Goal: Task Accomplishment & Management: Complete application form

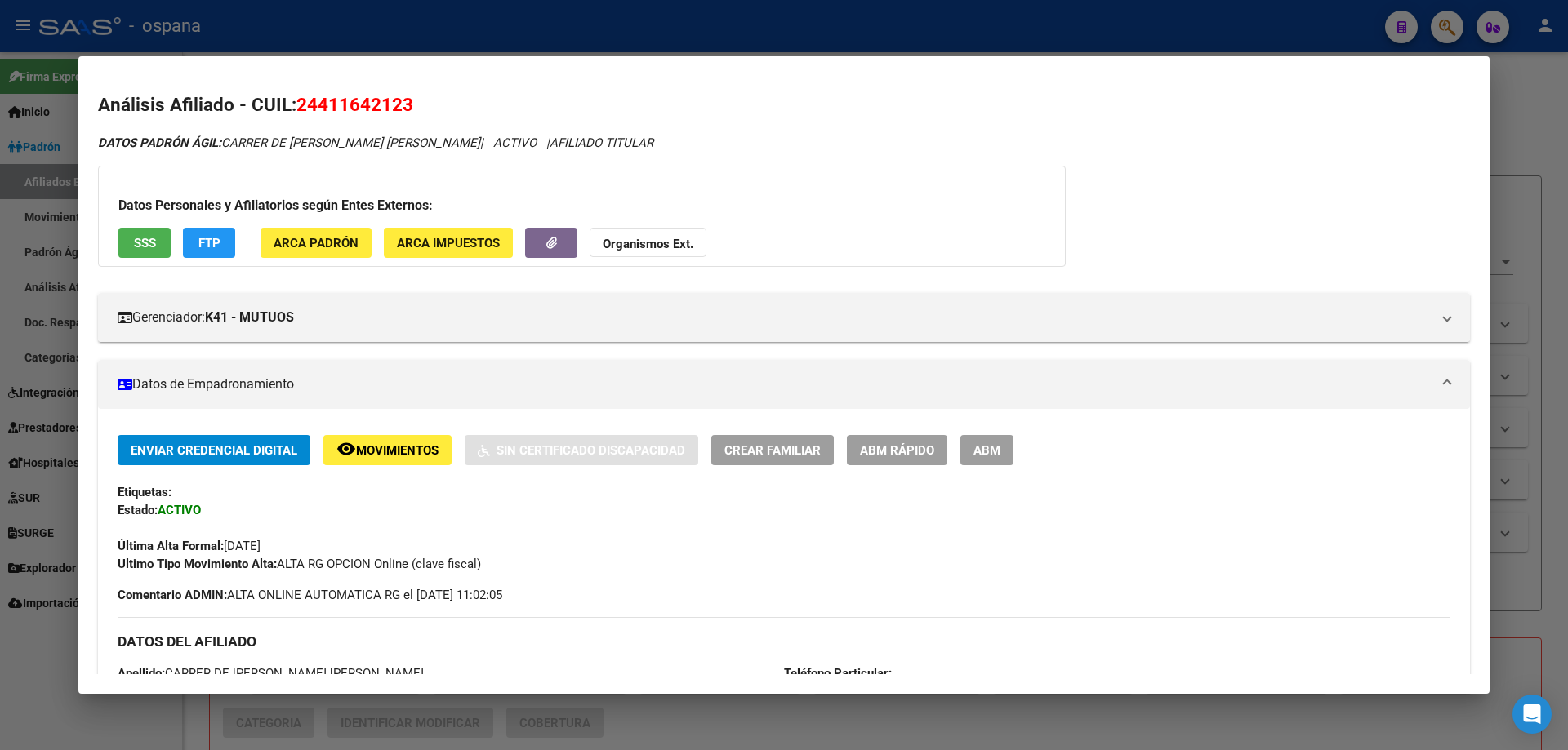
scroll to position [1199, 0]
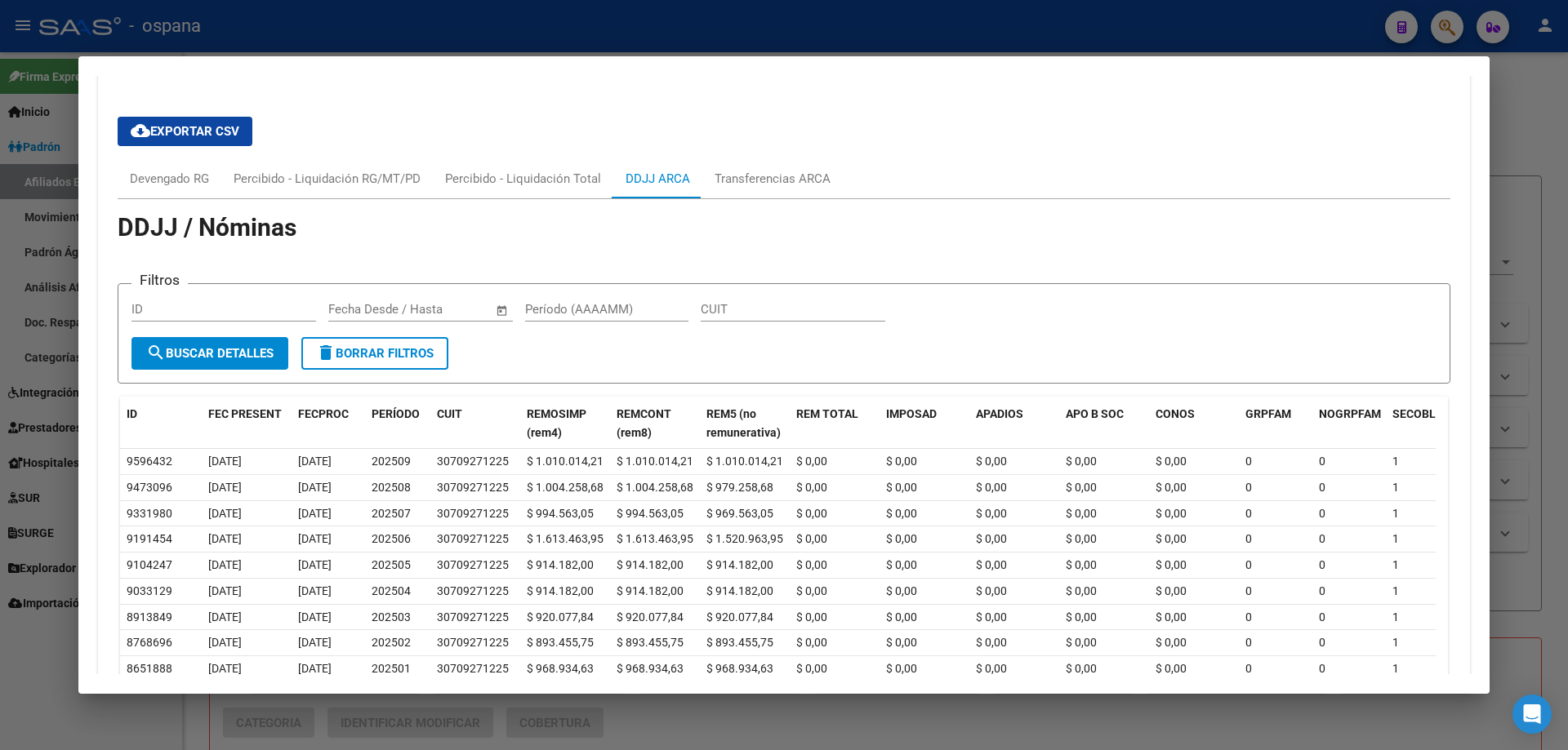
click at [40, 280] on div at bounding box center [784, 375] width 1568 height 750
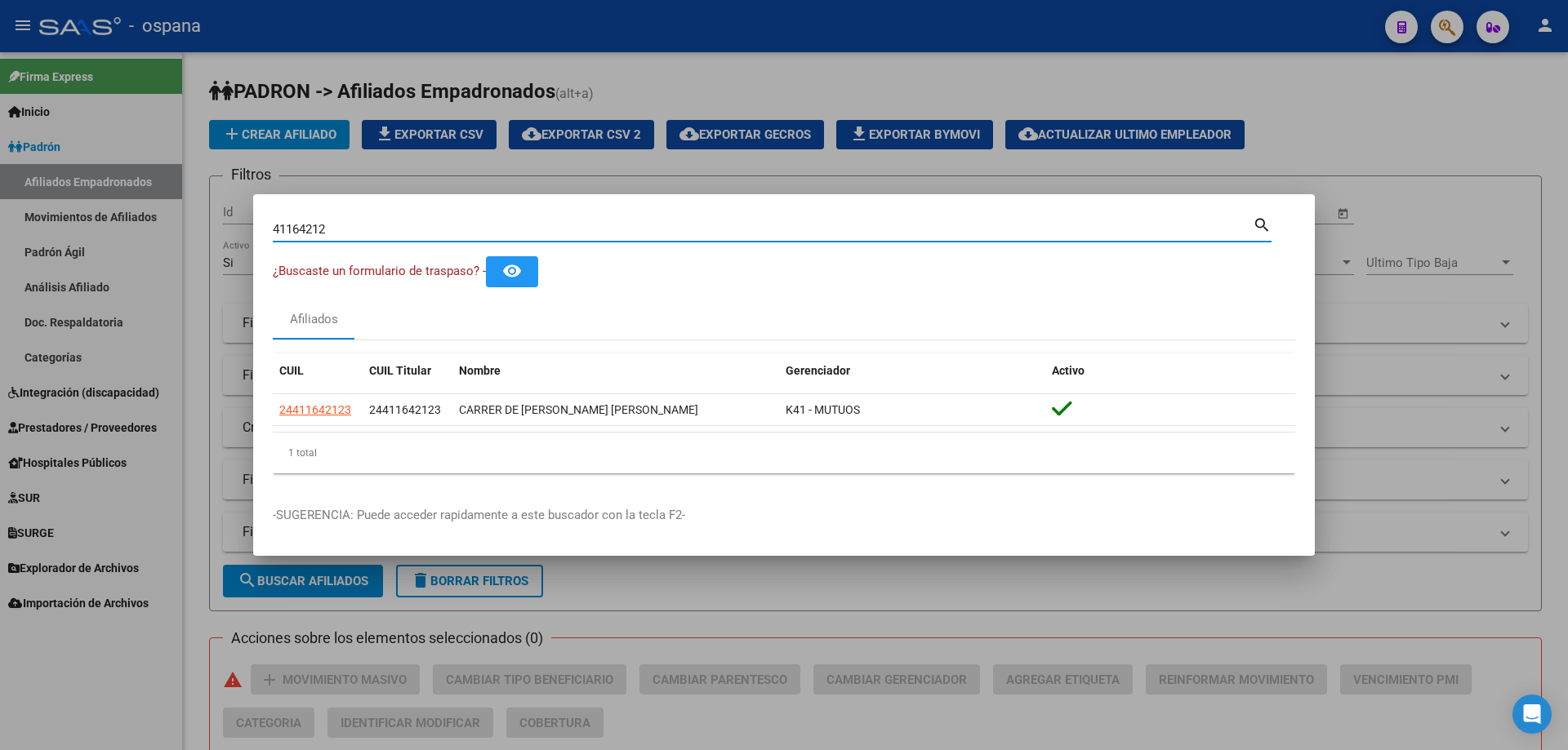
drag, startPoint x: 343, startPoint y: 229, endPoint x: 77, endPoint y: 179, distance: 270.7
click at [77, 179] on div "41164212 Buscar (apellido, dni, cuil, nro traspaso, cuit, obra social) search ¿…" at bounding box center [784, 375] width 1568 height 750
type input "24824150"
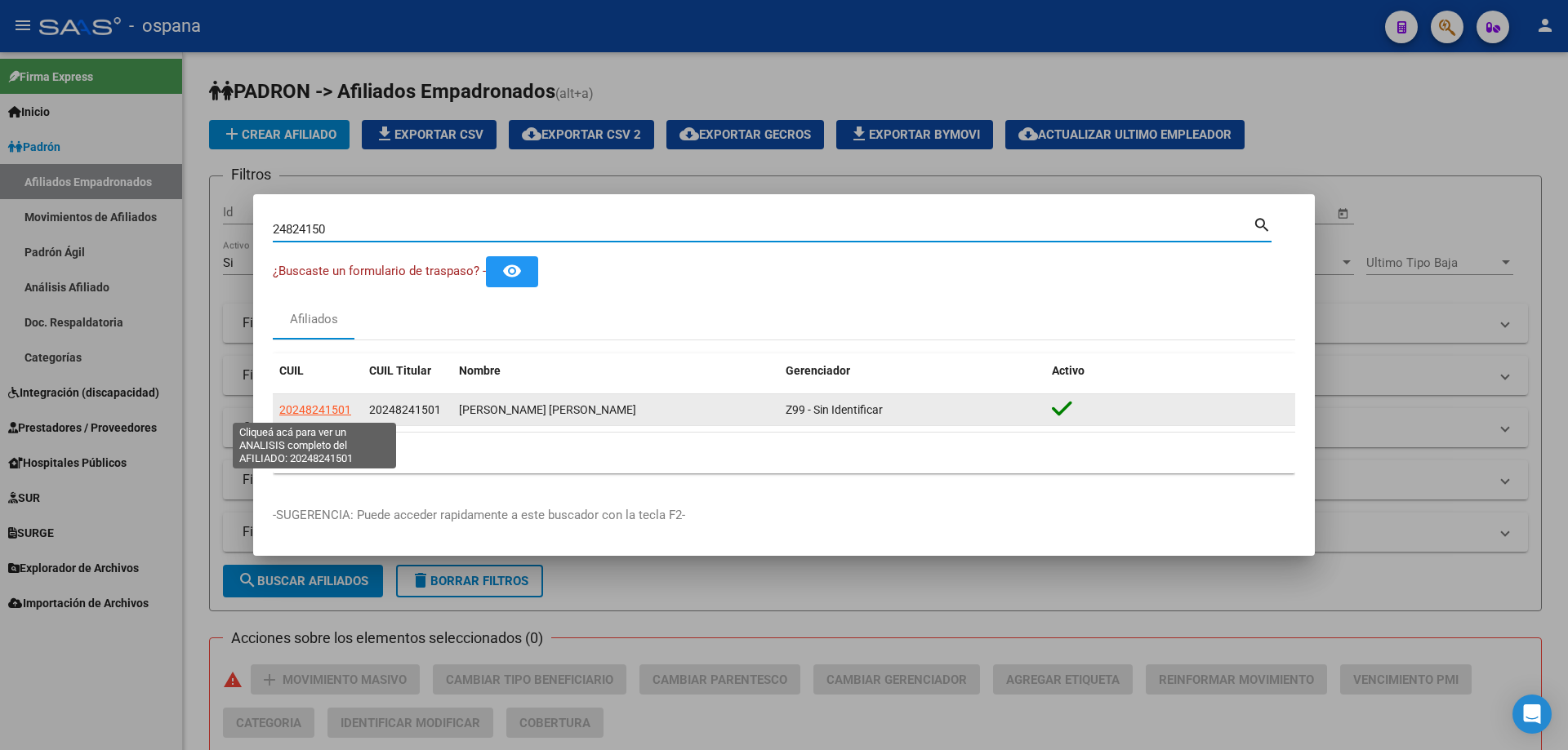
click at [323, 407] on span "20248241501" at bounding box center [315, 409] width 72 height 13
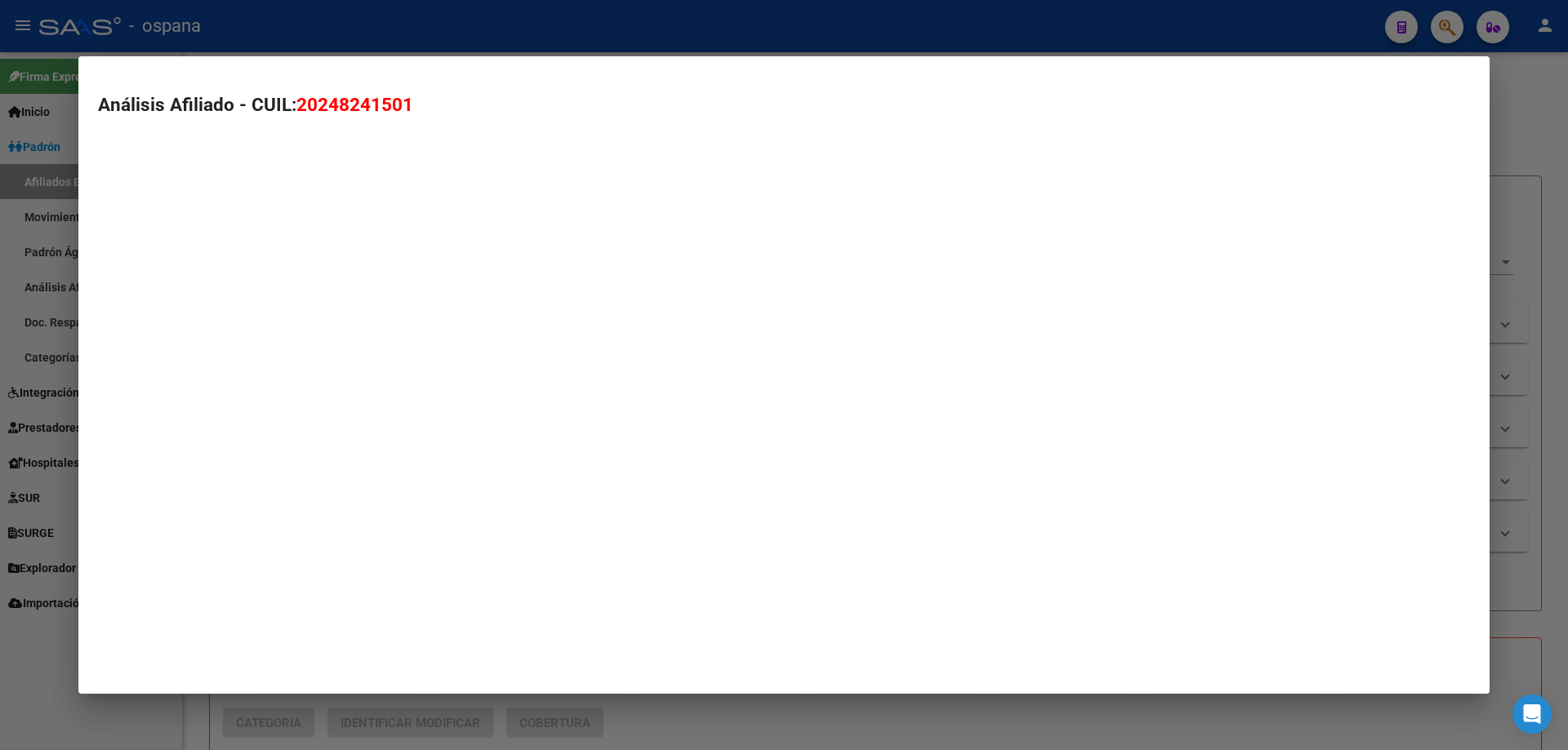
type textarea "20248241501"
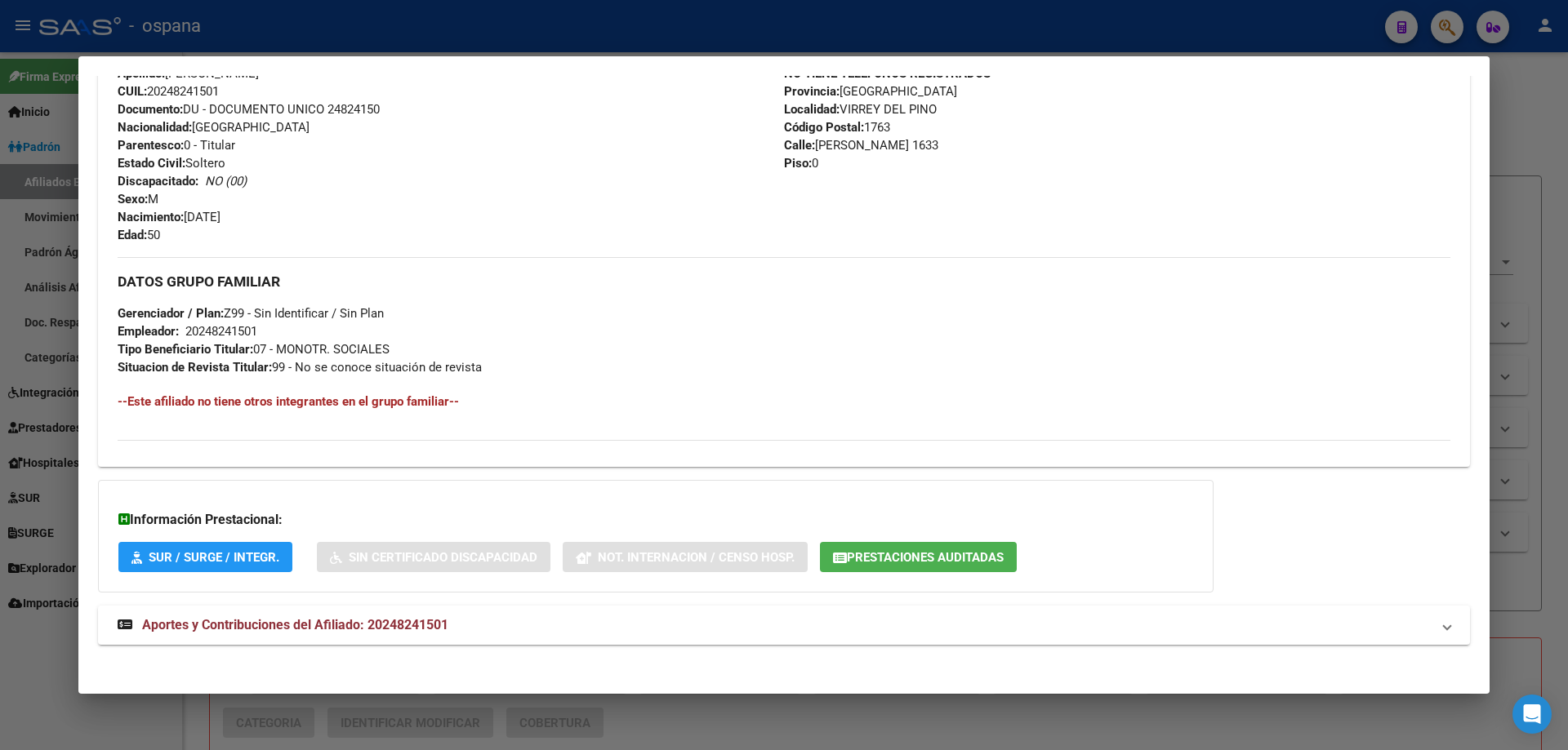
scroll to position [607, 0]
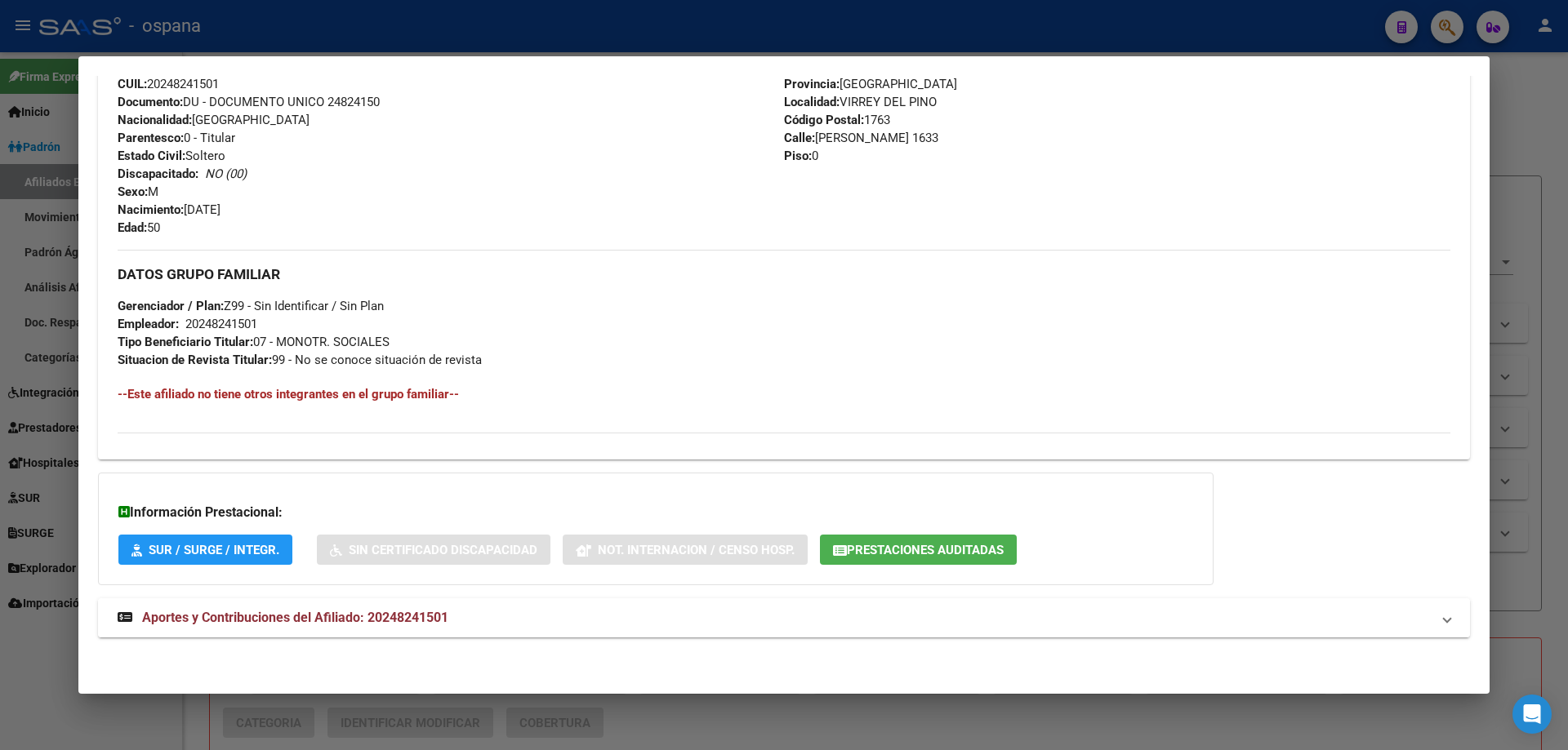
click at [245, 609] on strong "Aportes y Contribuciones del Afiliado: 20248241501" at bounding box center [282, 618] width 331 height 20
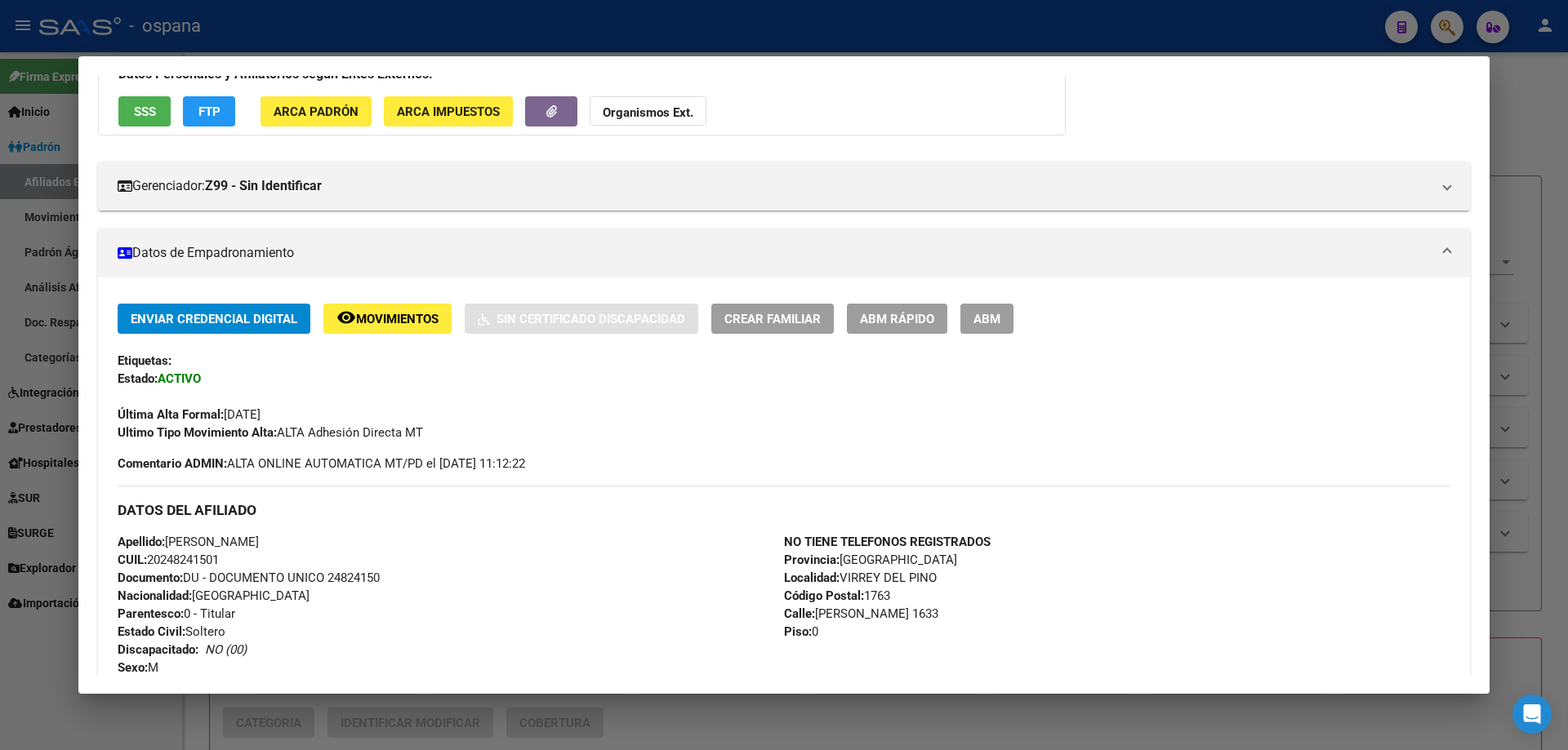
scroll to position [0, 0]
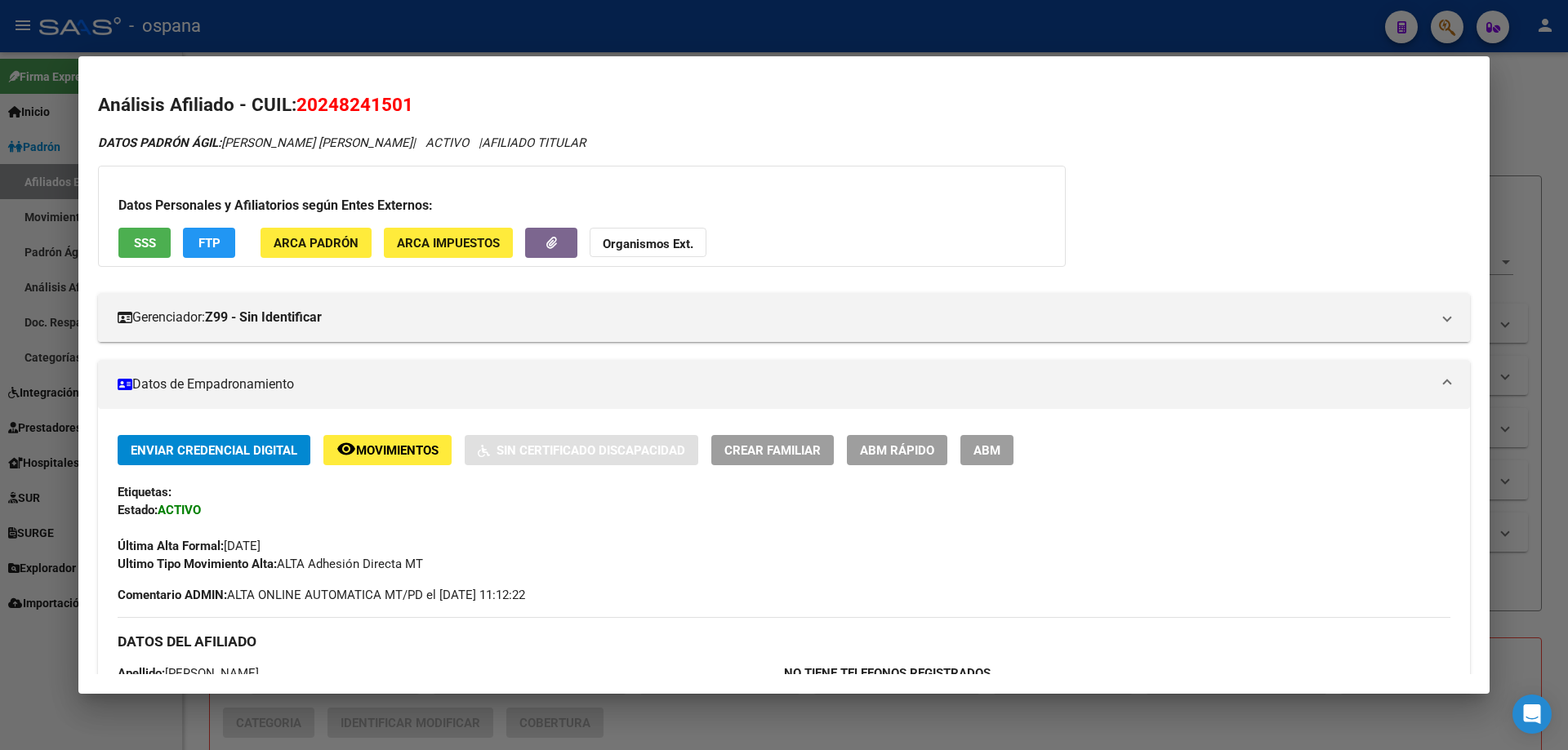
click at [152, 244] on span "SSS" at bounding box center [145, 243] width 22 height 15
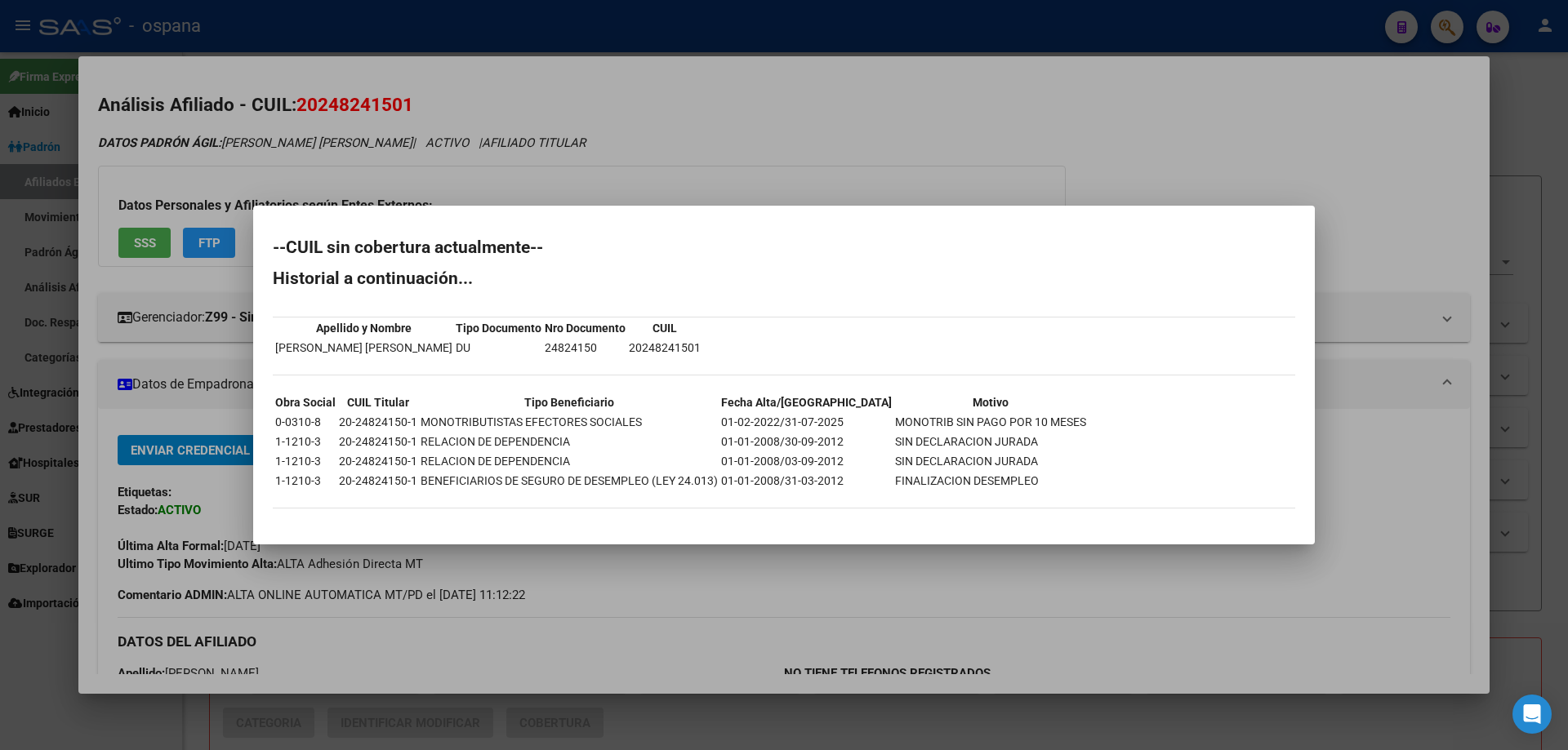
click at [685, 138] on div at bounding box center [784, 375] width 1568 height 750
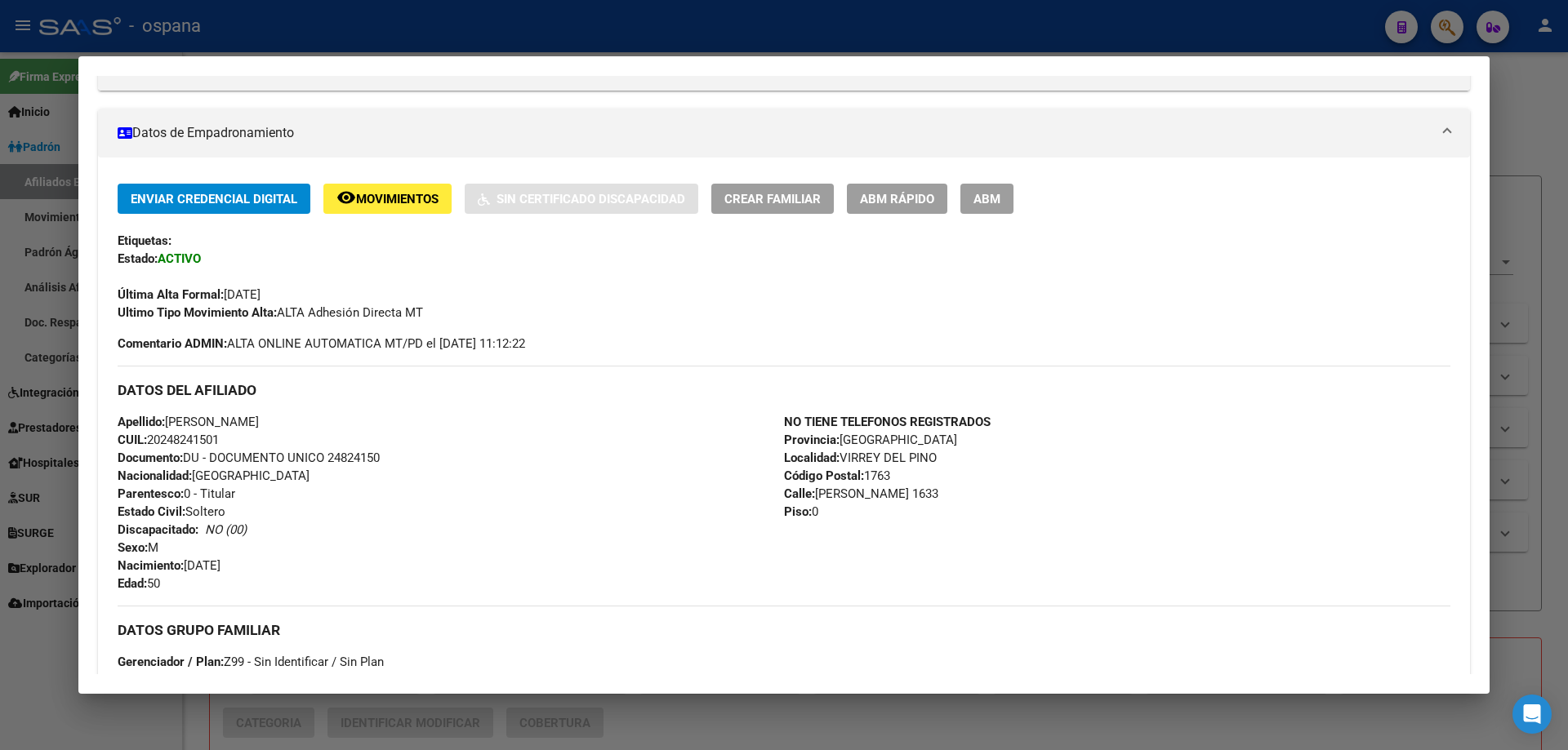
scroll to position [116, 0]
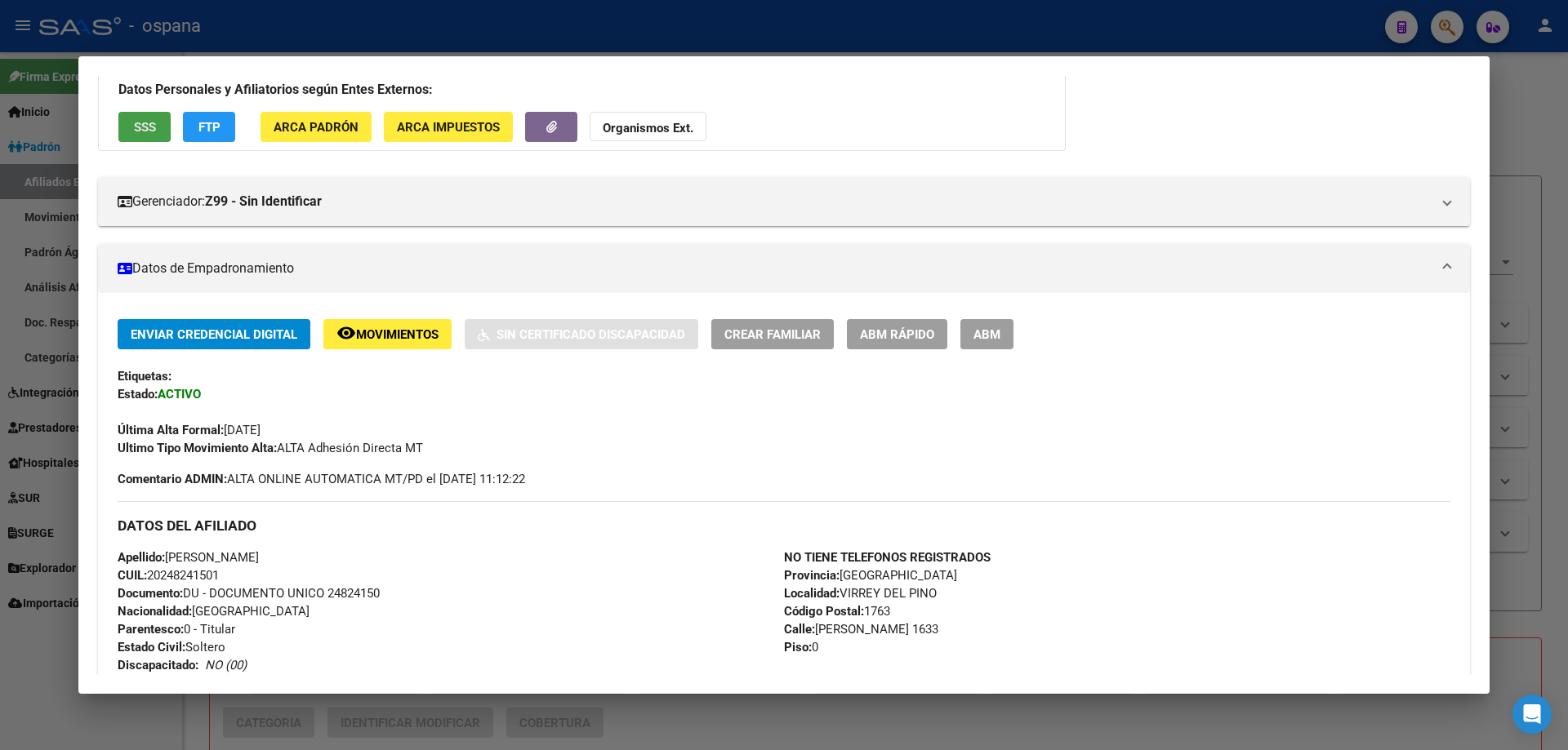
click at [151, 133] on span "SSS" at bounding box center [145, 127] width 22 height 15
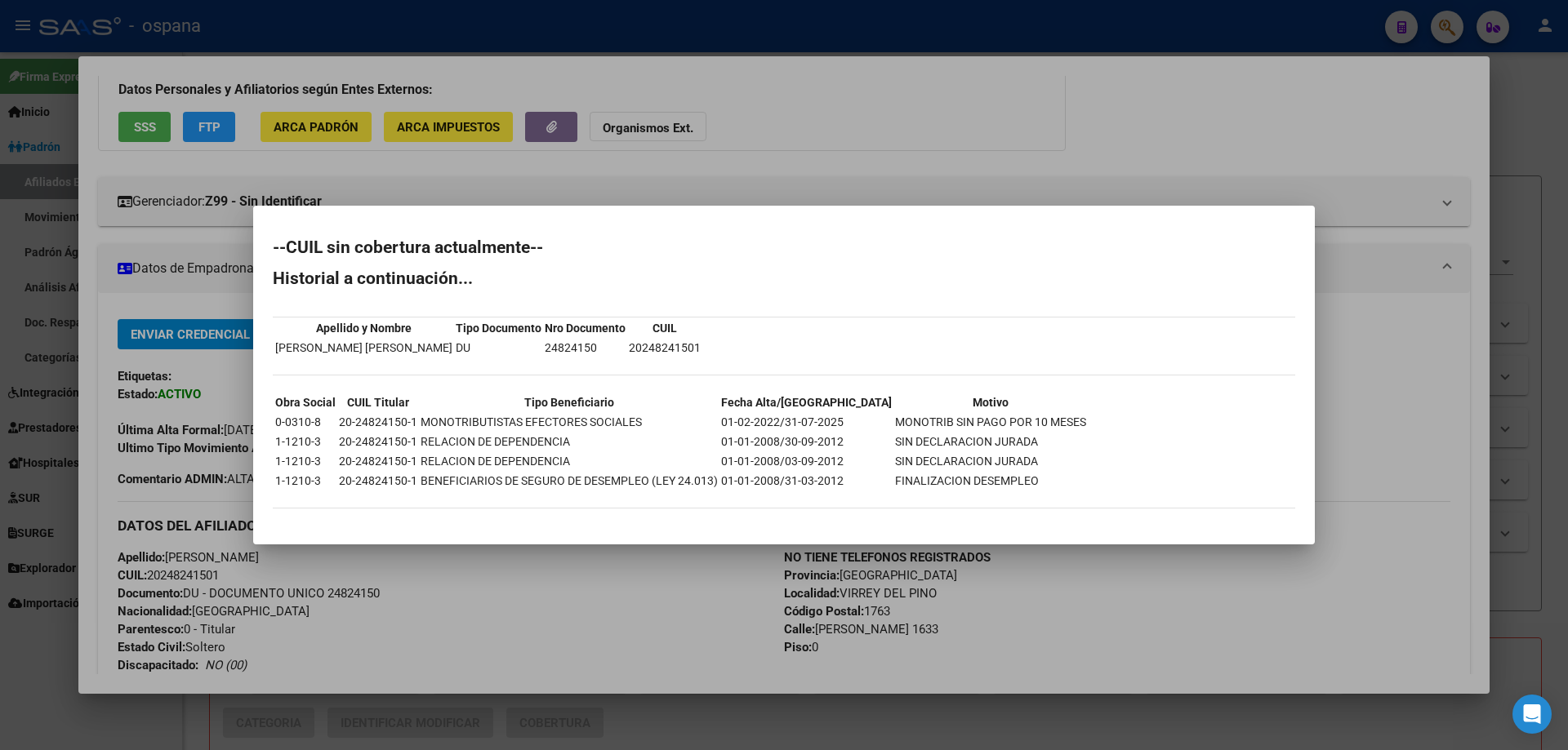
click at [204, 276] on div at bounding box center [784, 375] width 1568 height 750
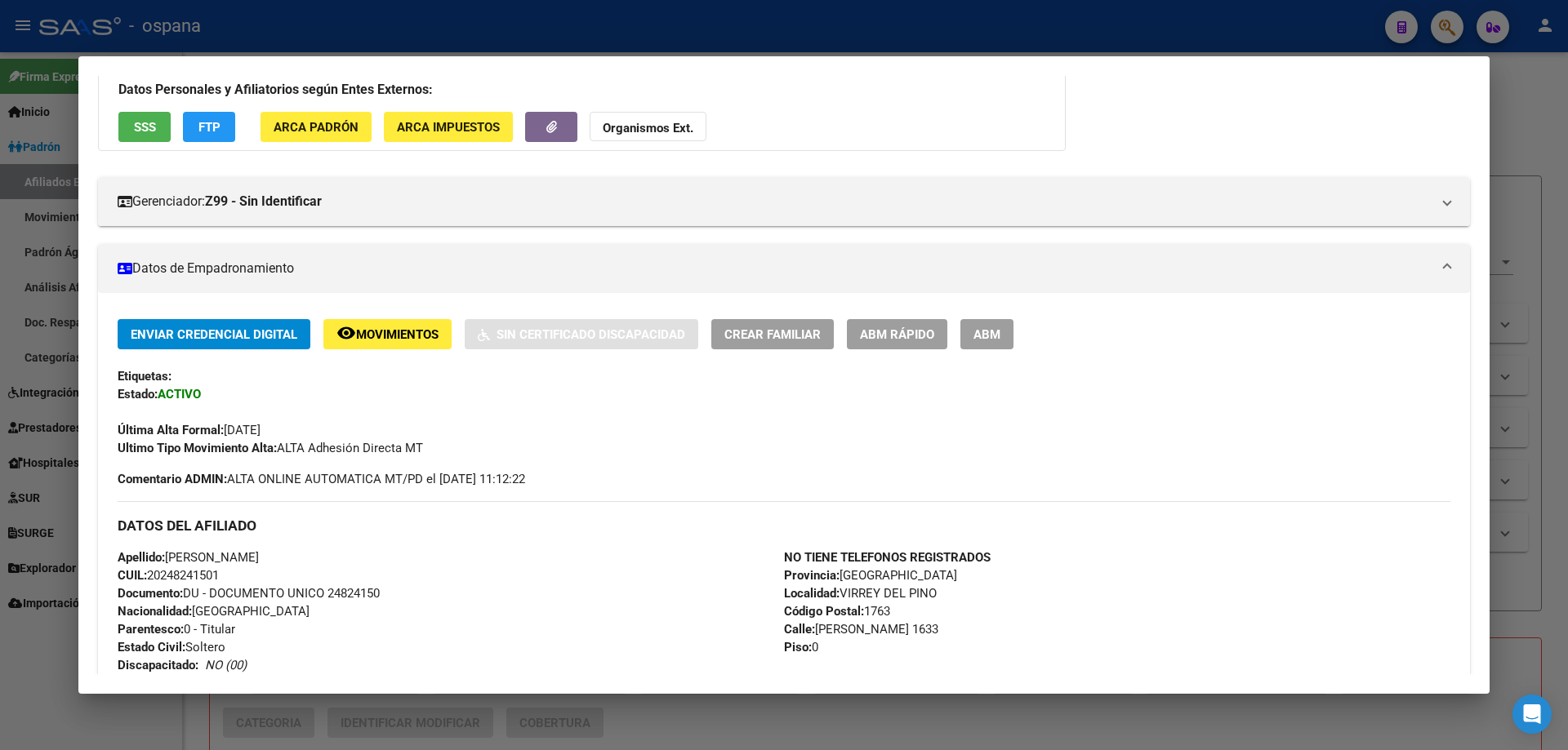
click at [878, 333] on span "ABM Rápido" at bounding box center [896, 335] width 74 height 15
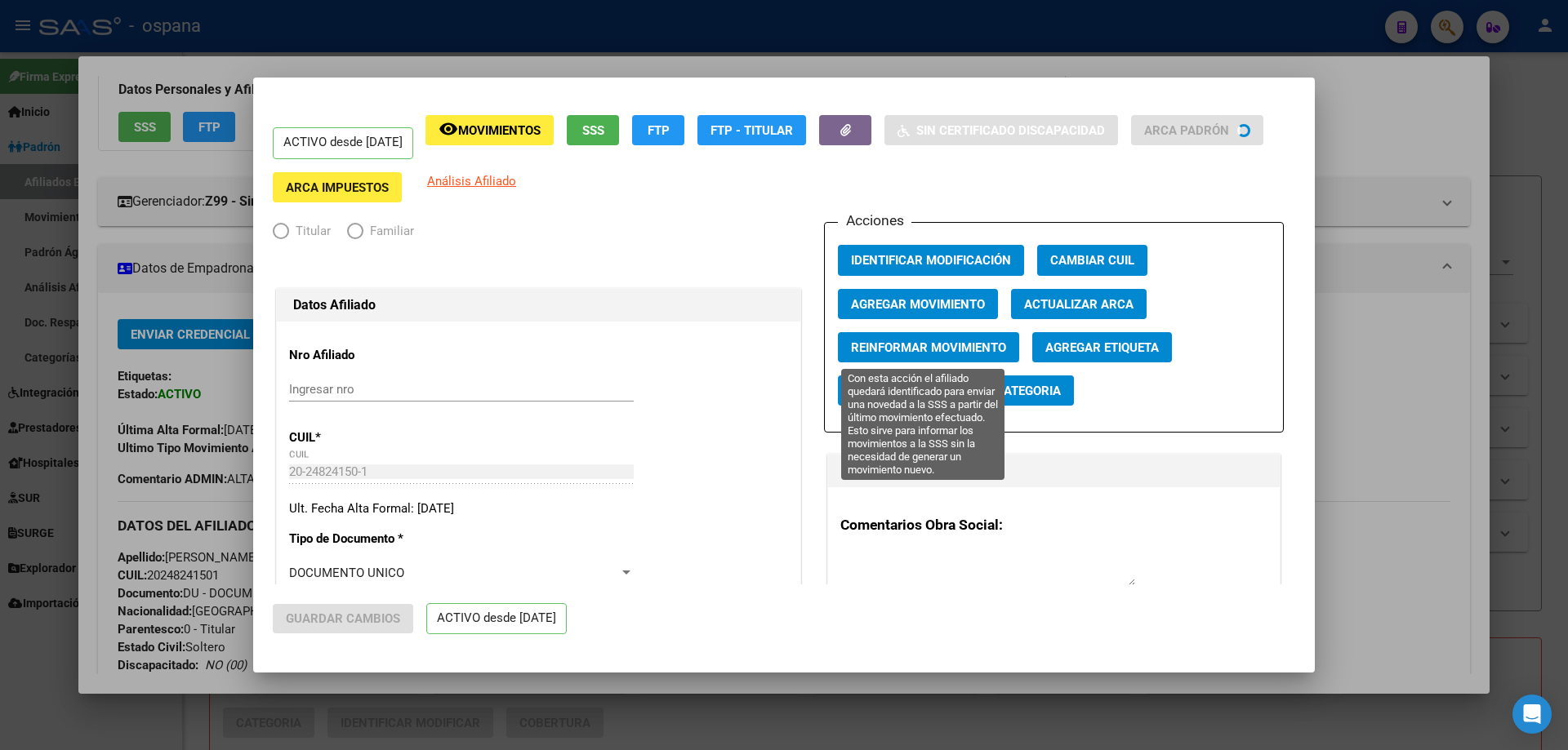
radio input "true"
type input "20-24824150-1"
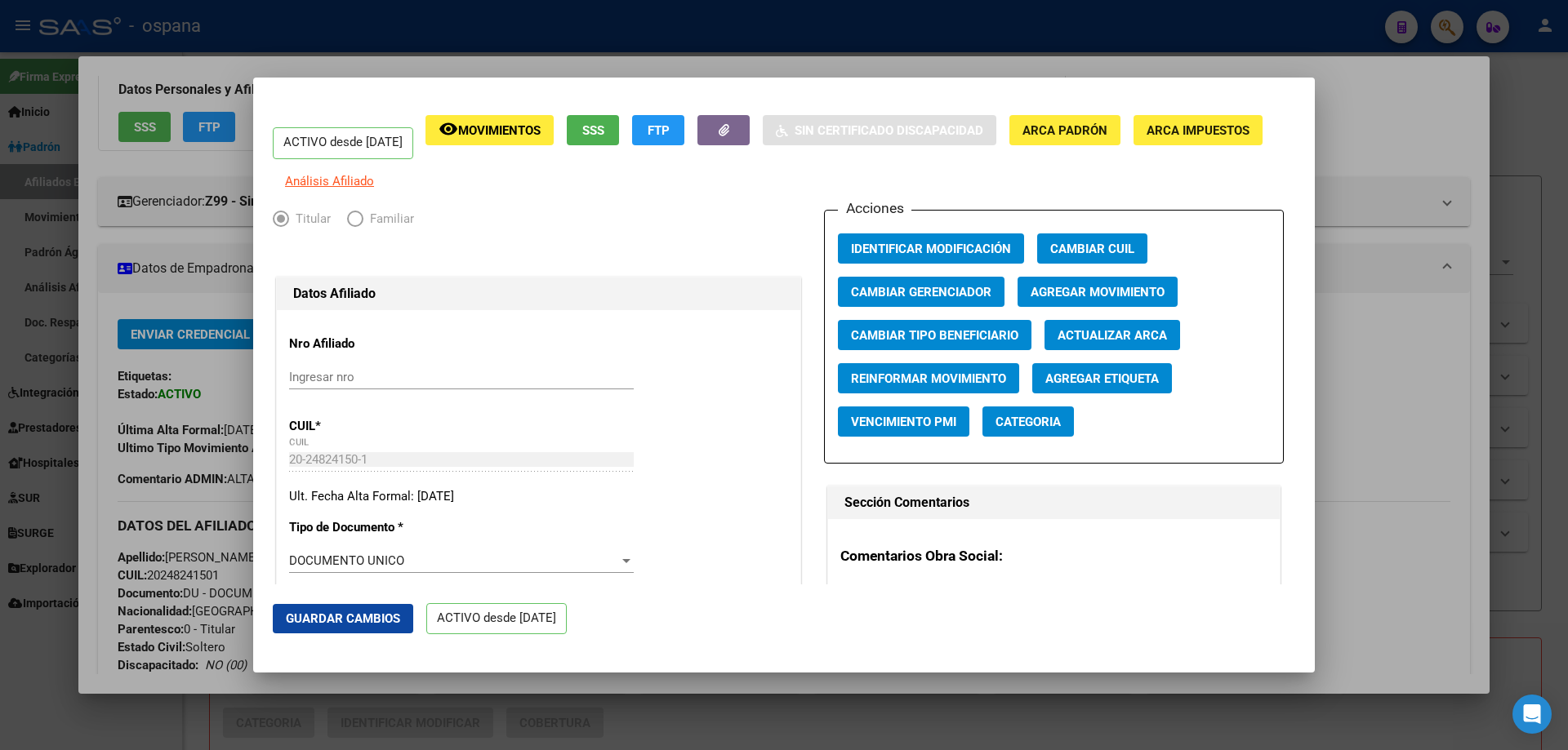
click at [1085, 299] on span "Agregar Movimiento" at bounding box center [1098, 291] width 134 height 15
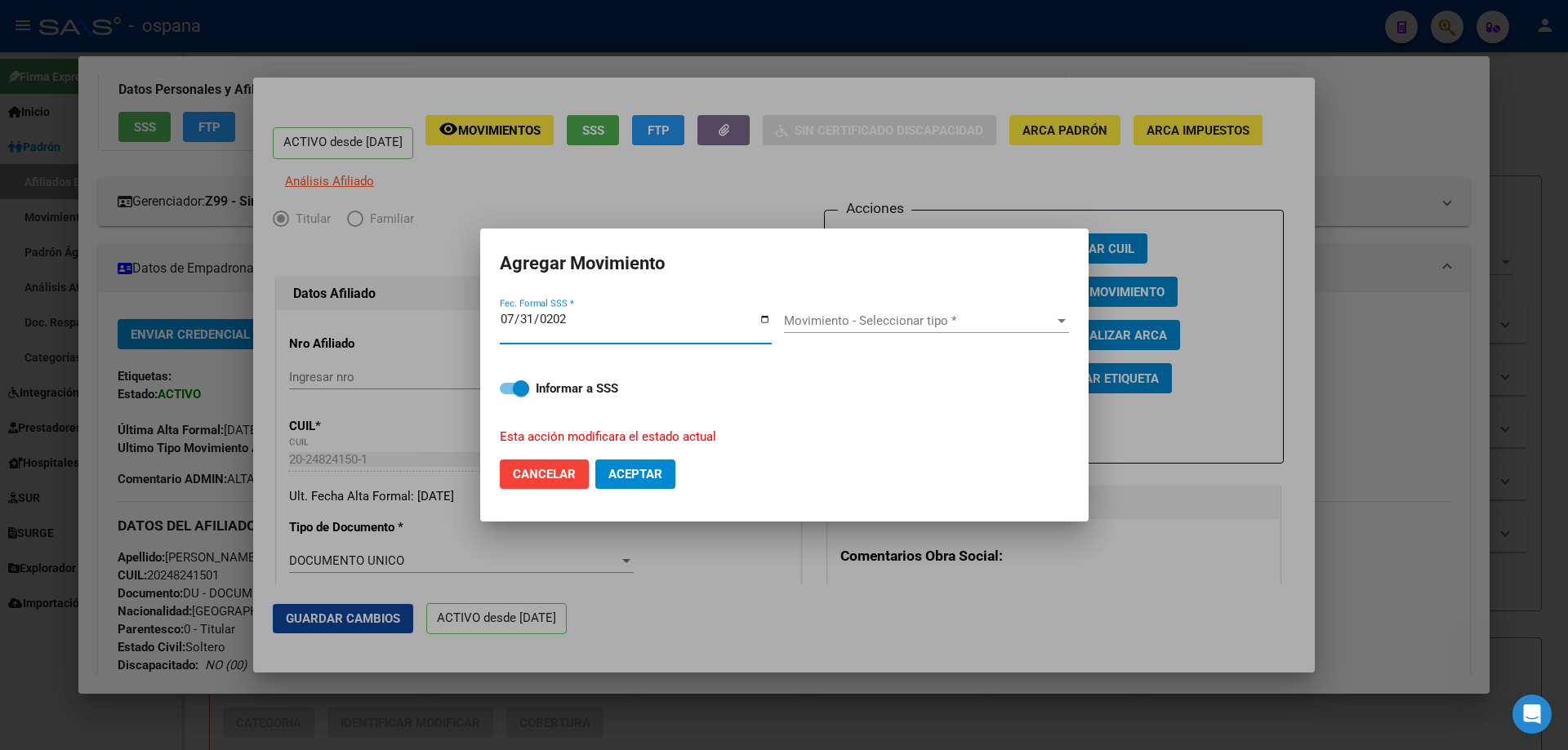
type input "[DATE]"
click at [846, 309] on div "Movimiento - Seleccionar tipo * Movimiento - Seleccionar tipo *" at bounding box center [925, 321] width 284 height 25
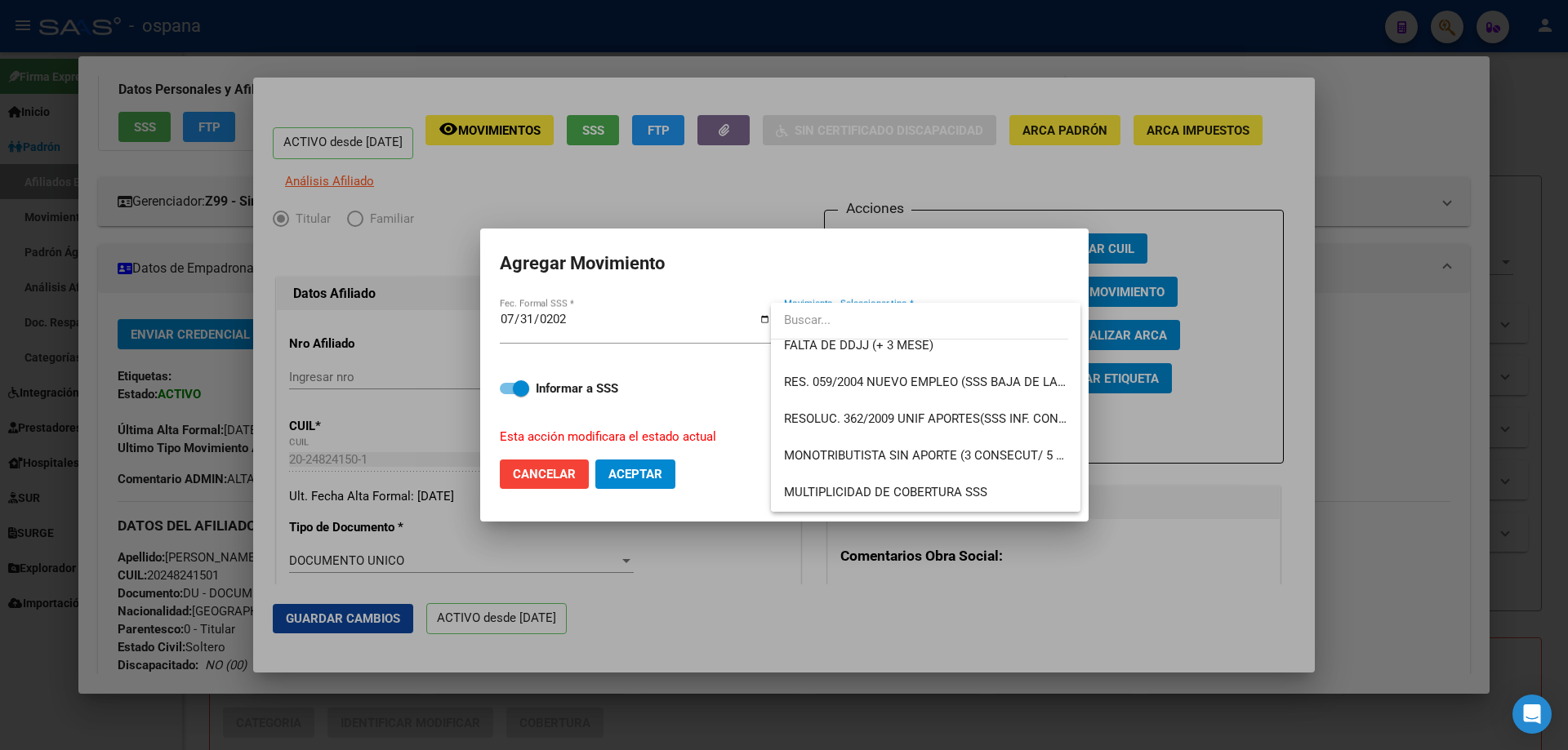
scroll to position [572, 0]
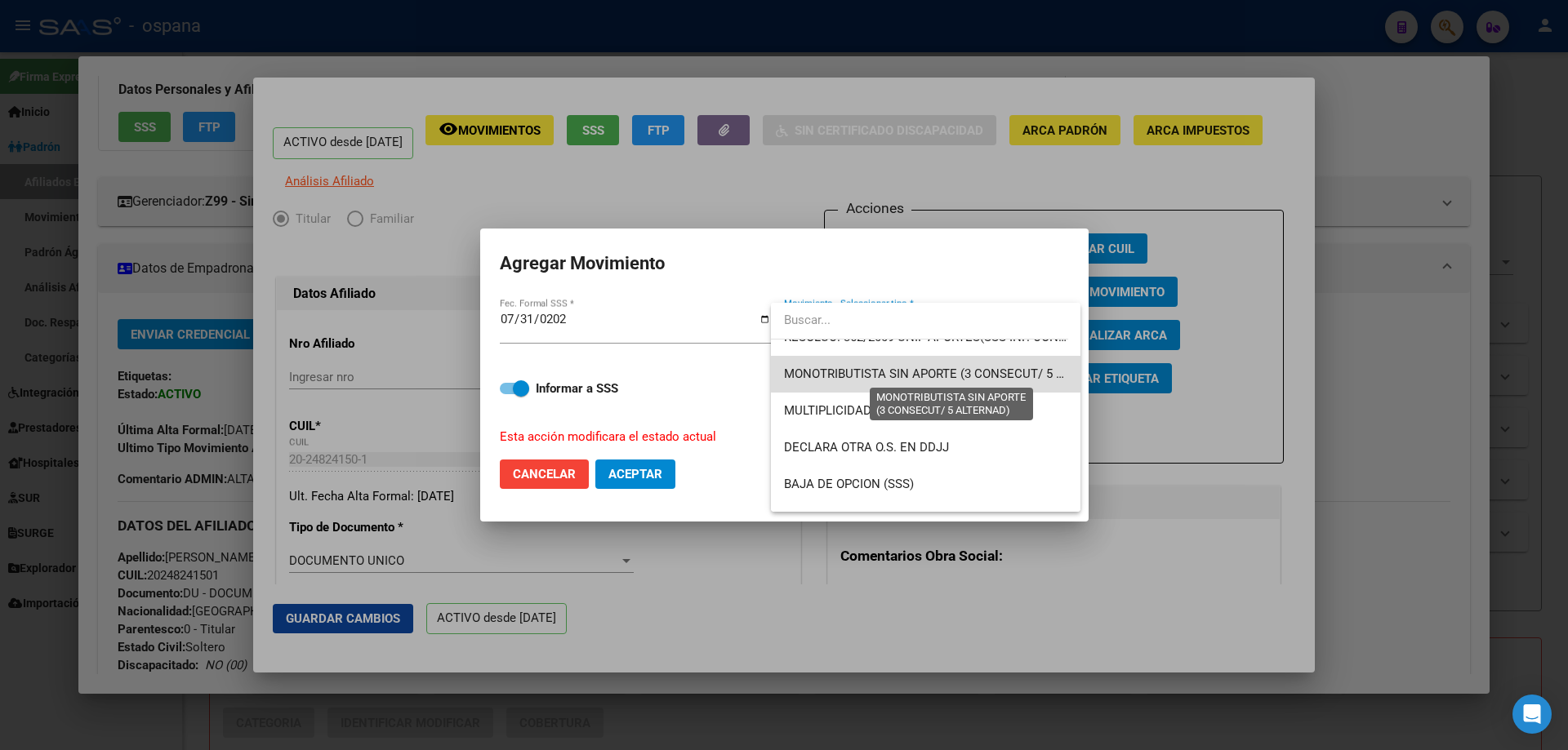
click at [959, 374] on span "MONOTRIBUTISTA SIN APORTE (3 CONSECUT/ 5 ALTERNAD)" at bounding box center [952, 373] width 337 height 15
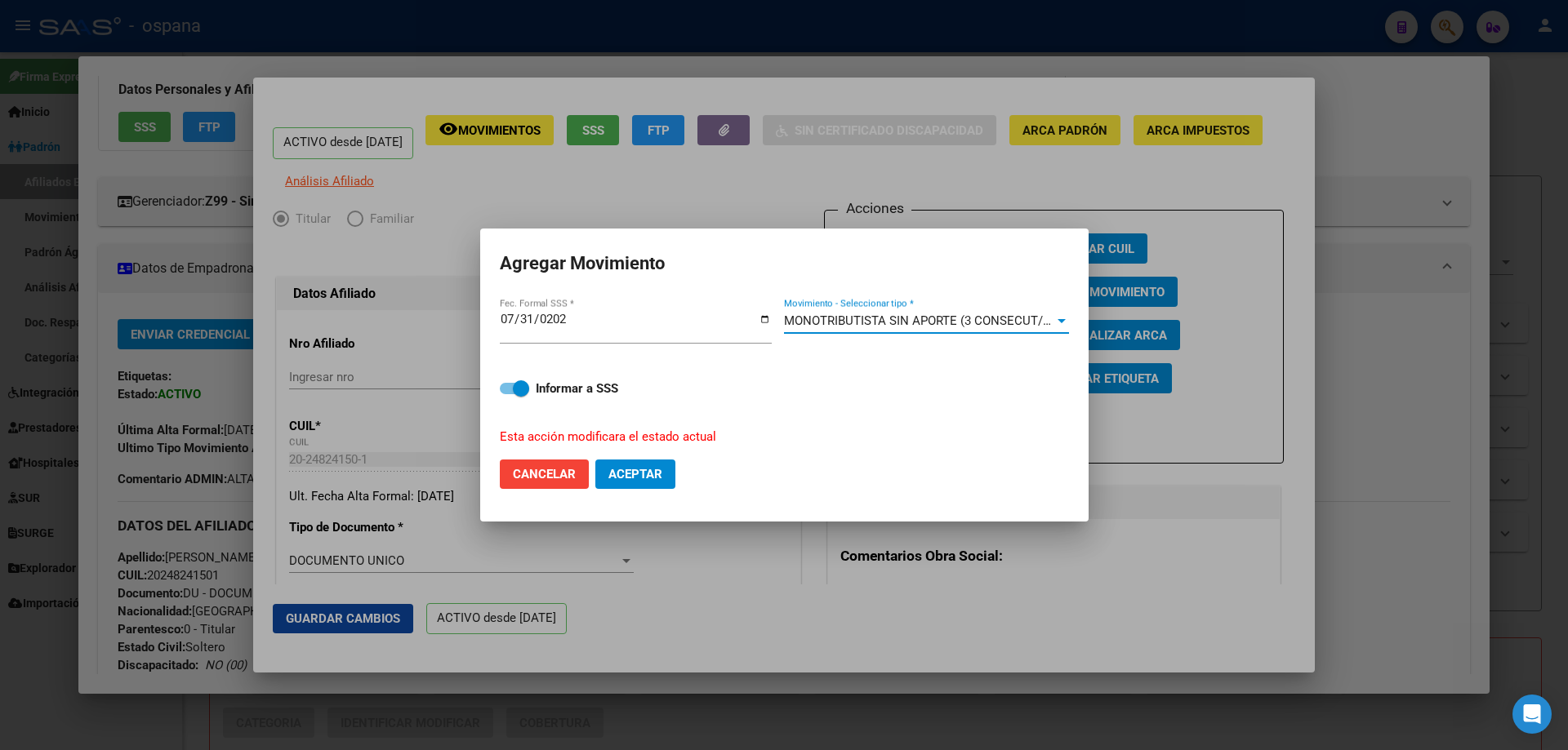
click at [896, 321] on span "MONOTRIBUTISTA SIN APORTE (3 CONSECUT/ 5 ALTERNAD)" at bounding box center [952, 321] width 337 height 15
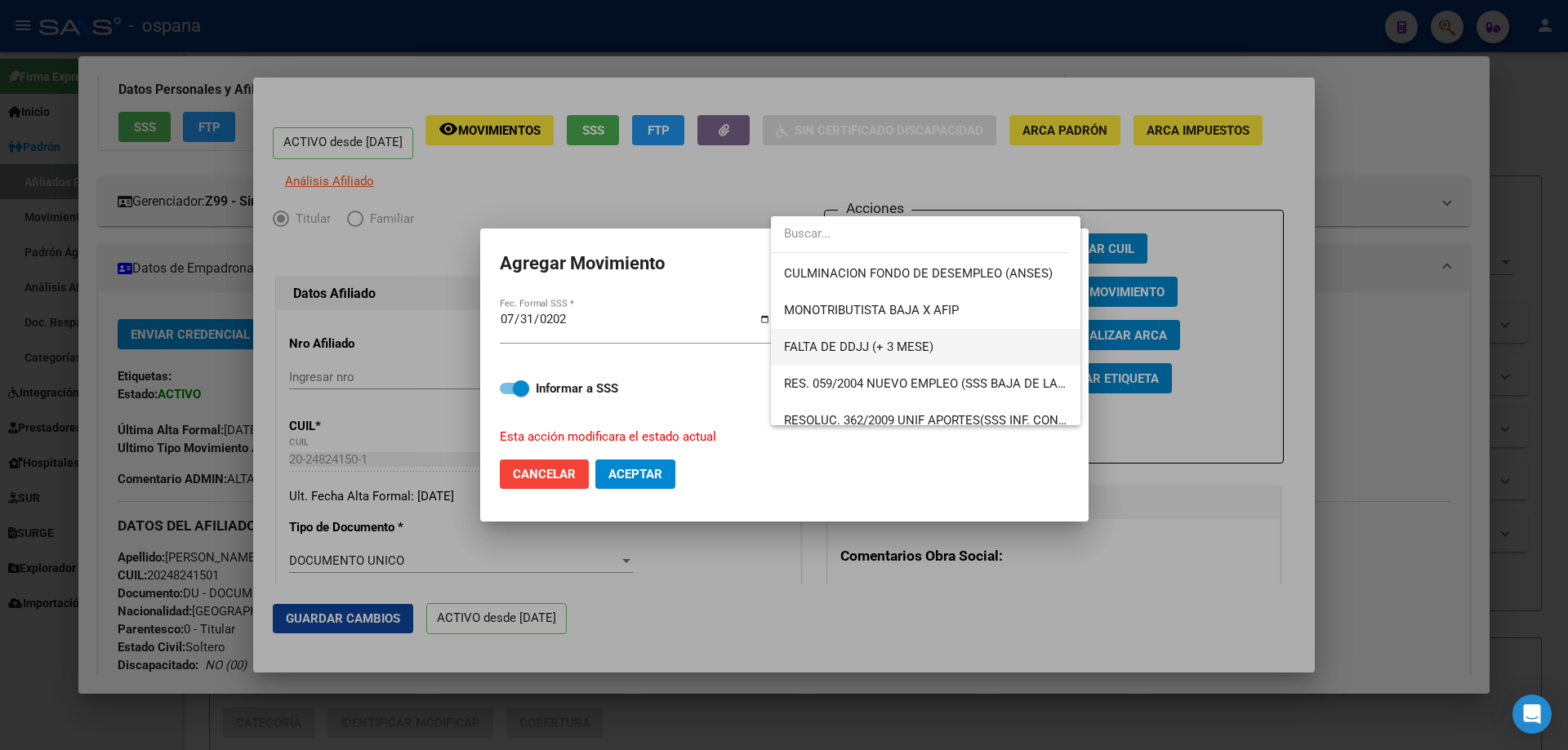
scroll to position [458, 0]
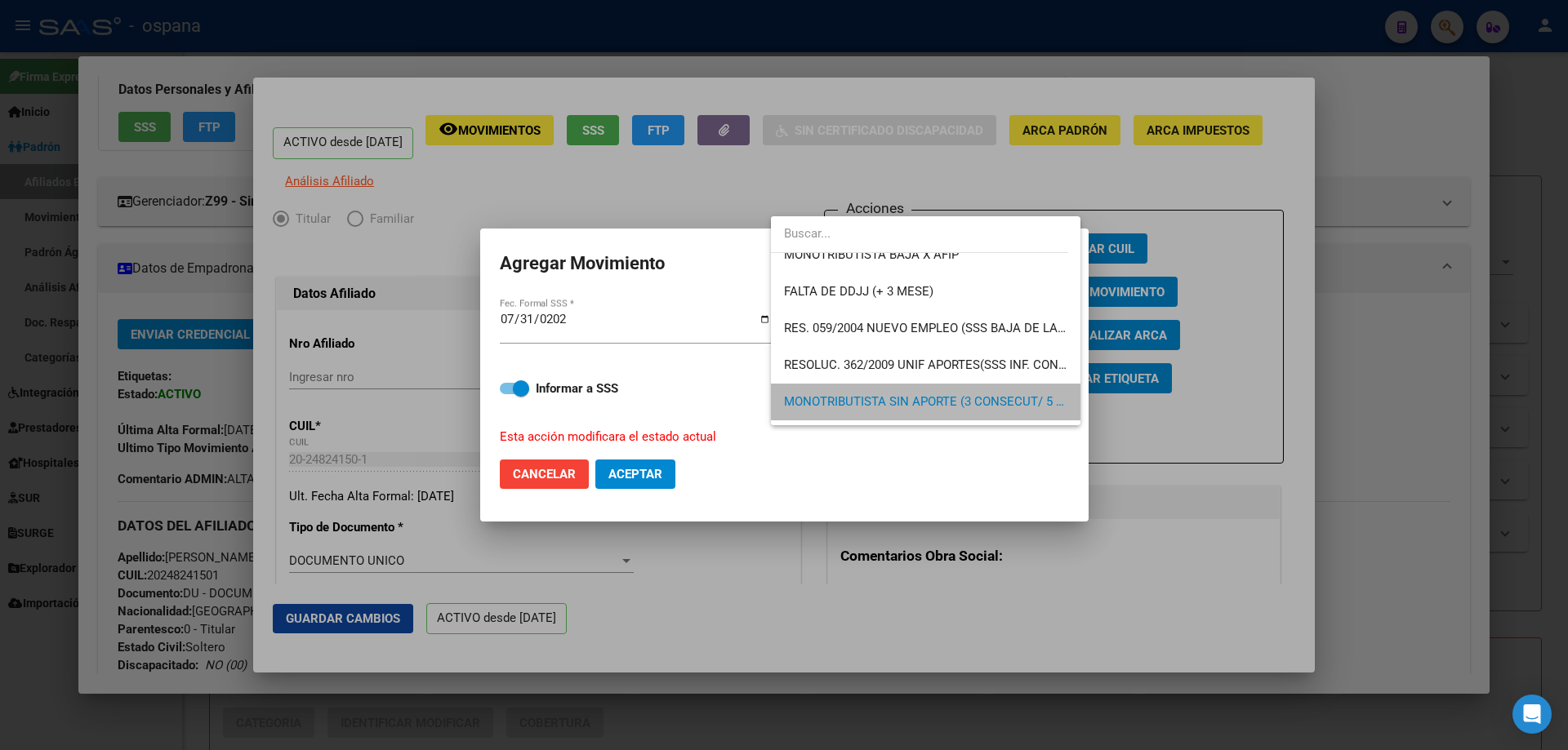
click at [968, 393] on span "MONOTRIBUTISTA SIN APORTE (3 CONSECUT/ 5 ALTERNAD)" at bounding box center [925, 402] width 283 height 36
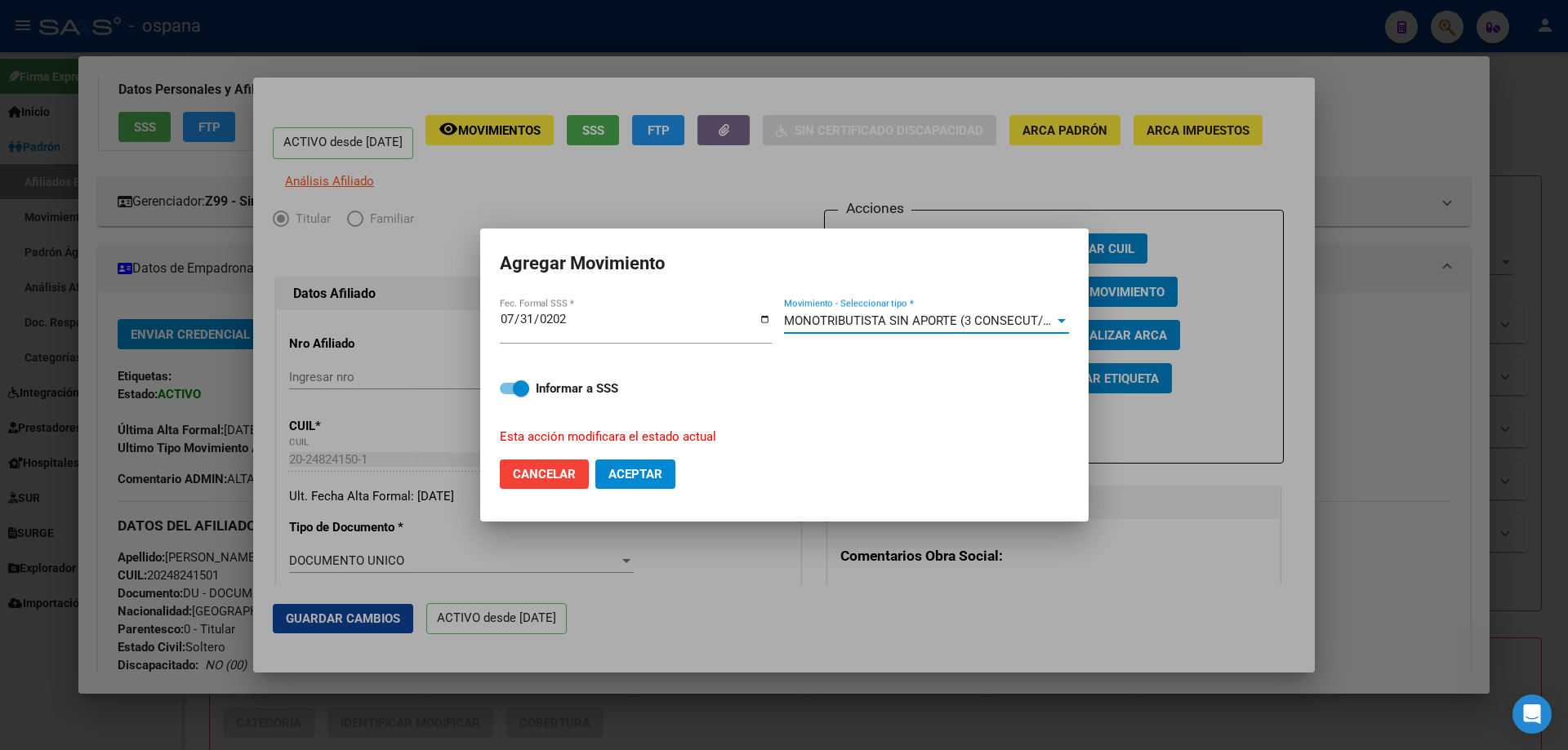
click at [651, 468] on span "Aceptar" at bounding box center [635, 473] width 54 height 15
checkbox input "false"
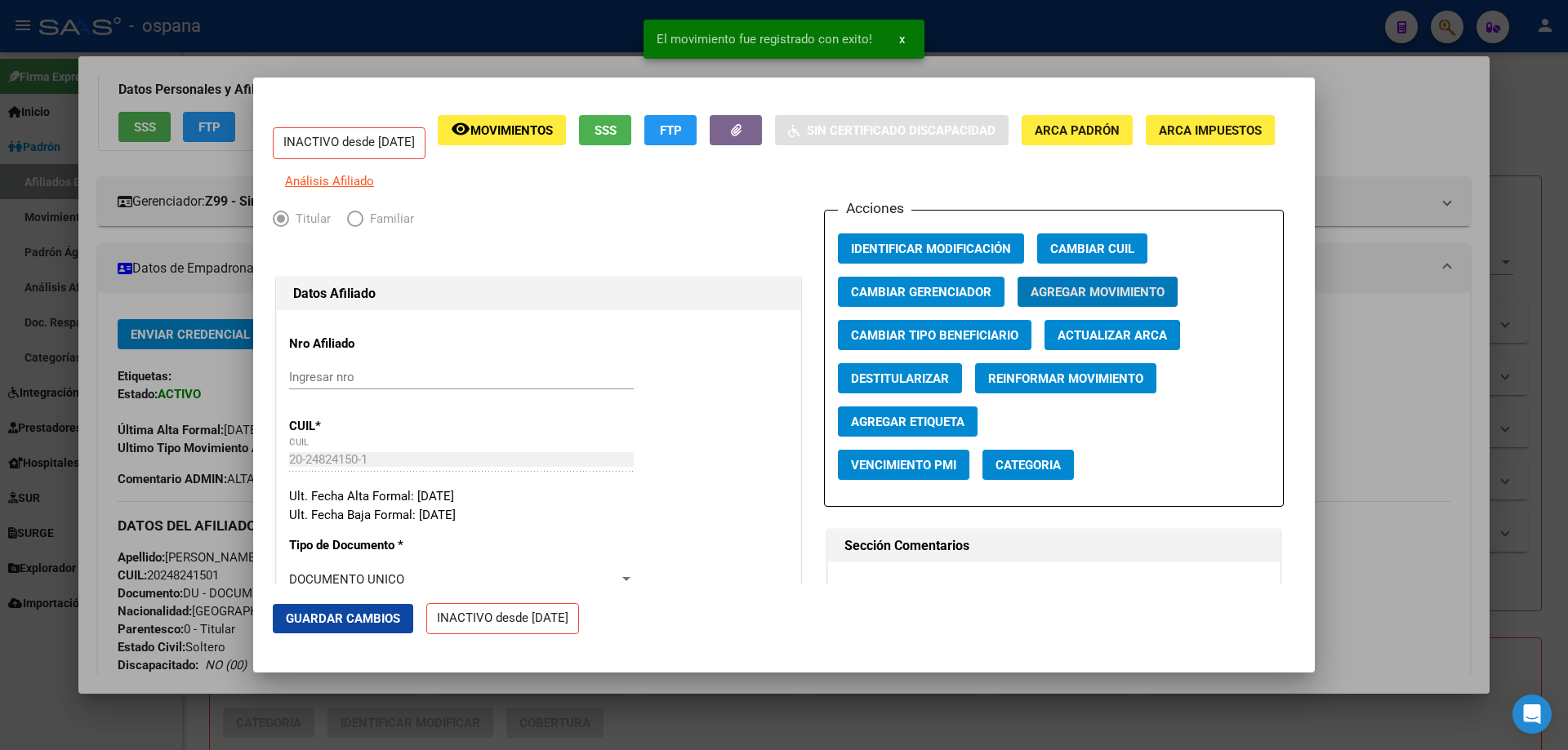
click at [1567, 459] on div at bounding box center [784, 375] width 1568 height 750
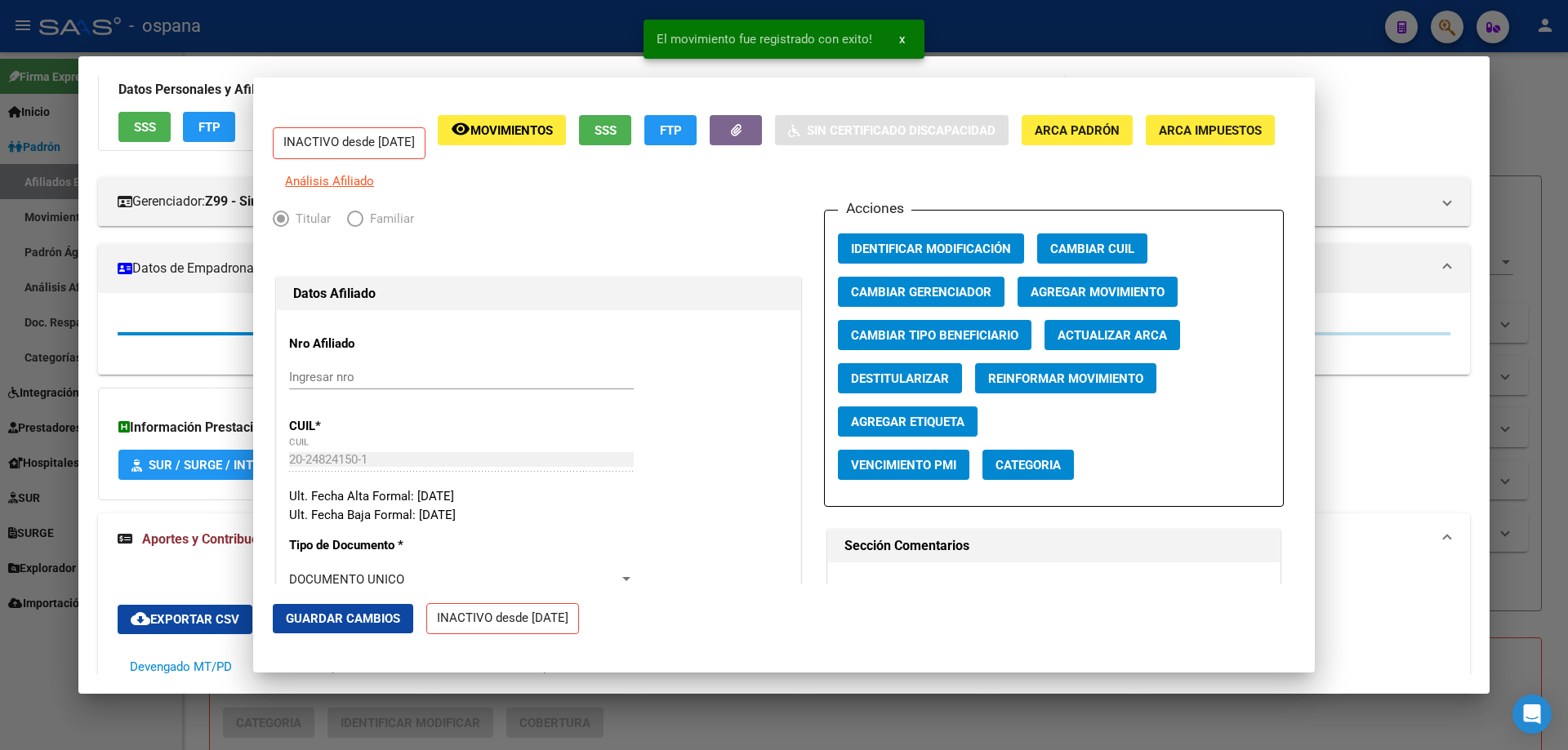
click at [1567, 459] on div at bounding box center [784, 375] width 1568 height 750
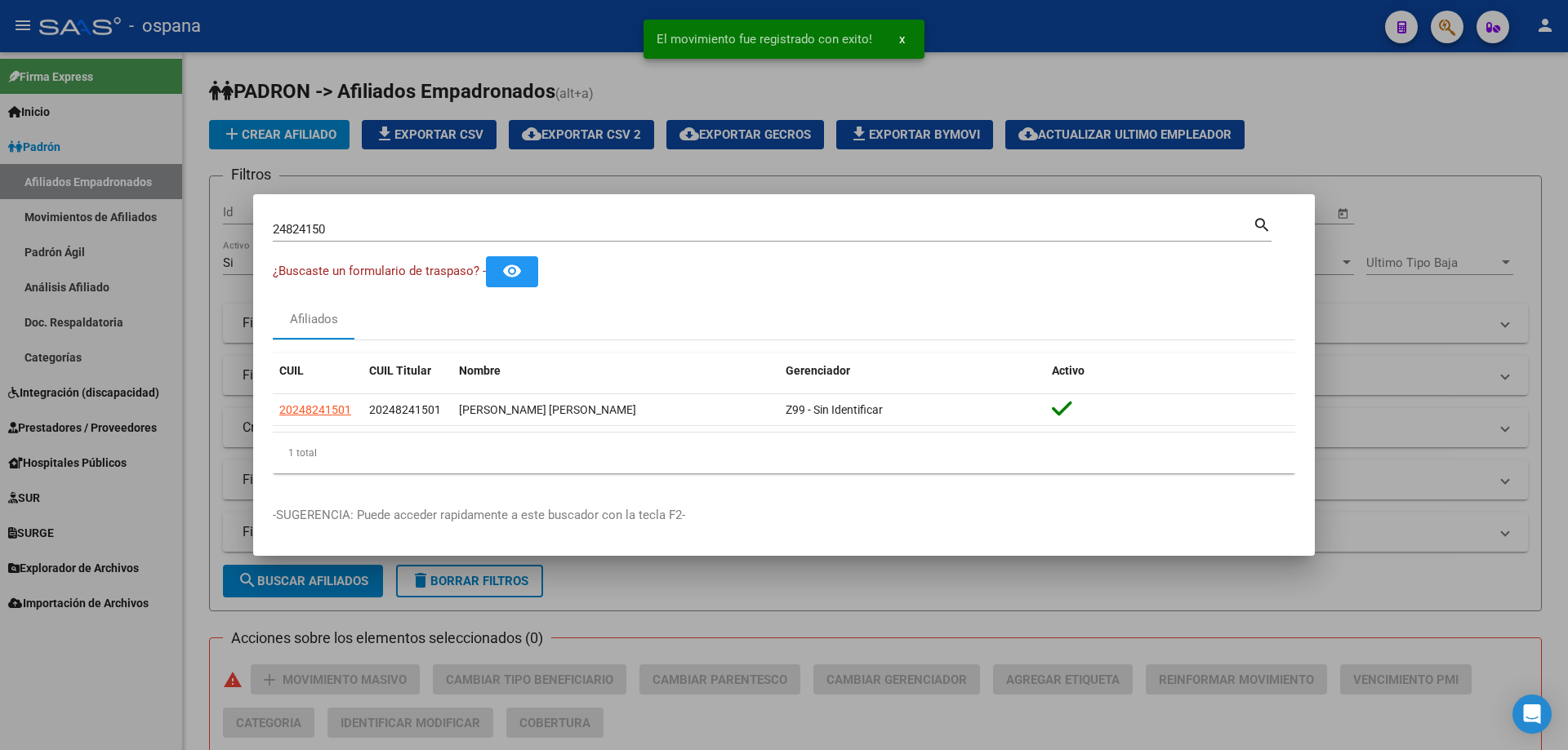
click at [630, 231] on input "24824150" at bounding box center [762, 229] width 979 height 15
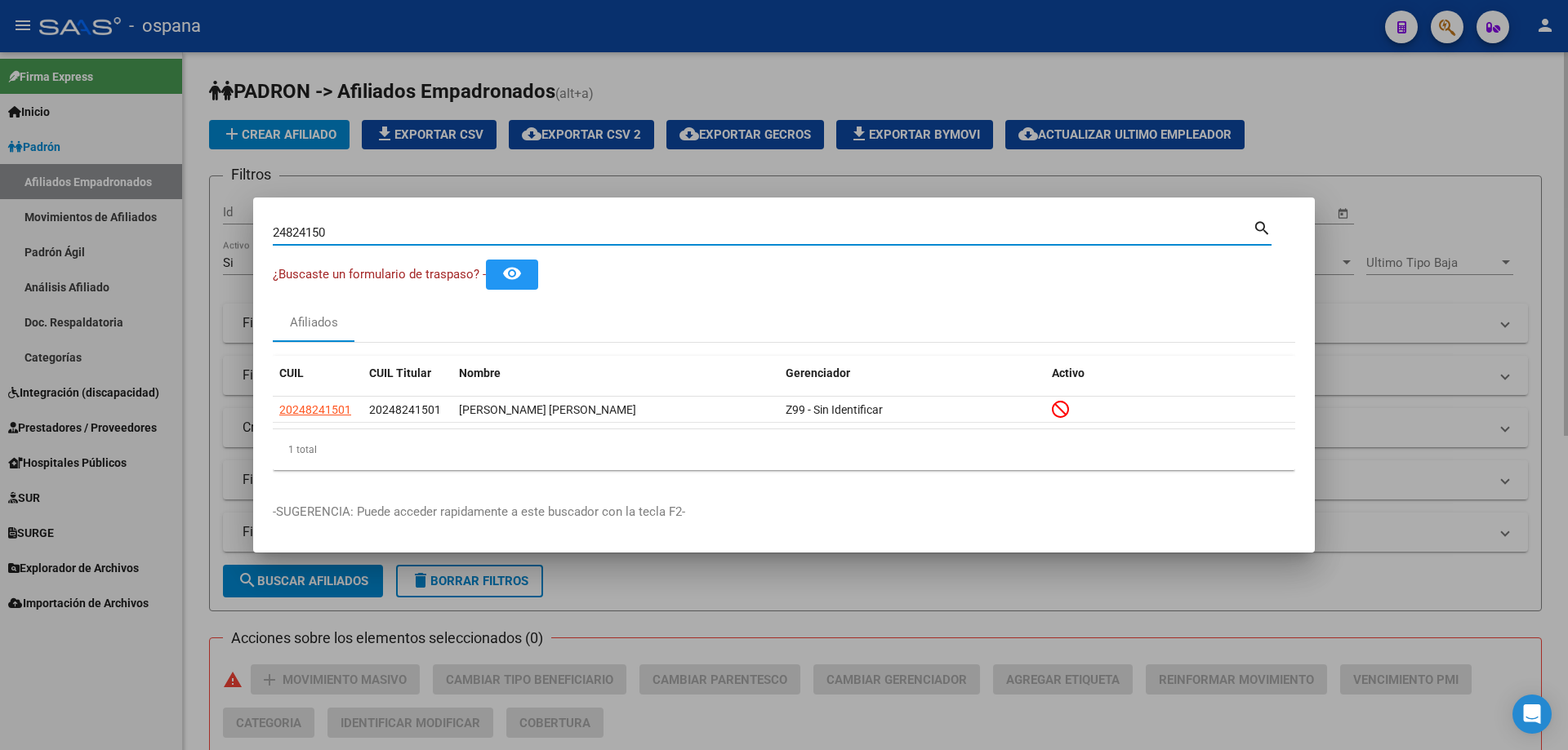
click at [457, 164] on div at bounding box center [784, 375] width 1568 height 750
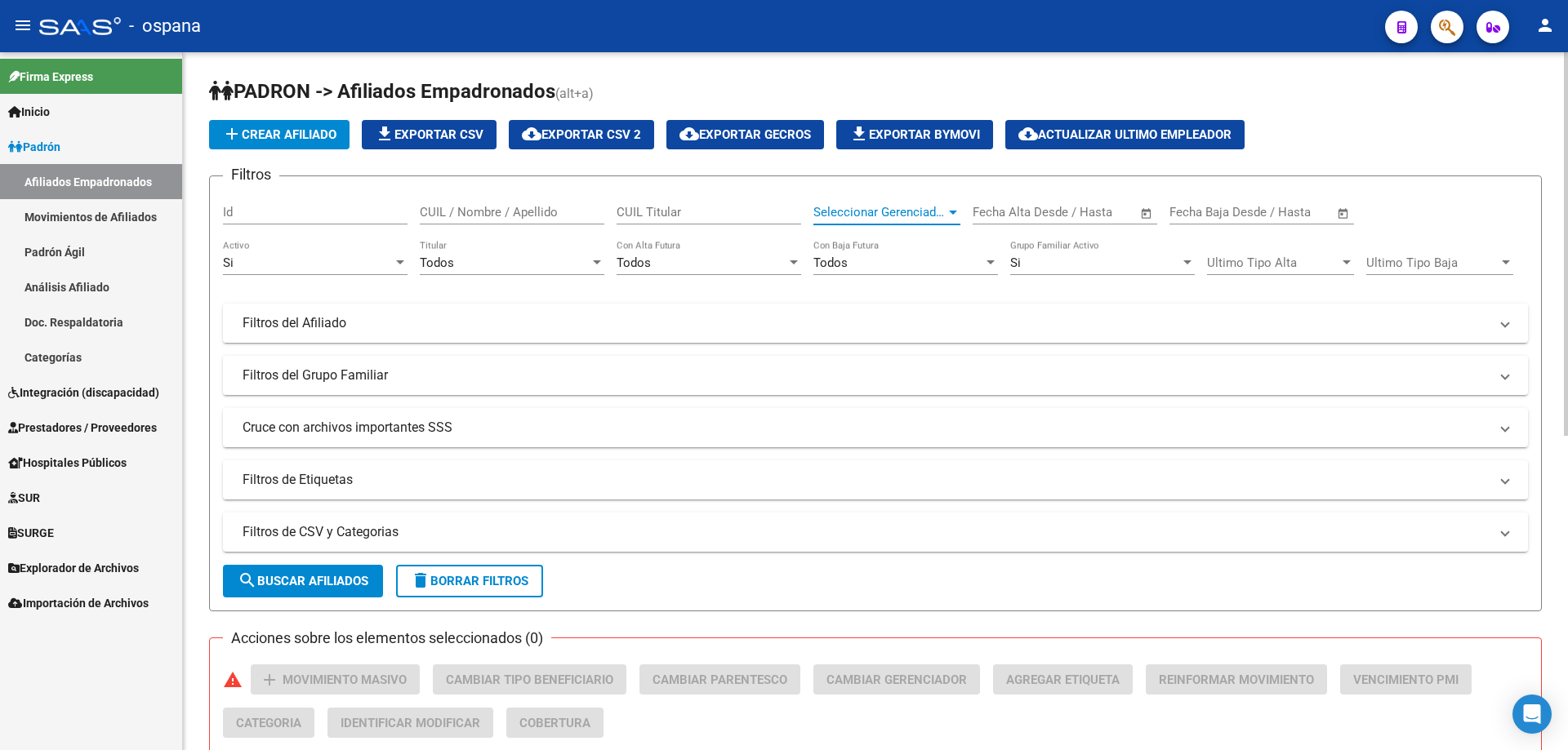
click at [905, 213] on span "Seleccionar Gerenciador" at bounding box center [879, 212] width 132 height 15
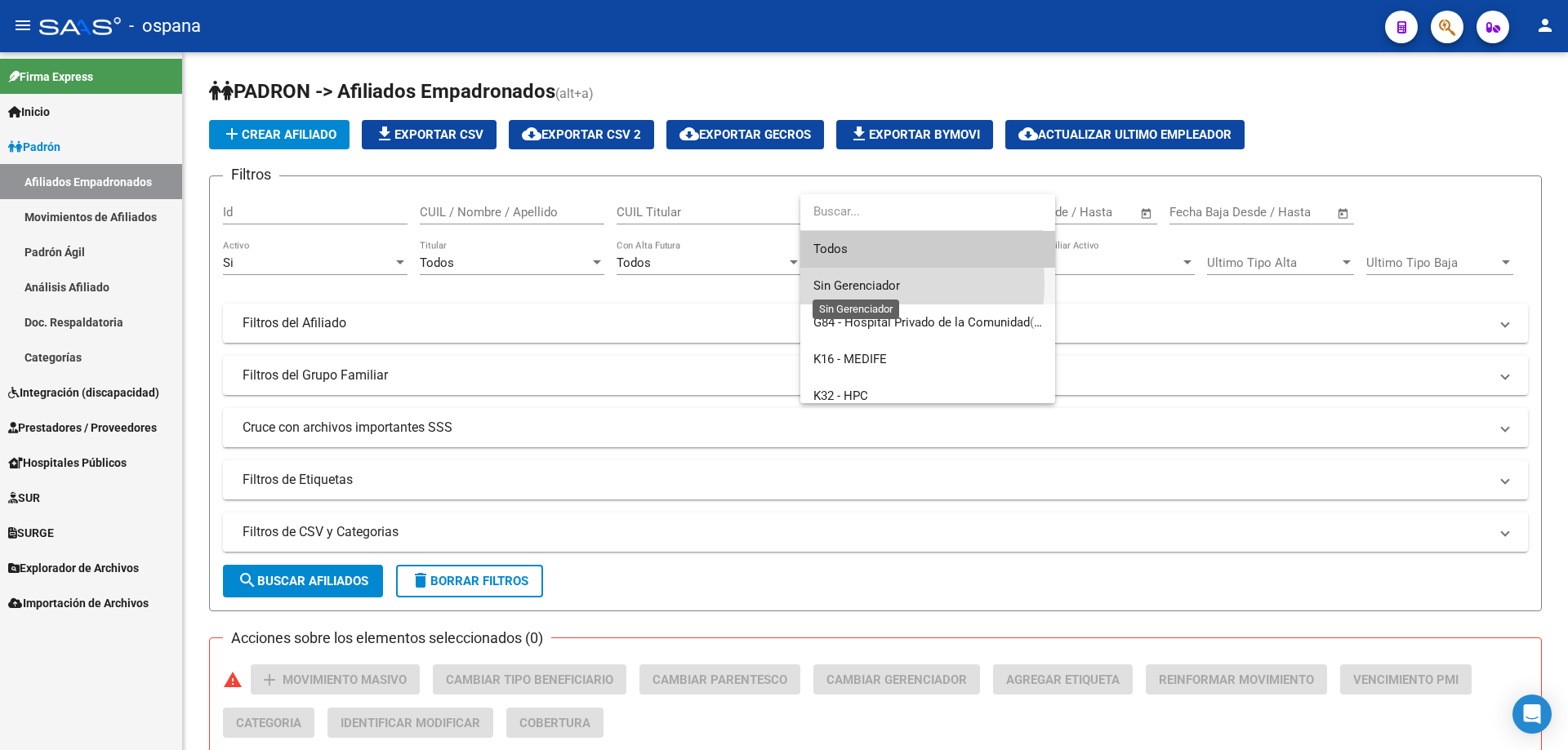
click at [874, 283] on span "Sin Gerenciador" at bounding box center [856, 285] width 87 height 15
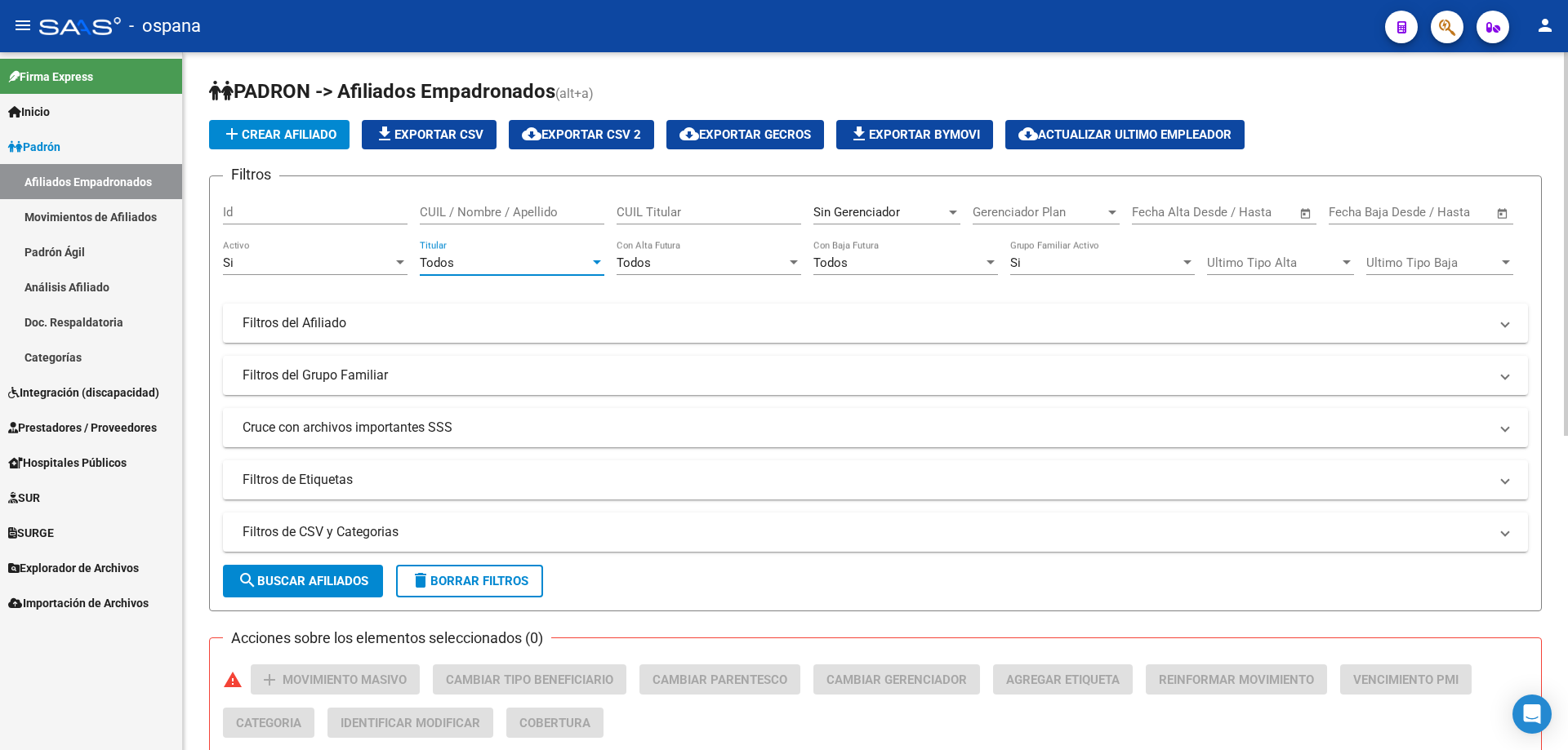
click at [463, 260] on div "Todos" at bounding box center [504, 263] width 170 height 15
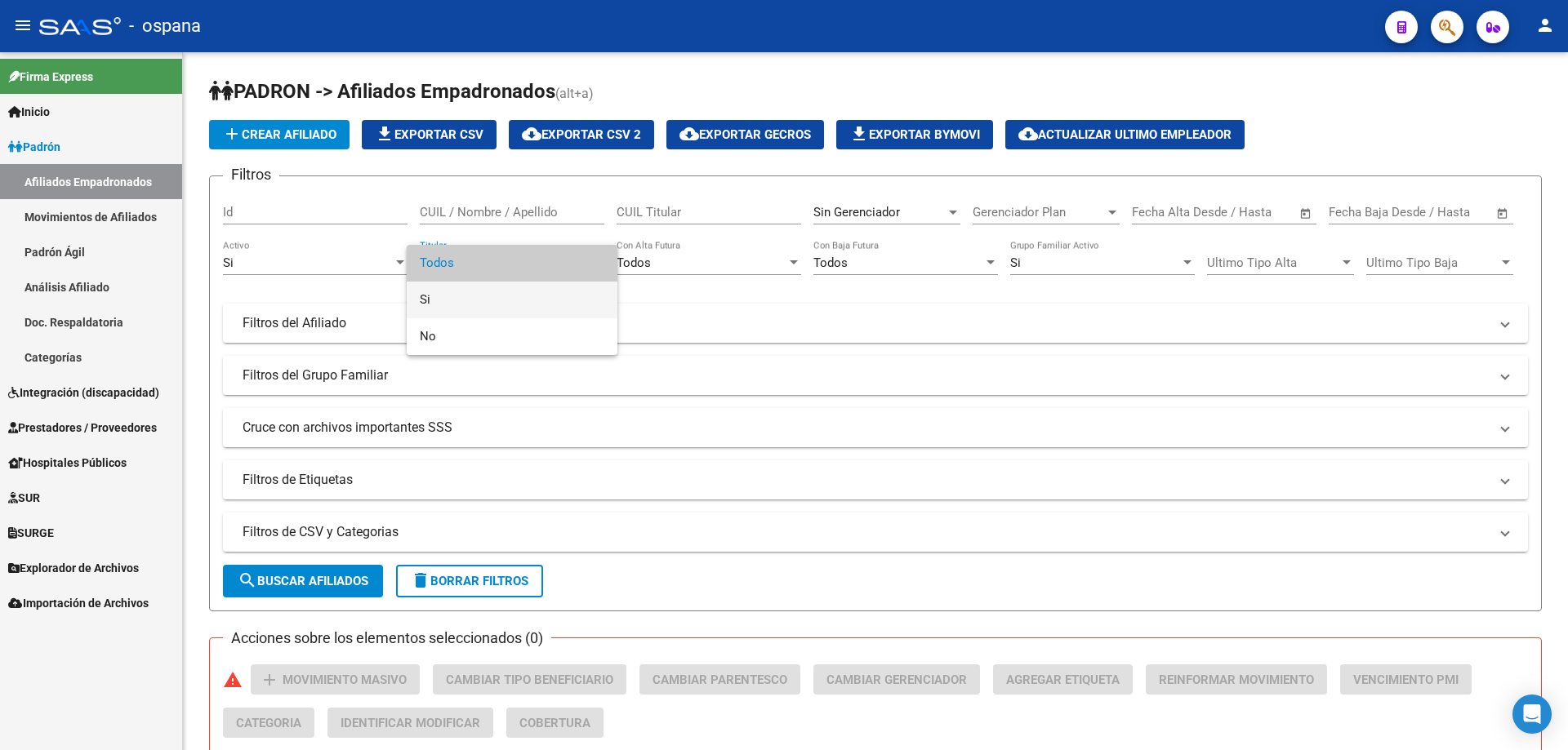
click at [437, 309] on span "Si" at bounding box center [511, 299] width 184 height 36
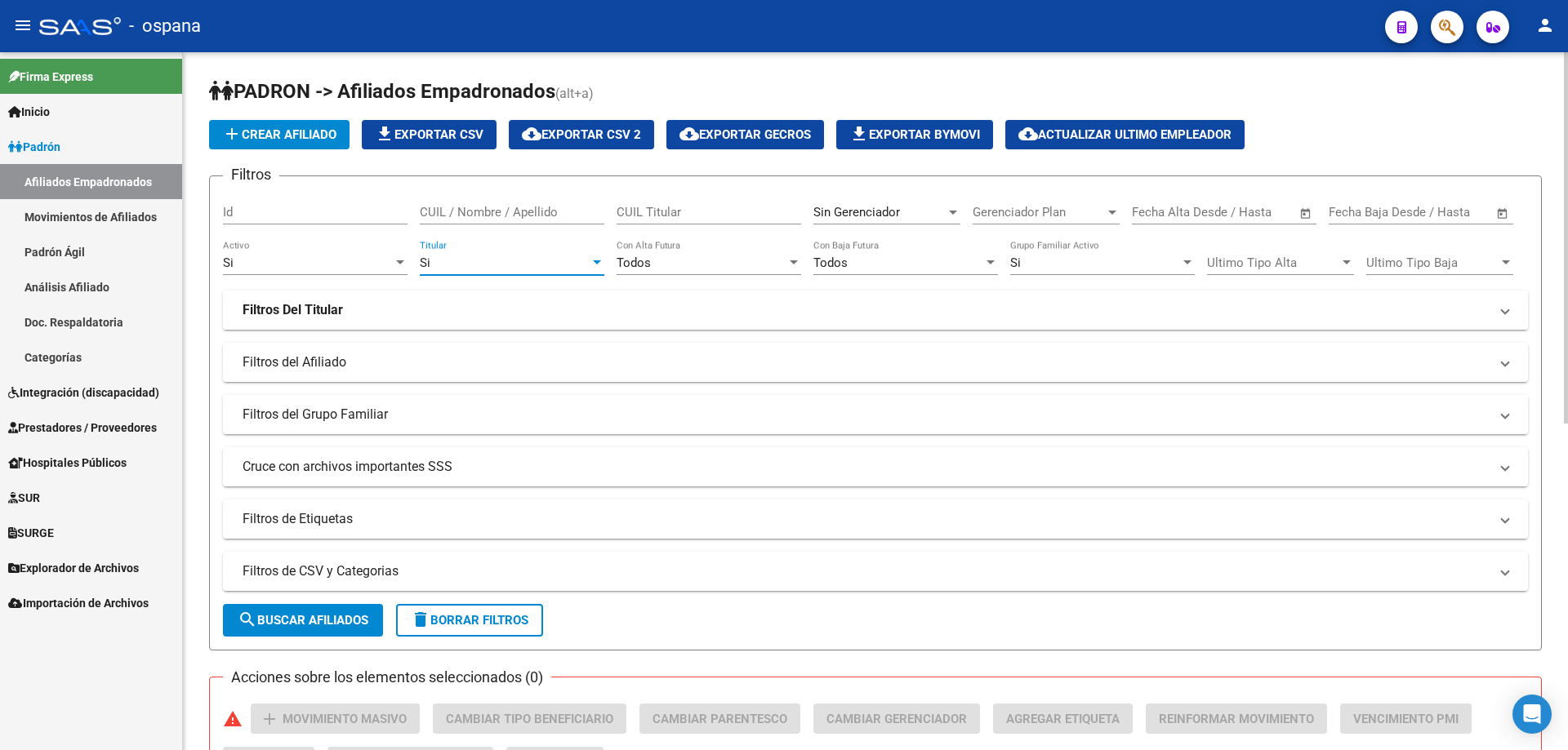
click at [354, 304] on mat-panel-title "Filtros Del Titular" at bounding box center [865, 310] width 1246 height 18
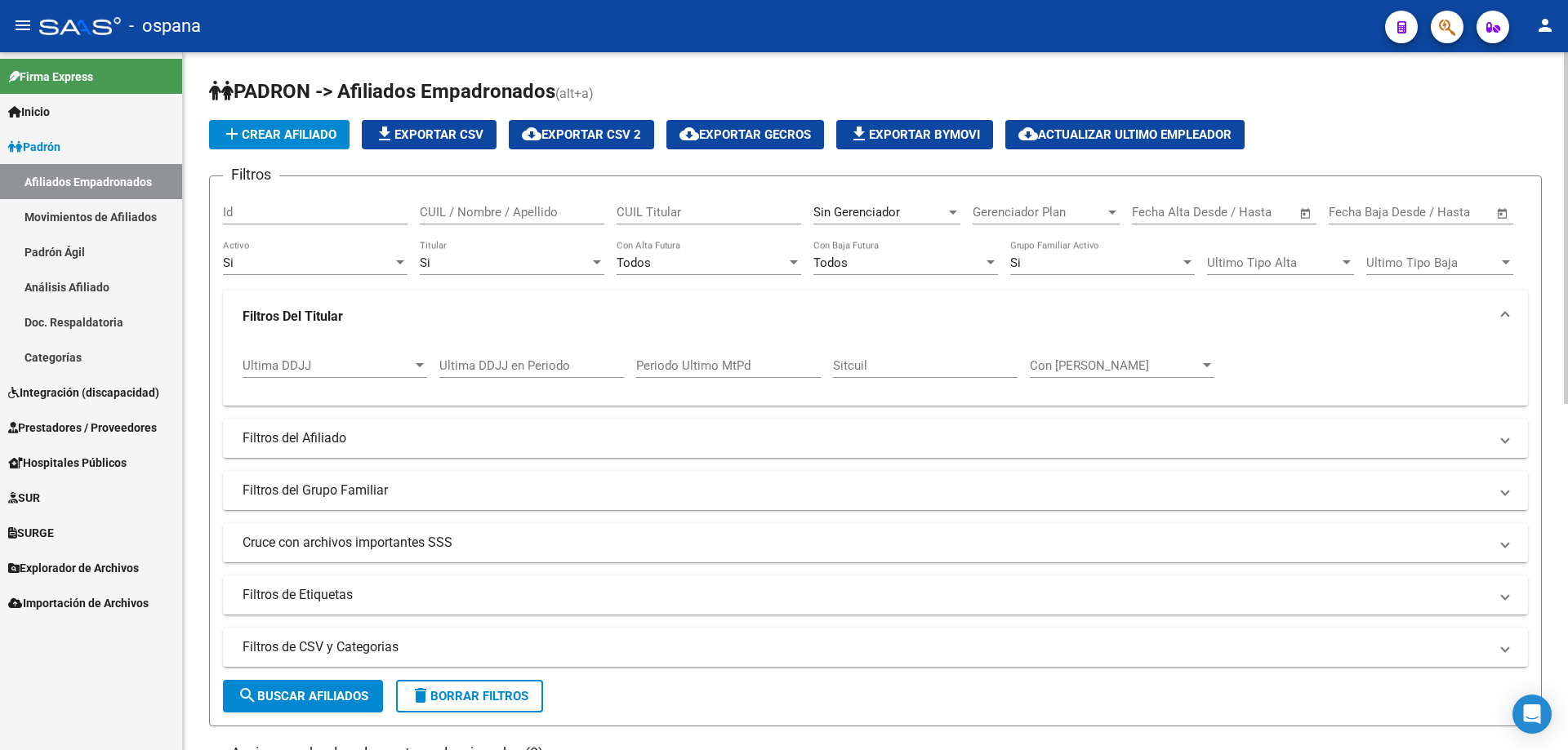
click at [678, 366] on input "Periodo Ultimo MtPd" at bounding box center [727, 365] width 184 height 15
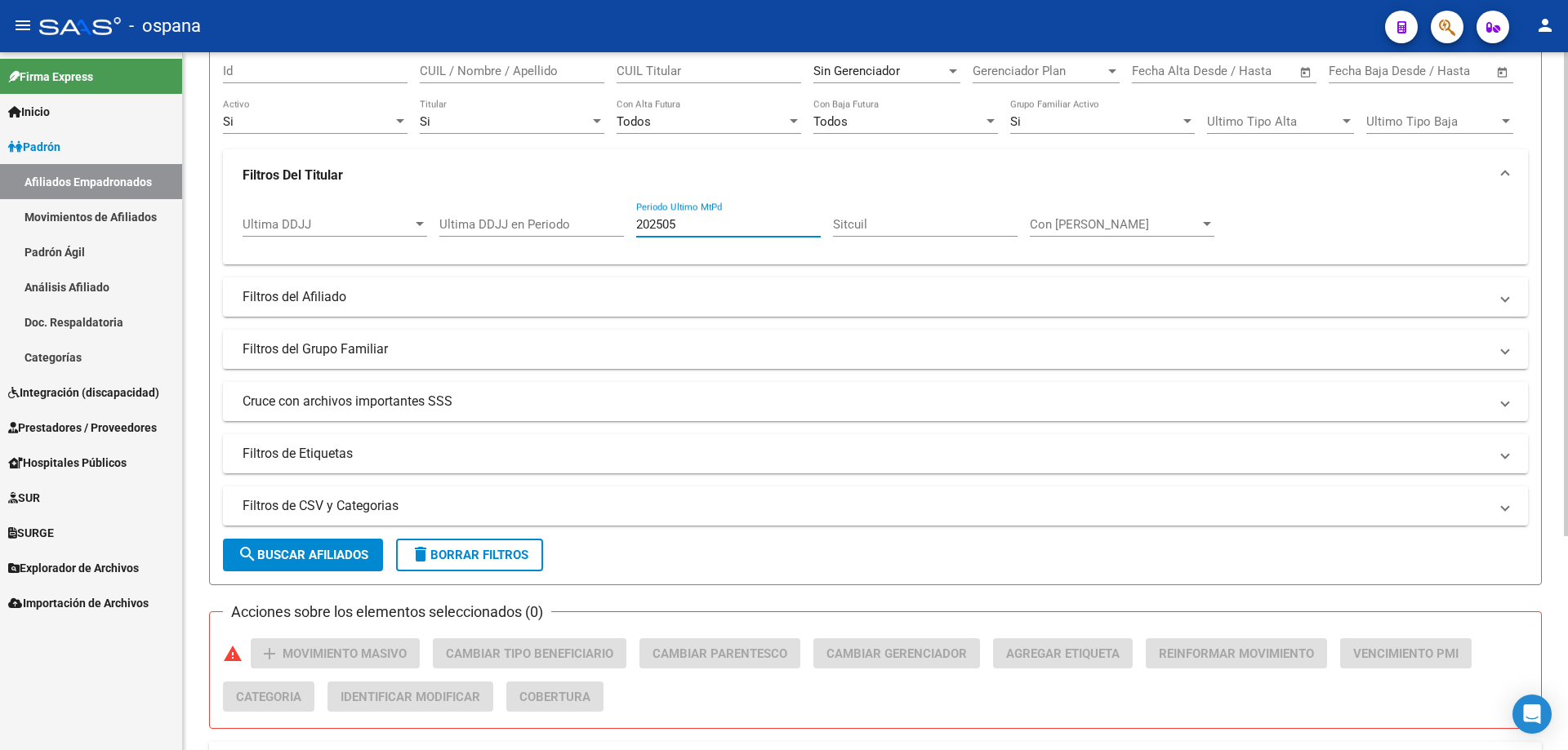
scroll to position [0, 0]
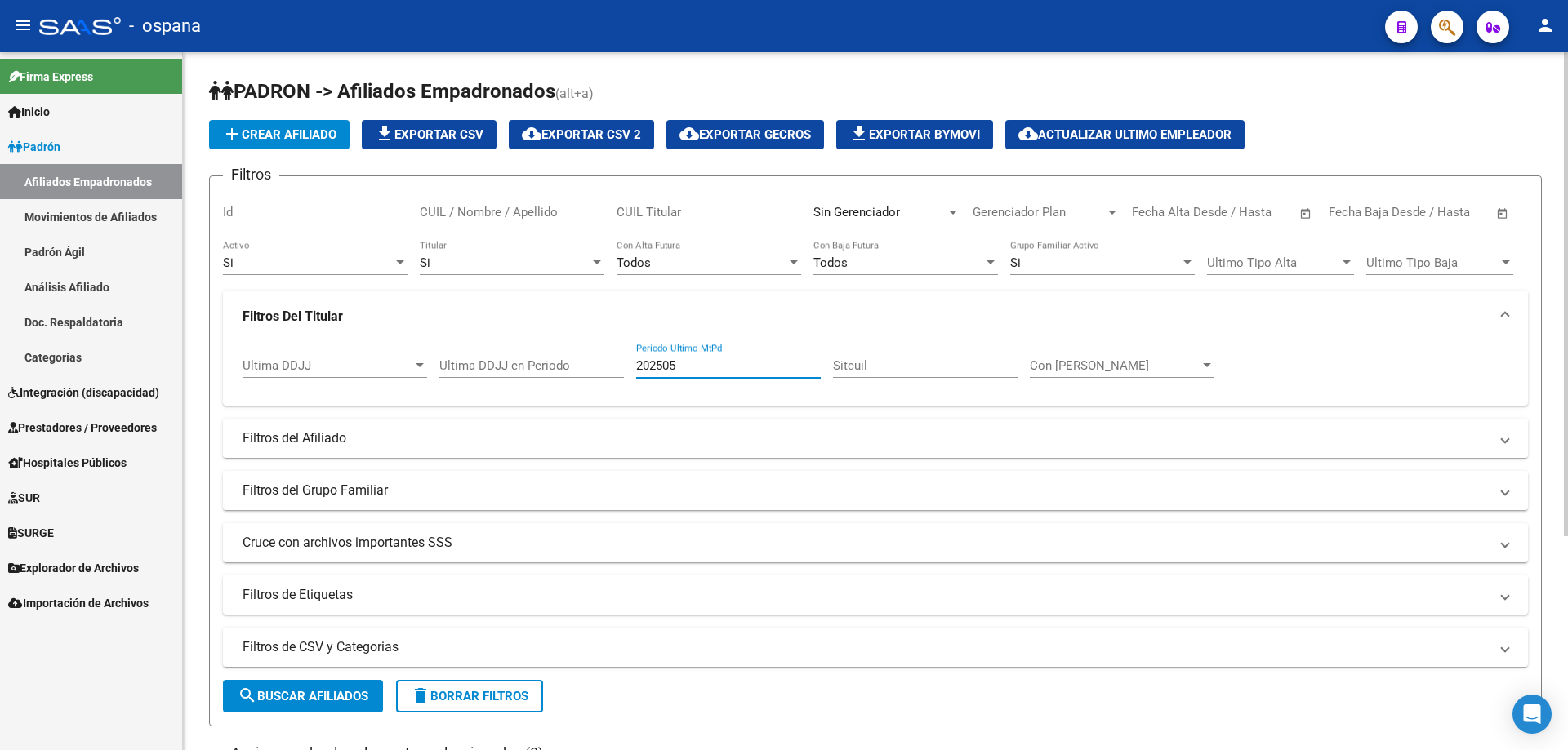
drag, startPoint x: 680, startPoint y: 366, endPoint x: 621, endPoint y: 363, distance: 59.1
click at [621, 363] on div "Ultima DDJJ Ultima DDJJ Ultima DDJJ en Periodo 202505 Periodo Ultimo MtPd Sitcu…" at bounding box center [875, 367] width 1266 height 50
type input "202505"
click at [835, 208] on span "Sin Gerenciador" at bounding box center [856, 212] width 87 height 15
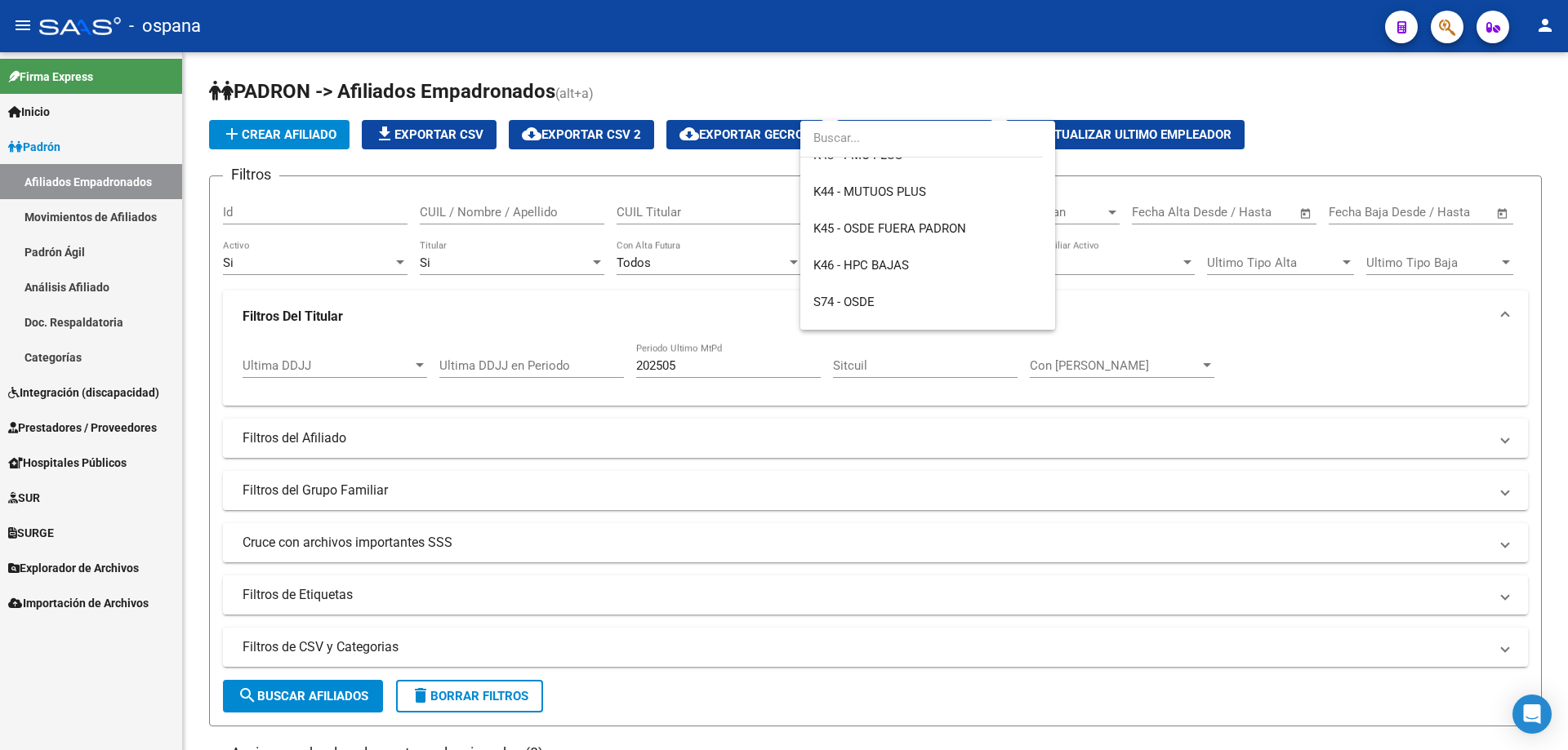
scroll to position [599, 0]
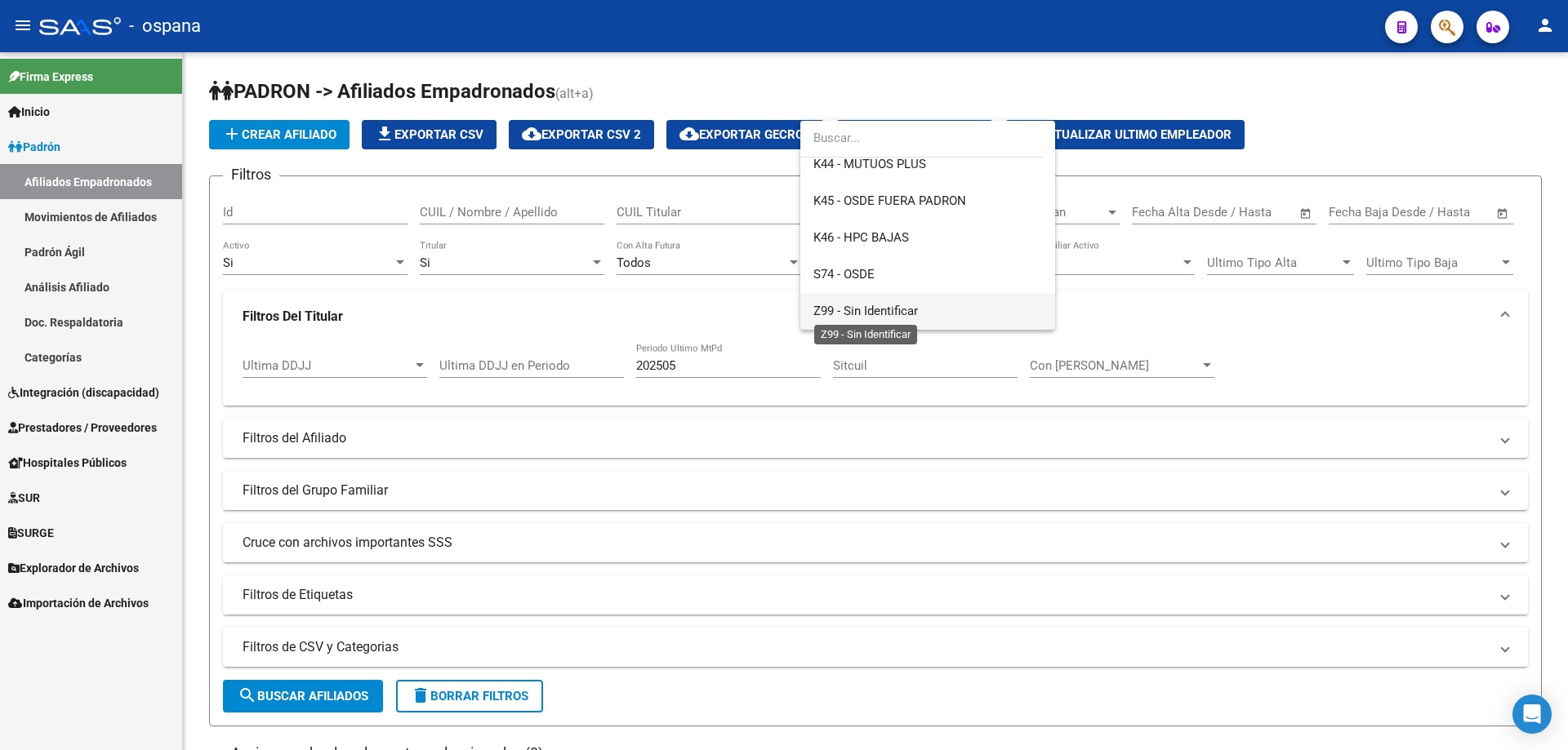
click at [869, 312] on span "Z99 - Sin Identificar" at bounding box center [865, 311] width 104 height 15
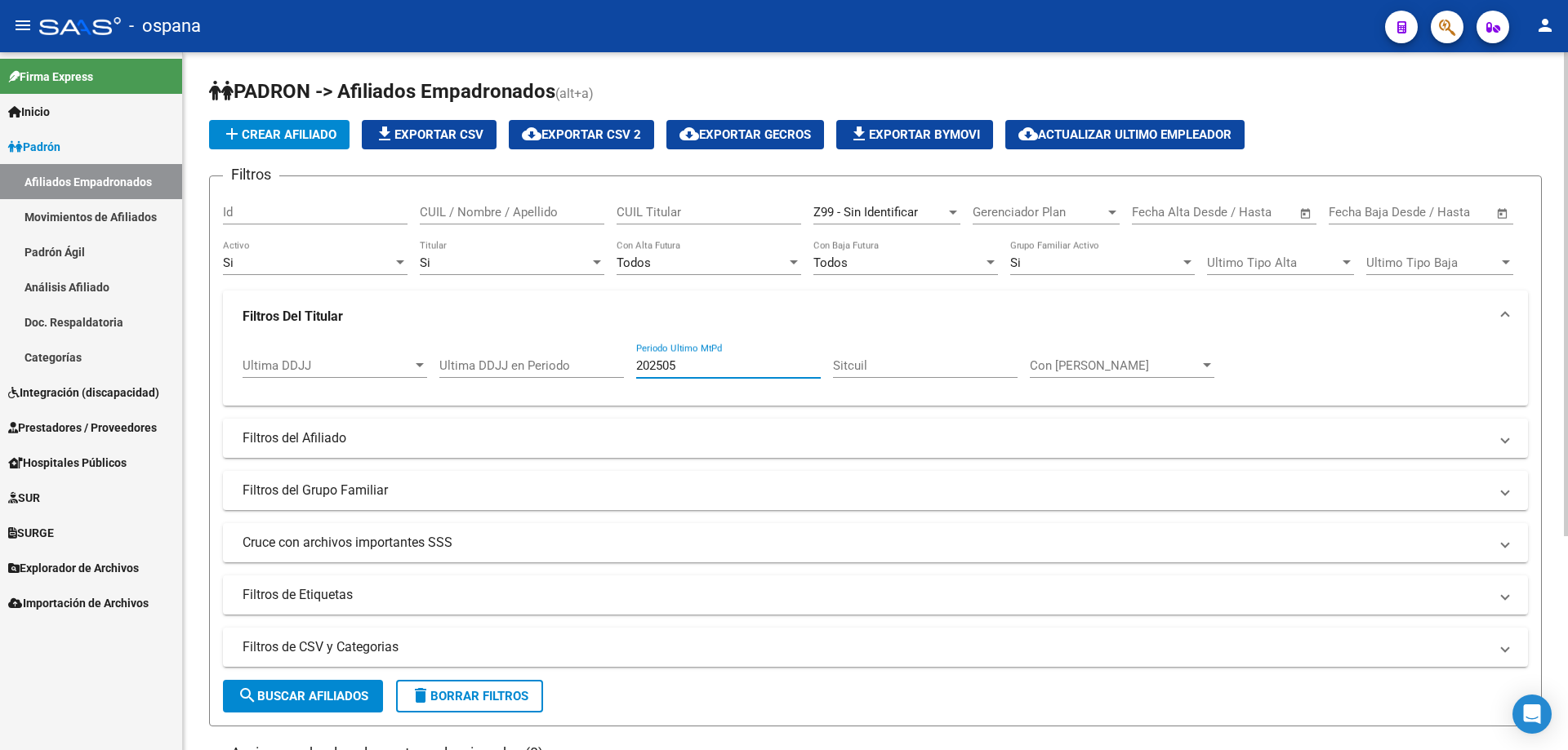
click at [694, 368] on input "202505" at bounding box center [727, 365] width 184 height 15
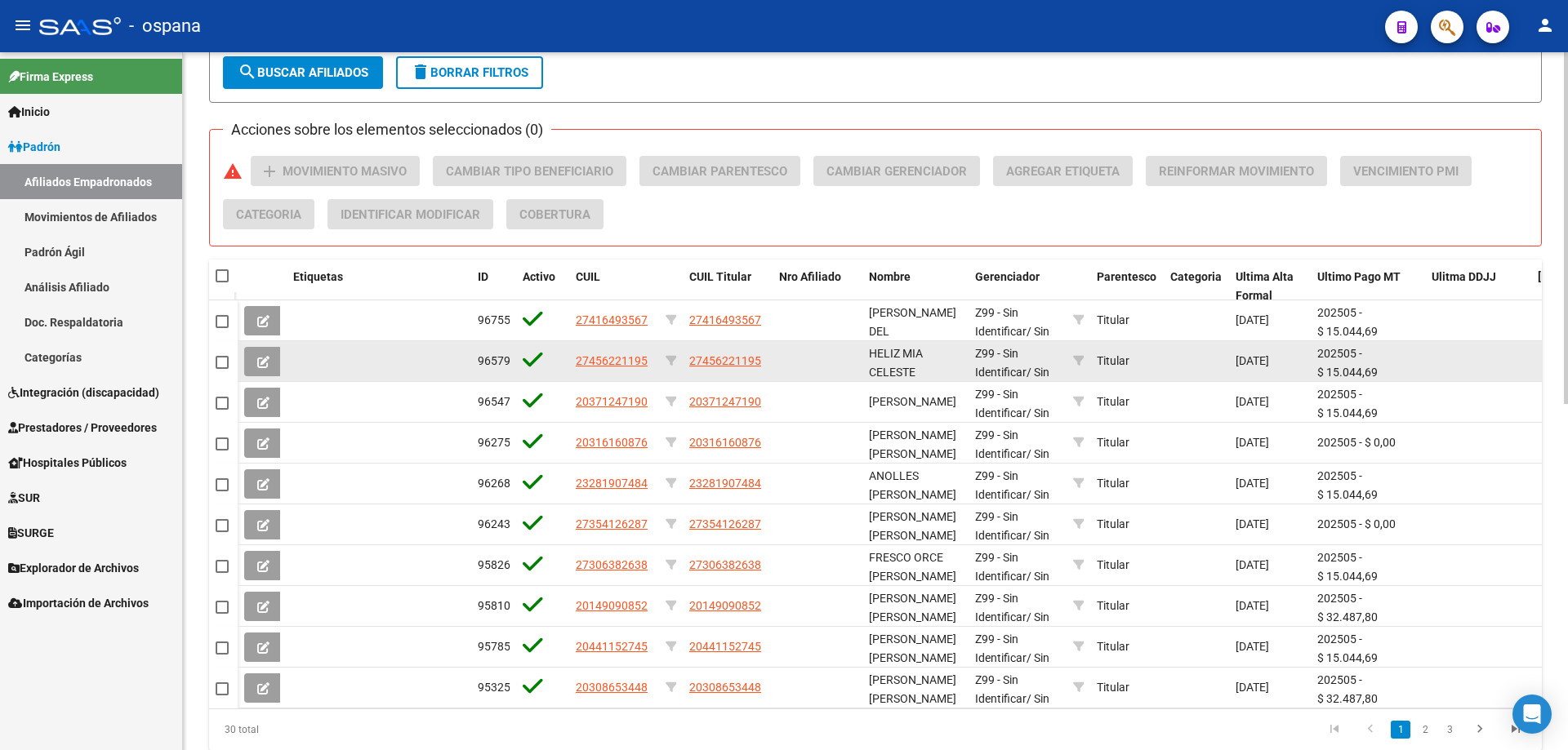
scroll to position [688, 0]
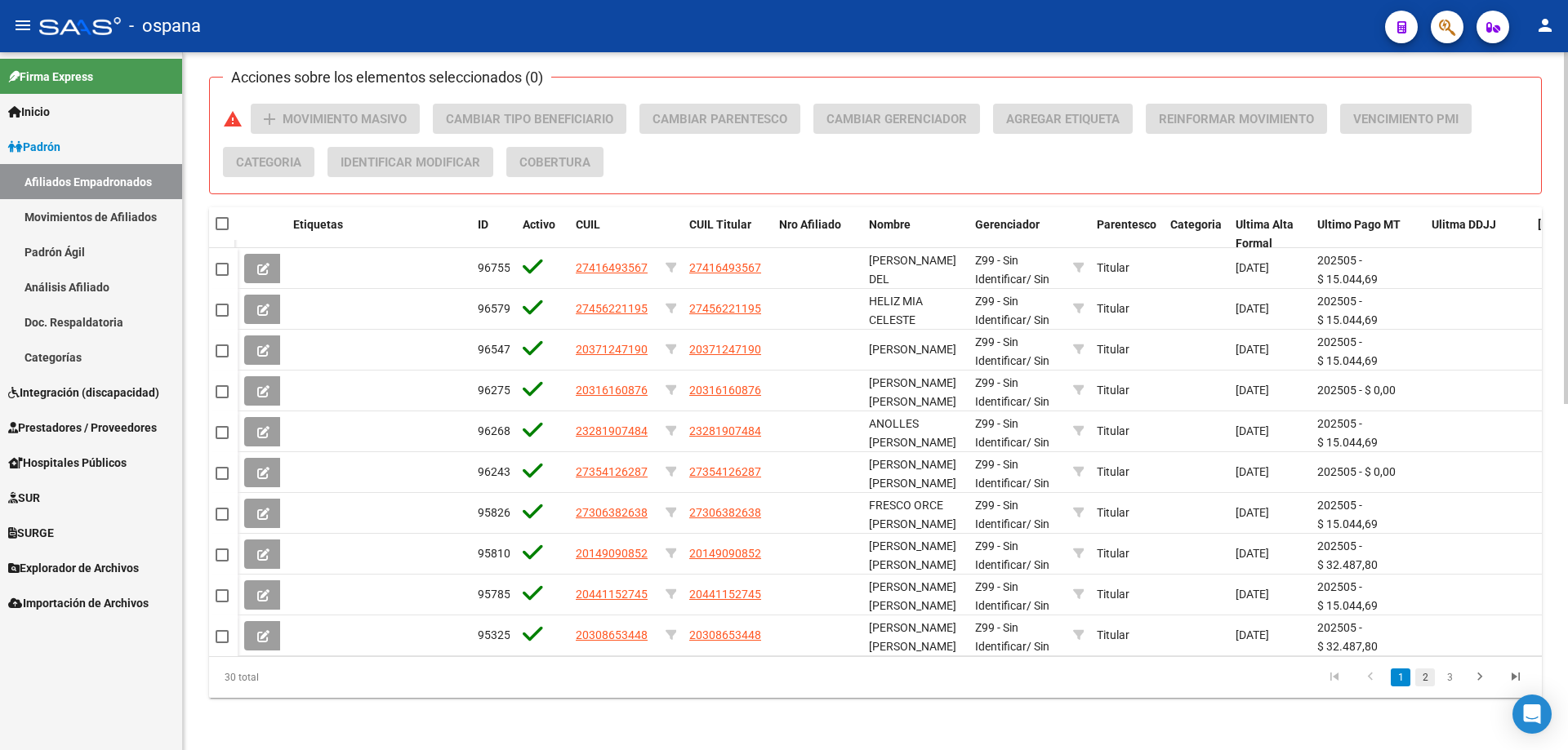
click at [1430, 683] on link "2" at bounding box center [1425, 677] width 20 height 18
click at [1526, 681] on link "go to last page" at bounding box center [1516, 677] width 31 height 18
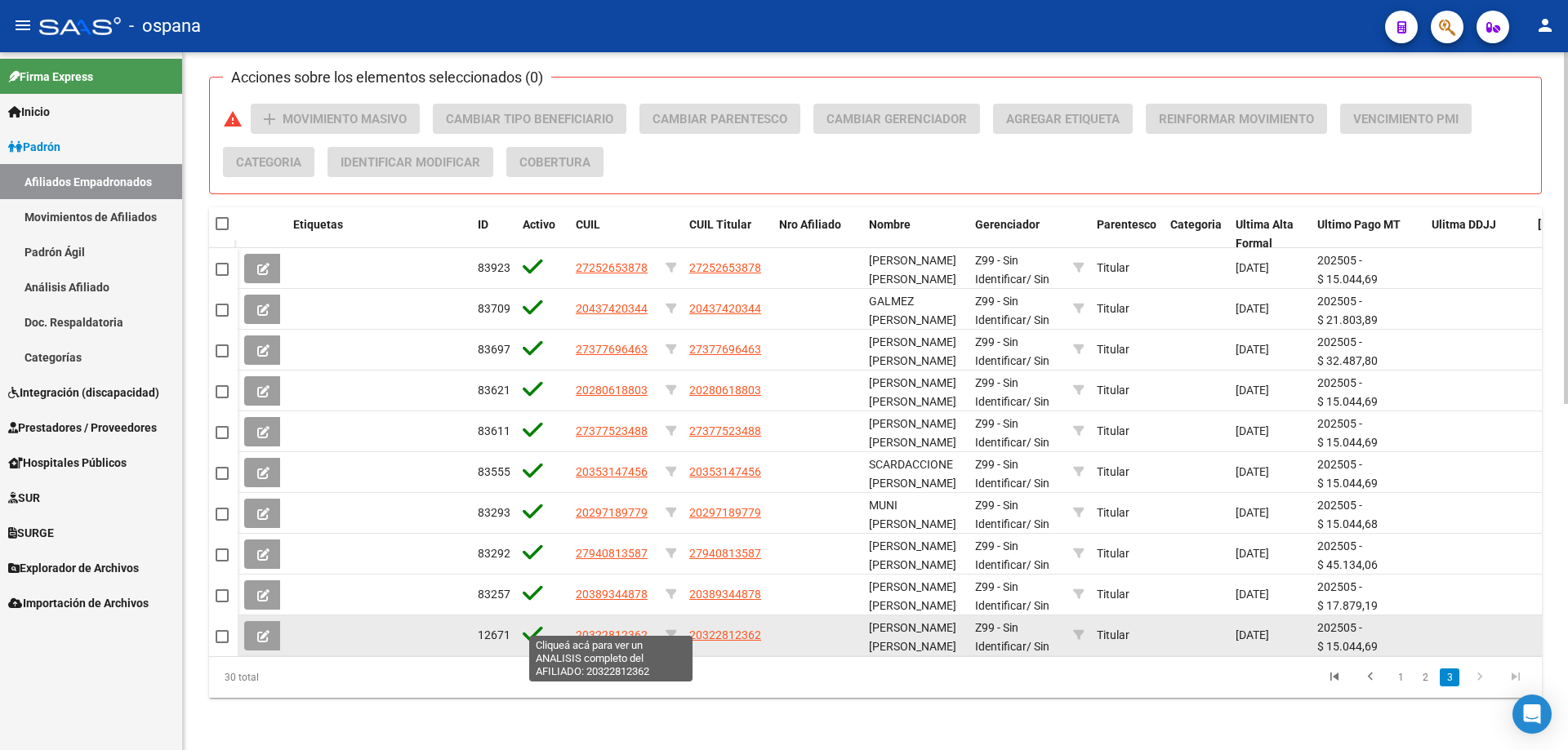
click at [598, 629] on span "20322812362" at bounding box center [611, 635] width 72 height 13
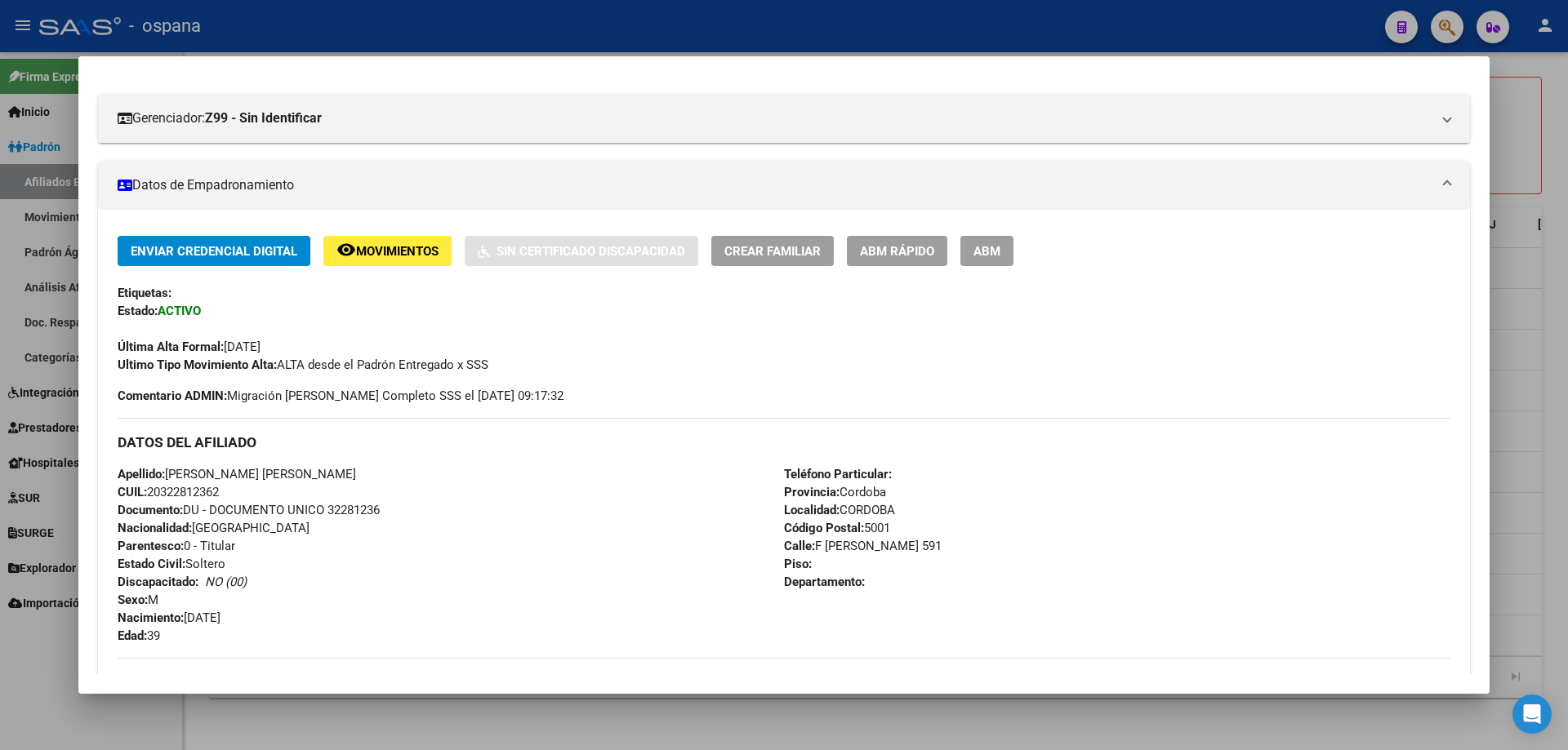
scroll to position [0, 0]
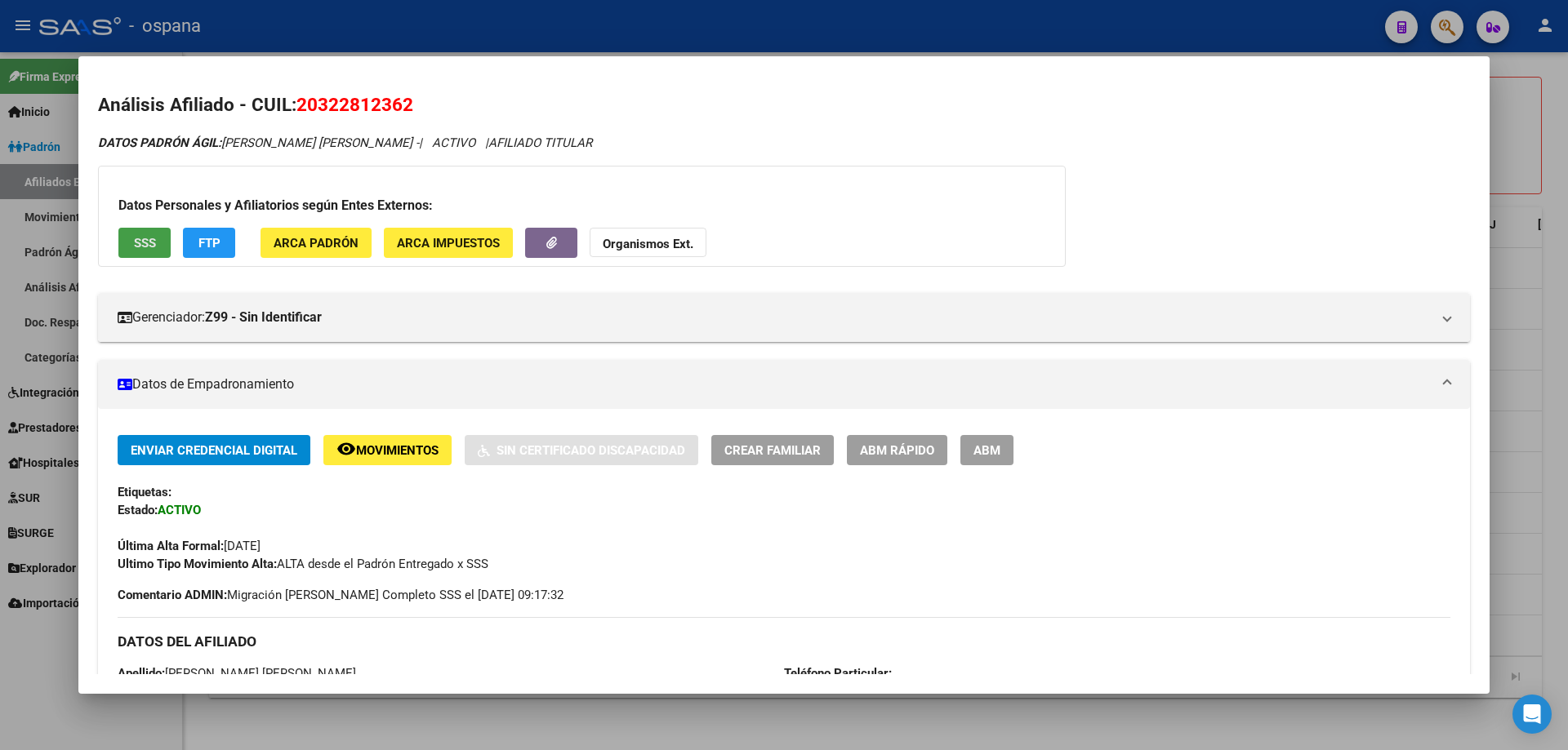
click at [143, 236] on span "SSS" at bounding box center [145, 243] width 22 height 15
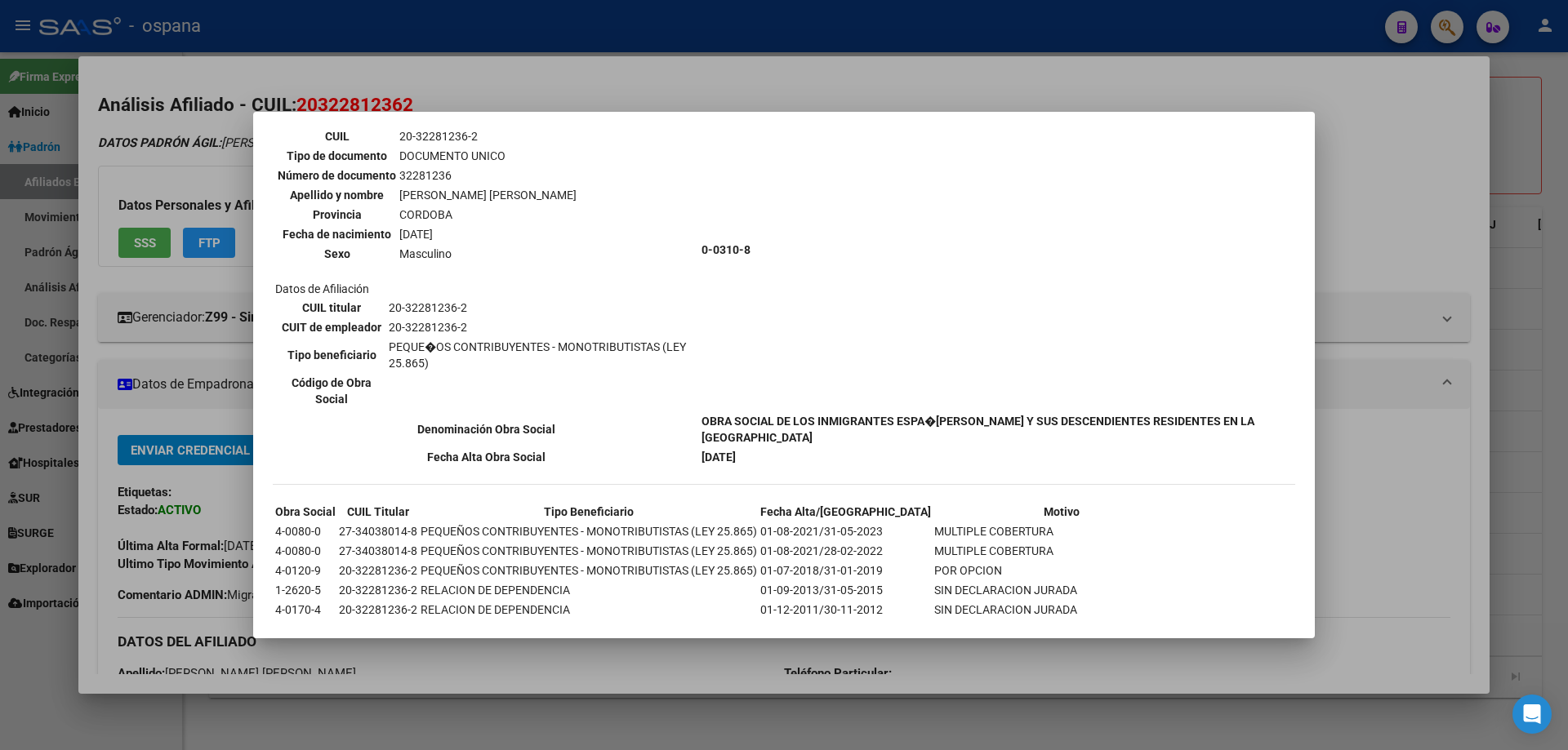
scroll to position [200, 0]
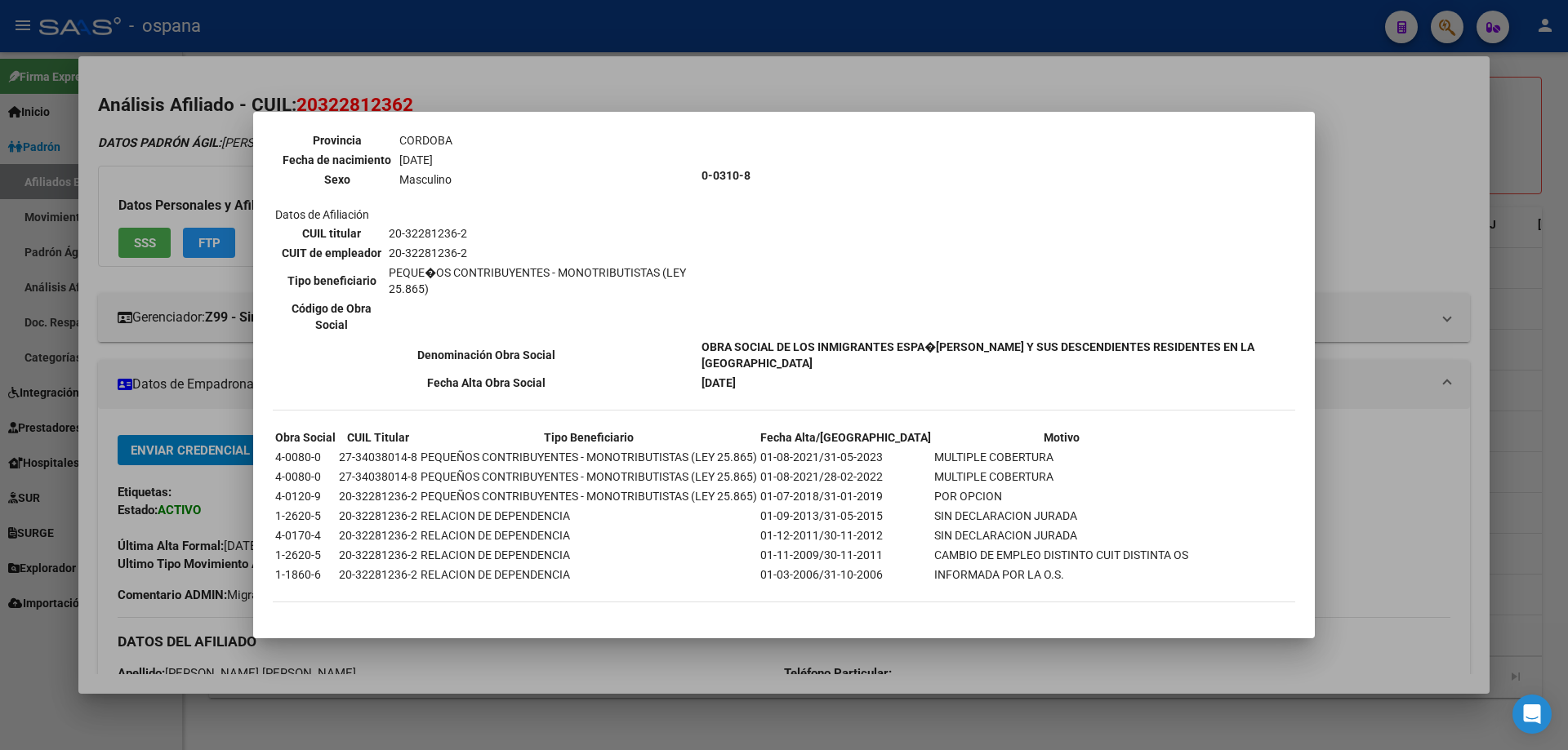
click at [149, 342] on div at bounding box center [784, 375] width 1568 height 750
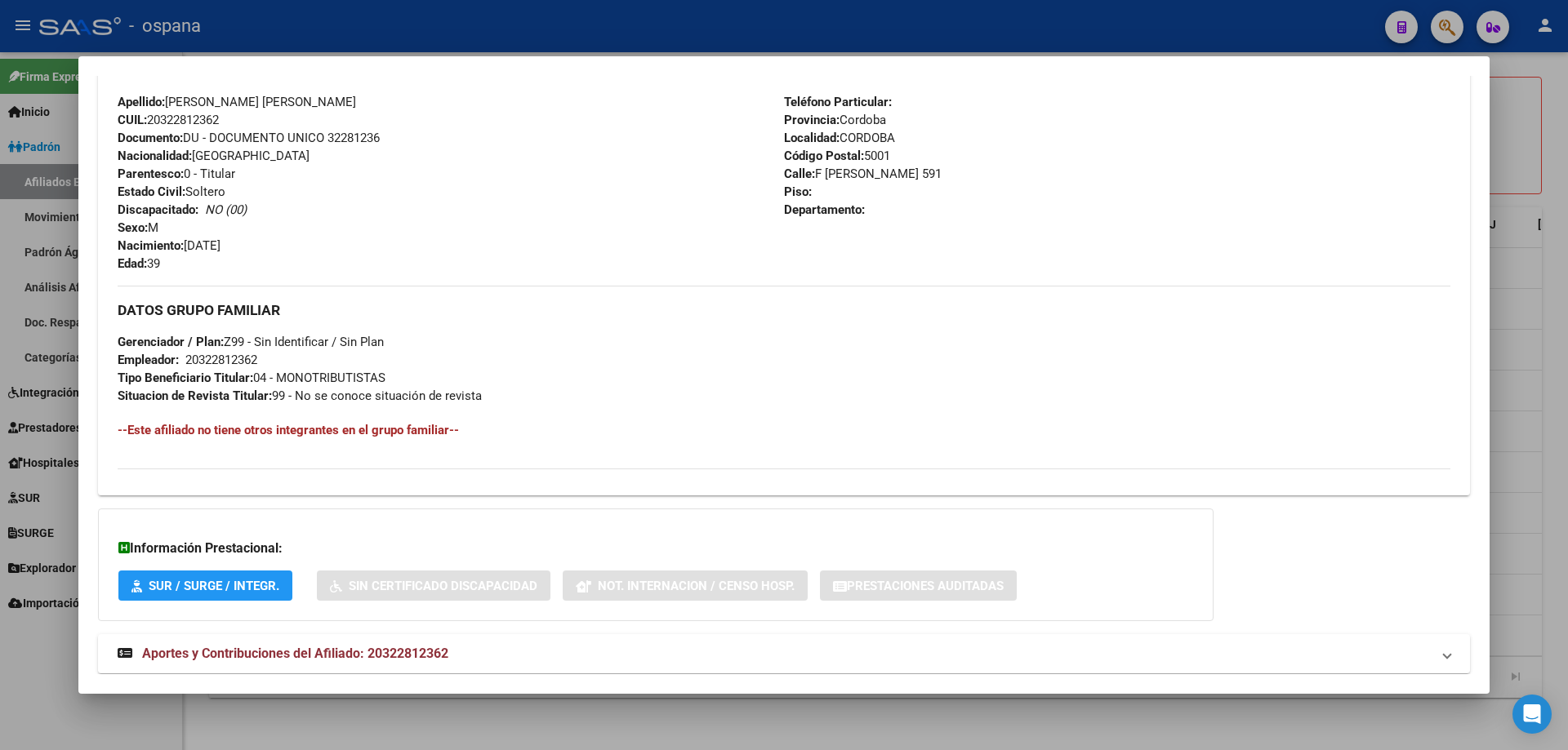
scroll to position [607, 0]
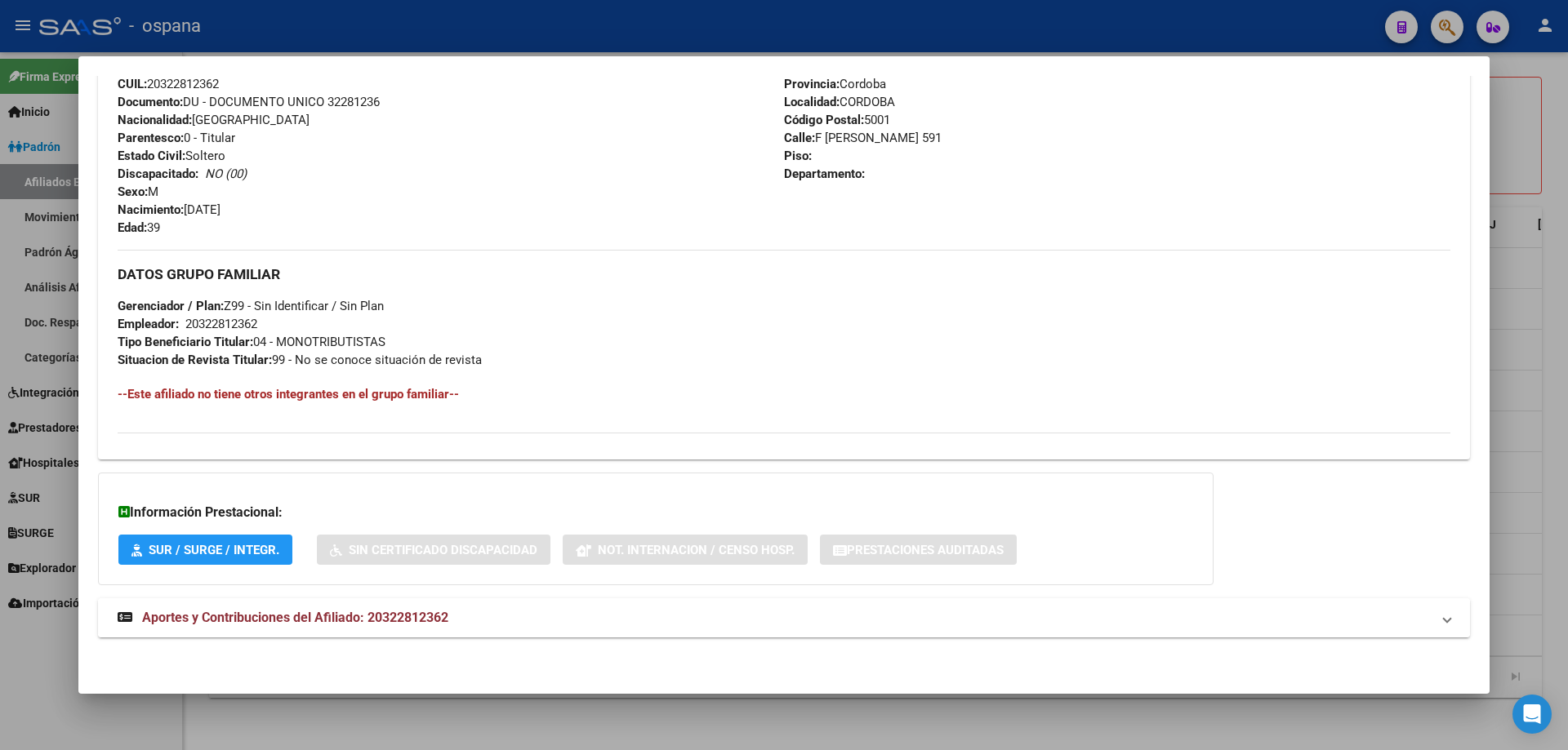
click at [246, 628] on strong "Aportes y Contribuciones del Afiliado: 20322812362" at bounding box center [282, 618] width 331 height 20
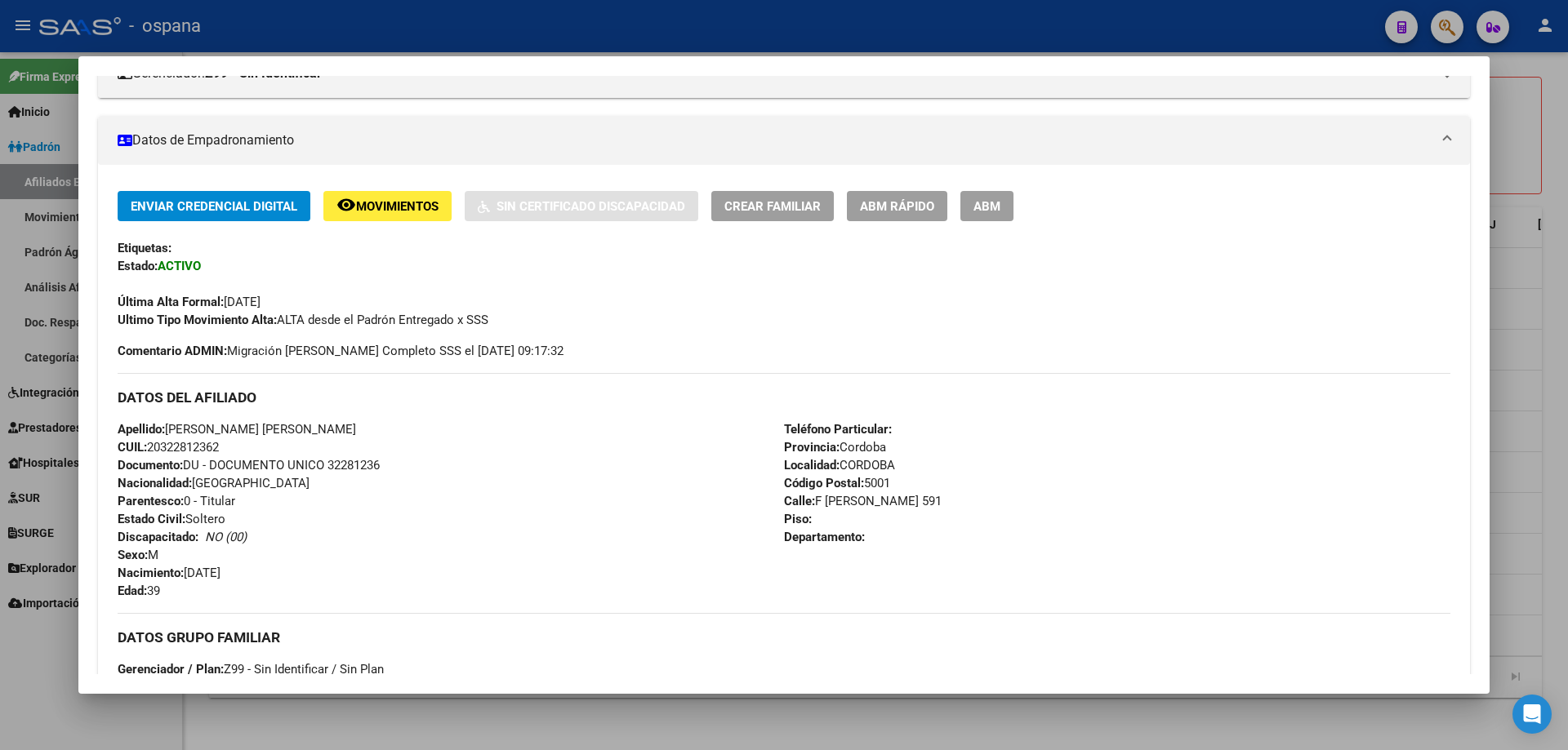
scroll to position [0, 0]
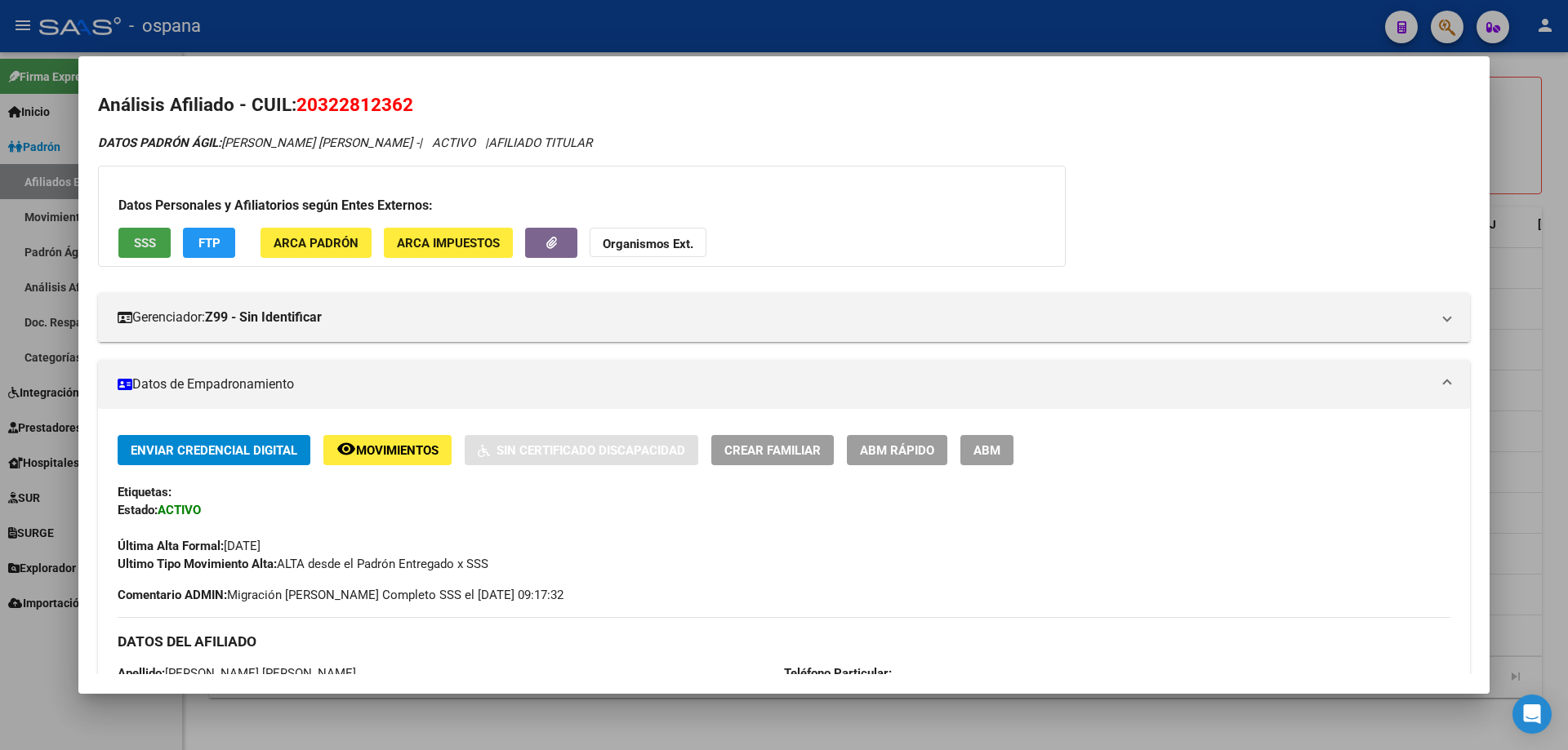
click at [134, 251] on button "SSS" at bounding box center [144, 242] width 52 height 31
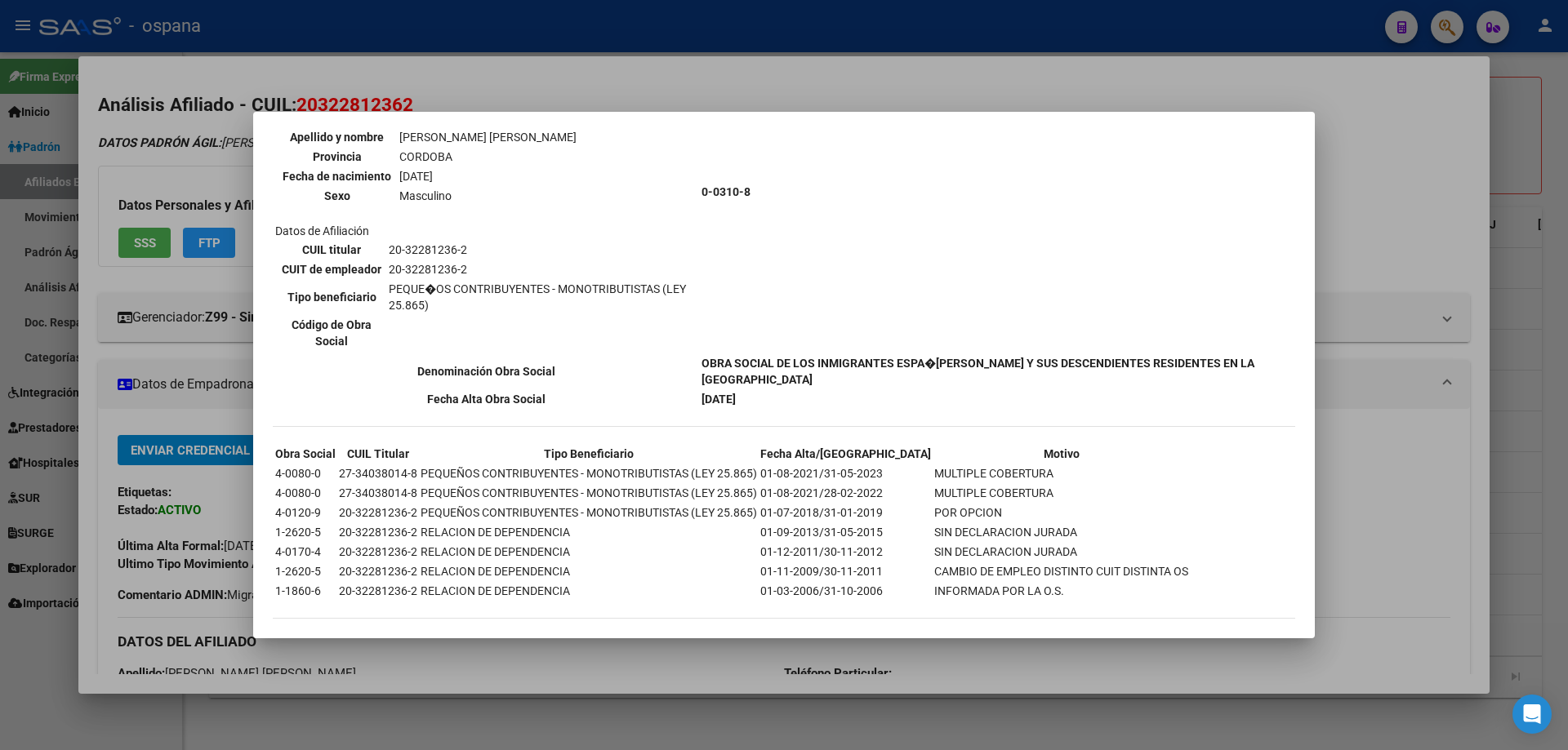
scroll to position [200, 0]
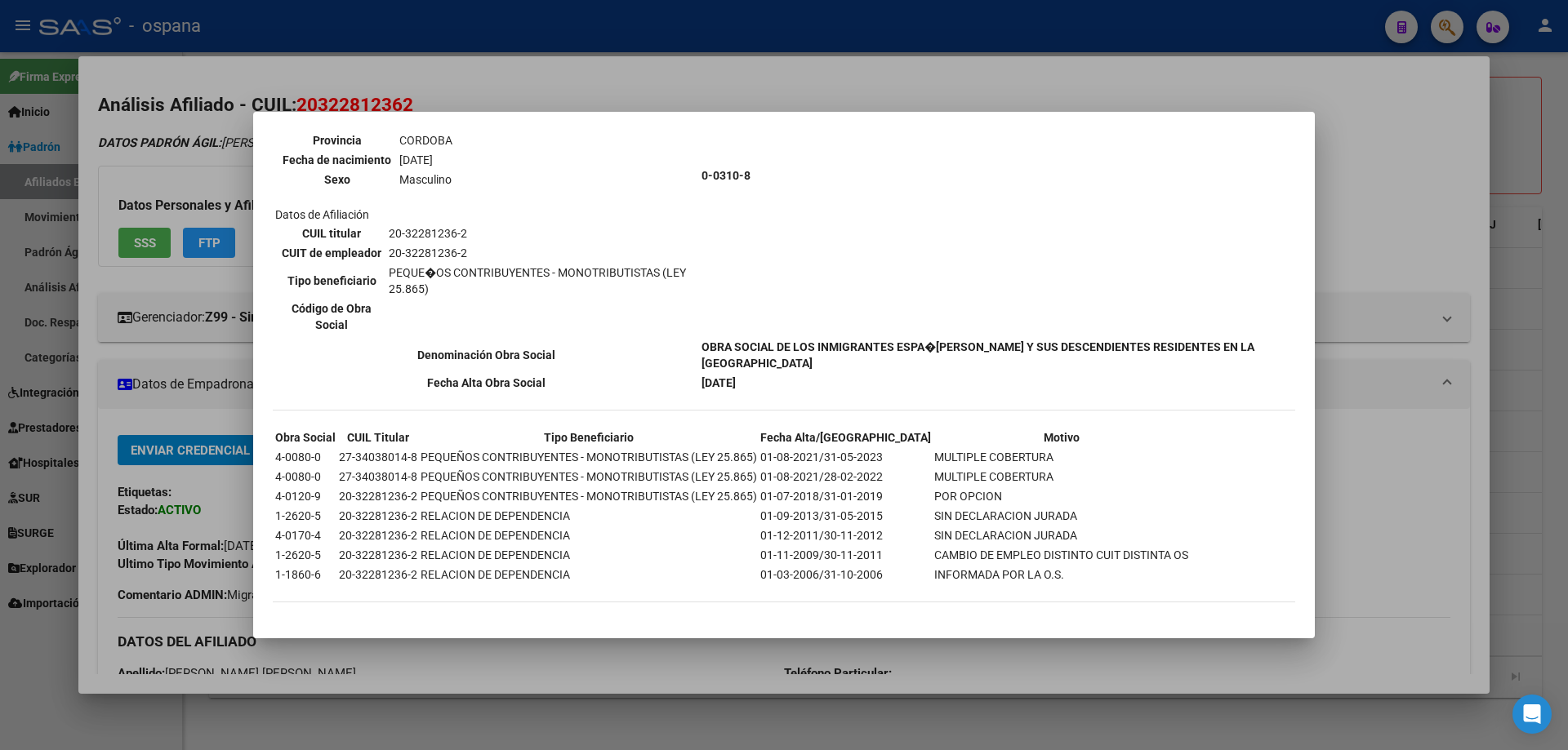
click at [175, 354] on div at bounding box center [784, 375] width 1568 height 750
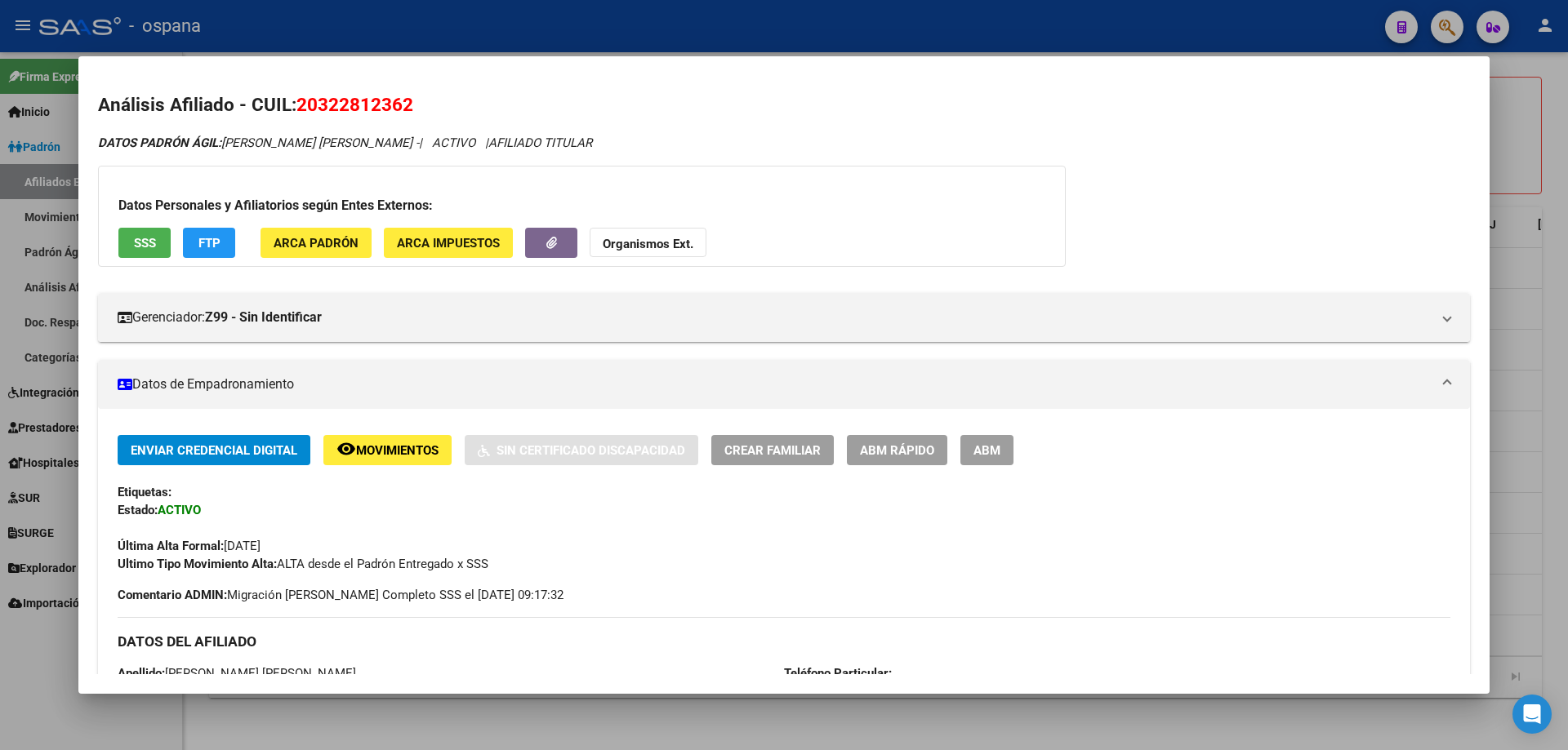
click at [20, 393] on div at bounding box center [784, 375] width 1568 height 750
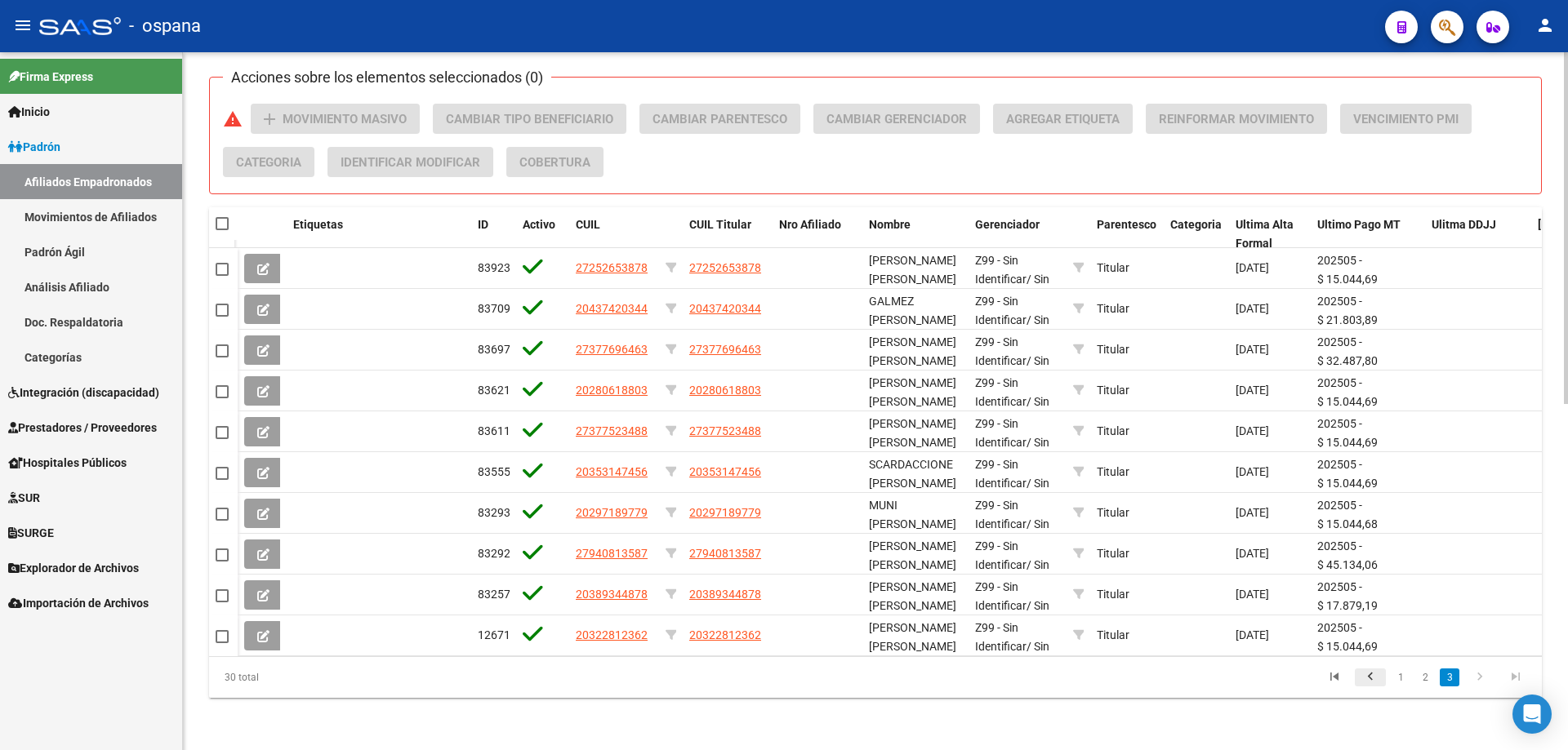
click at [1371, 673] on icon "go to previous page" at bounding box center [1370, 679] width 22 height 20
click at [1370, 675] on icon "go to previous page" at bounding box center [1370, 679] width 22 height 20
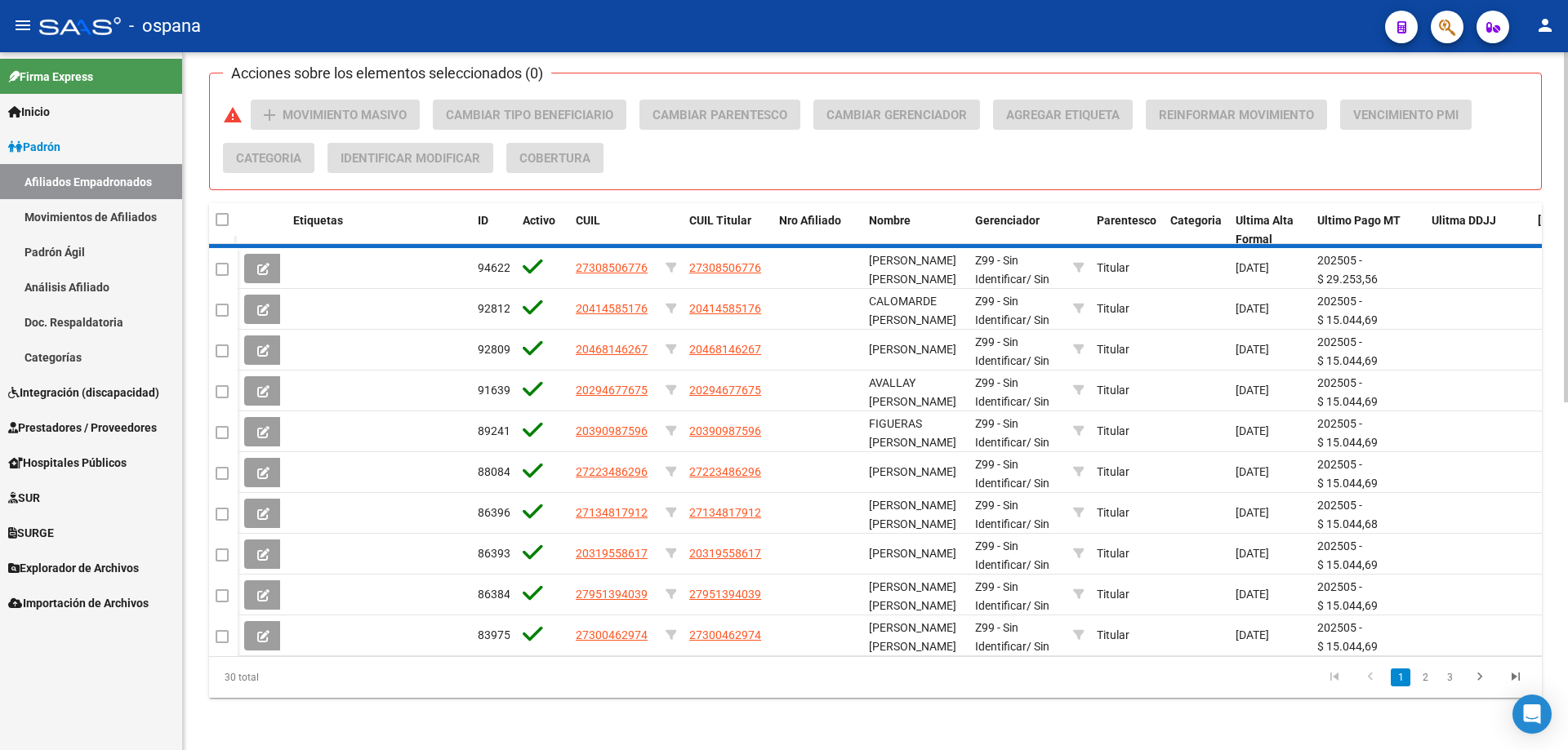
click at [1370, 675] on div "30 total 1 2 3" at bounding box center [875, 677] width 1333 height 40
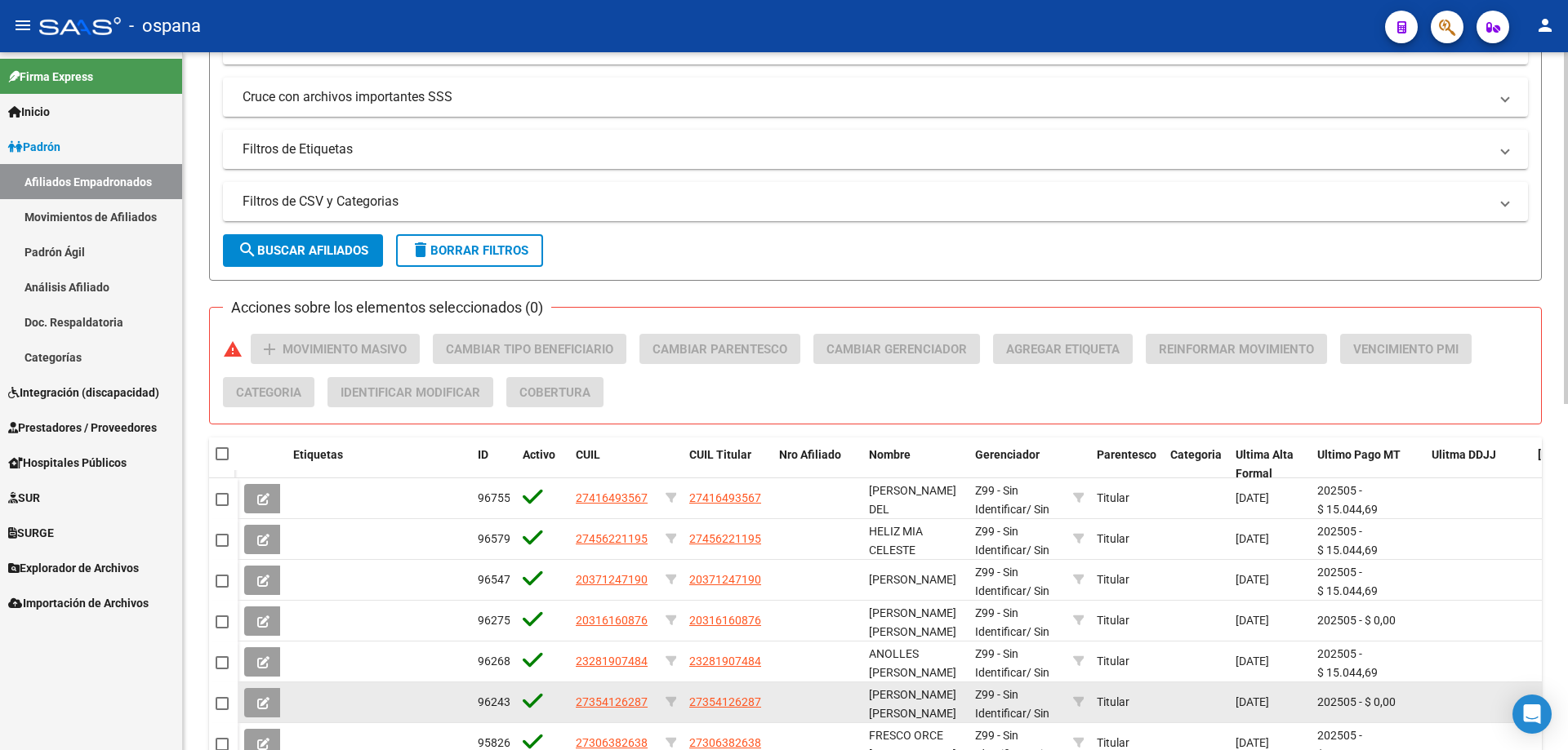
scroll to position [443, 0]
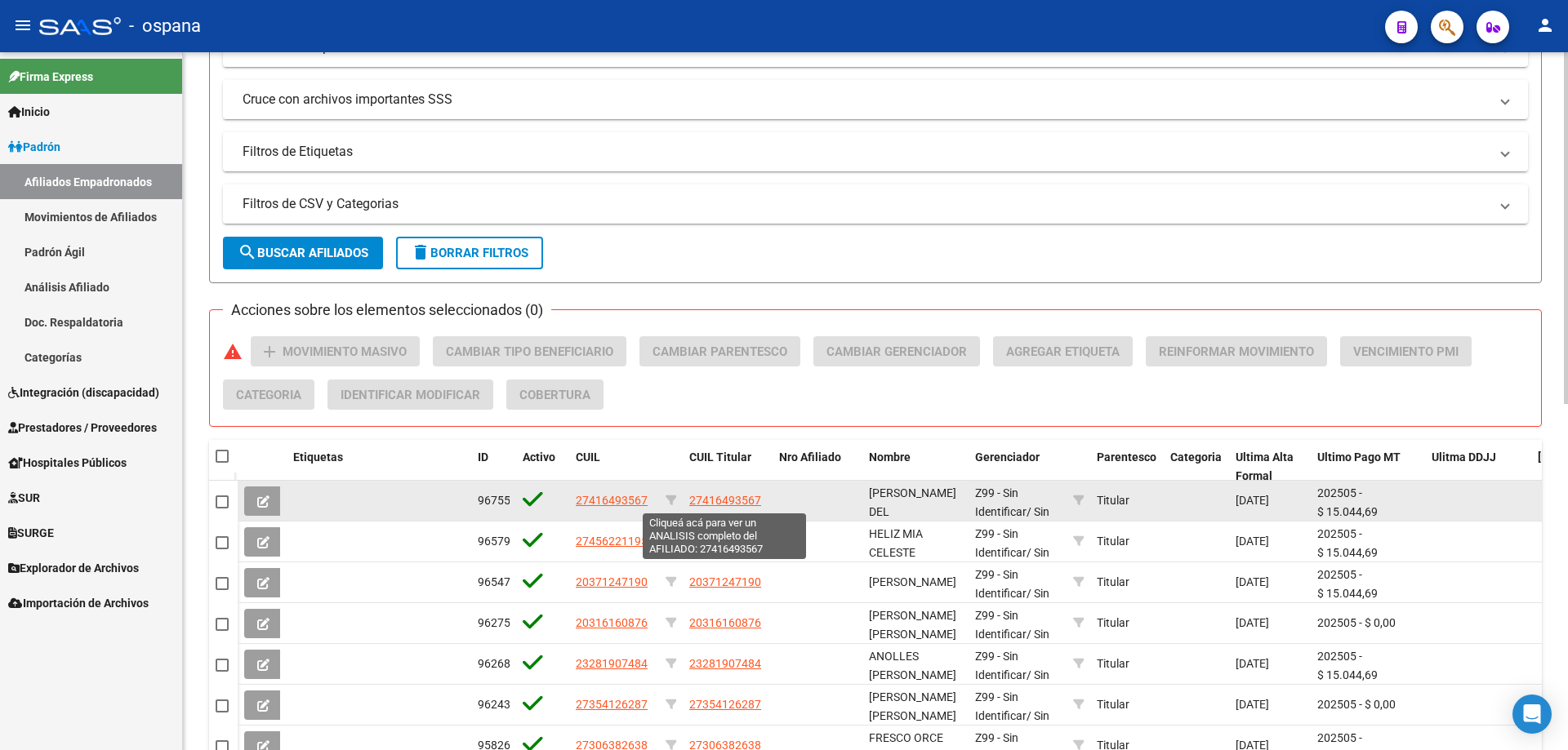
click at [707, 497] on span "27416493567" at bounding box center [724, 500] width 72 height 13
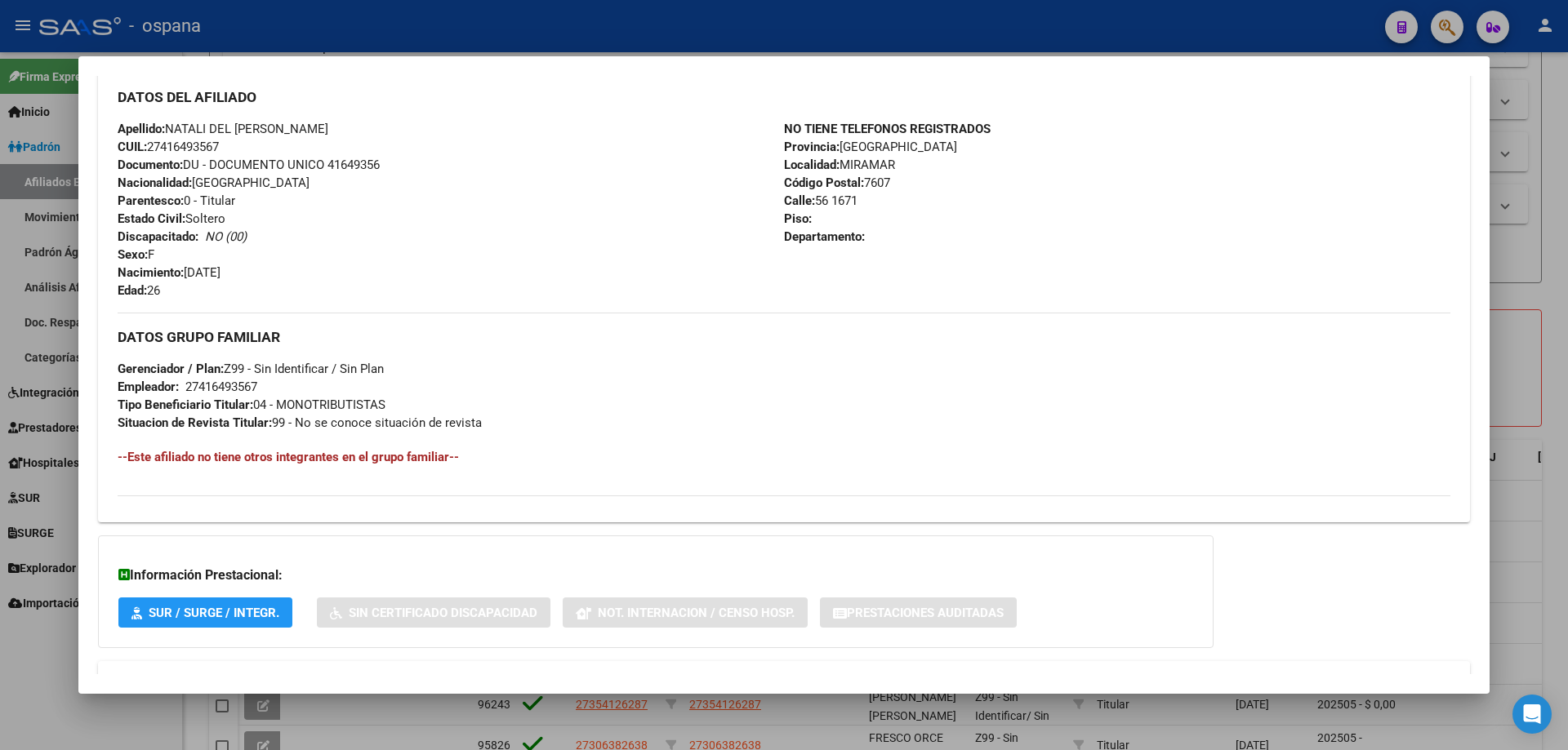
scroll to position [607, 0]
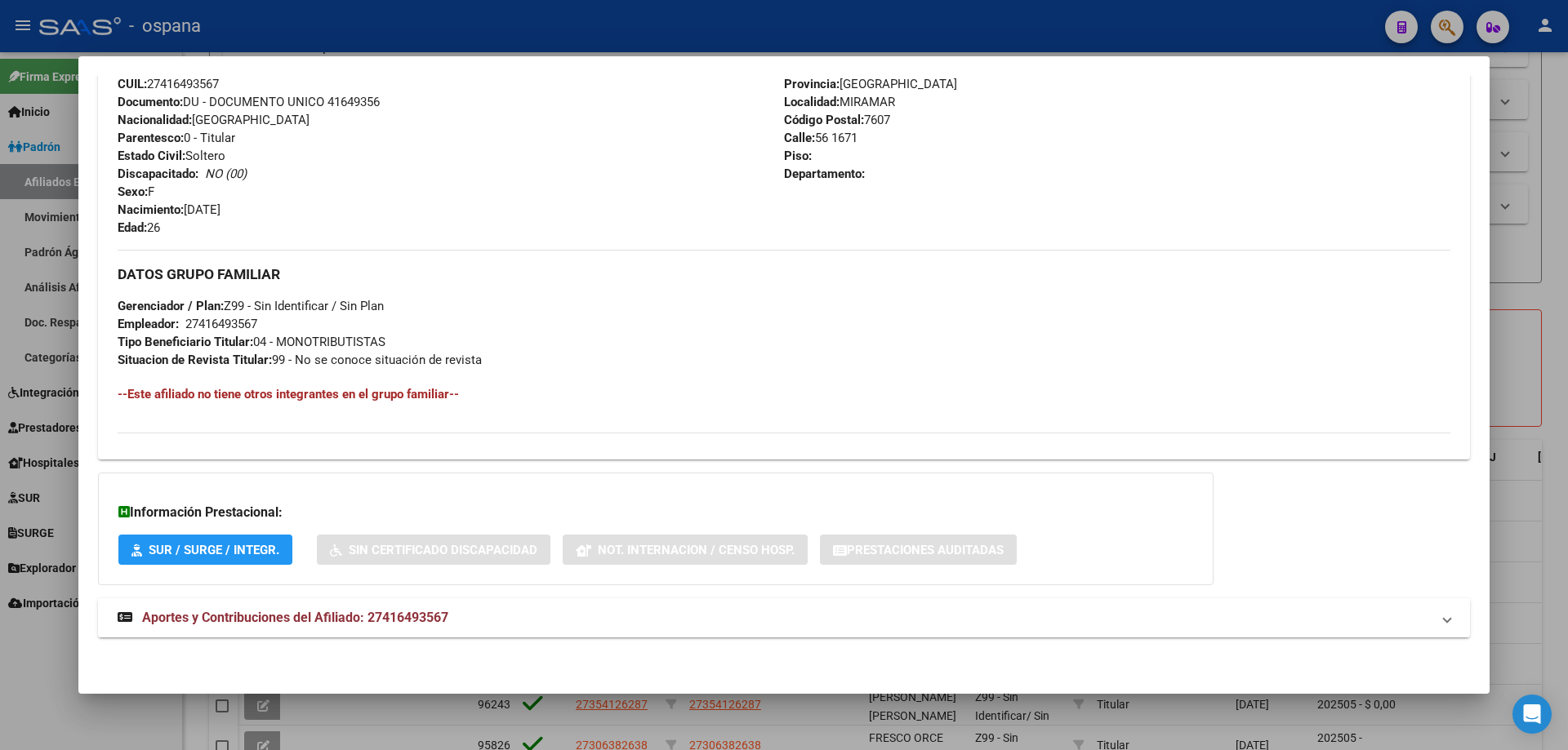
click at [379, 611] on span "Aportes y Contribuciones del Afiliado: 27416493567" at bounding box center [294, 618] width 306 height 16
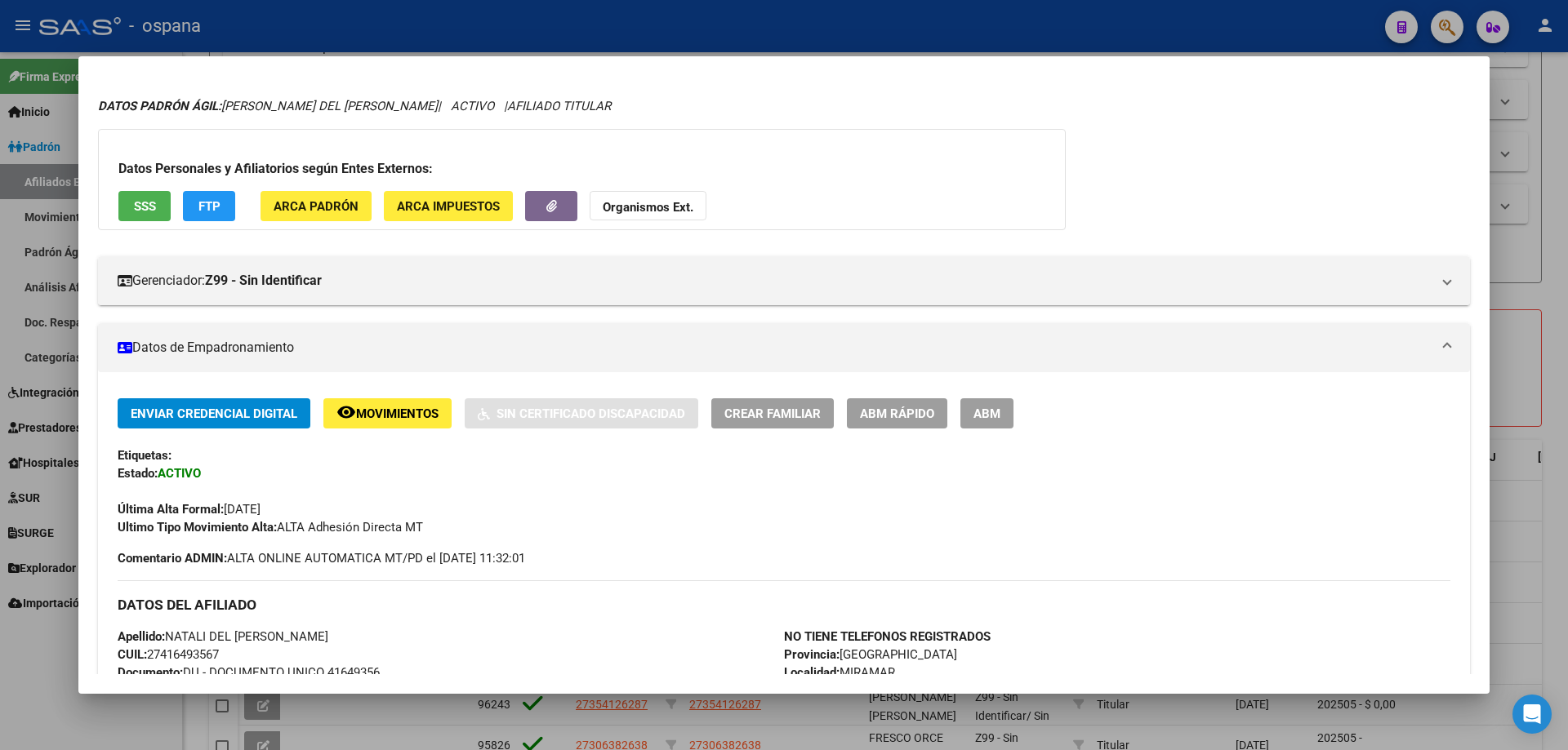
scroll to position [35, 0]
click at [159, 200] on button "SSS" at bounding box center [144, 207] width 52 height 31
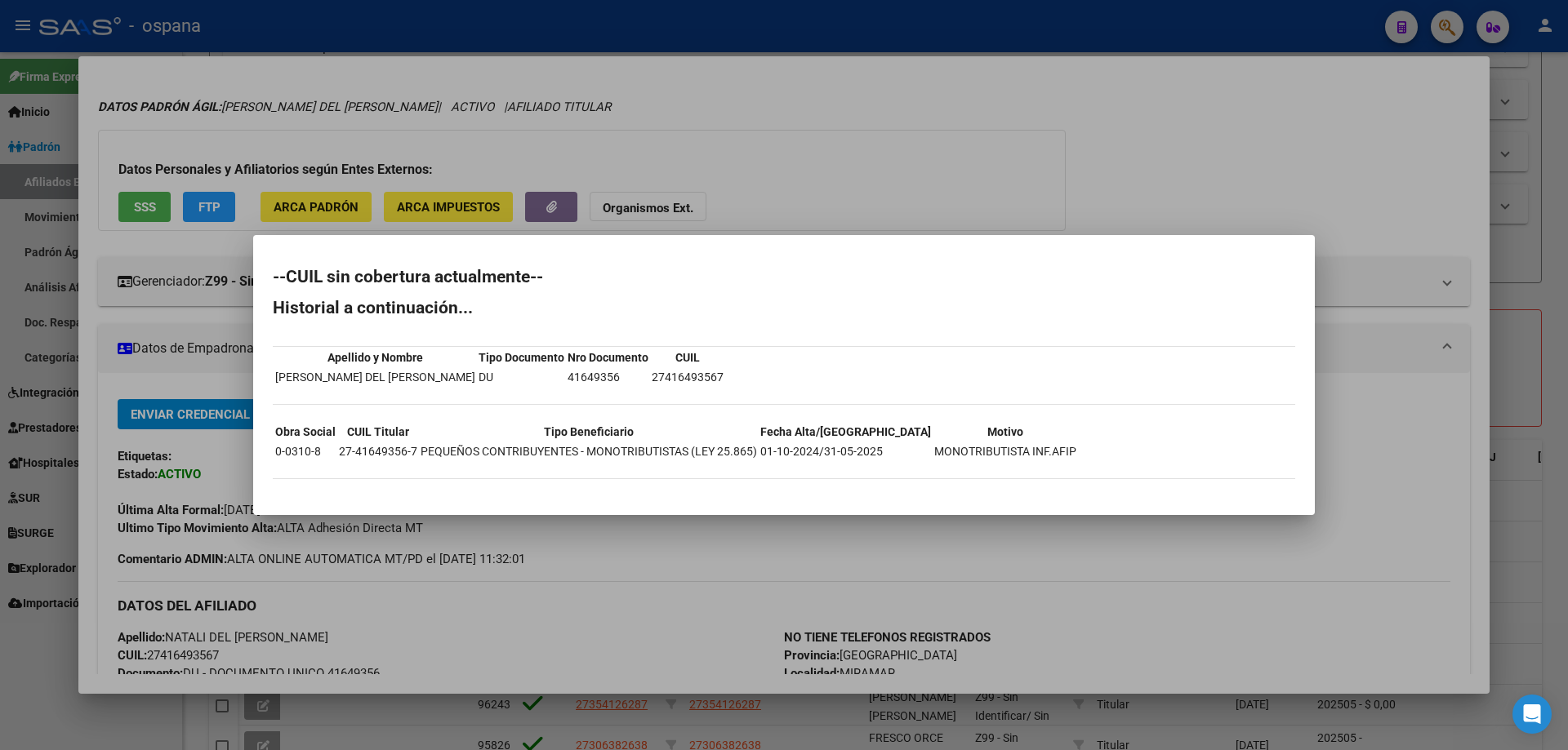
click at [1567, 384] on div at bounding box center [784, 375] width 1568 height 750
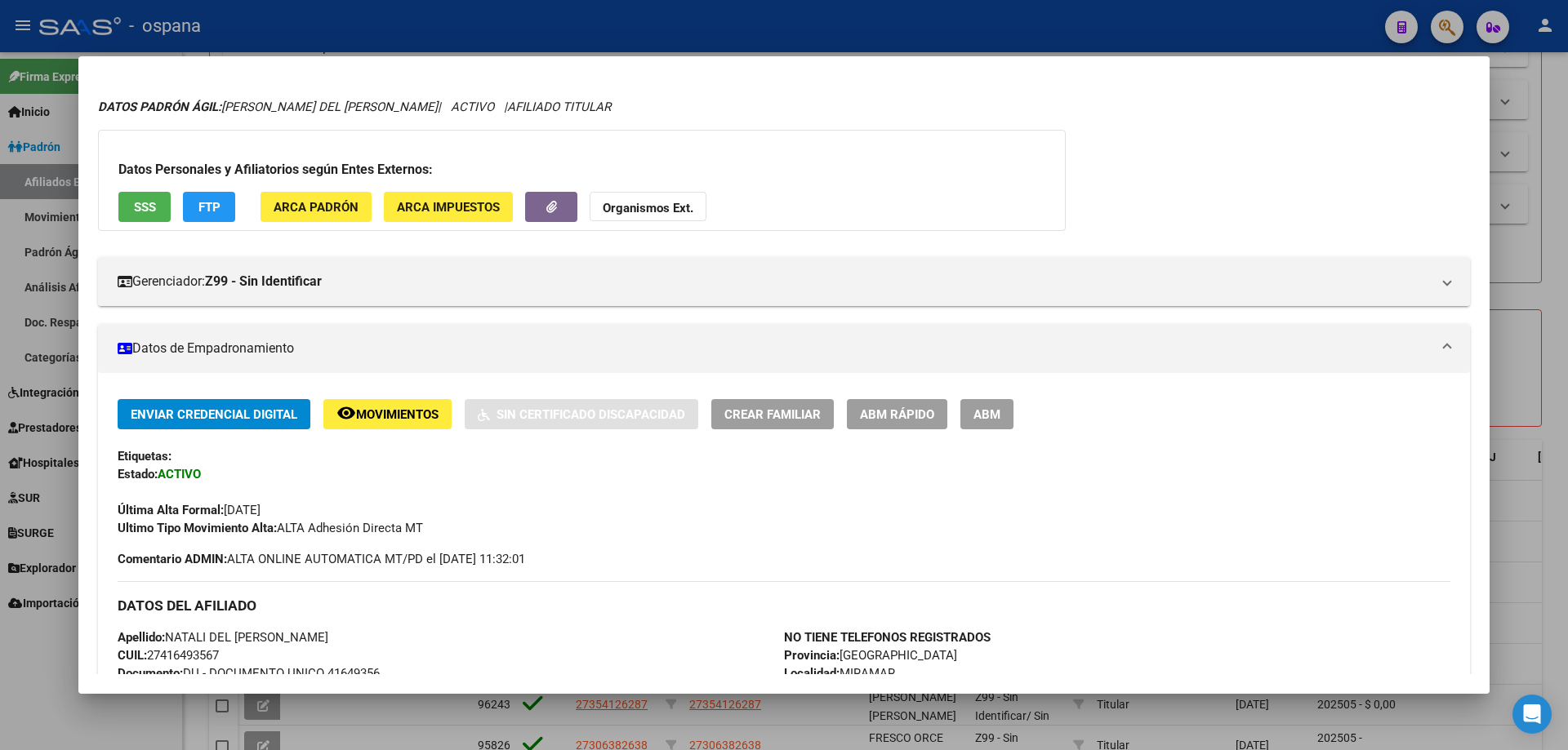
click at [1567, 384] on div at bounding box center [784, 375] width 1568 height 750
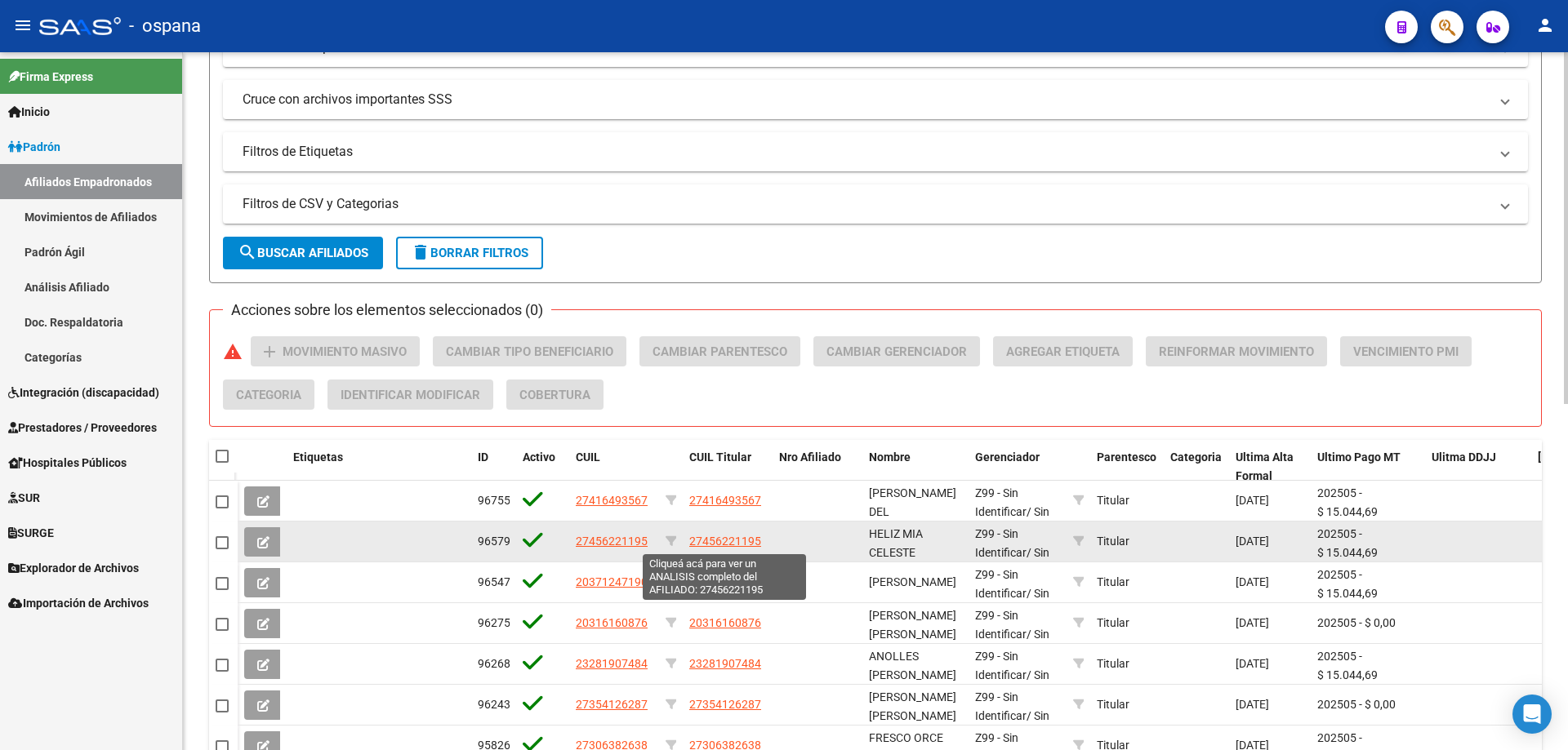
click at [716, 545] on span "27456221195" at bounding box center [724, 540] width 72 height 13
type textarea "27456221195"
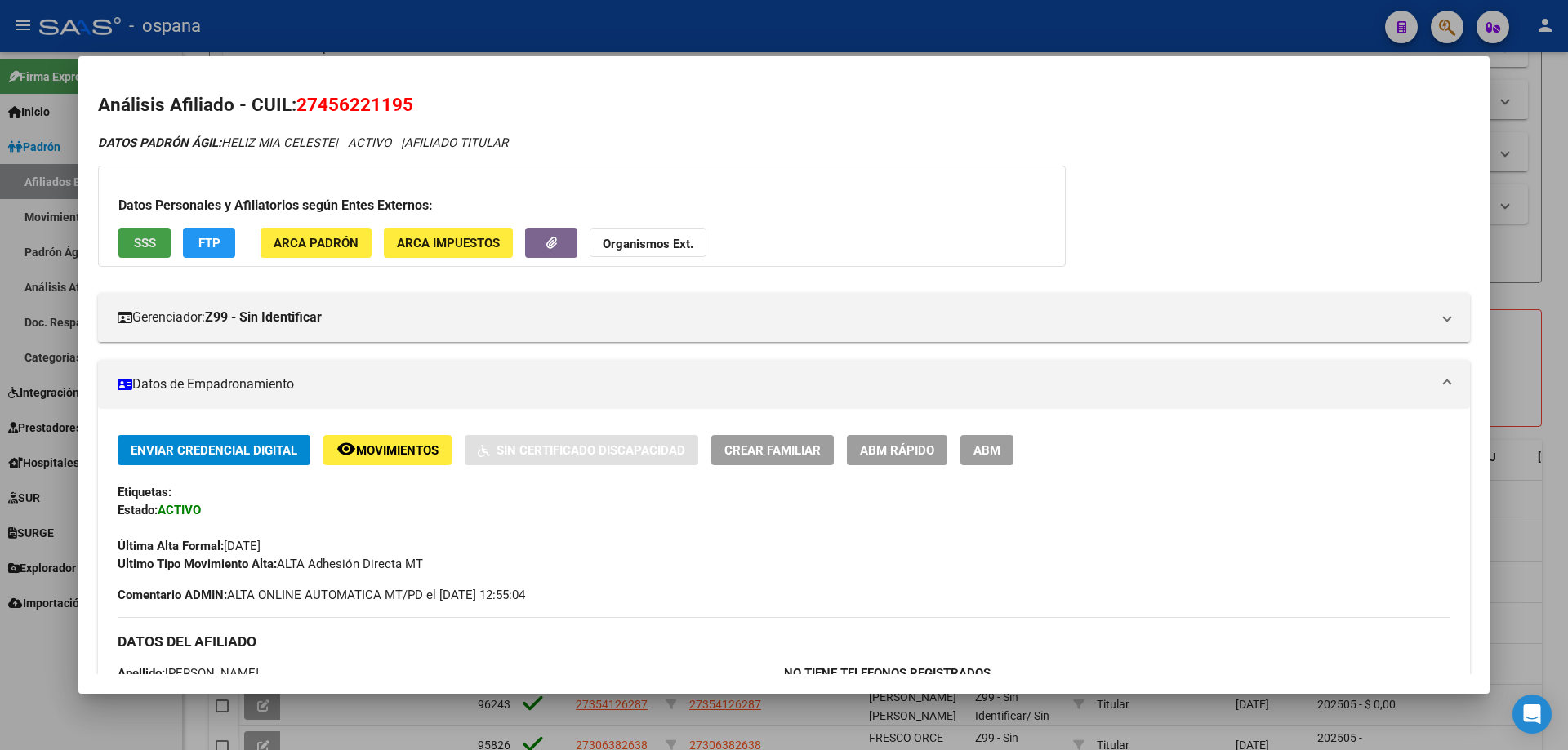
click at [138, 246] on span "SSS" at bounding box center [145, 243] width 22 height 15
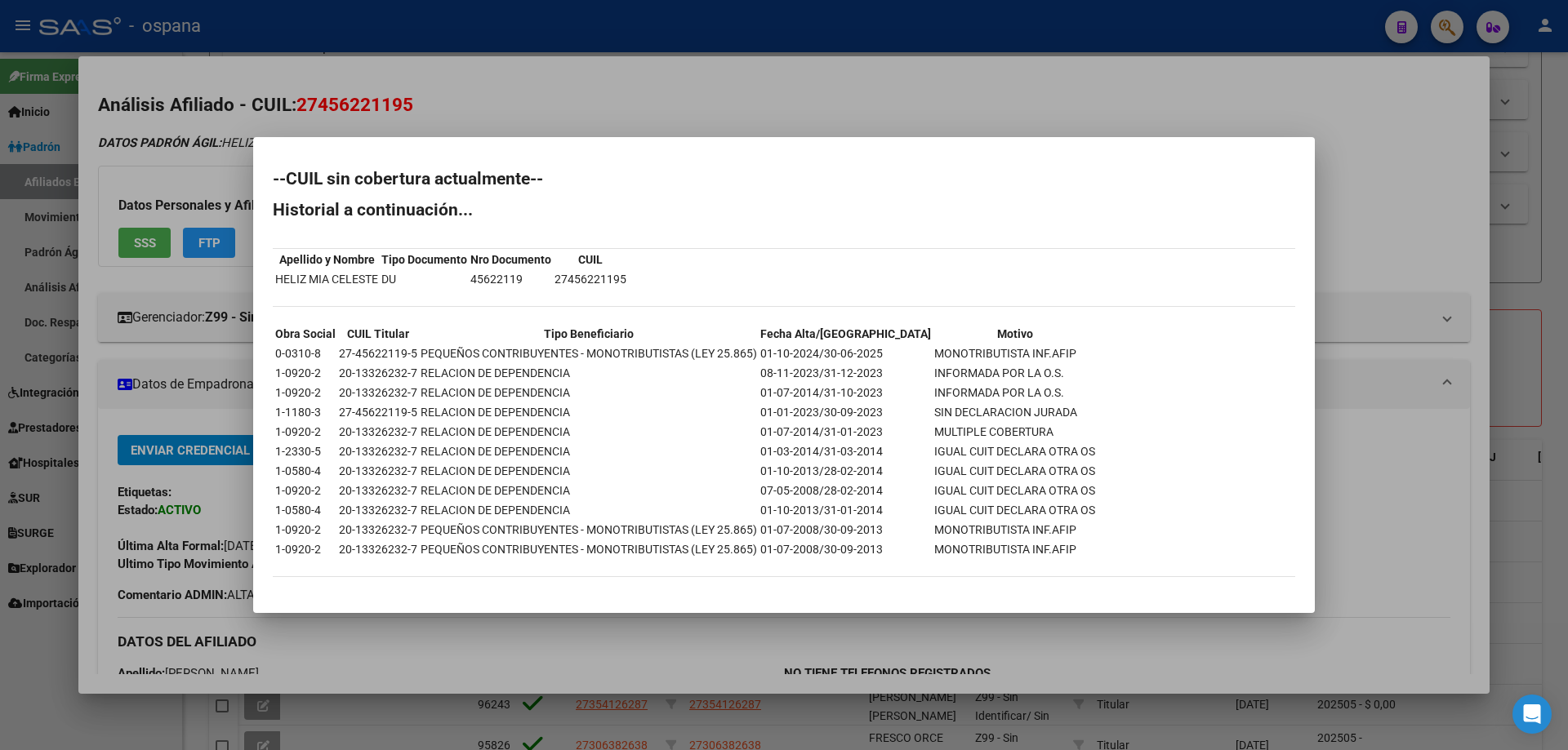
click at [65, 291] on div at bounding box center [784, 375] width 1568 height 750
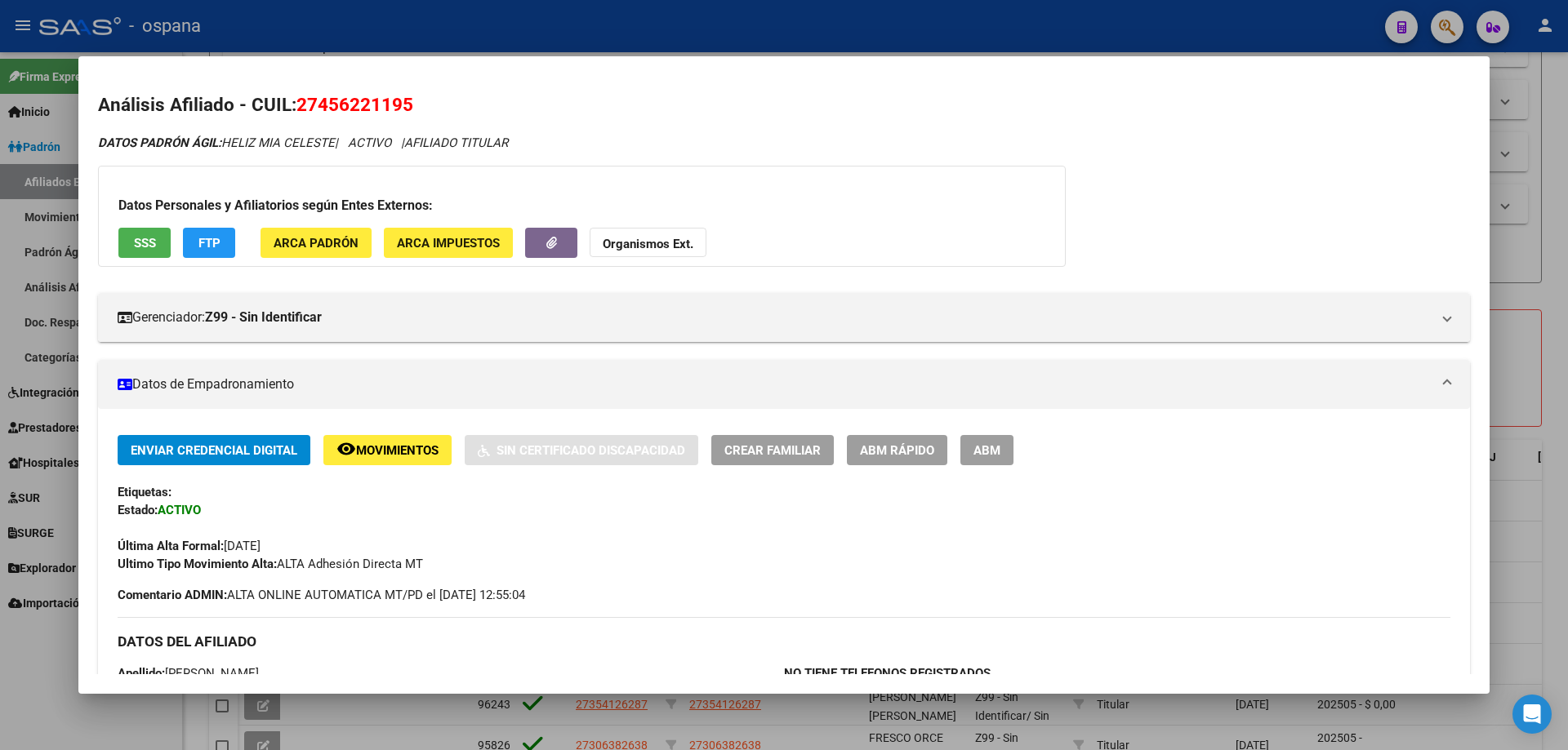
click at [65, 291] on div at bounding box center [784, 375] width 1568 height 750
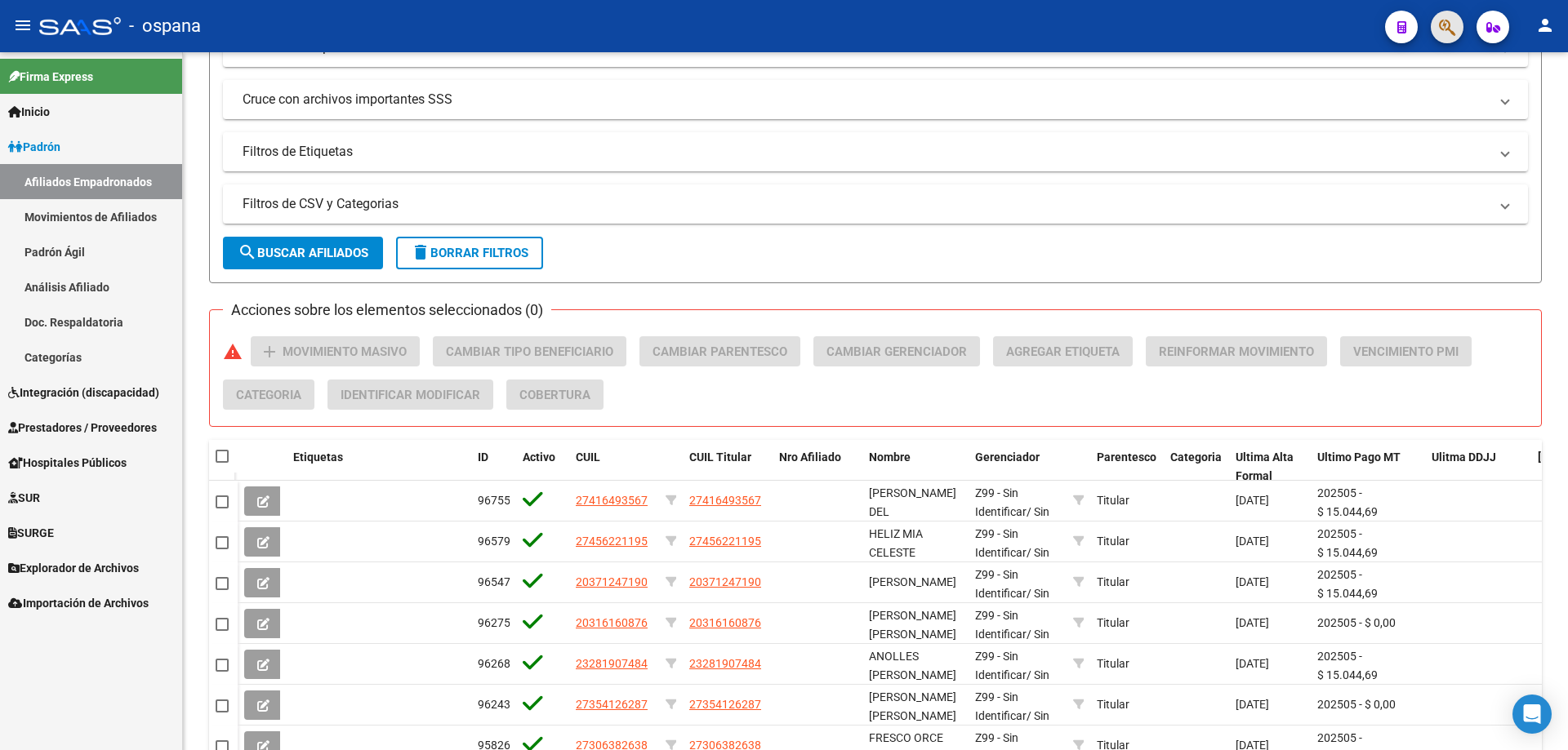
click at [1438, 31] on button "button" at bounding box center [1446, 27] width 32 height 32
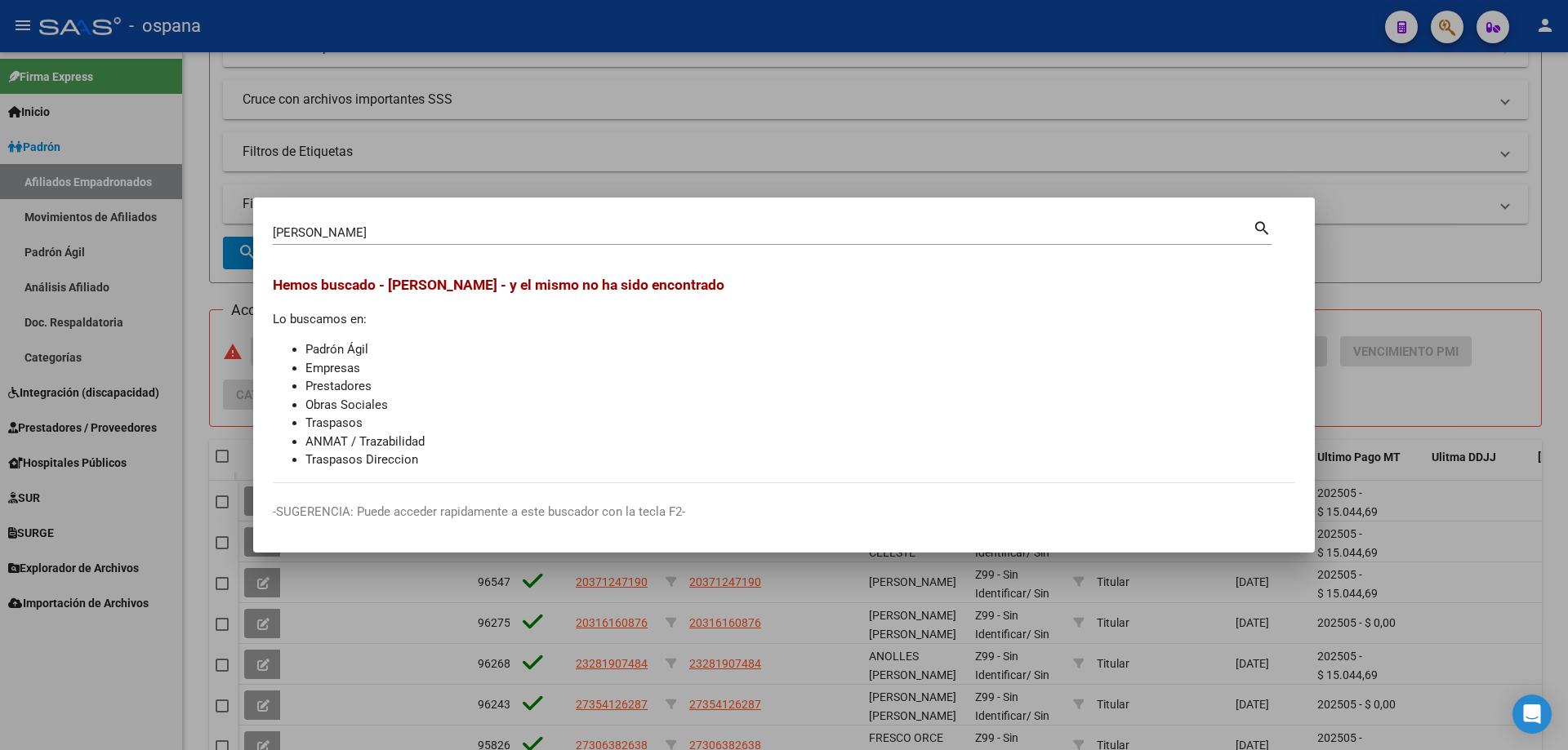
click at [361, 220] on div "[PERSON_NAME] (apellido, dni, [PERSON_NAME], [PERSON_NAME], cuit, obra social)" at bounding box center [762, 232] width 979 height 25
drag, startPoint x: 362, startPoint y: 232, endPoint x: 33, endPoint y: 196, distance: 331.0
click at [35, 195] on div "[PERSON_NAME] (apellido, dni, cuil, nro traspaso, cuit, obra social) search [PE…" at bounding box center [784, 375] width 1568 height 750
paste input "20443786652"
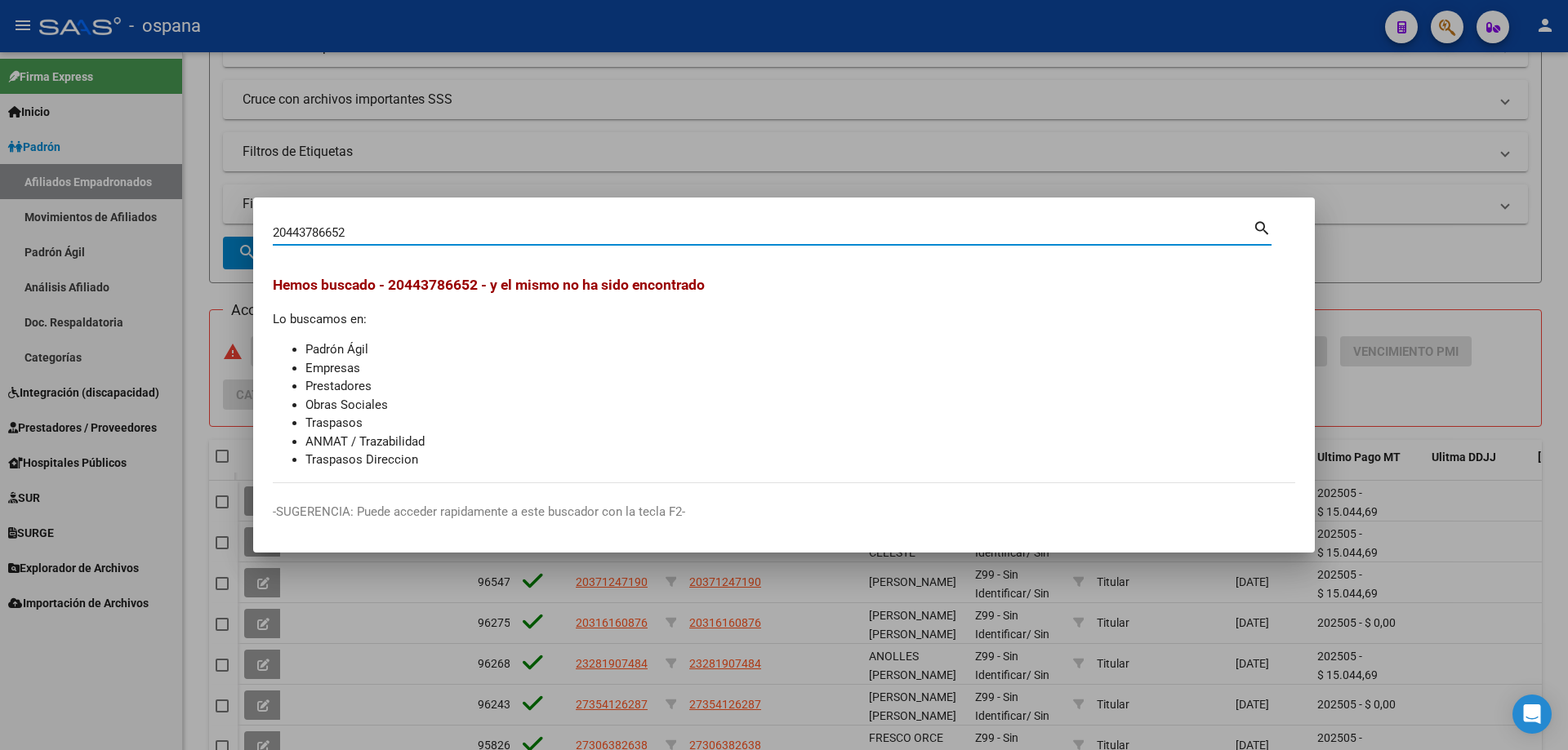
type input "20443786652"
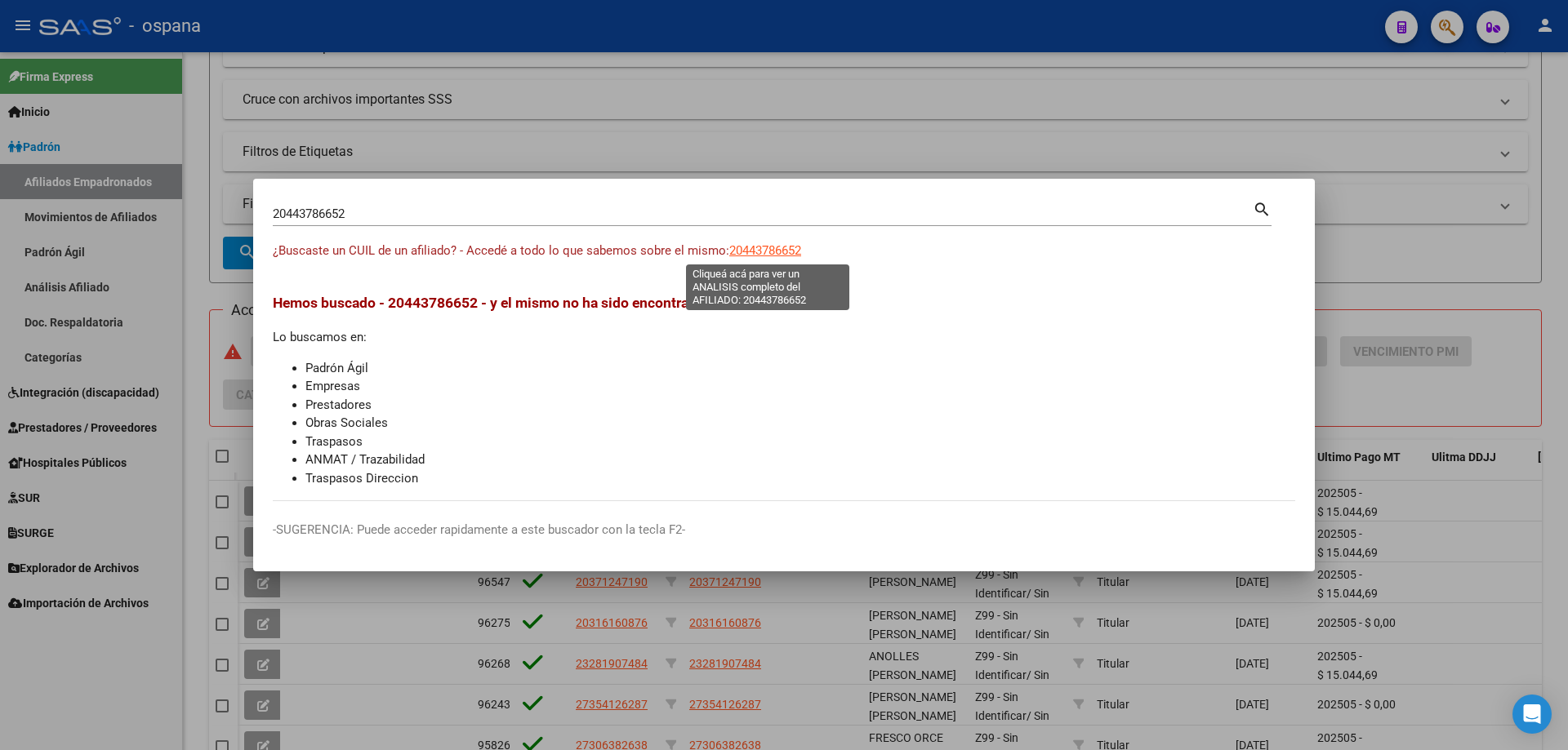
click at [783, 255] on span "20443786652" at bounding box center [765, 250] width 72 height 15
type textarea "20443786652"
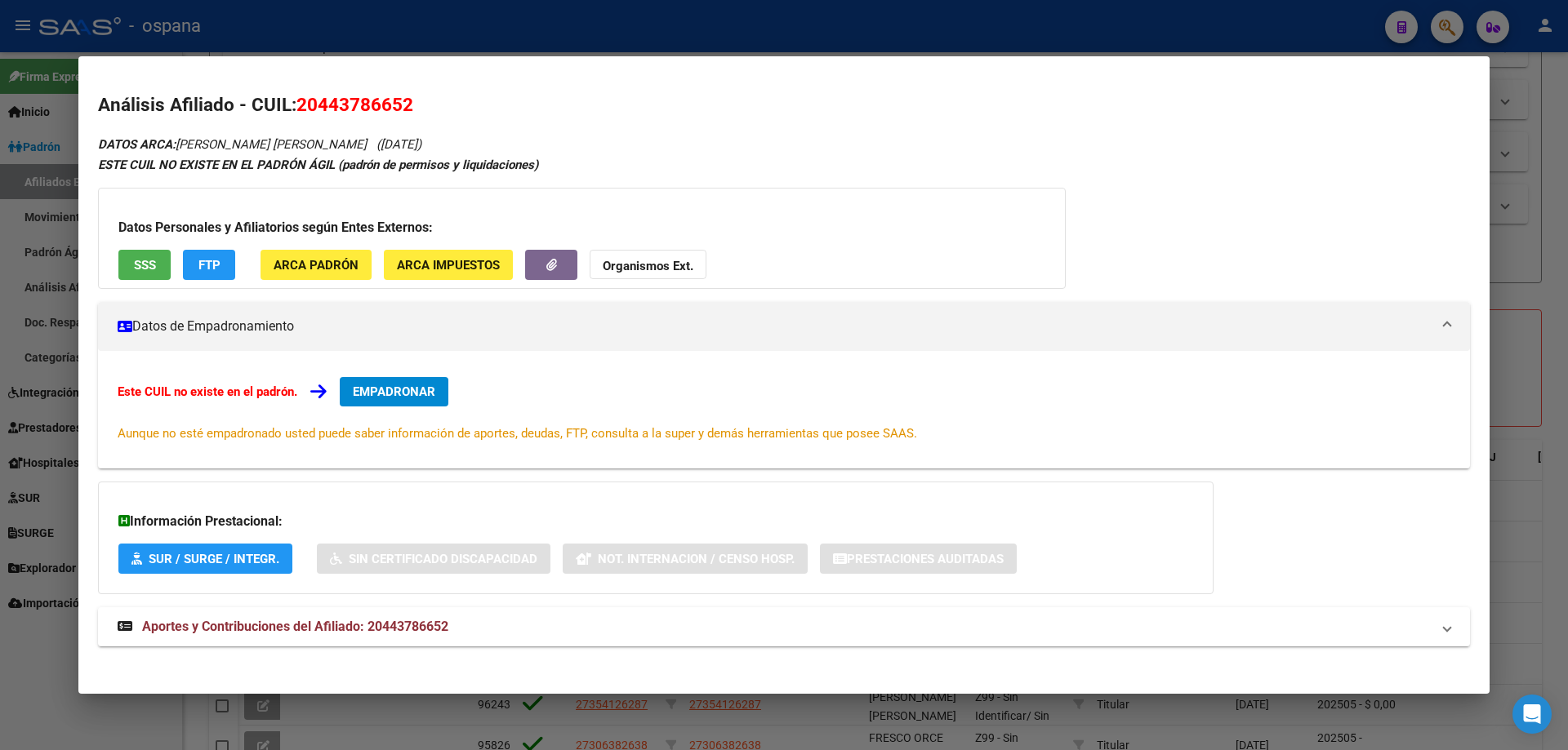
click at [151, 275] on button "SSS" at bounding box center [144, 265] width 52 height 31
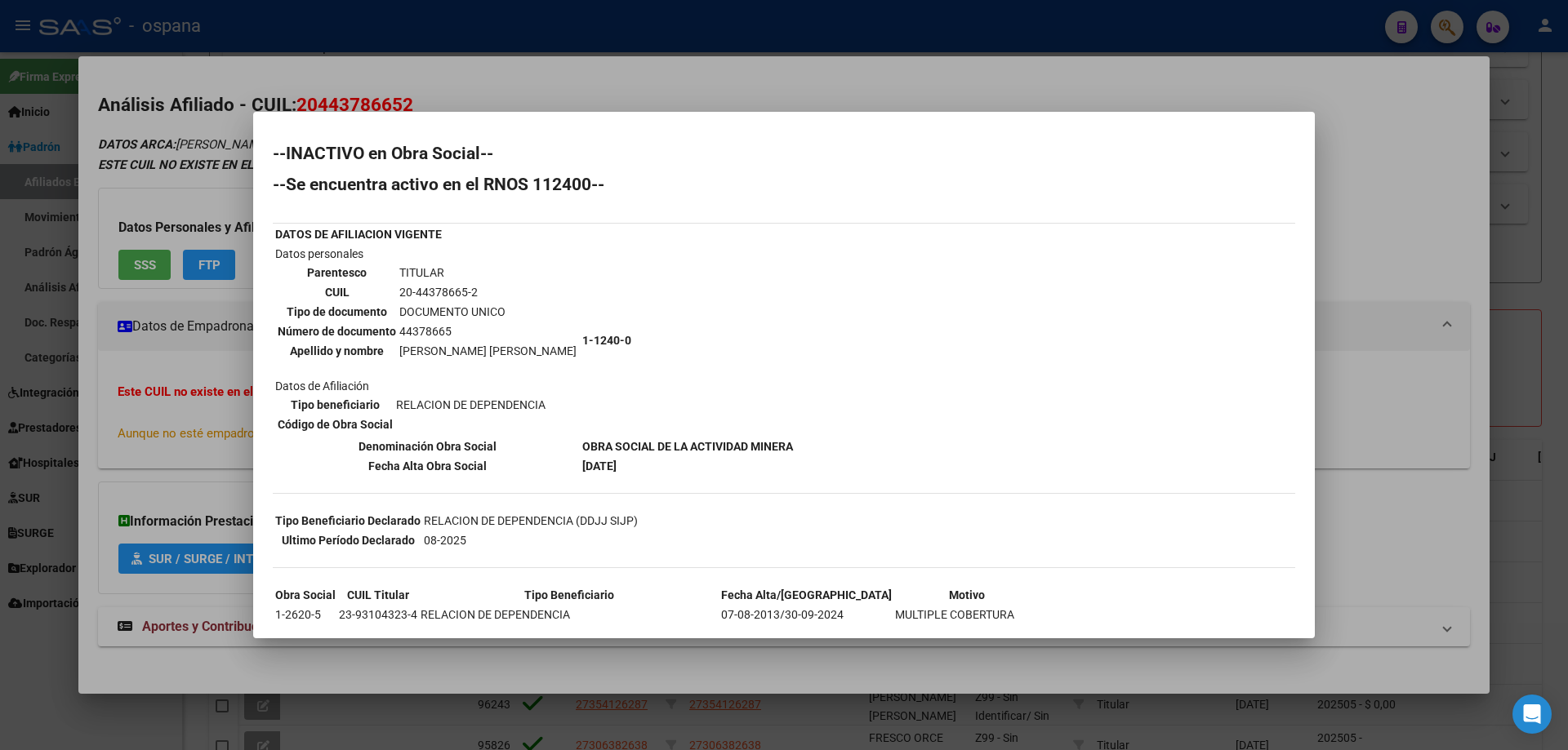
click at [35, 333] on div at bounding box center [784, 375] width 1568 height 750
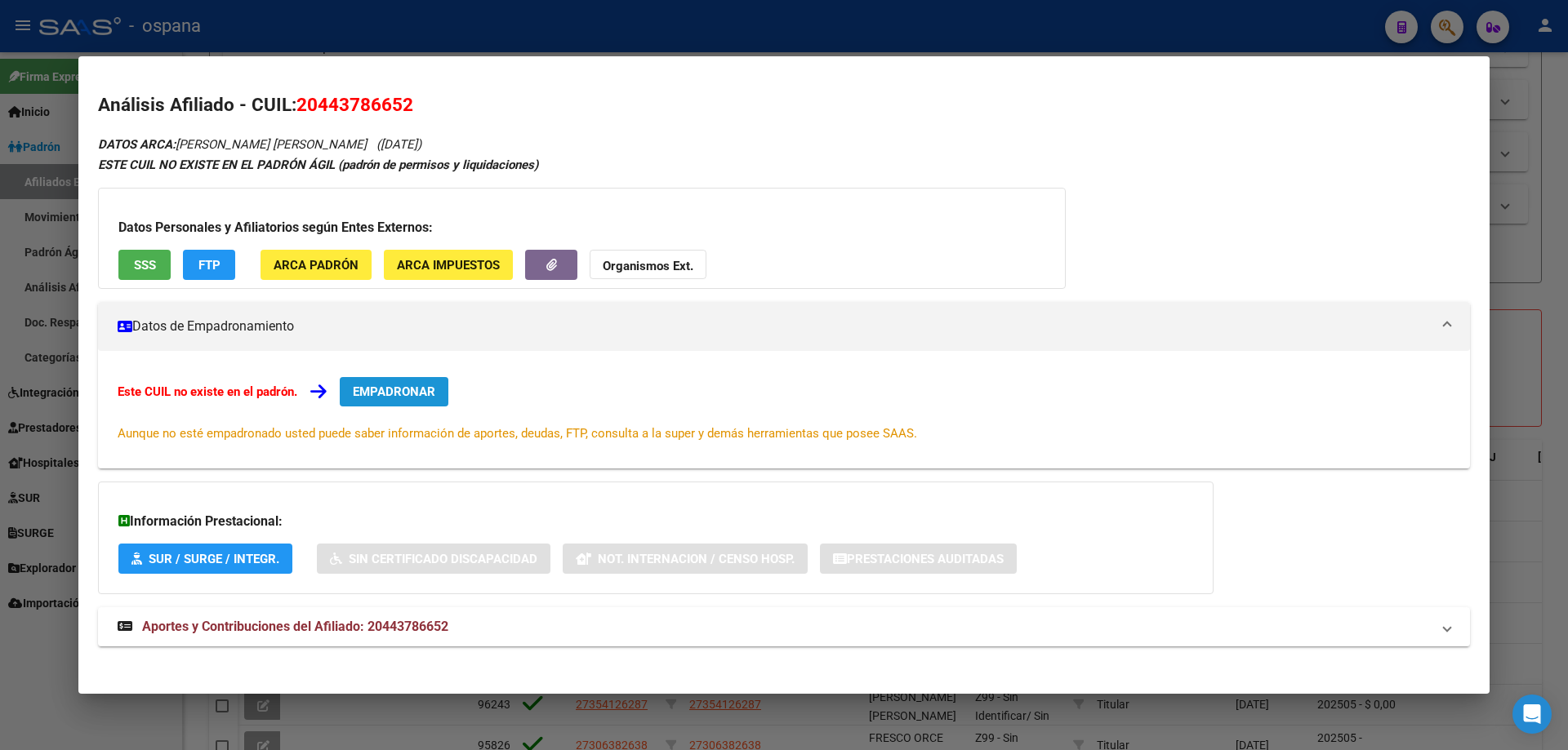
click at [375, 382] on button "EMPADRONAR" at bounding box center [394, 392] width 108 height 30
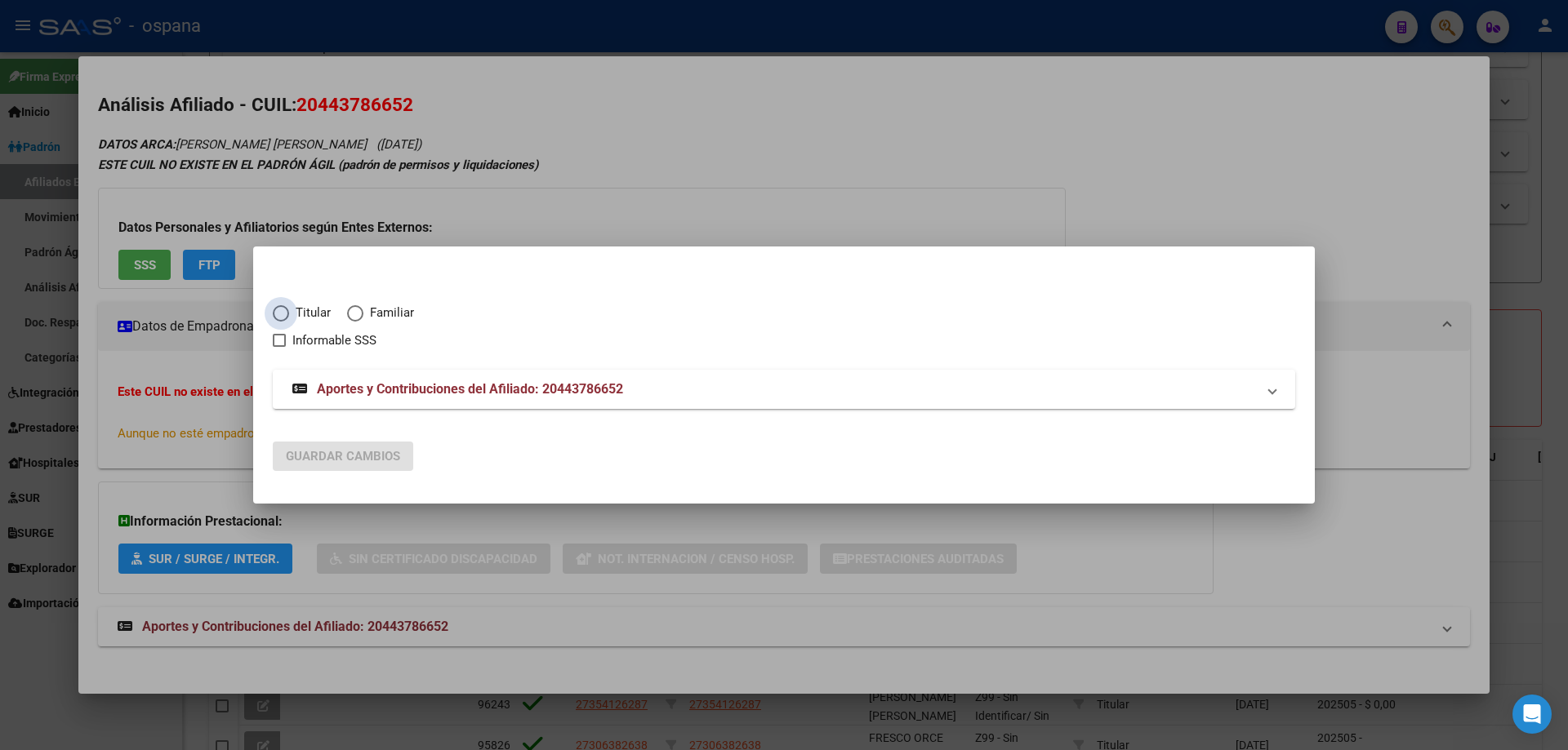
click at [287, 317] on span "Elija una opción" at bounding box center [281, 313] width 17 height 17
click at [287, 317] on input "Titular" at bounding box center [281, 313] width 17 height 17
radio input "true"
checkbox input "true"
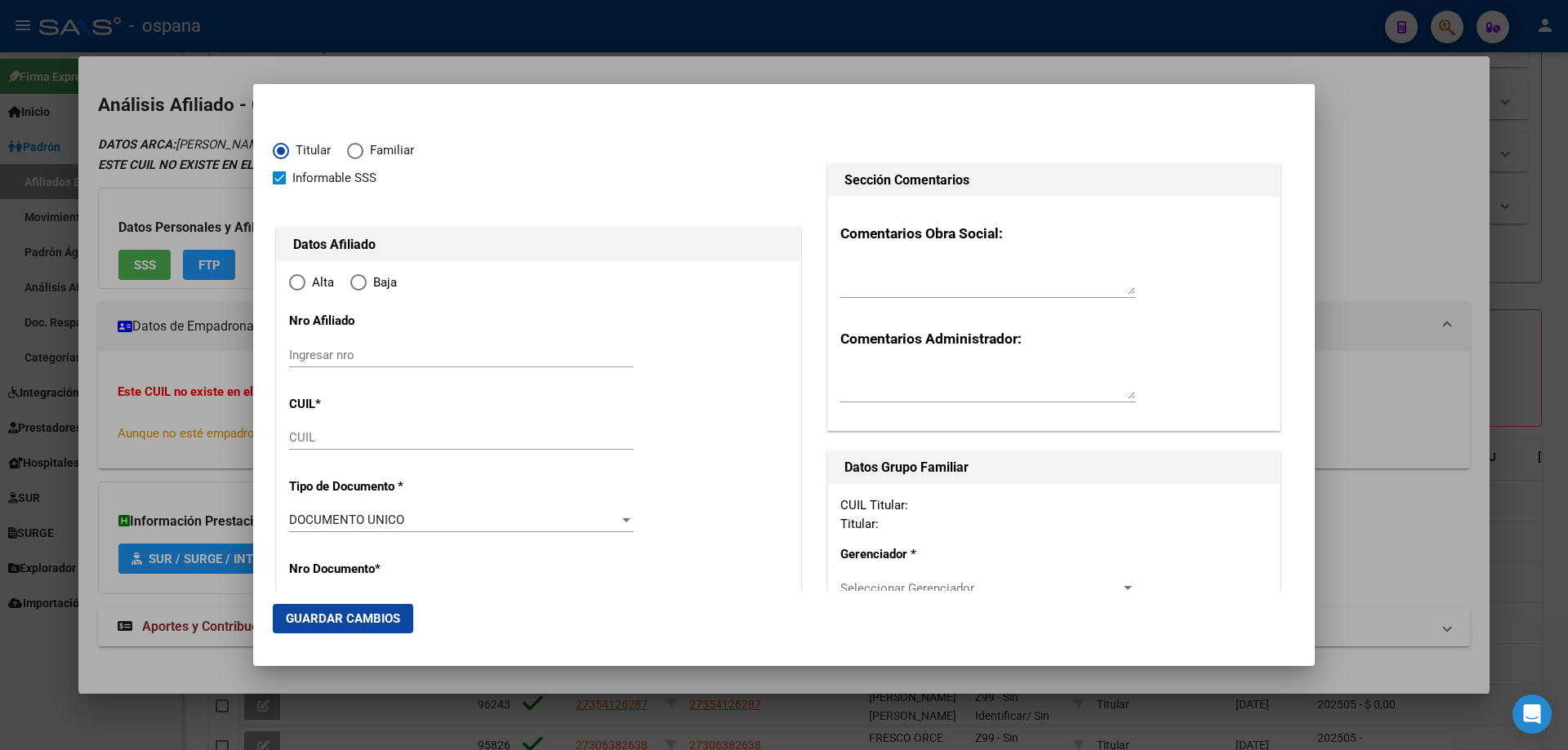
type input "20-44378665-2"
radio input "true"
type input "44378665"
type input "[DATE]"
type input "7318"
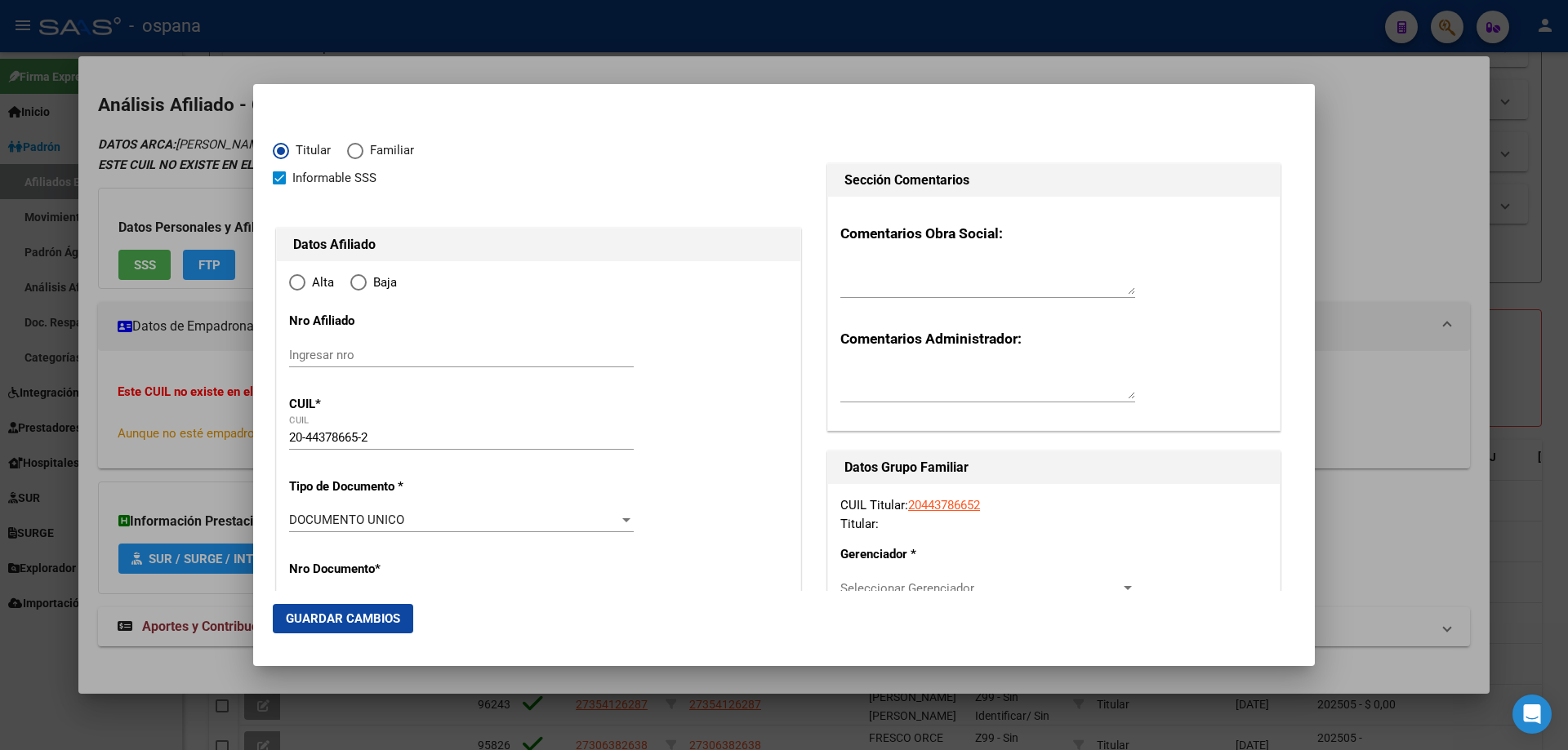
type input "[PERSON_NAME] [PERSON_NAME]"
type input "HINOJO"
type input "B FONAVI"
type input "63"
type input "HINOJO"
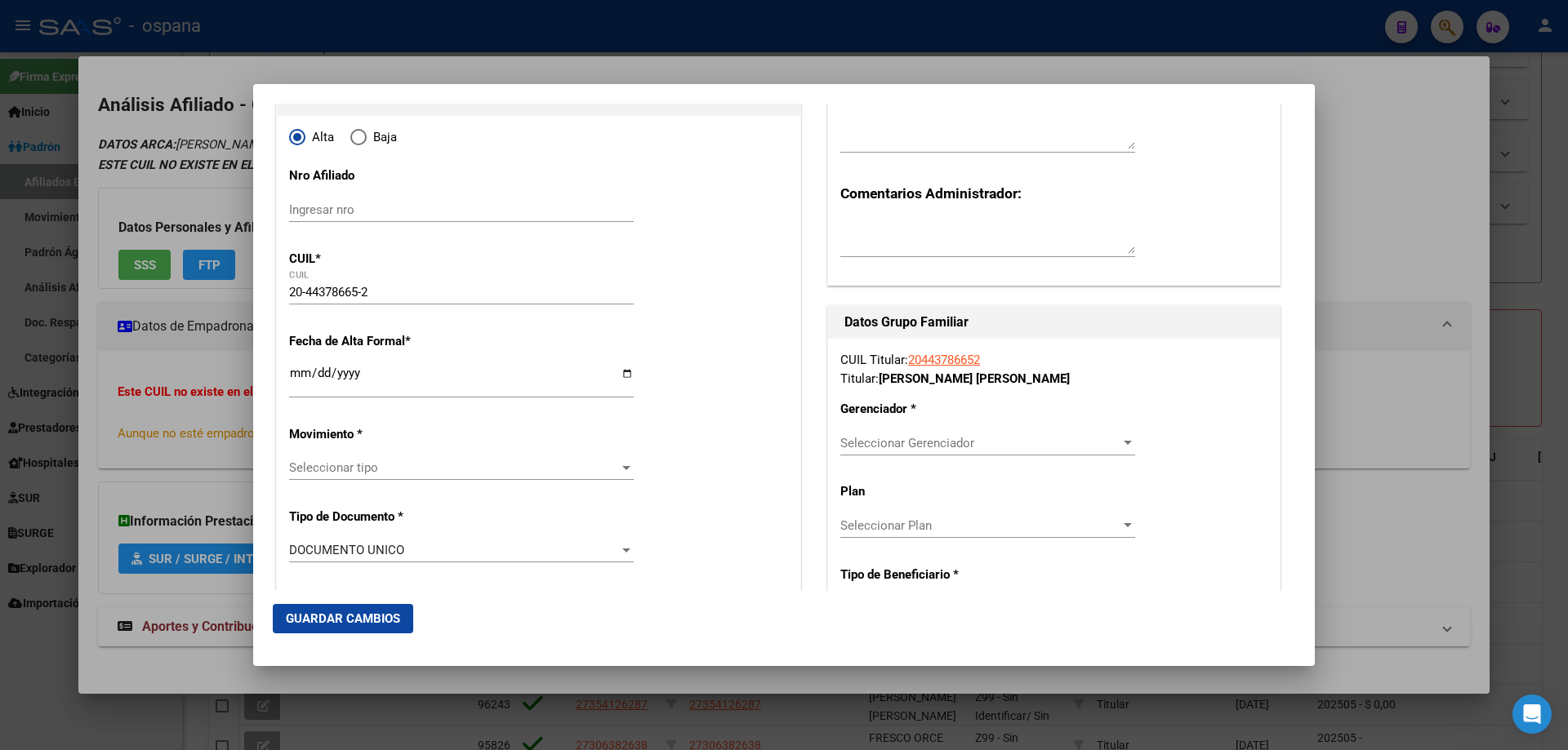
scroll to position [163, 0]
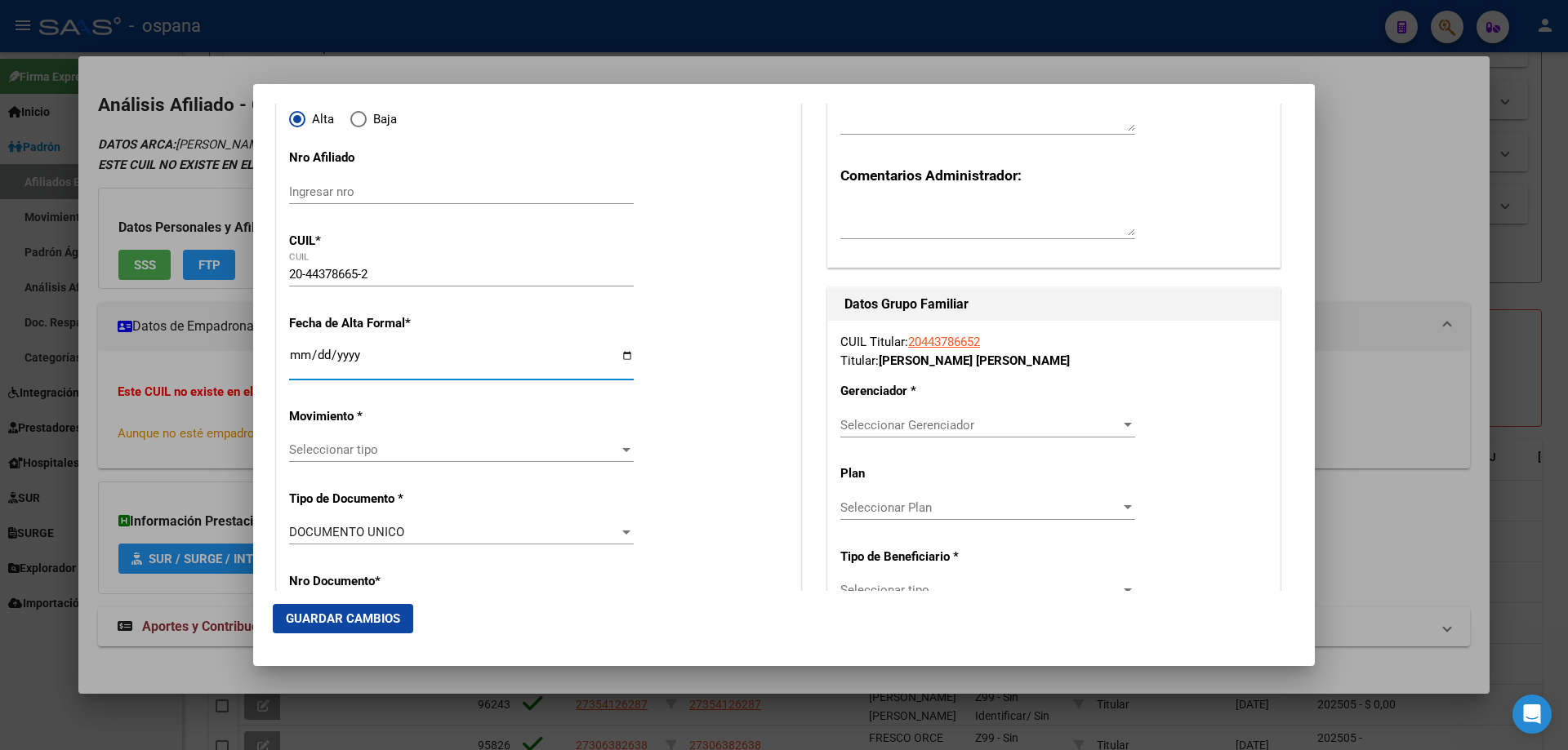
click at [292, 353] on input "Ingresar fecha" at bounding box center [462, 361] width 345 height 27
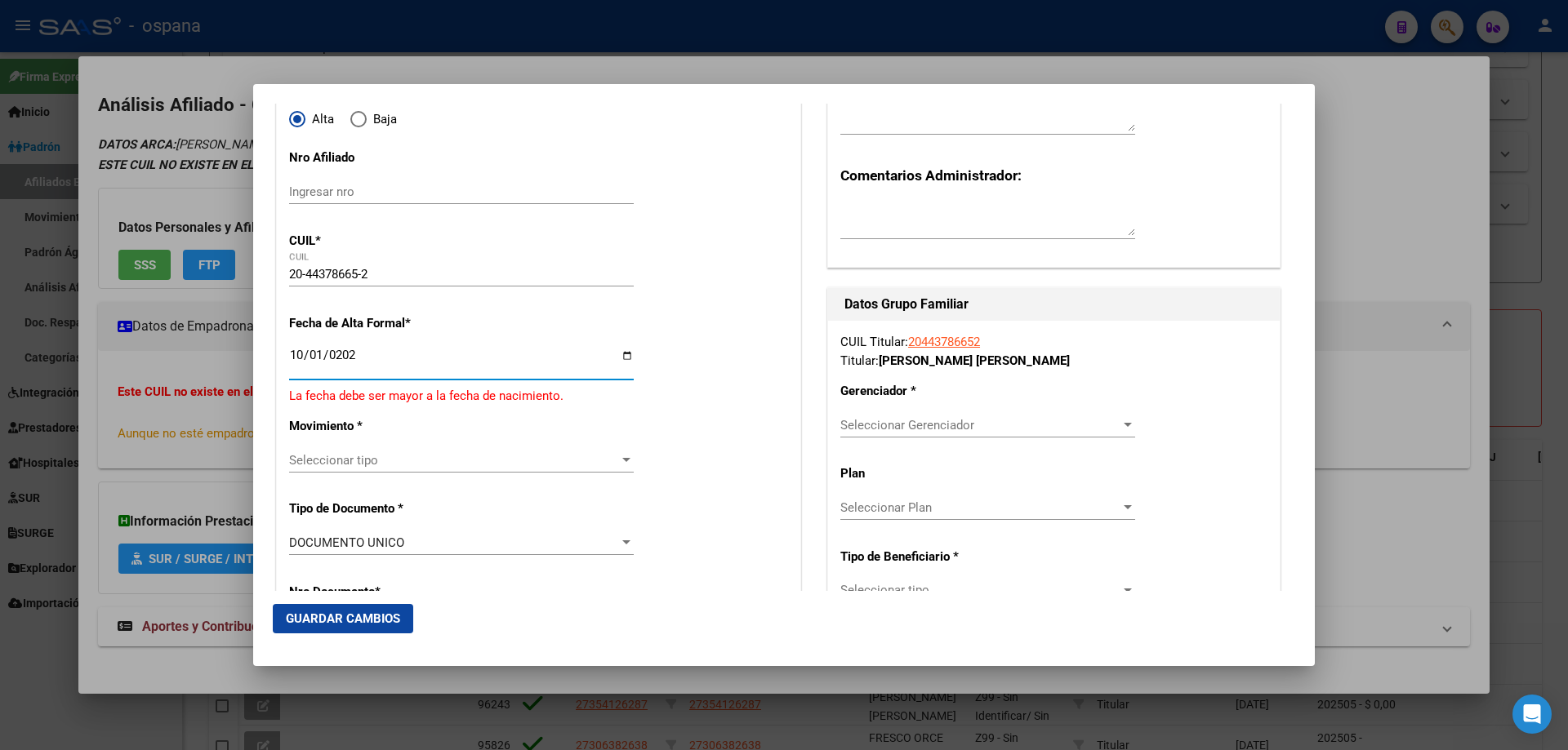
type input "[DATE]"
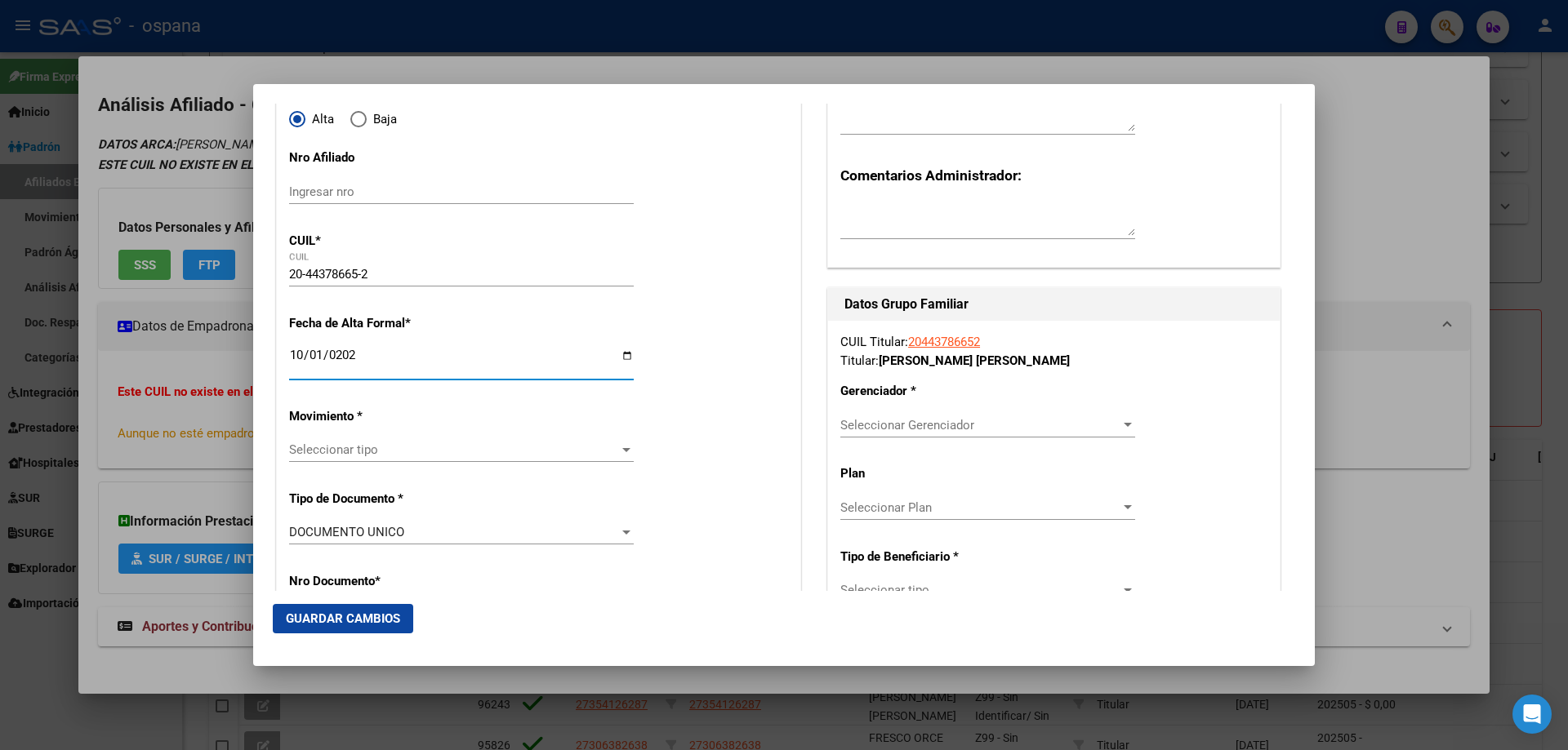
click at [301, 451] on span "Seleccionar tipo" at bounding box center [454, 450] width 330 height 15
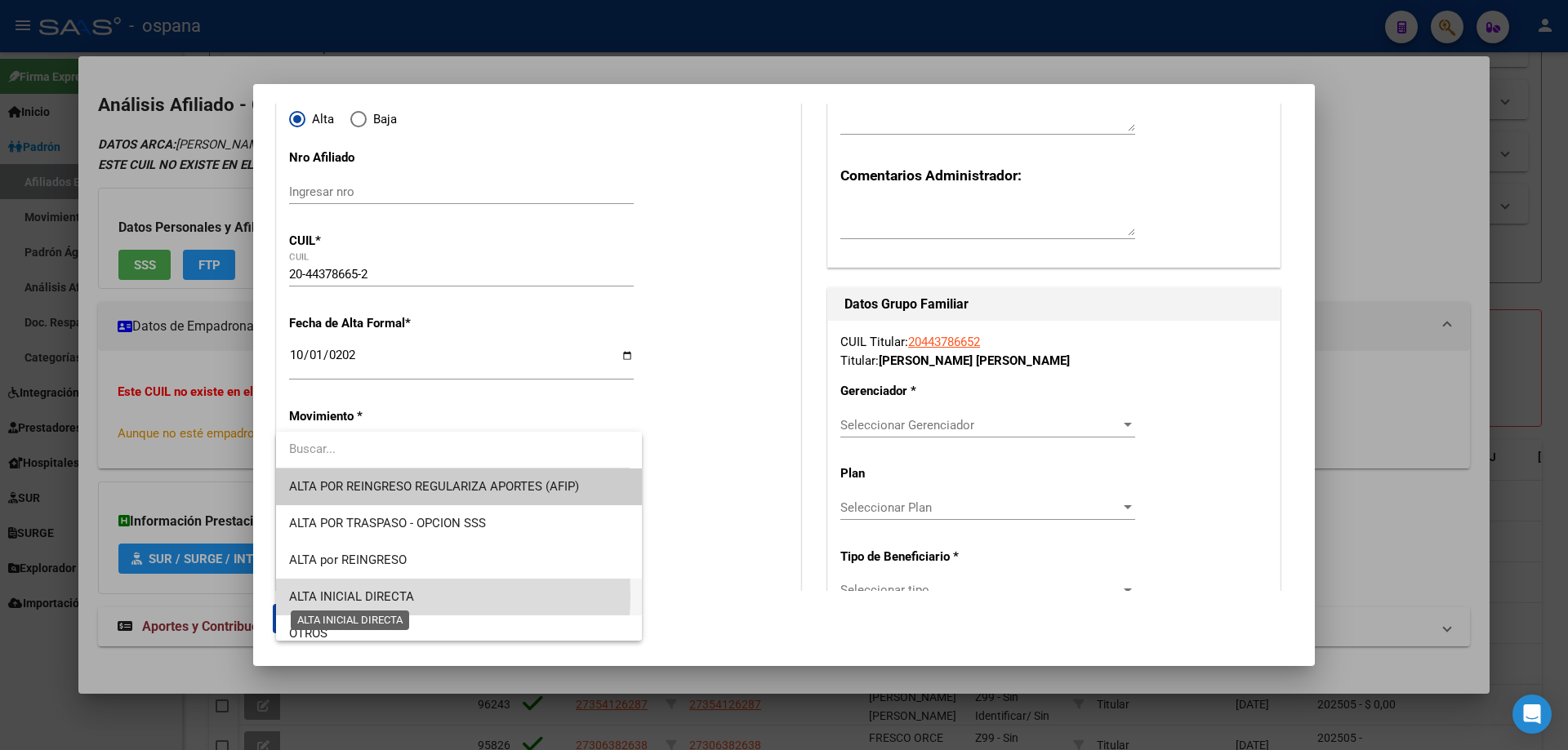
click at [333, 594] on span "ALTA INICIAL DIRECTA" at bounding box center [351, 596] width 125 height 15
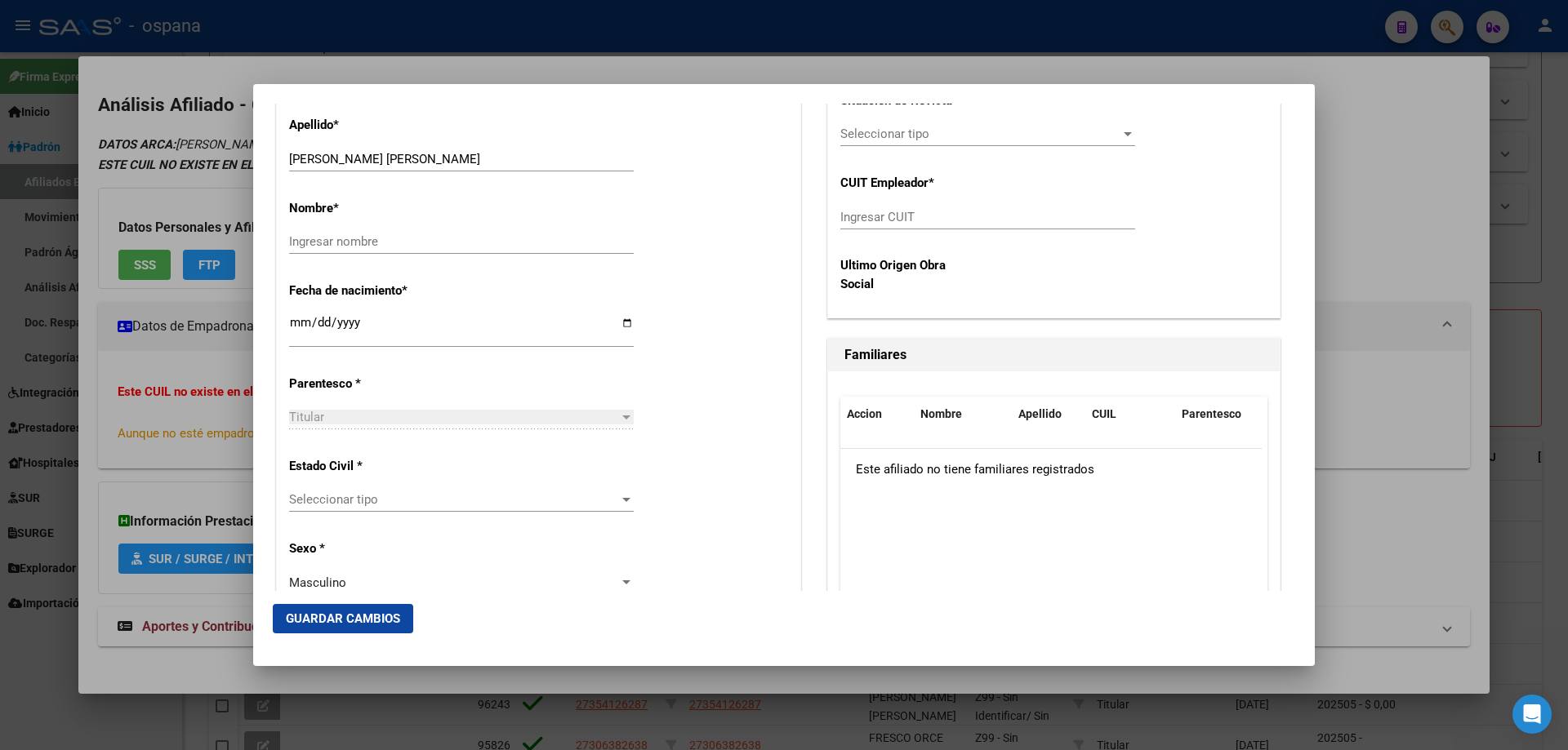
scroll to position [735, 0]
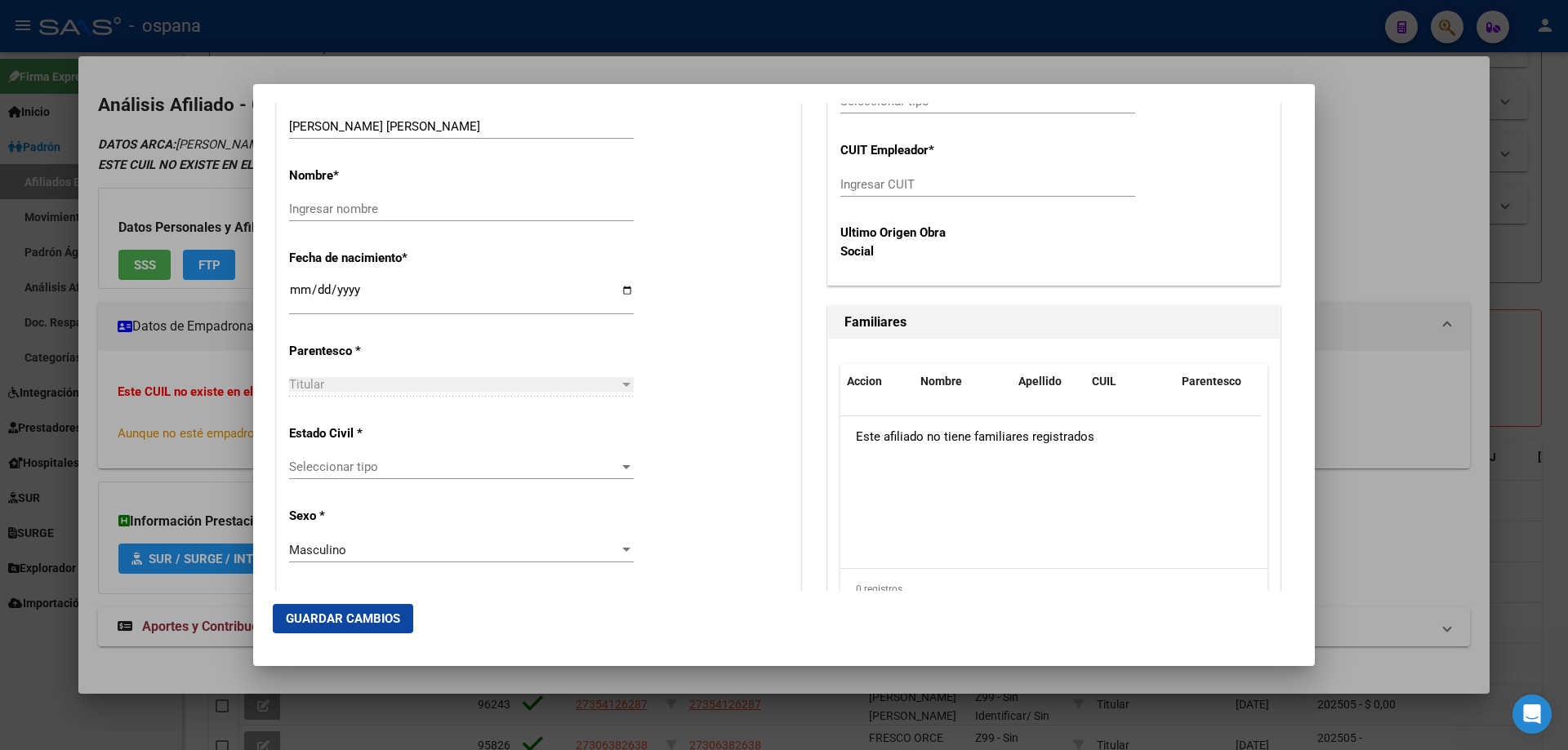
click at [347, 469] on span "Seleccionar tipo" at bounding box center [454, 467] width 330 height 15
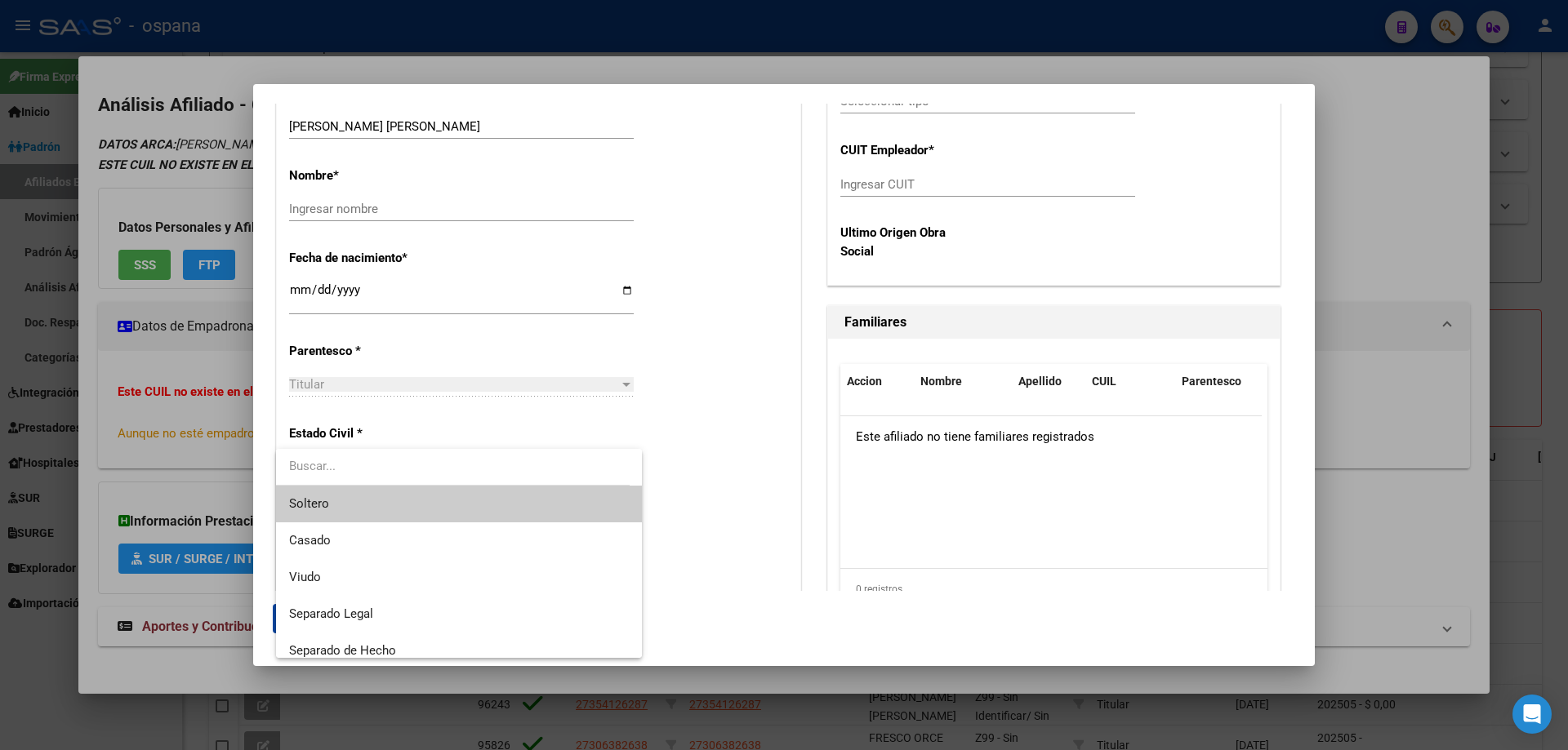
click at [334, 504] on span "Soltero" at bounding box center [459, 504] width 340 height 36
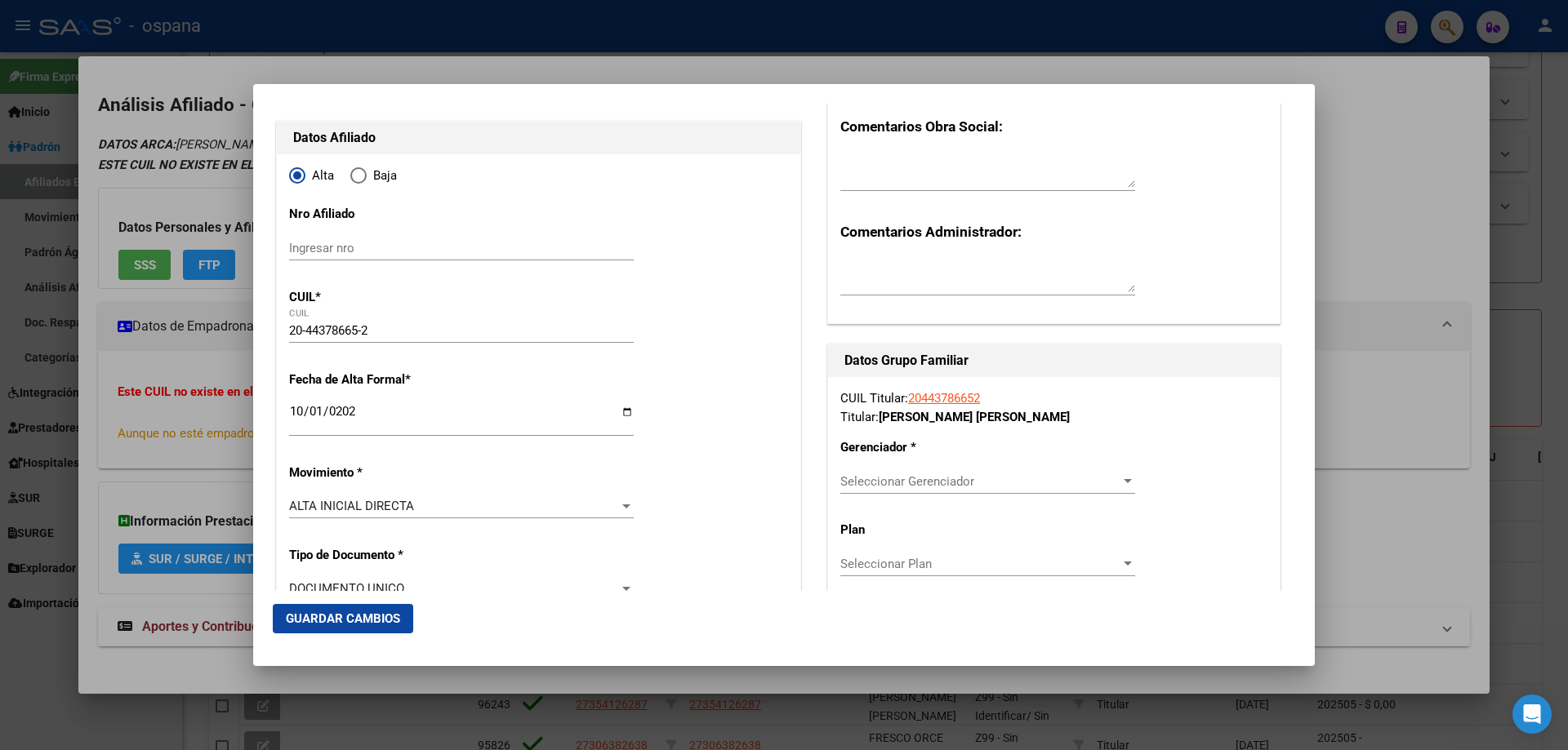
scroll to position [163, 0]
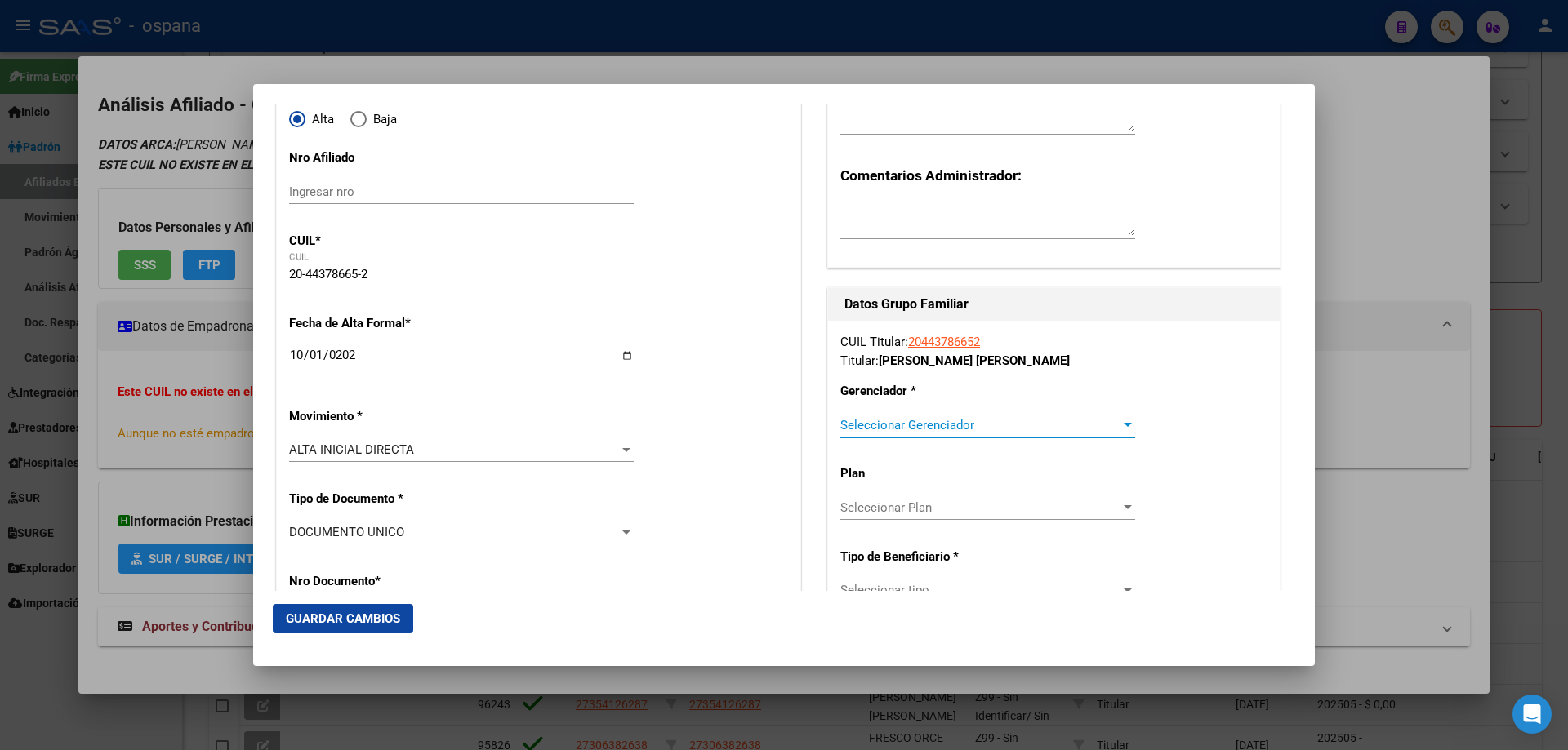
click at [917, 427] on span "Seleccionar Gerenciador" at bounding box center [980, 425] width 281 height 15
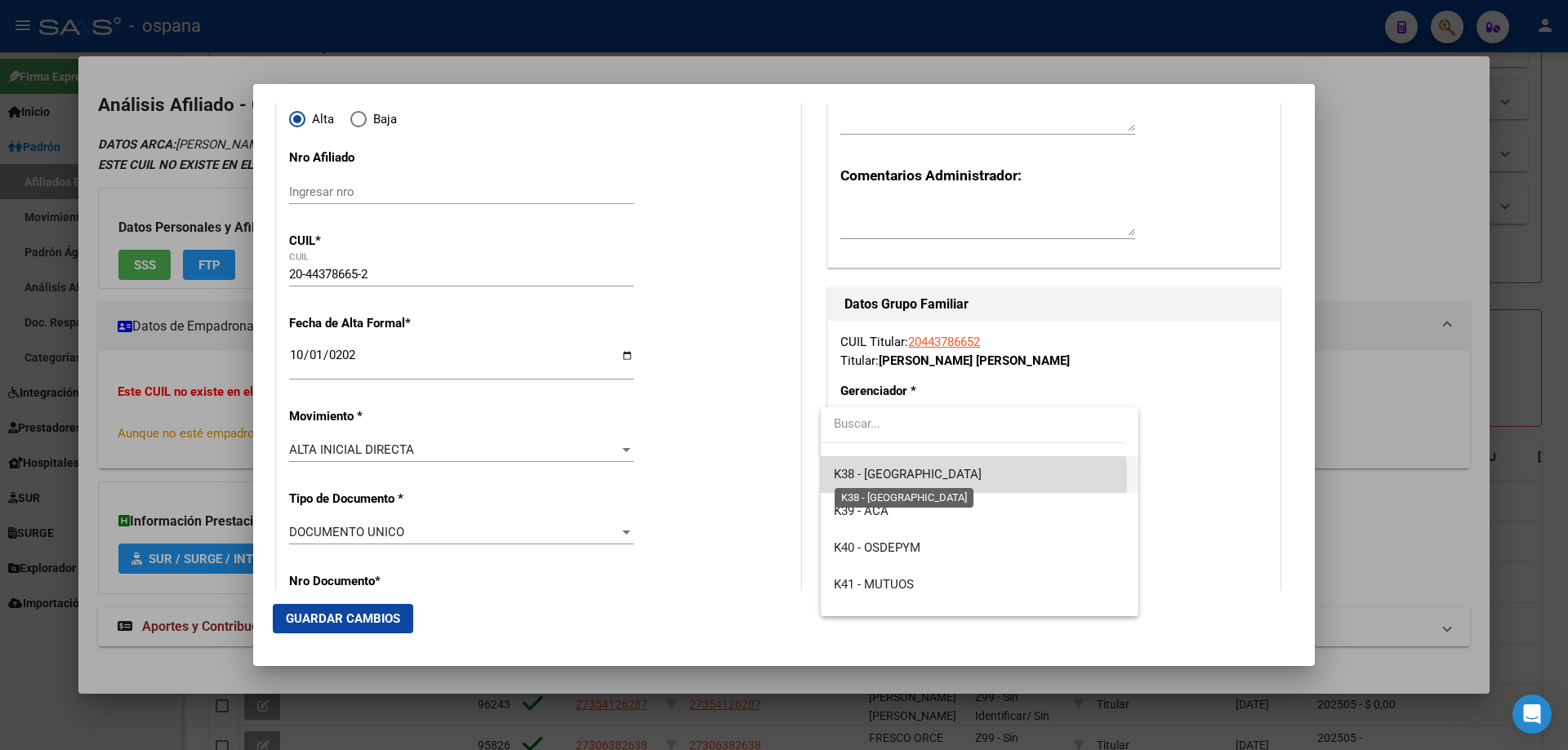
click at [912, 476] on span "K38 - [GEOGRAPHIC_DATA]" at bounding box center [908, 473] width 148 height 15
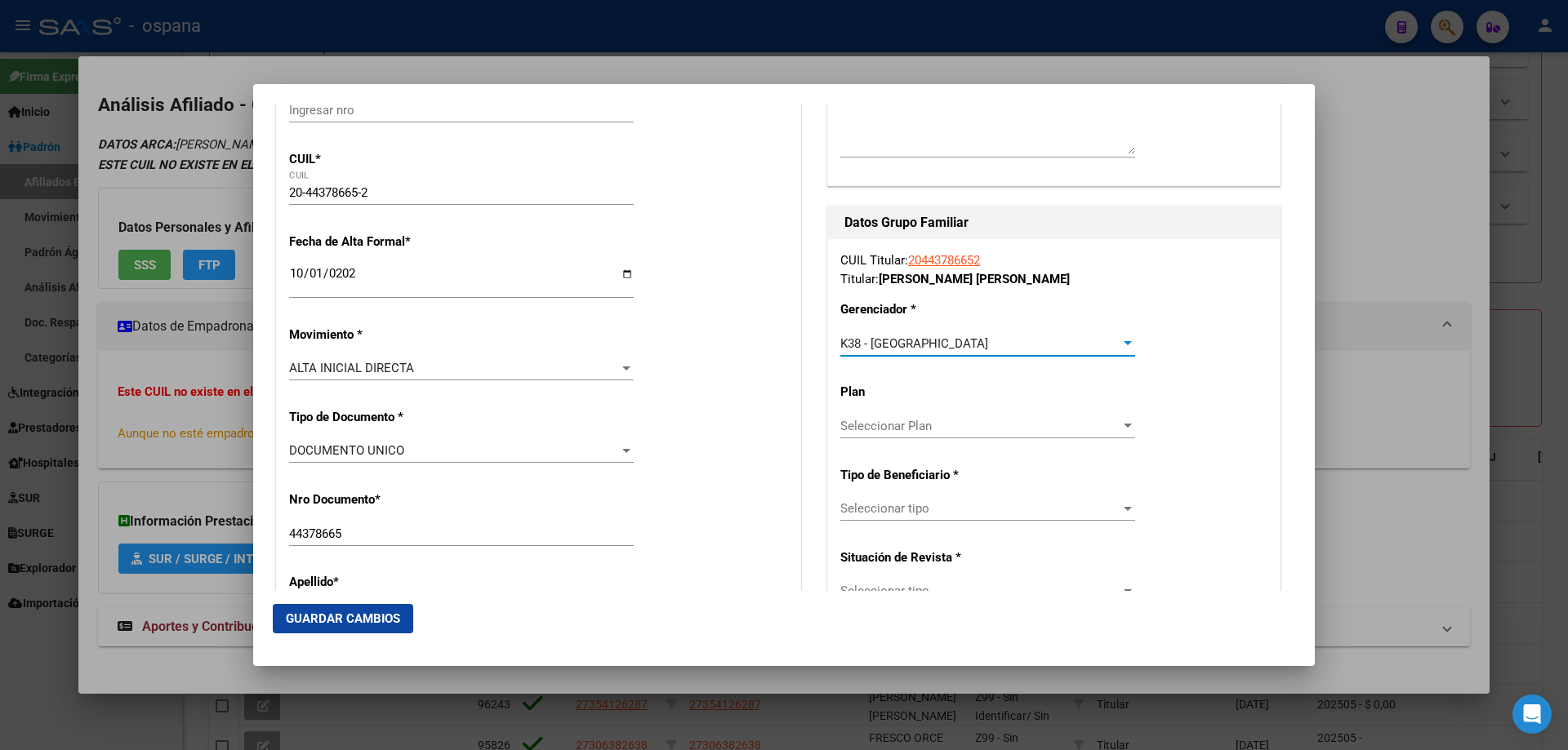
scroll to position [327, 0]
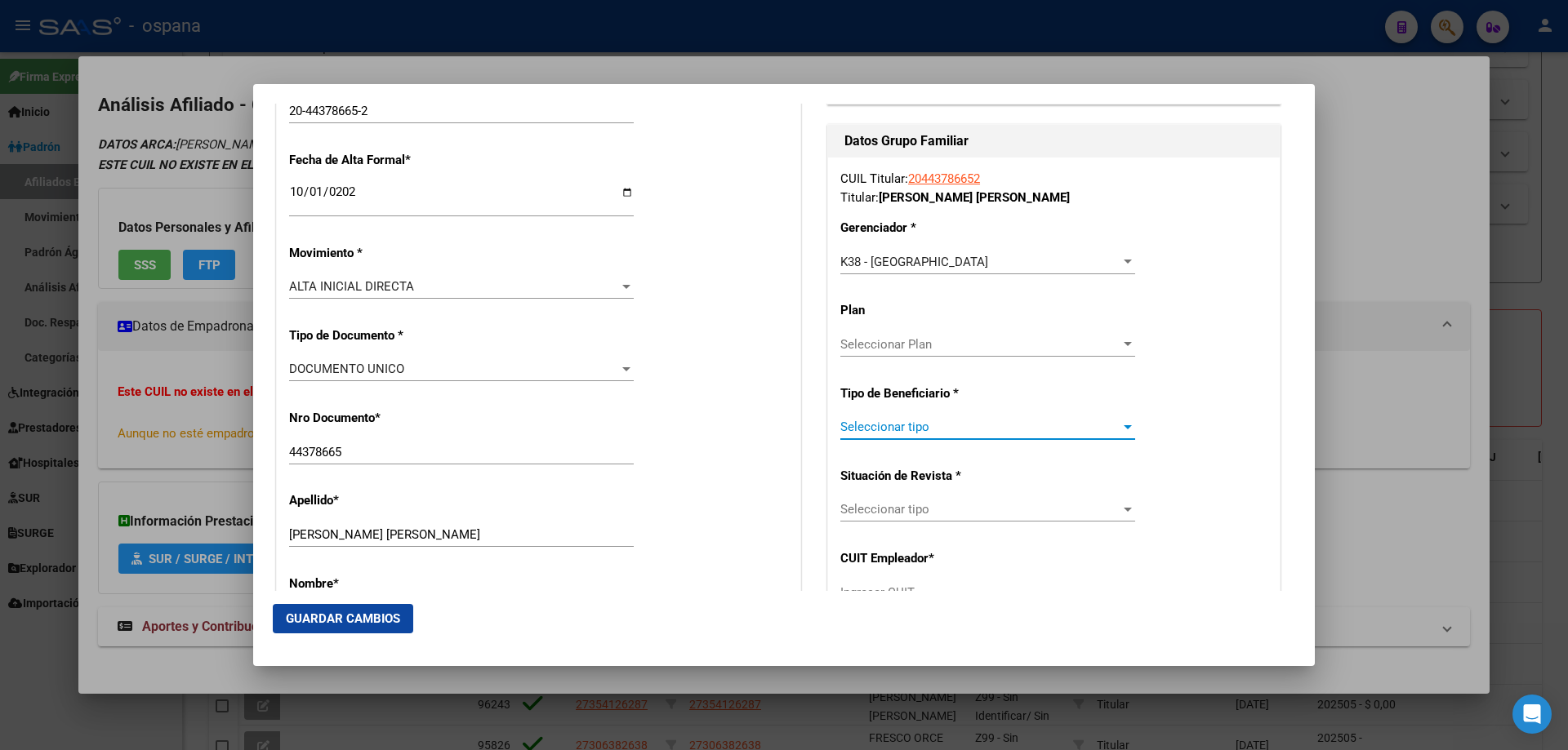
click at [869, 420] on span "Seleccionar tipo" at bounding box center [980, 426] width 281 height 15
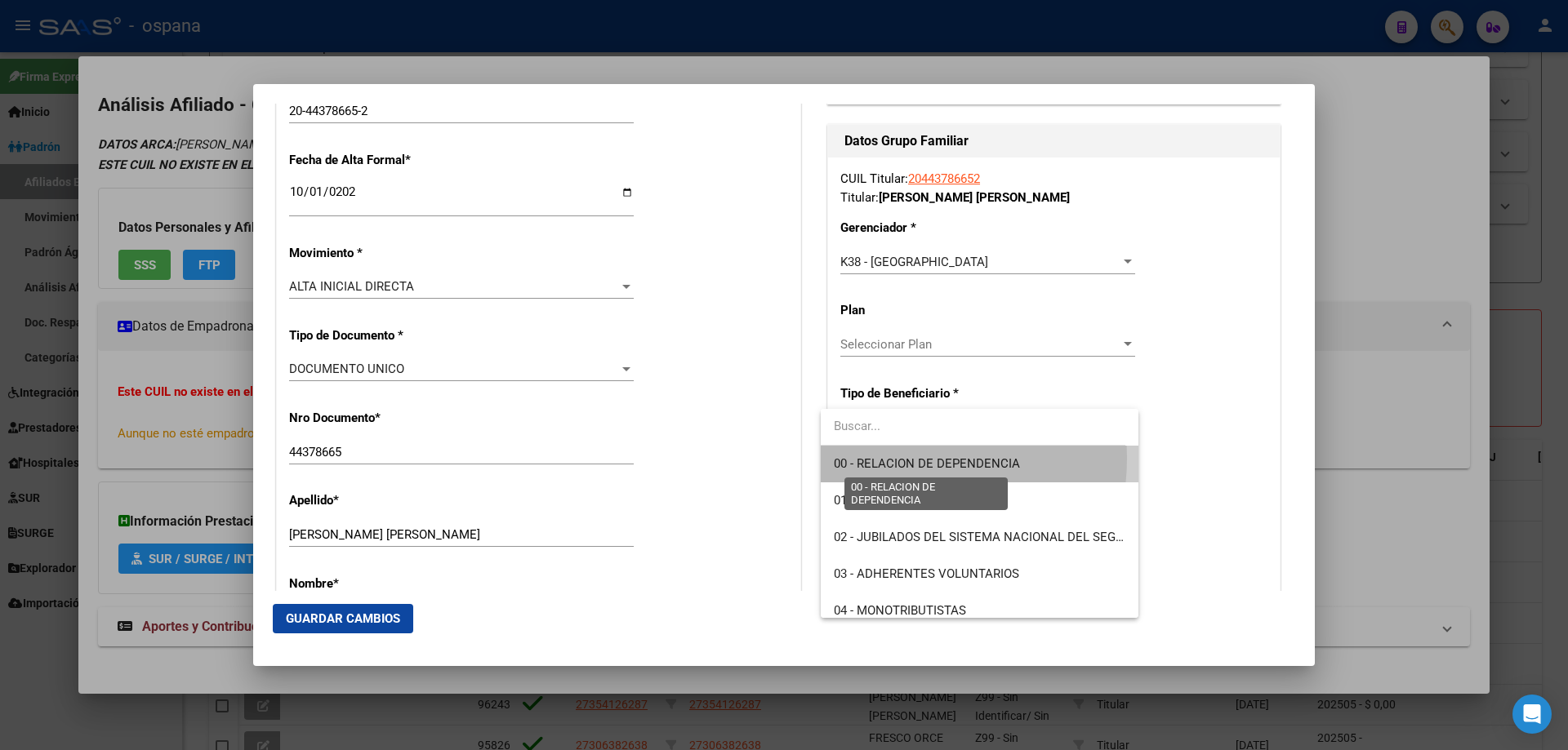
click at [880, 458] on span "00 - RELACION DE DEPENDENCIA" at bounding box center [926, 464] width 186 height 15
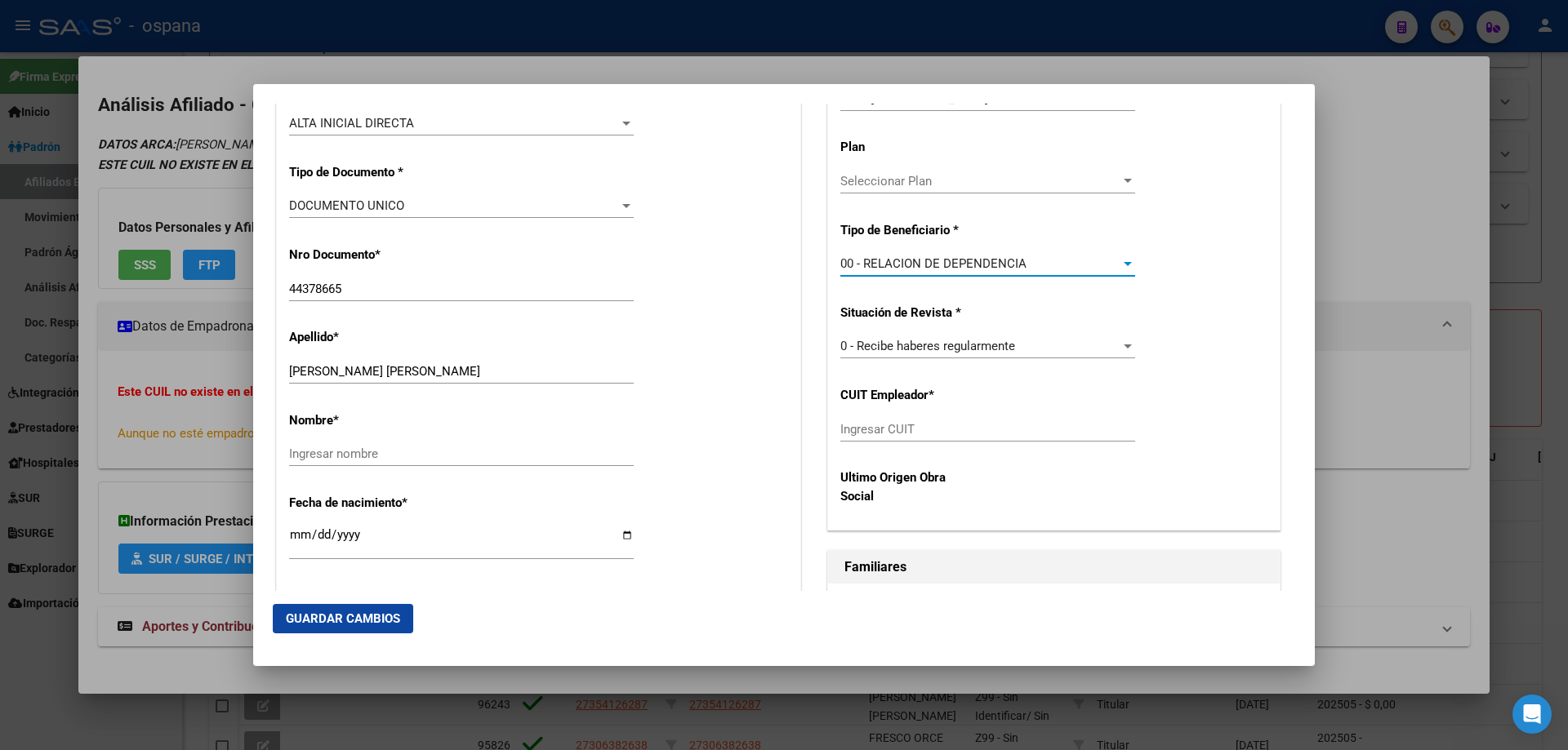
scroll to position [572, 0]
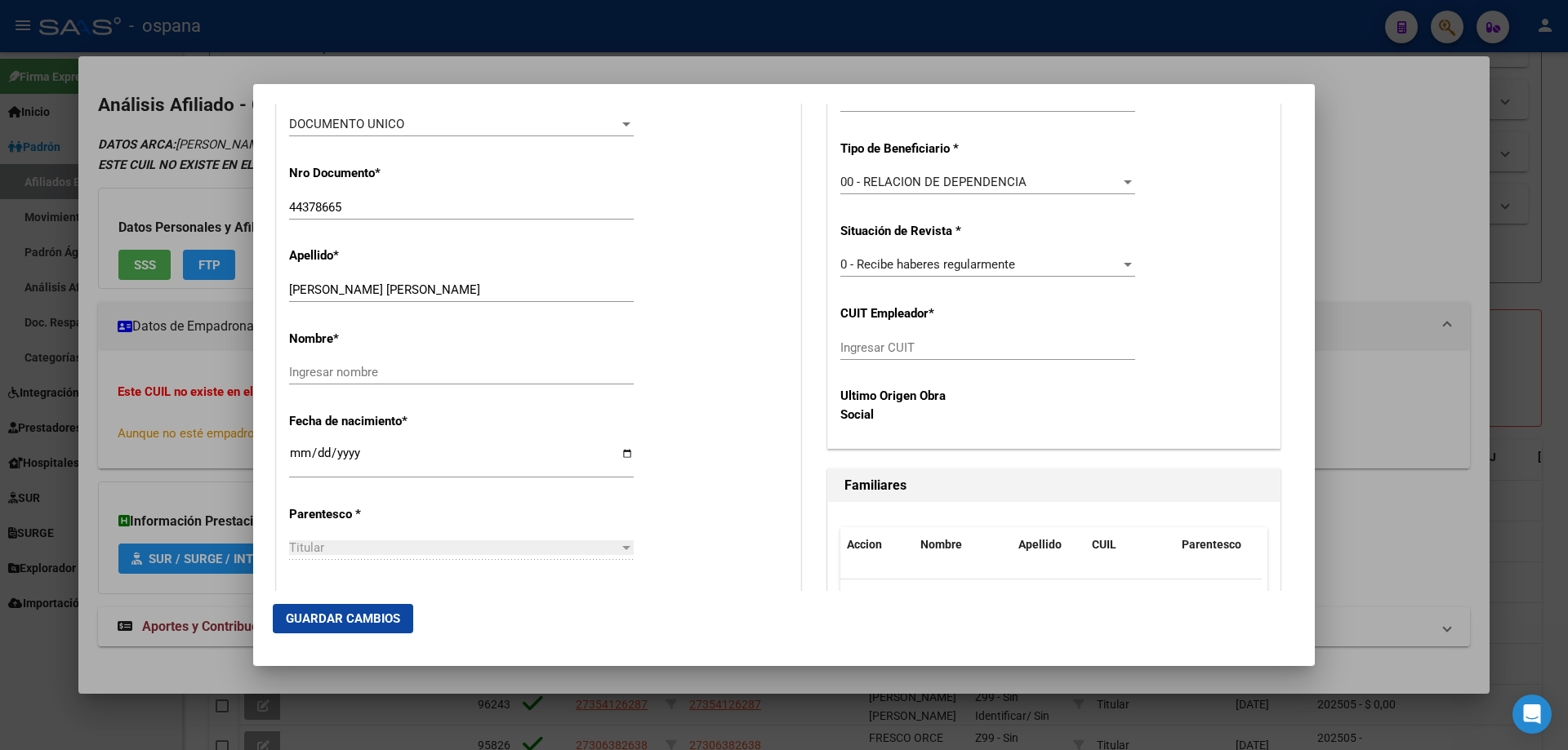
click at [896, 355] on div "Ingresar CUIT" at bounding box center [987, 347] width 294 height 25
click at [907, 339] on div "Ingresar CUIT" at bounding box center [987, 347] width 294 height 25
paste input "30-50053085-1"
type input "30-50053085-1"
click at [358, 625] on span "Guardar Cambios" at bounding box center [343, 618] width 114 height 15
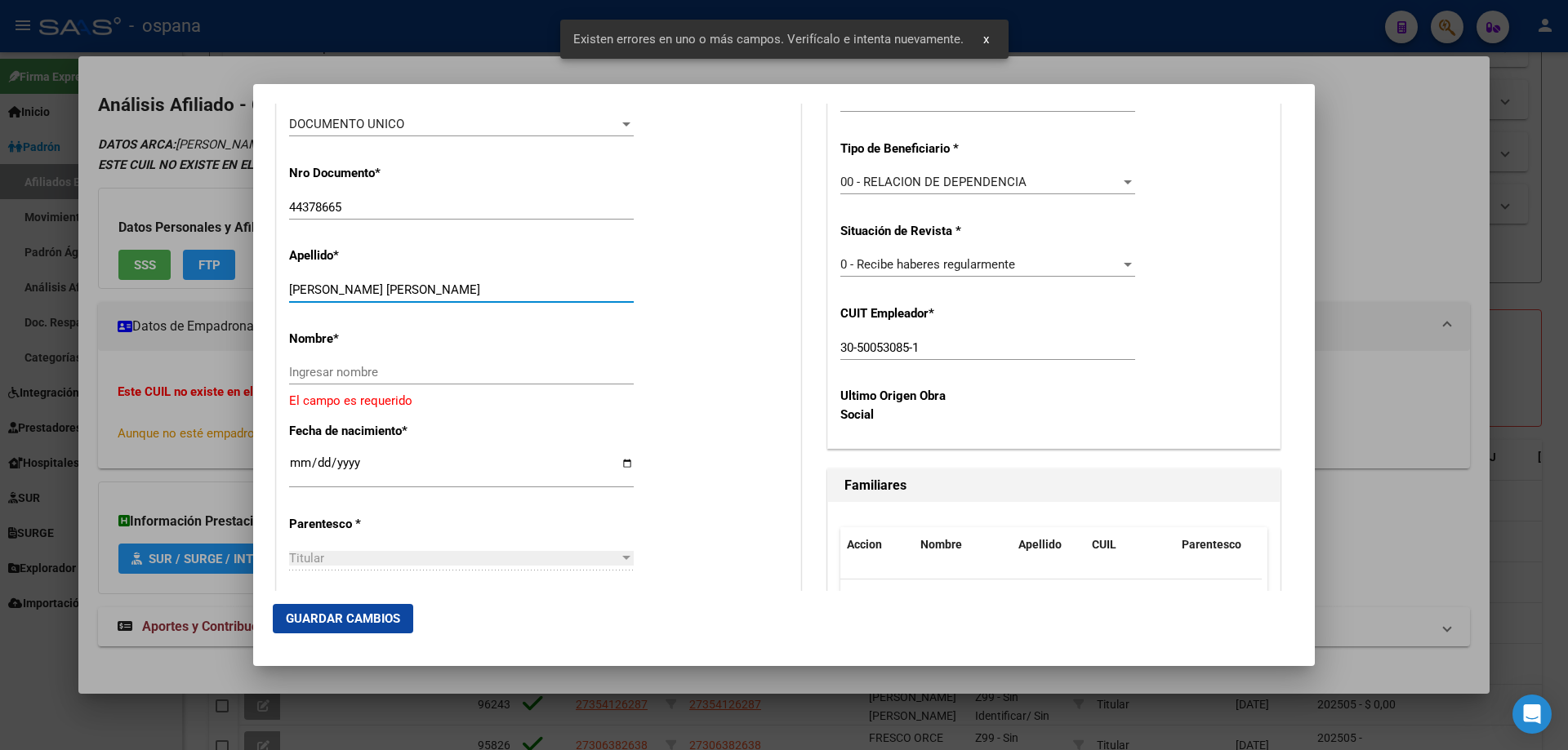
drag, startPoint x: 323, startPoint y: 286, endPoint x: 407, endPoint y: 286, distance: 84.0
click at [407, 286] on input "[PERSON_NAME] [PERSON_NAME]" at bounding box center [462, 289] width 345 height 15
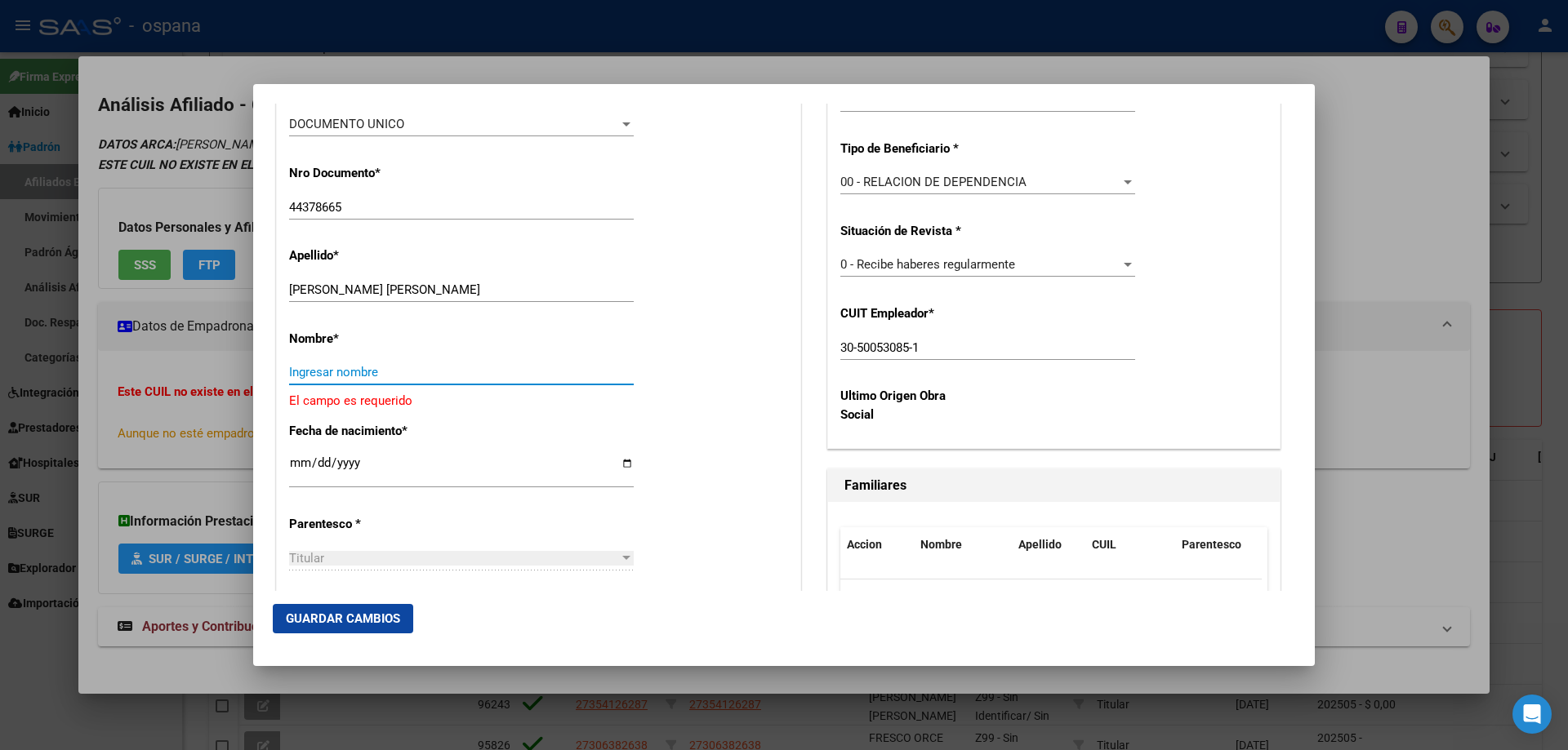
click at [299, 371] on input "Ingresar nombre" at bounding box center [462, 372] width 345 height 15
paste input "30-50053085-1"
type input "3"
drag, startPoint x: 326, startPoint y: 292, endPoint x: 405, endPoint y: 289, distance: 79.1
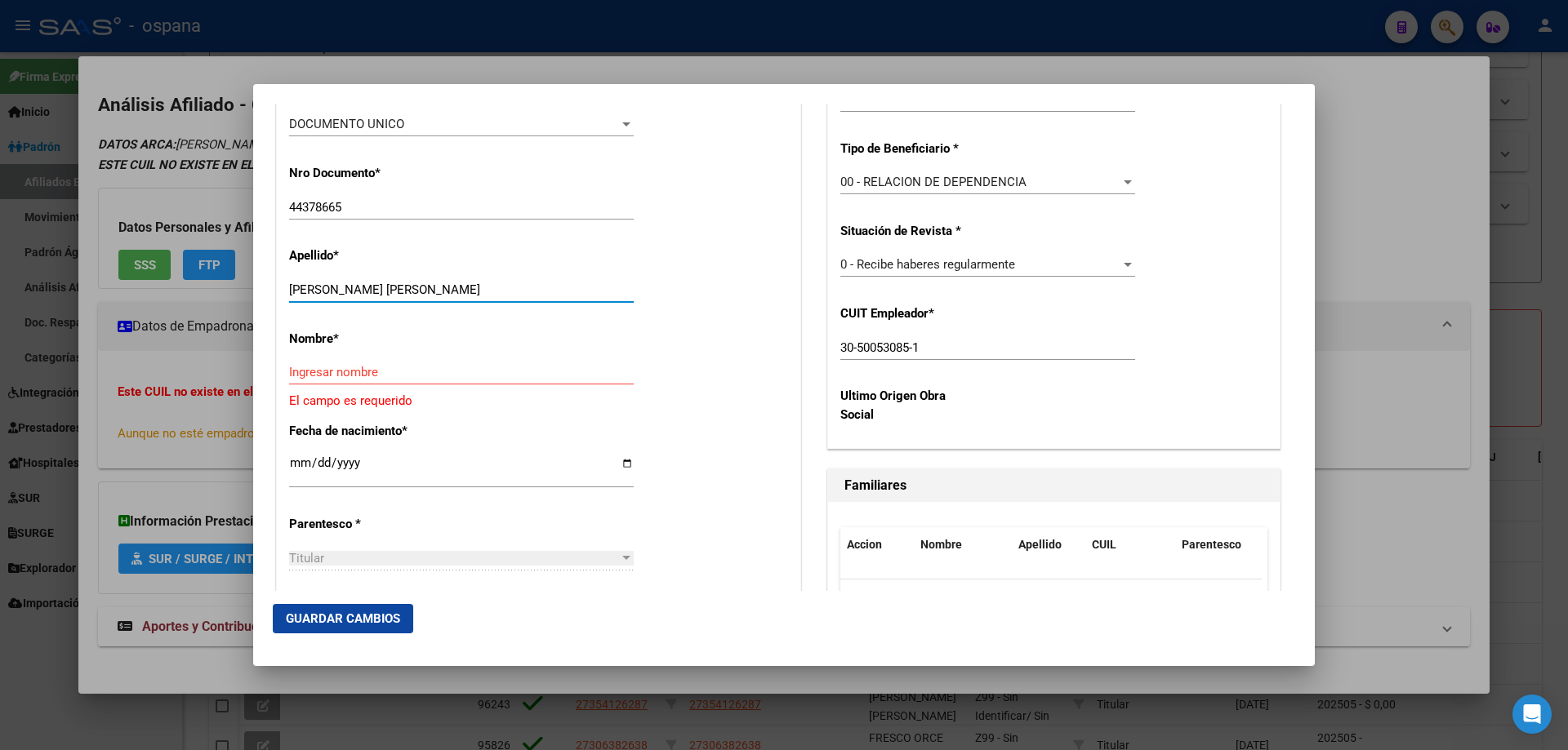
click at [405, 289] on input "[PERSON_NAME] [PERSON_NAME]" at bounding box center [462, 289] width 345 height 15
type input "[PERSON_NAME]"
click at [350, 381] on div "Ingresar nombre" at bounding box center [462, 372] width 345 height 25
click at [354, 366] on input "Ingresar nombre" at bounding box center [462, 372] width 345 height 15
paste input "[PERSON_NAME]"
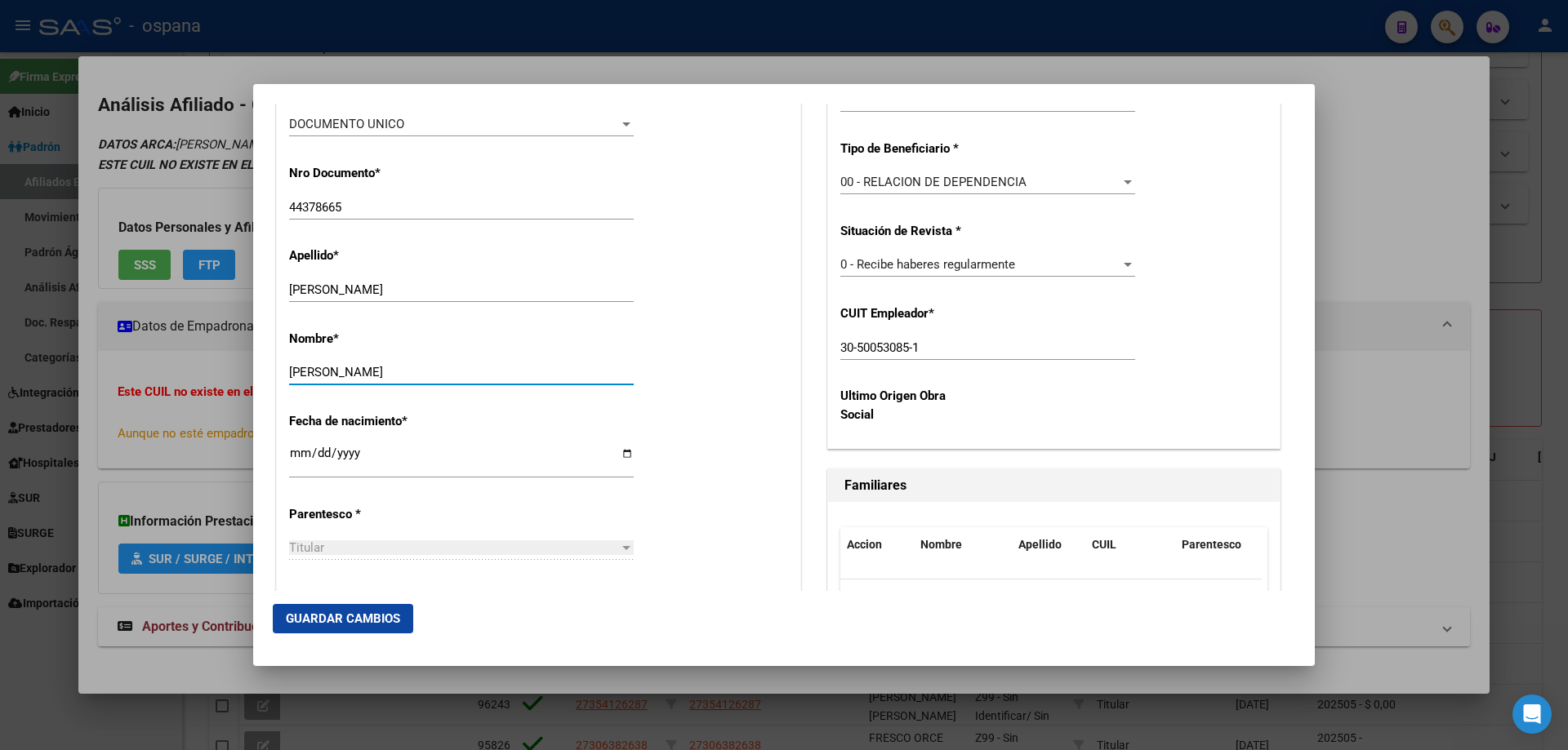
type input "[PERSON_NAME]"
click at [334, 623] on span "Guardar Cambios" at bounding box center [343, 618] width 114 height 15
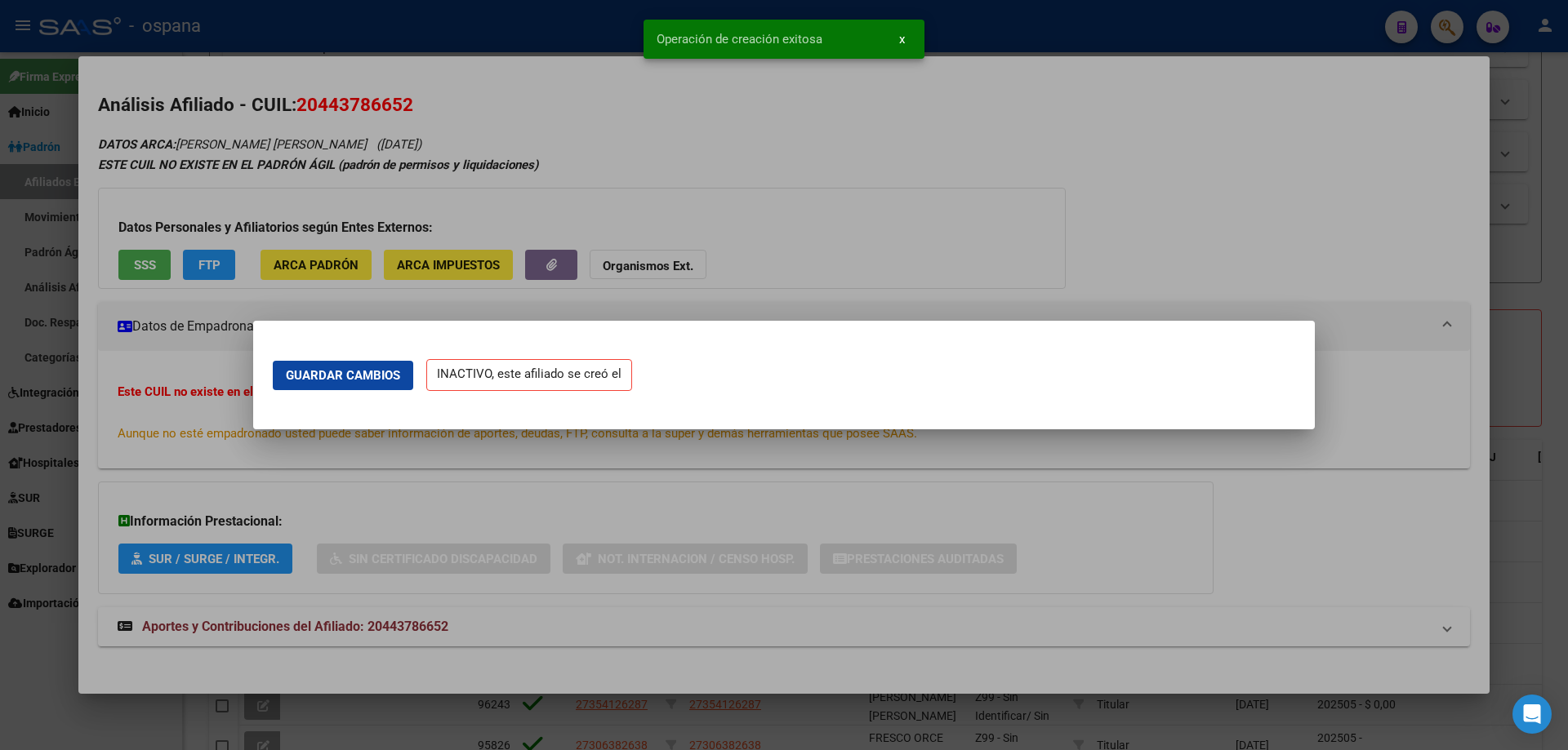
scroll to position [0, 0]
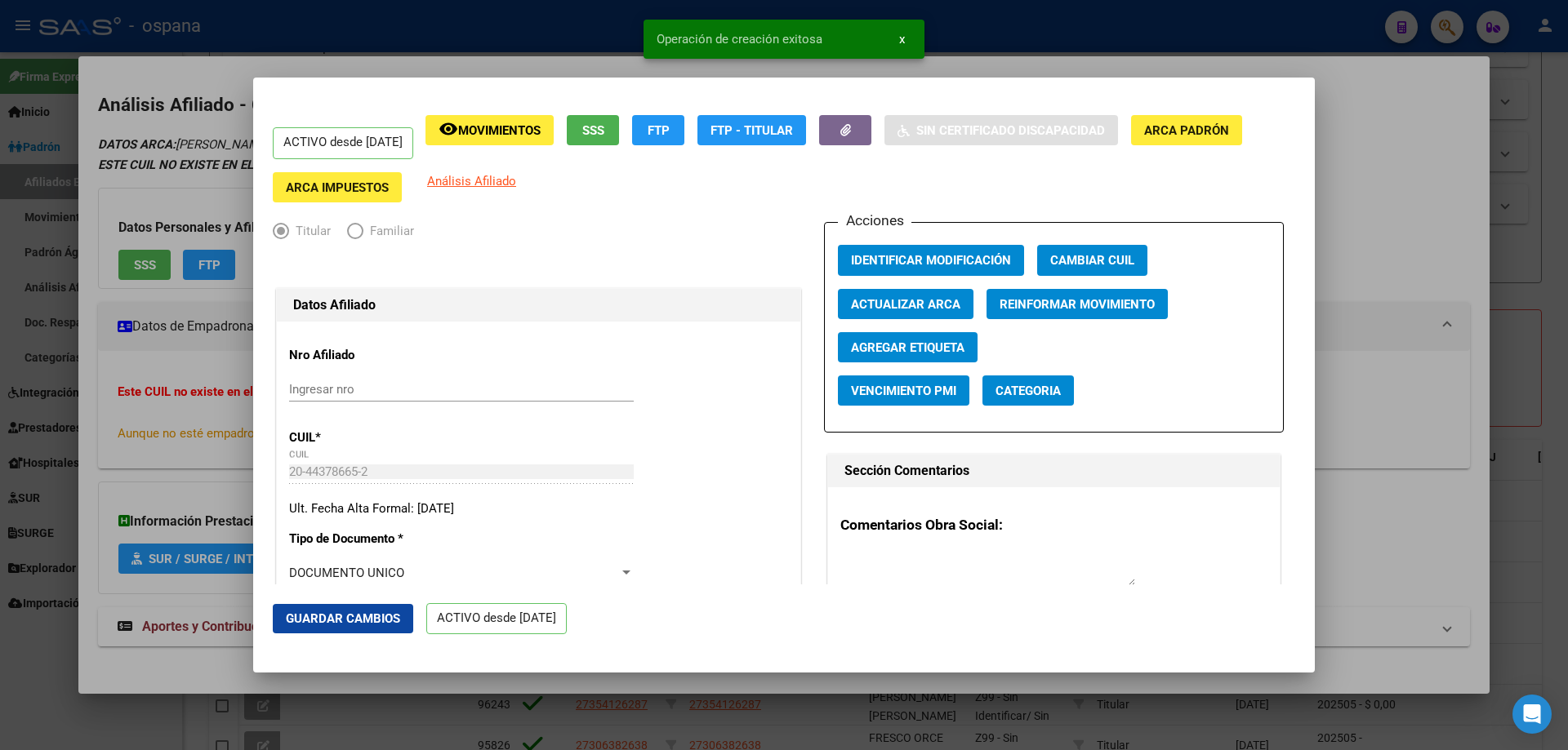
click at [1538, 400] on div at bounding box center [784, 375] width 1568 height 750
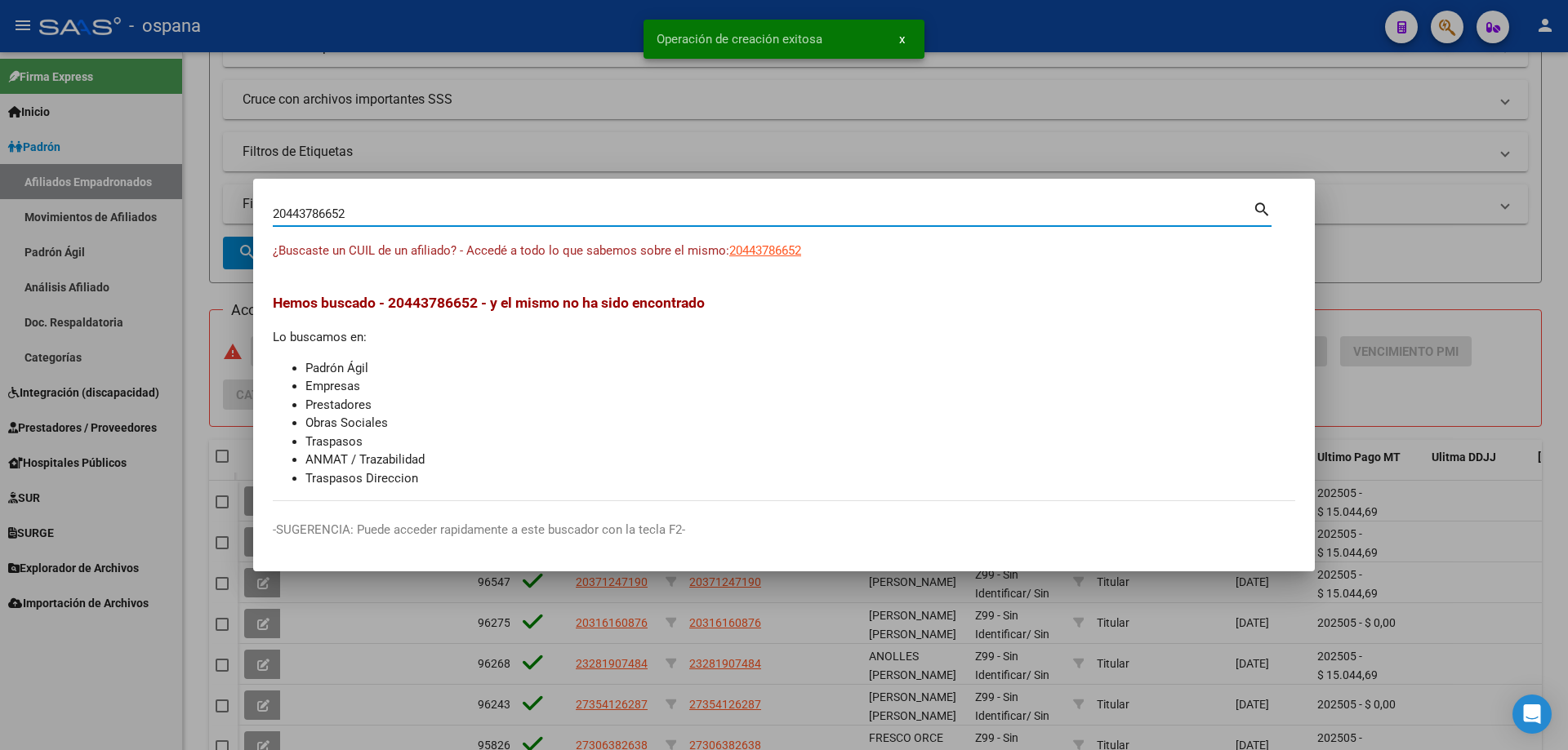
click at [675, 209] on input "20443786652" at bounding box center [762, 214] width 979 height 15
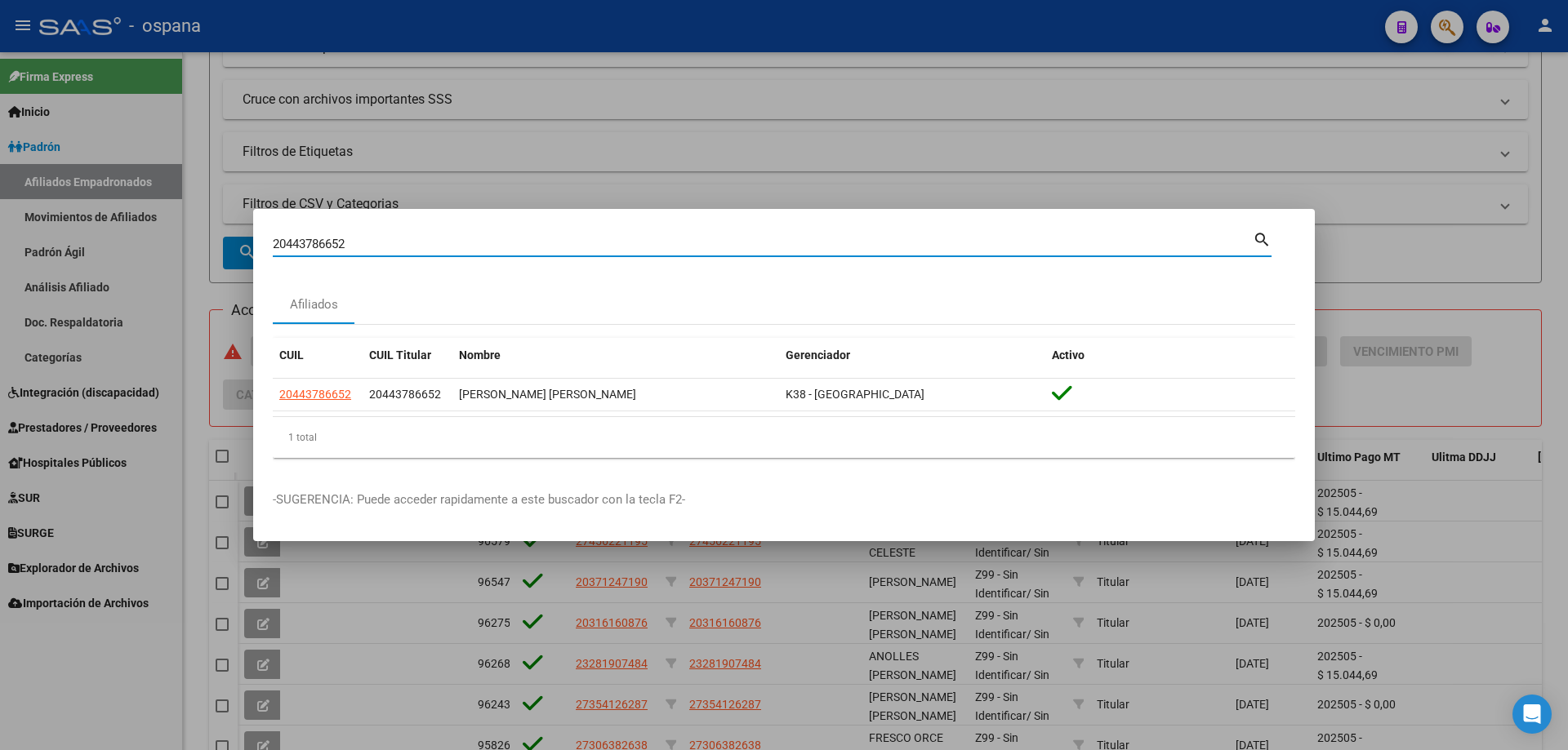
drag, startPoint x: 360, startPoint y: 245, endPoint x: 268, endPoint y: 217, distance: 96.2
click at [268, 217] on mat-dialog-container "20443786652 Buscar (apellido, dni, cuil, nro traspaso, cuit, obra social) searc…" at bounding box center [784, 375] width 1061 height 333
paste input "379788816"
type input "20379788816"
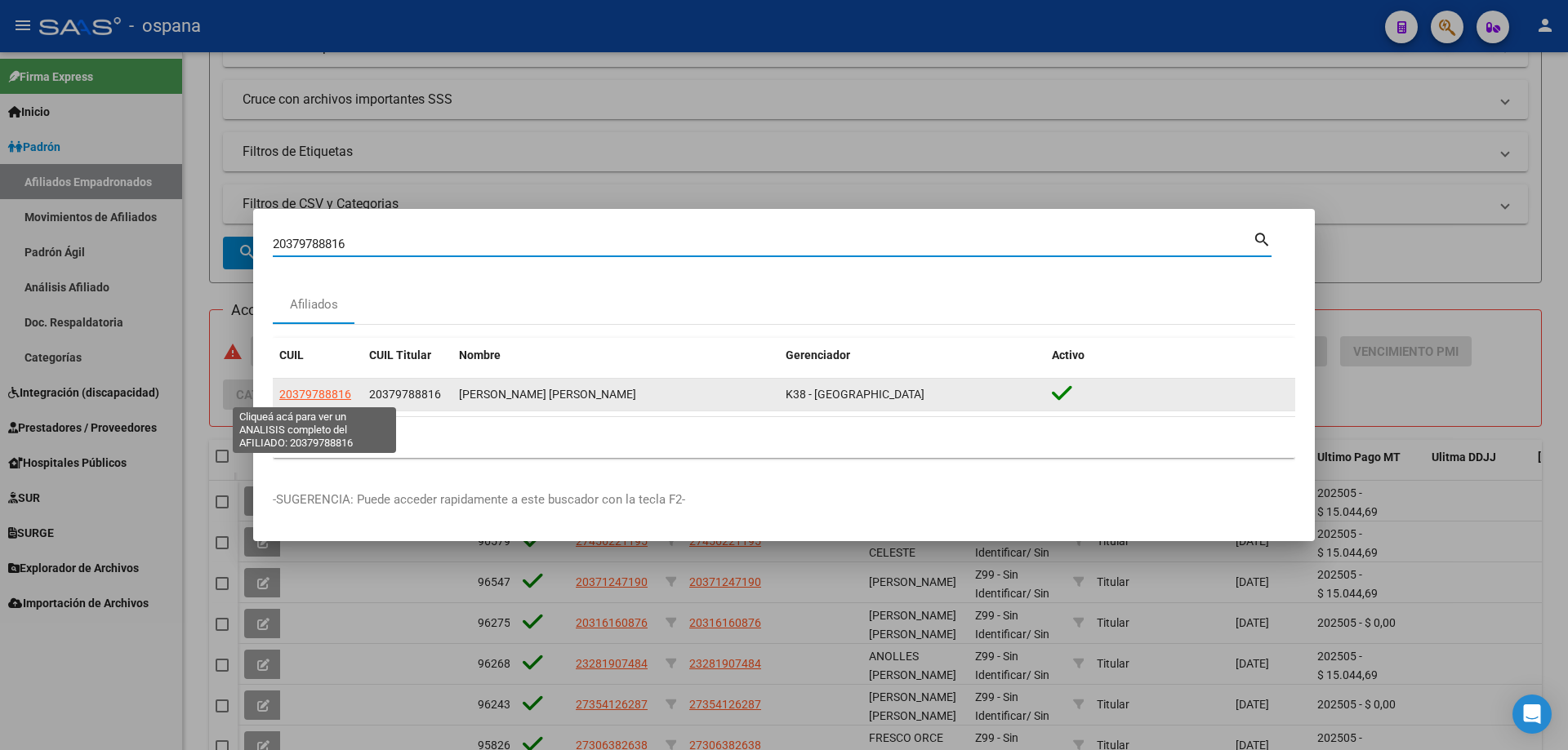
click at [319, 393] on span "20379788816" at bounding box center [315, 394] width 72 height 13
type textarea "20379788816"
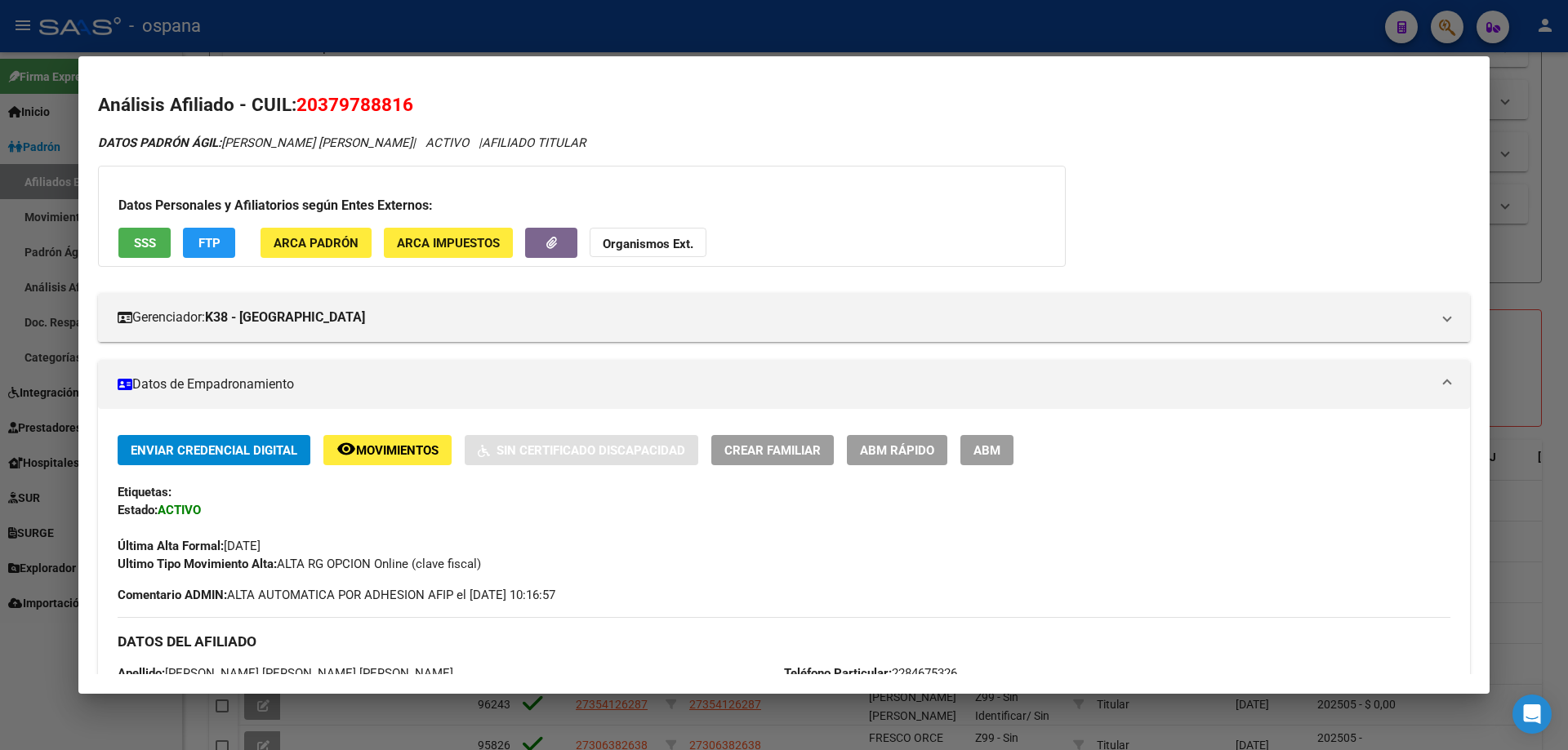
click at [819, 457] on span "Crear Familiar" at bounding box center [773, 450] width 96 height 15
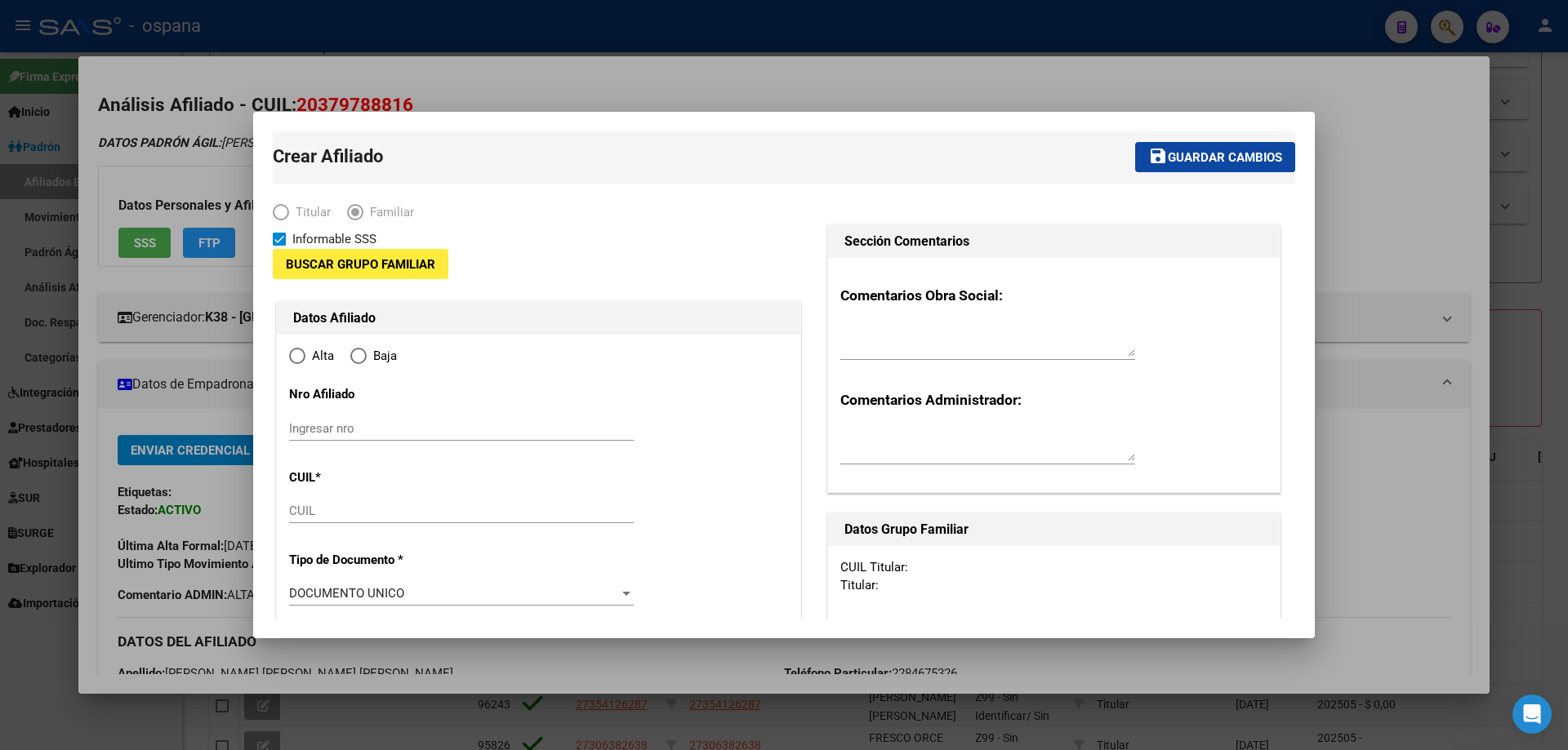
type input "30-50053085-1"
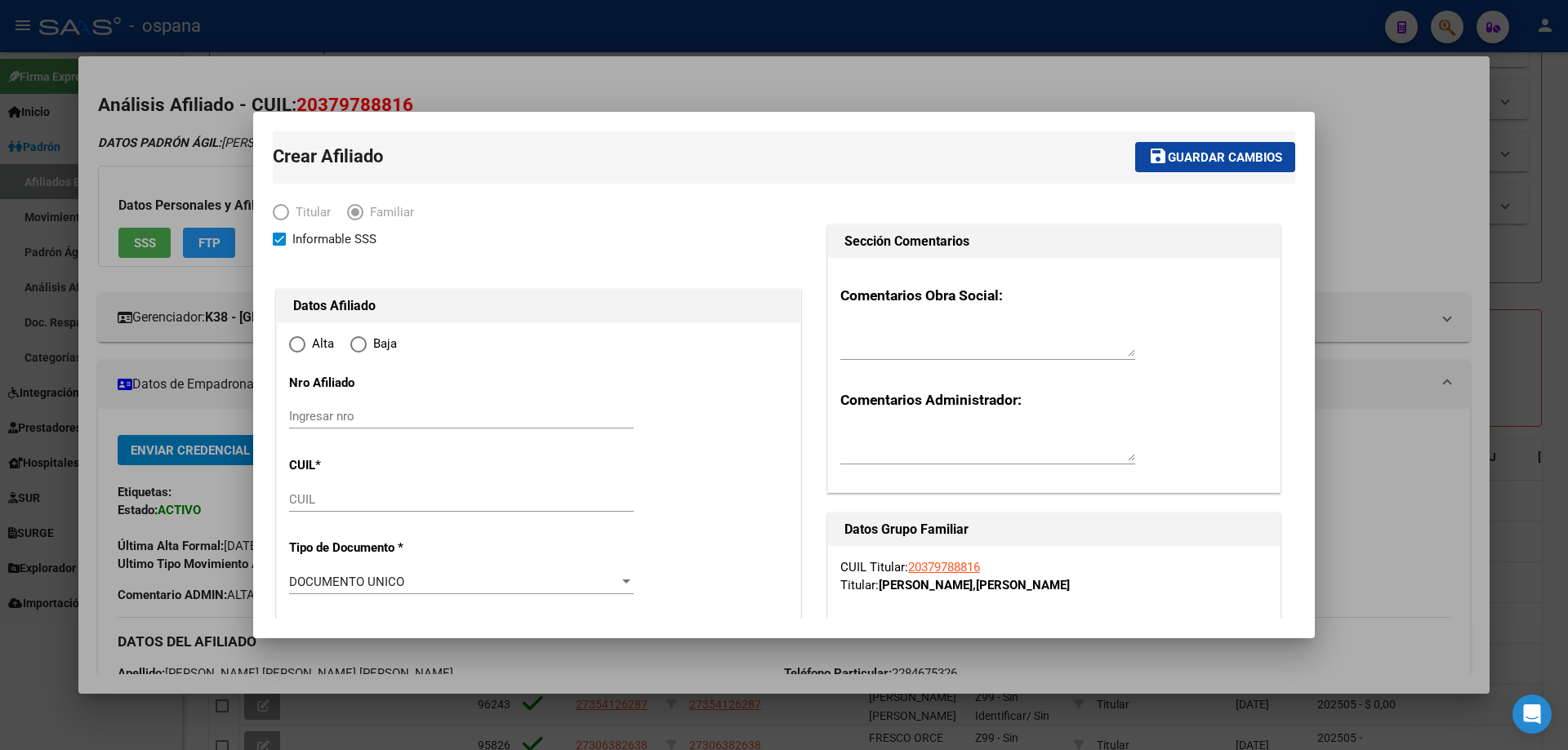
type input "OLAVARRIA"
type input "7400"
type input "SAN LORENZO"
type input "3341"
radio input "true"
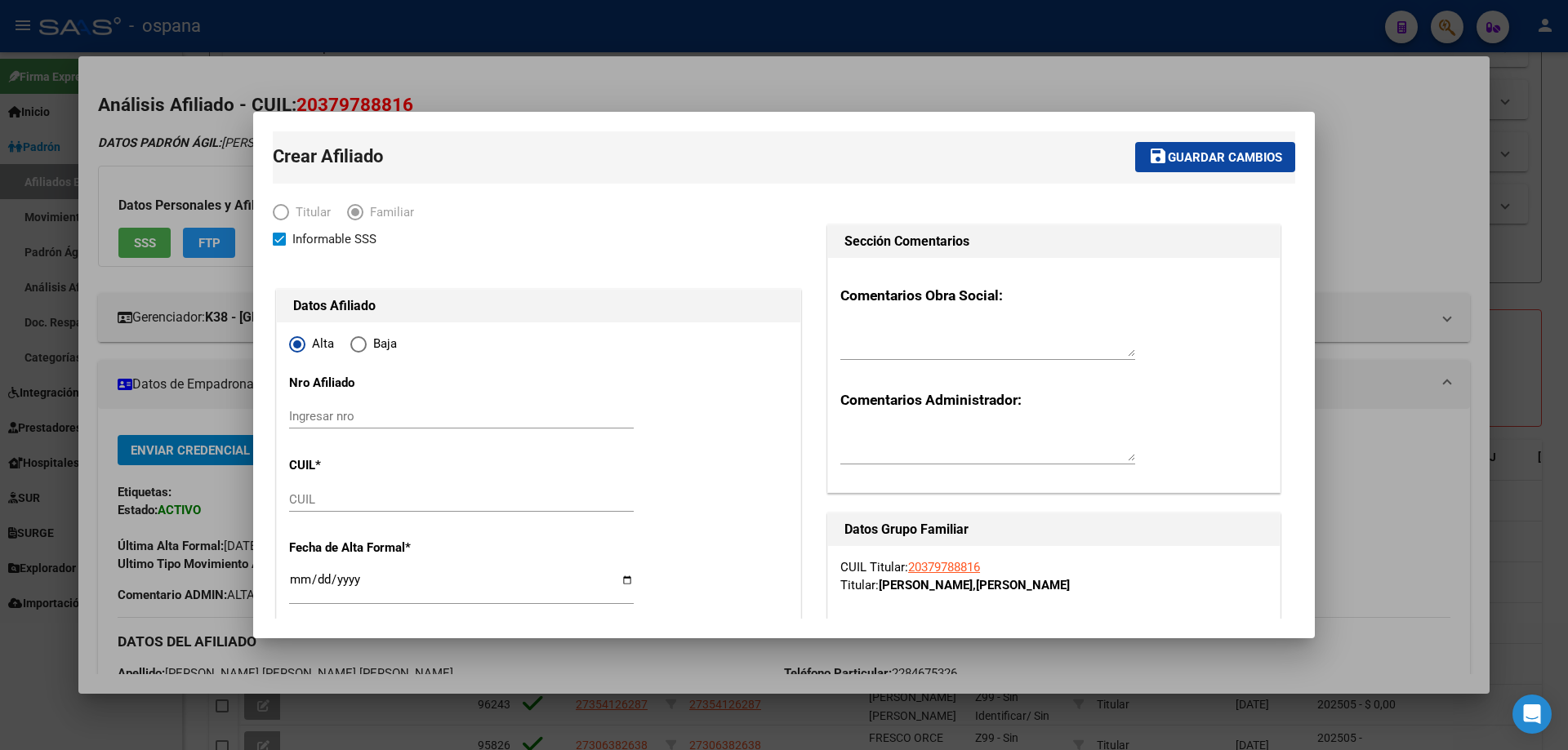
type input "30-50053085-1"
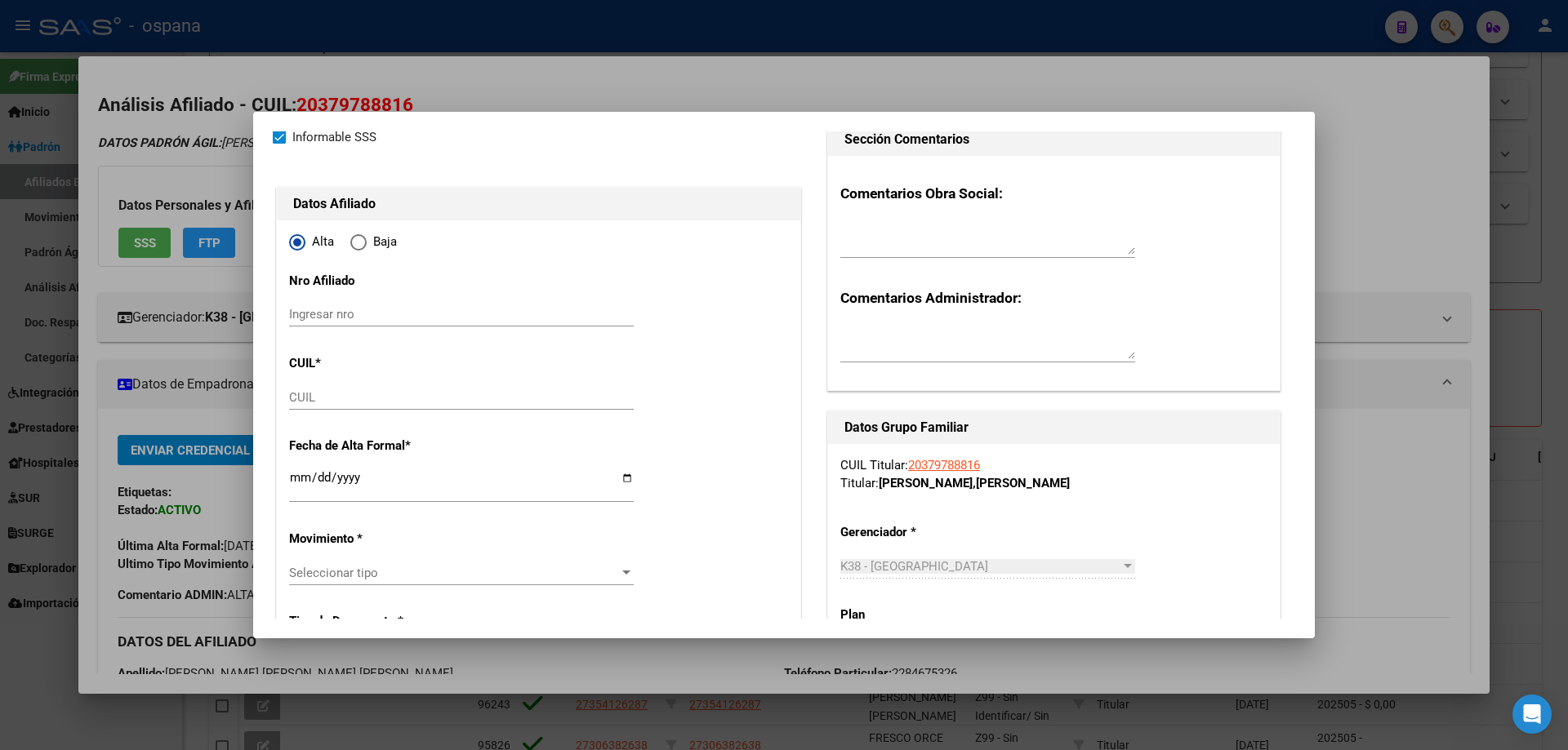
scroll to position [163, 0]
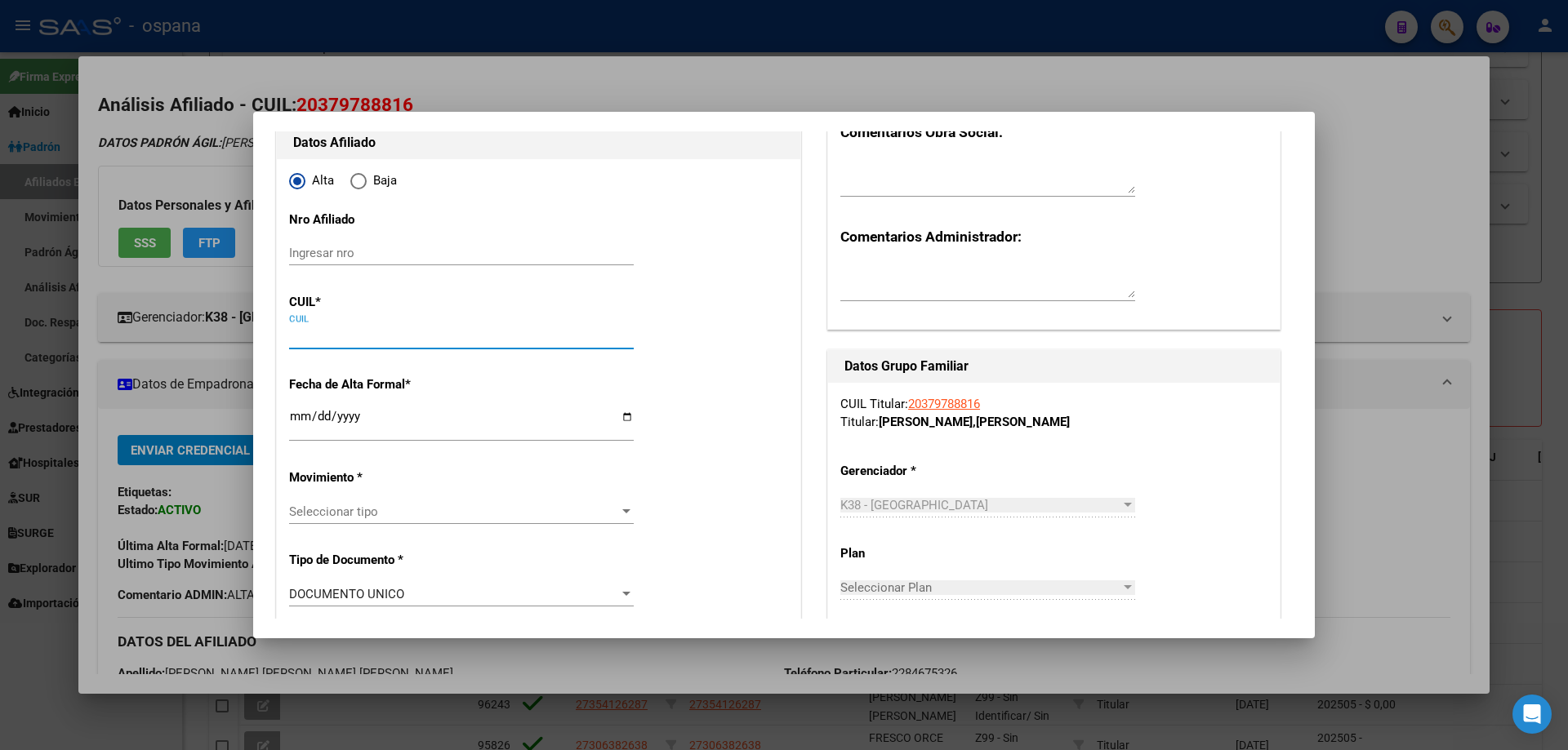
click at [375, 339] on input "CUIL" at bounding box center [462, 336] width 345 height 15
paste input "27-70773976-8"
type input "27-70773976-8"
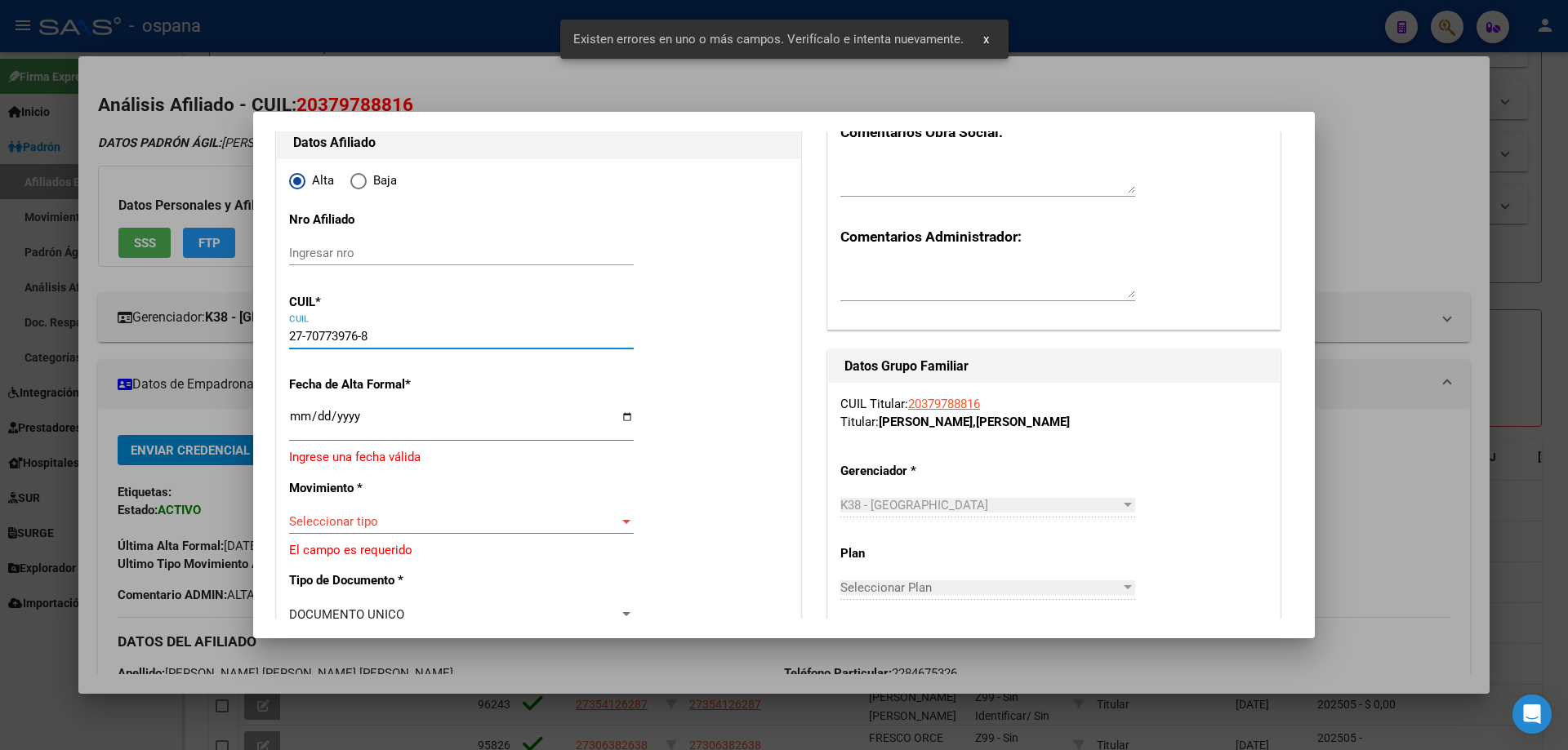
type input "70773976"
type input "QUINTERO"
type input "[PERSON_NAME]"
type input "[DATE]"
type input "OLAVARRIA"
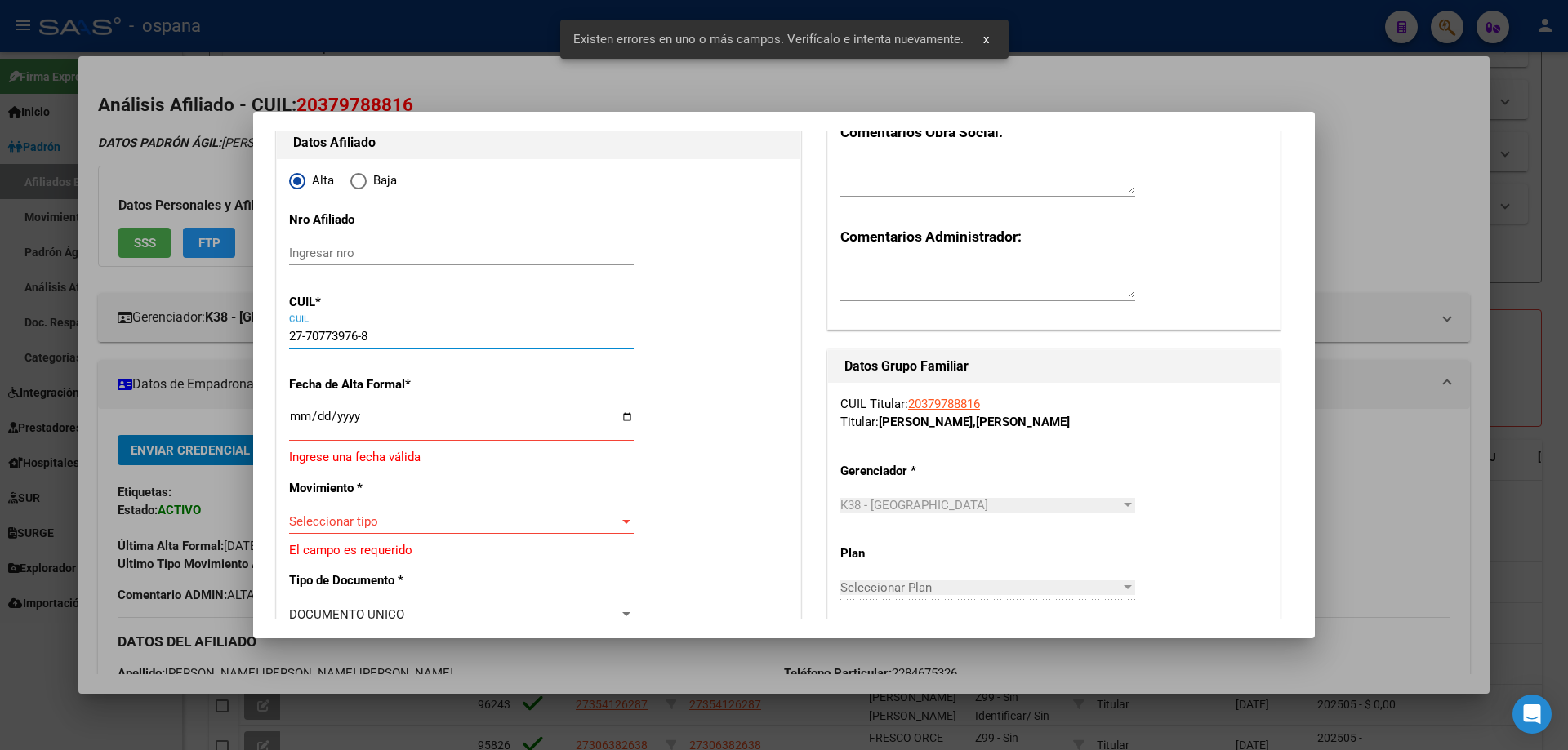
type input "SAN LORENZO"
type input "3341"
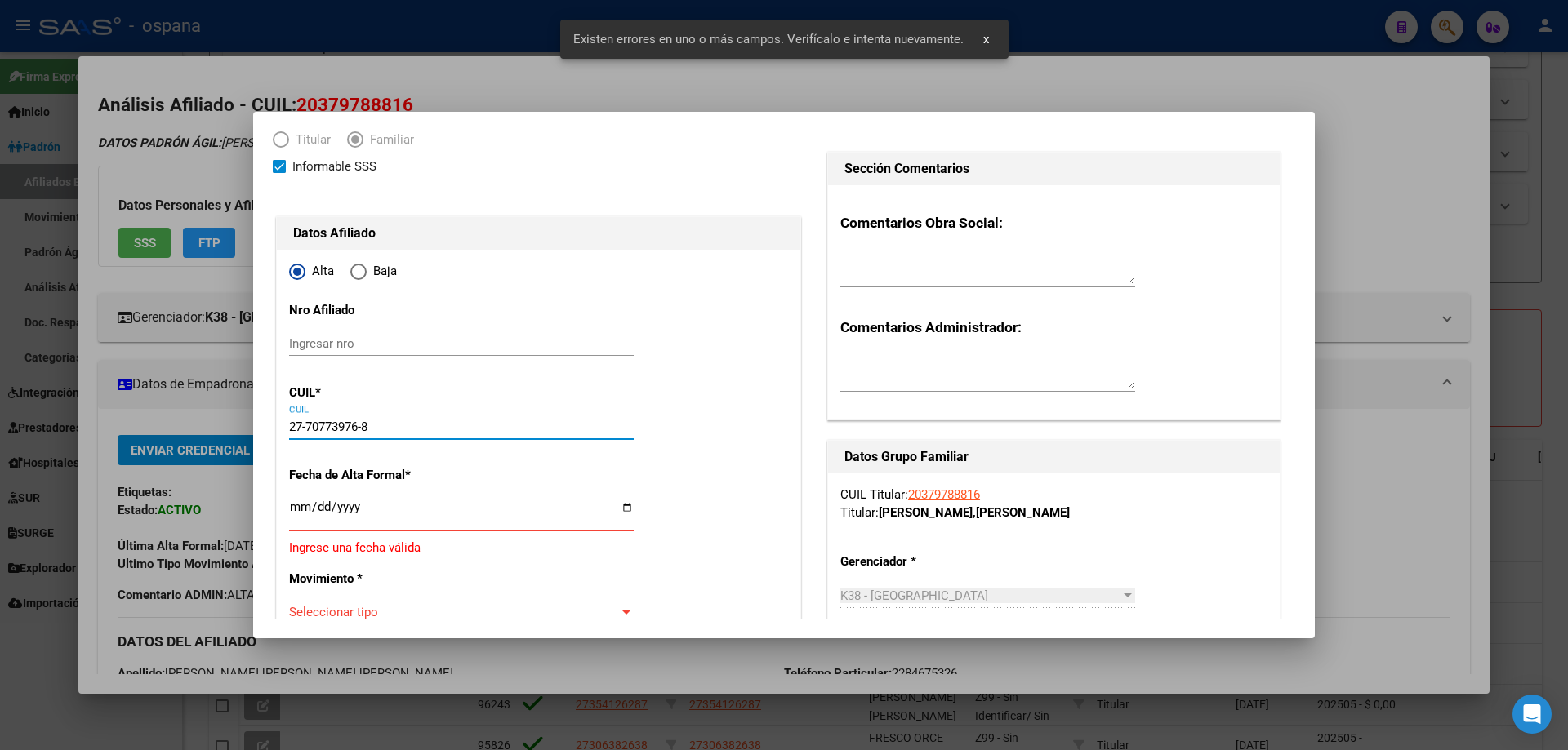
scroll to position [82, 0]
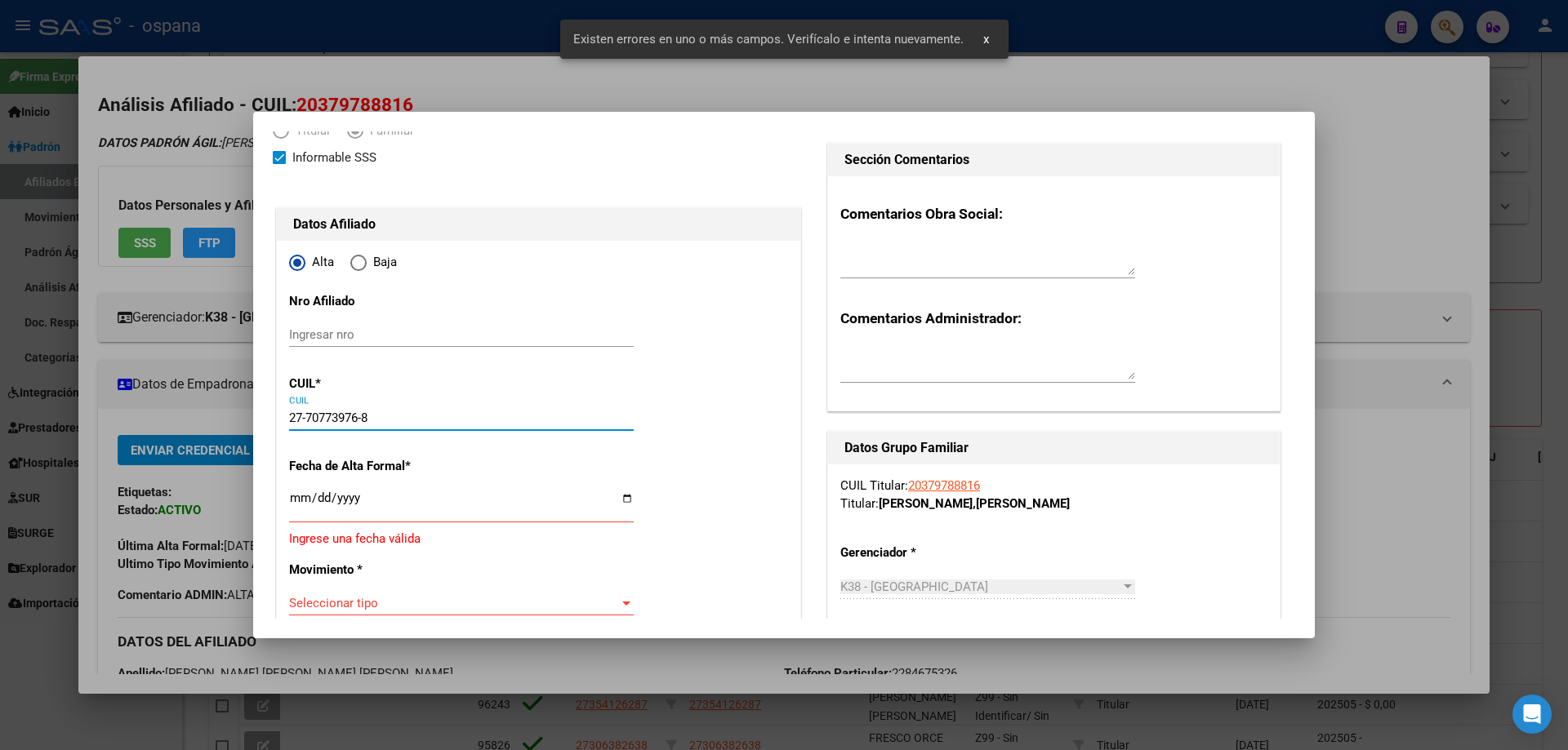
click at [291, 496] on input "Ingresar fecha" at bounding box center [462, 504] width 345 height 27
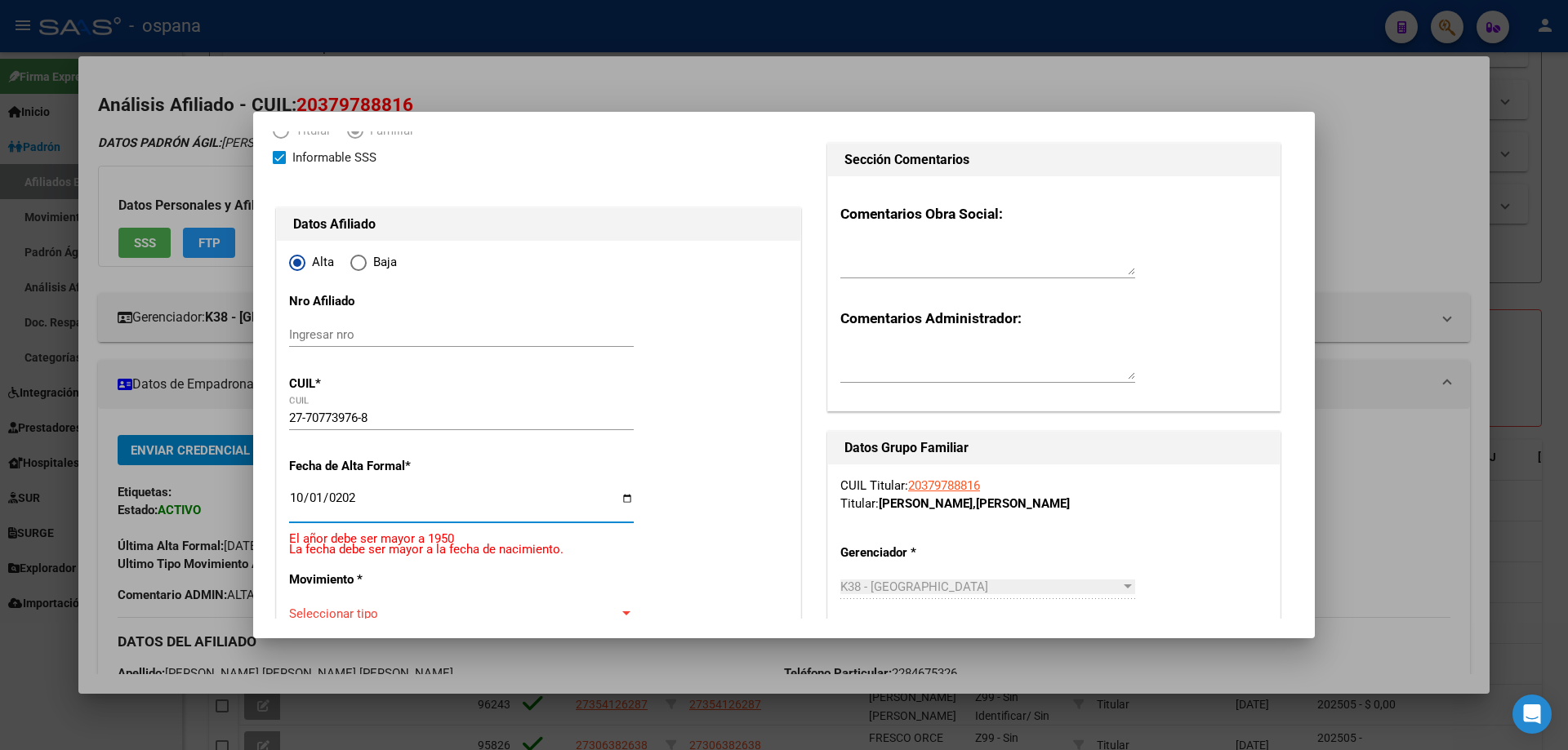
type input "[DATE]"
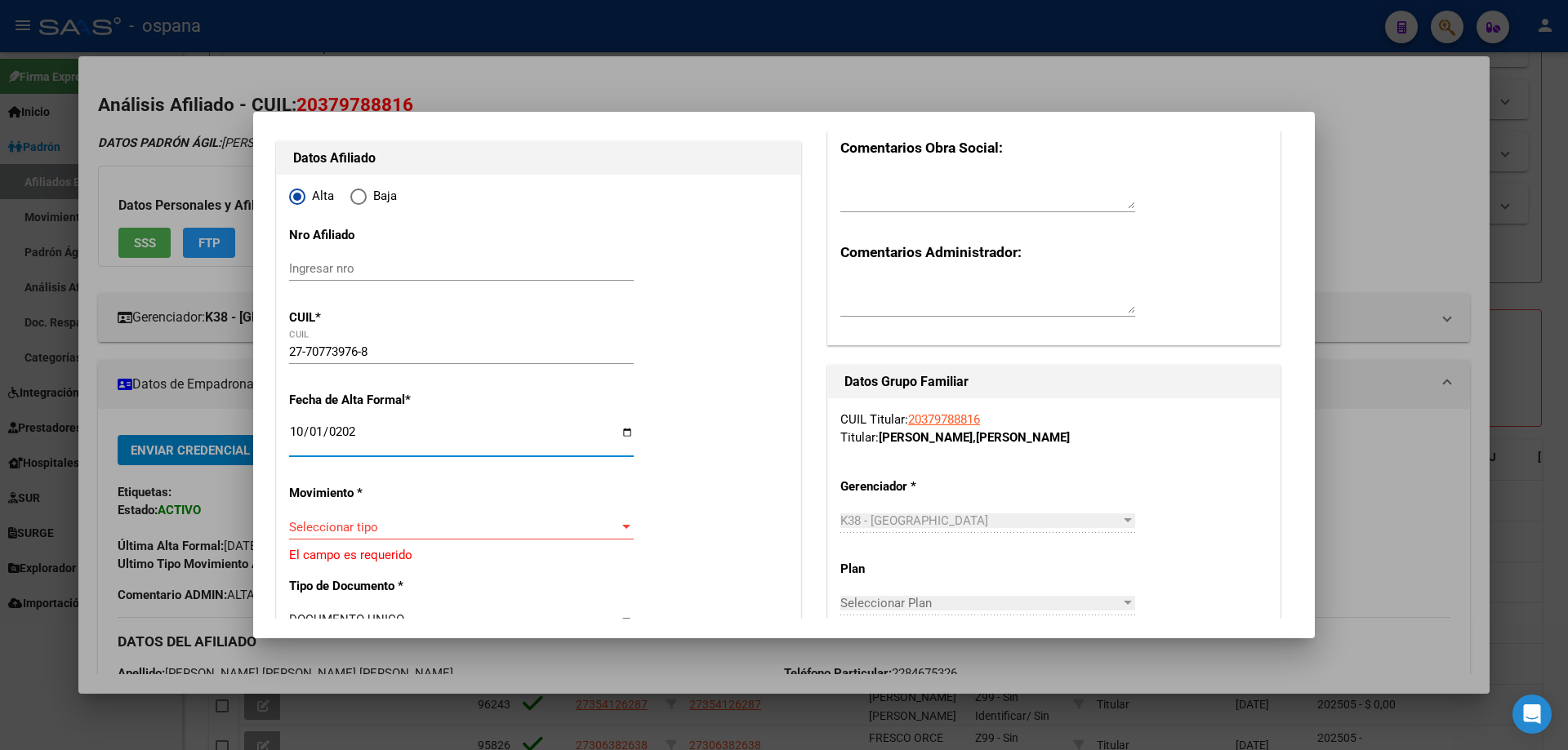
scroll to position [245, 0]
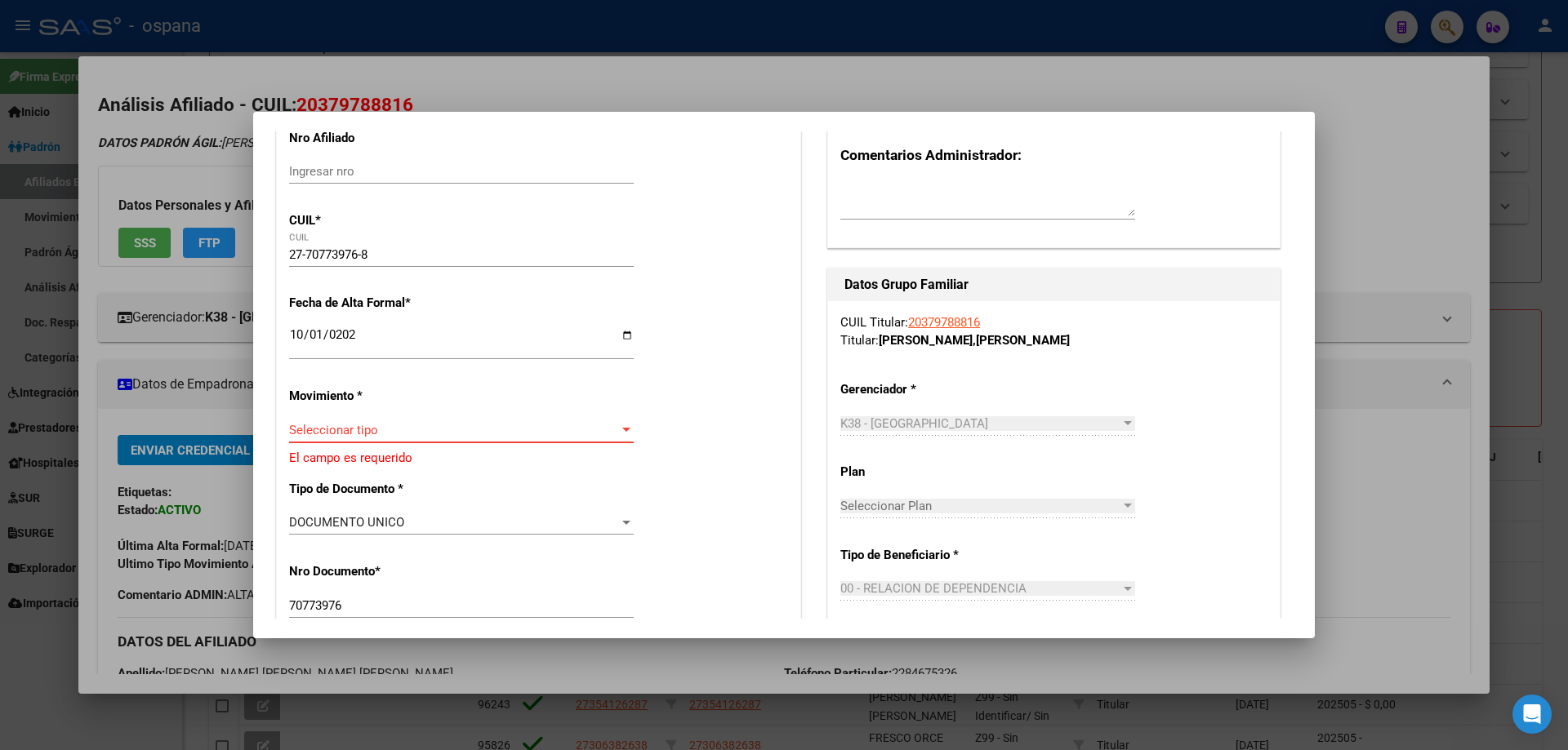
click at [319, 426] on span "Seleccionar tipo" at bounding box center [454, 430] width 330 height 15
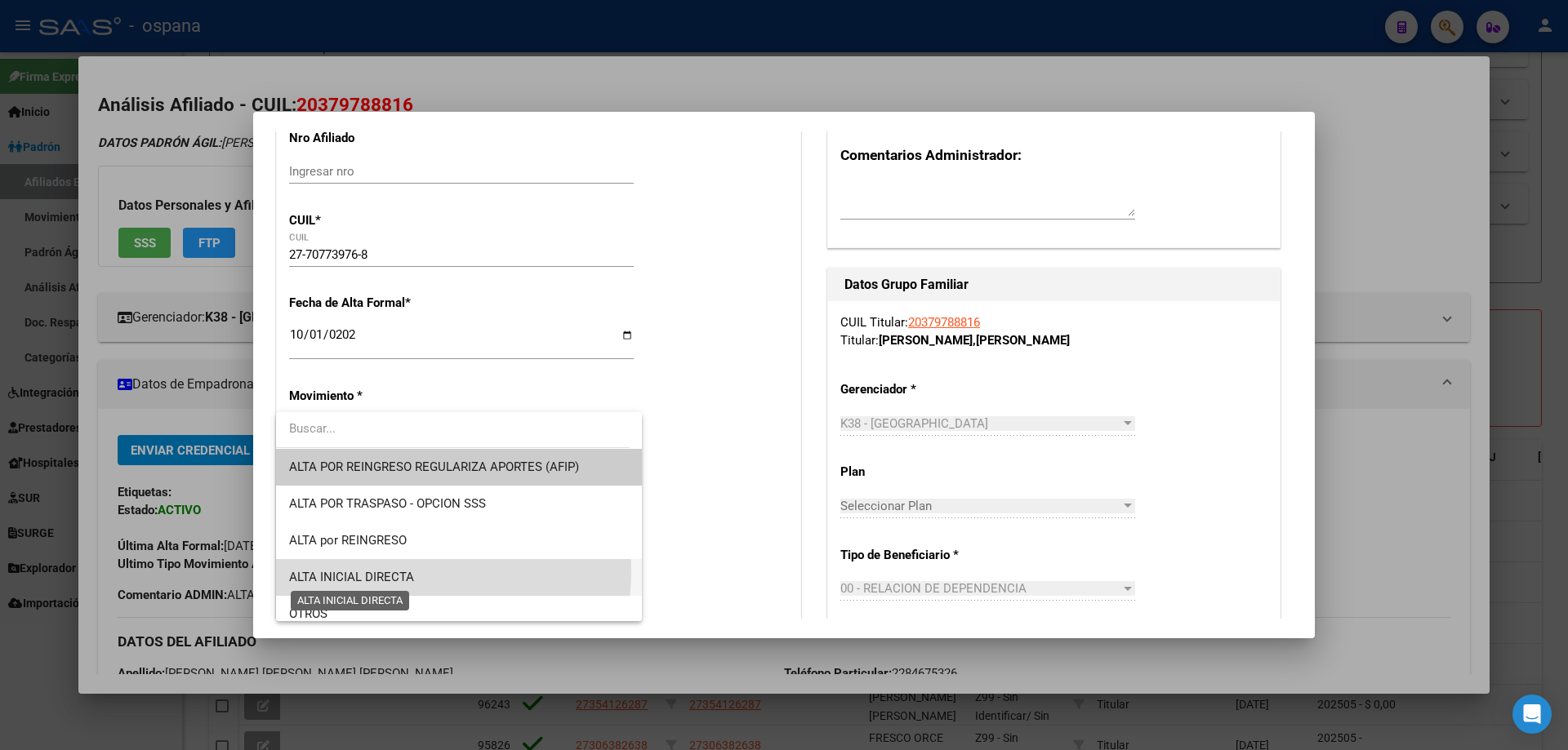
click at [350, 570] on span "ALTA INICIAL DIRECTA" at bounding box center [351, 577] width 125 height 15
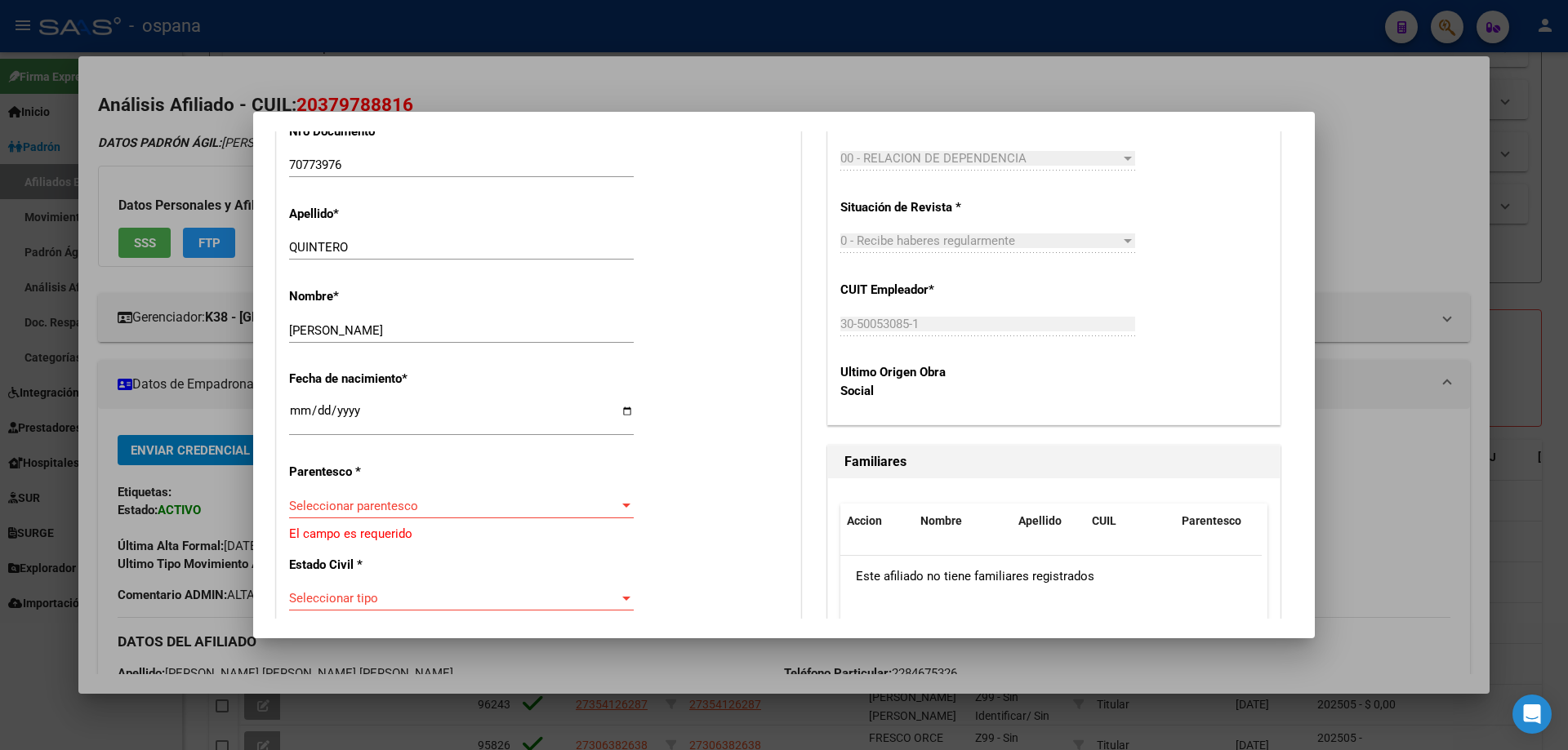
scroll to position [735, 0]
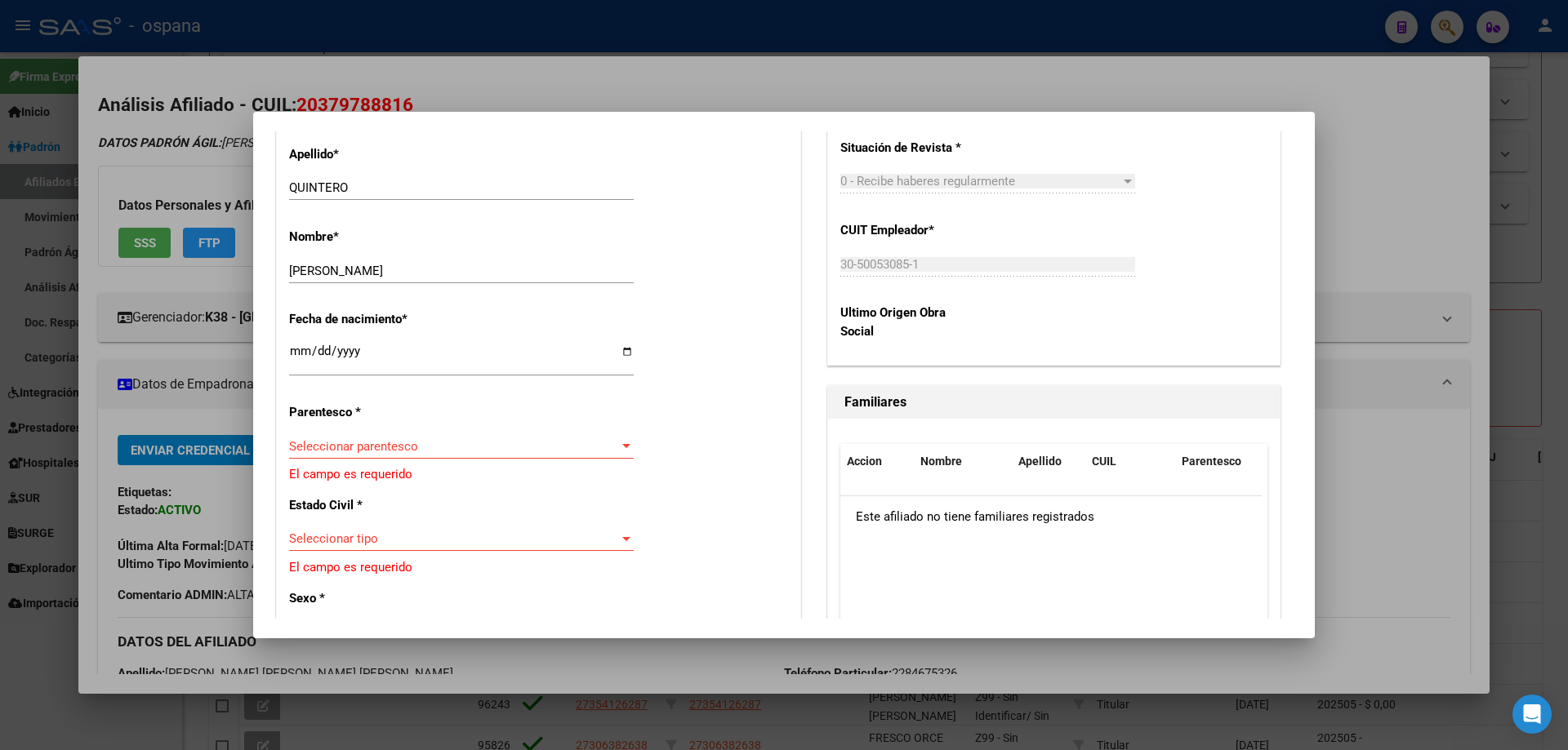
click at [345, 449] on span "Seleccionar parentesco" at bounding box center [454, 446] width 330 height 15
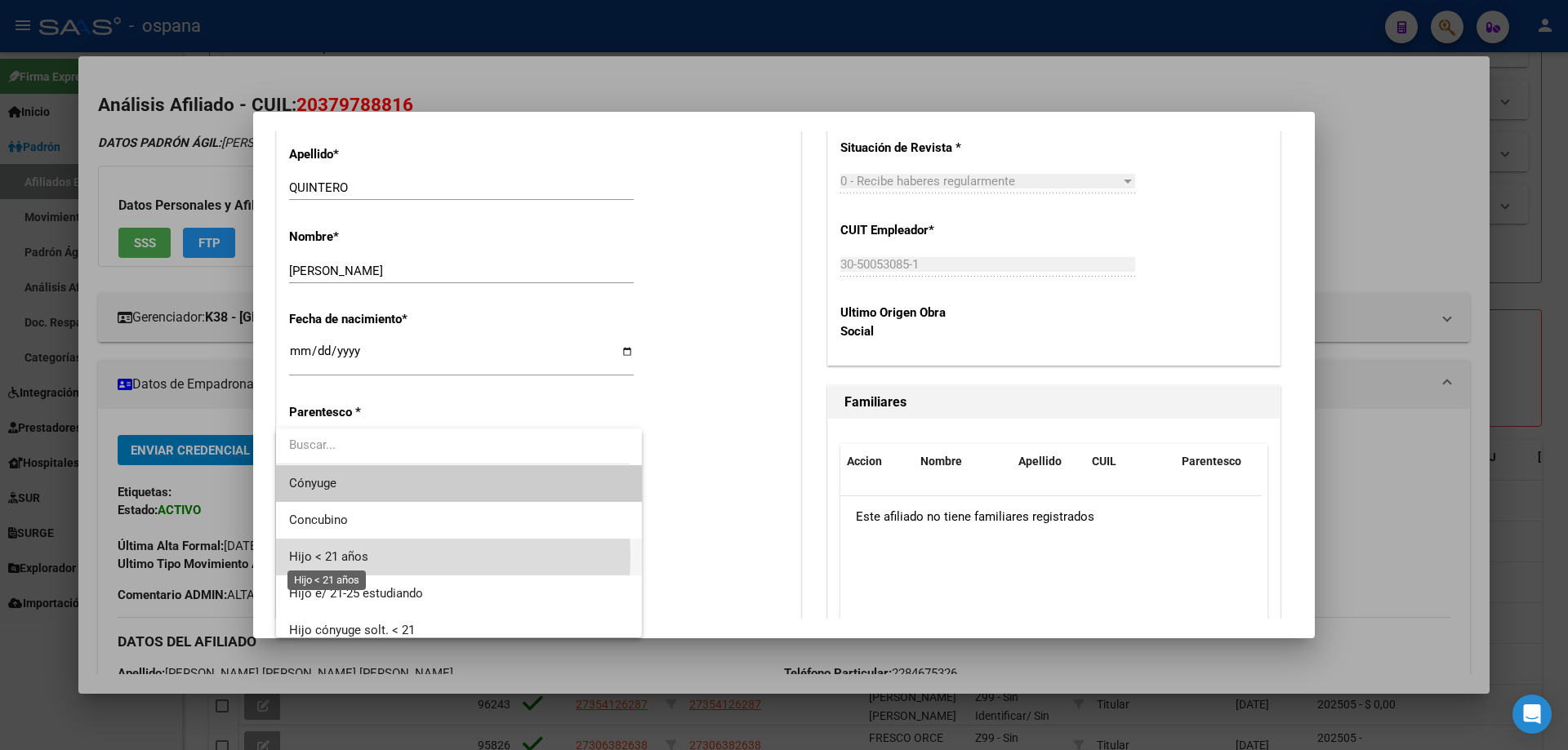
click at [351, 557] on span "Hijo < 21 años" at bounding box center [329, 556] width 79 height 15
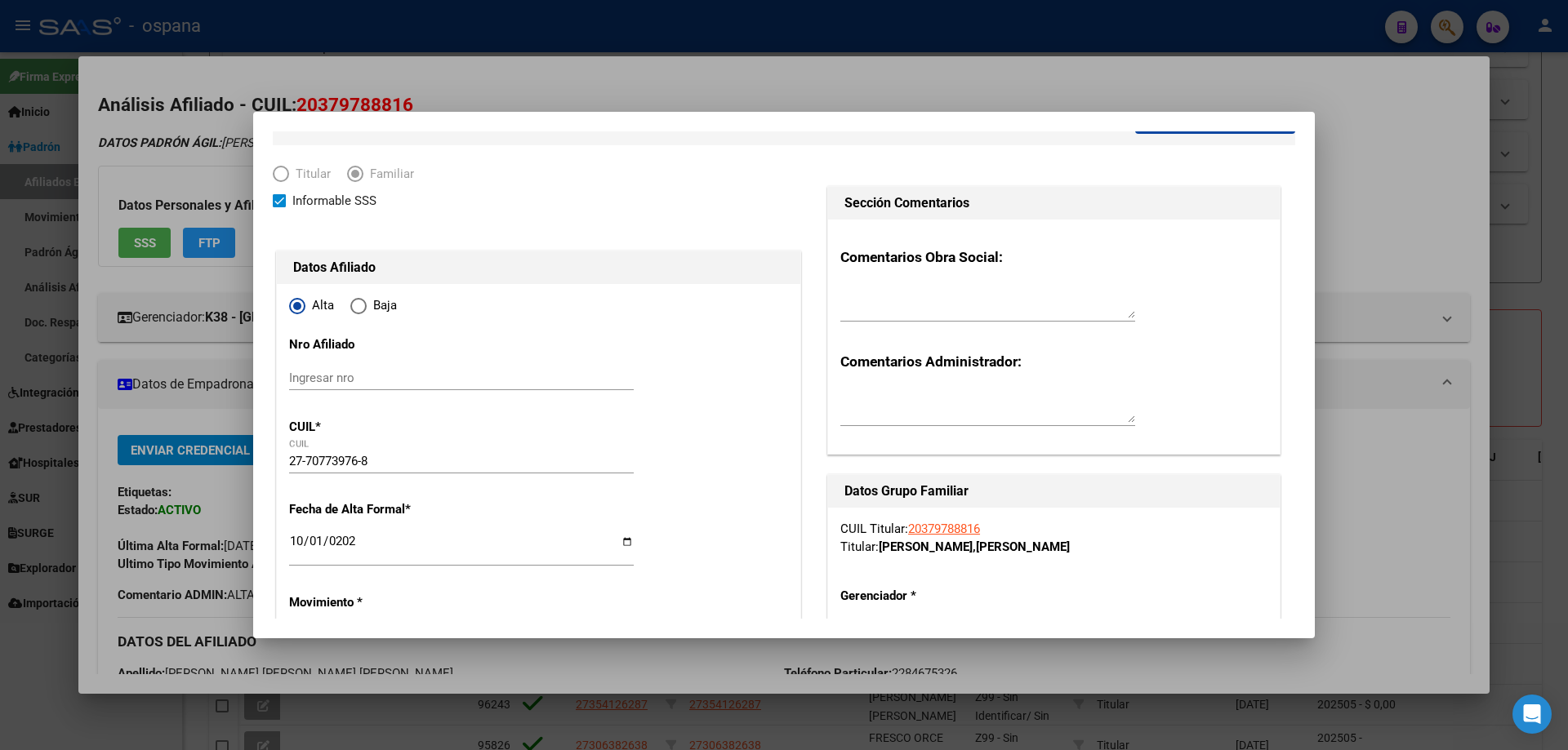
scroll to position [0, 0]
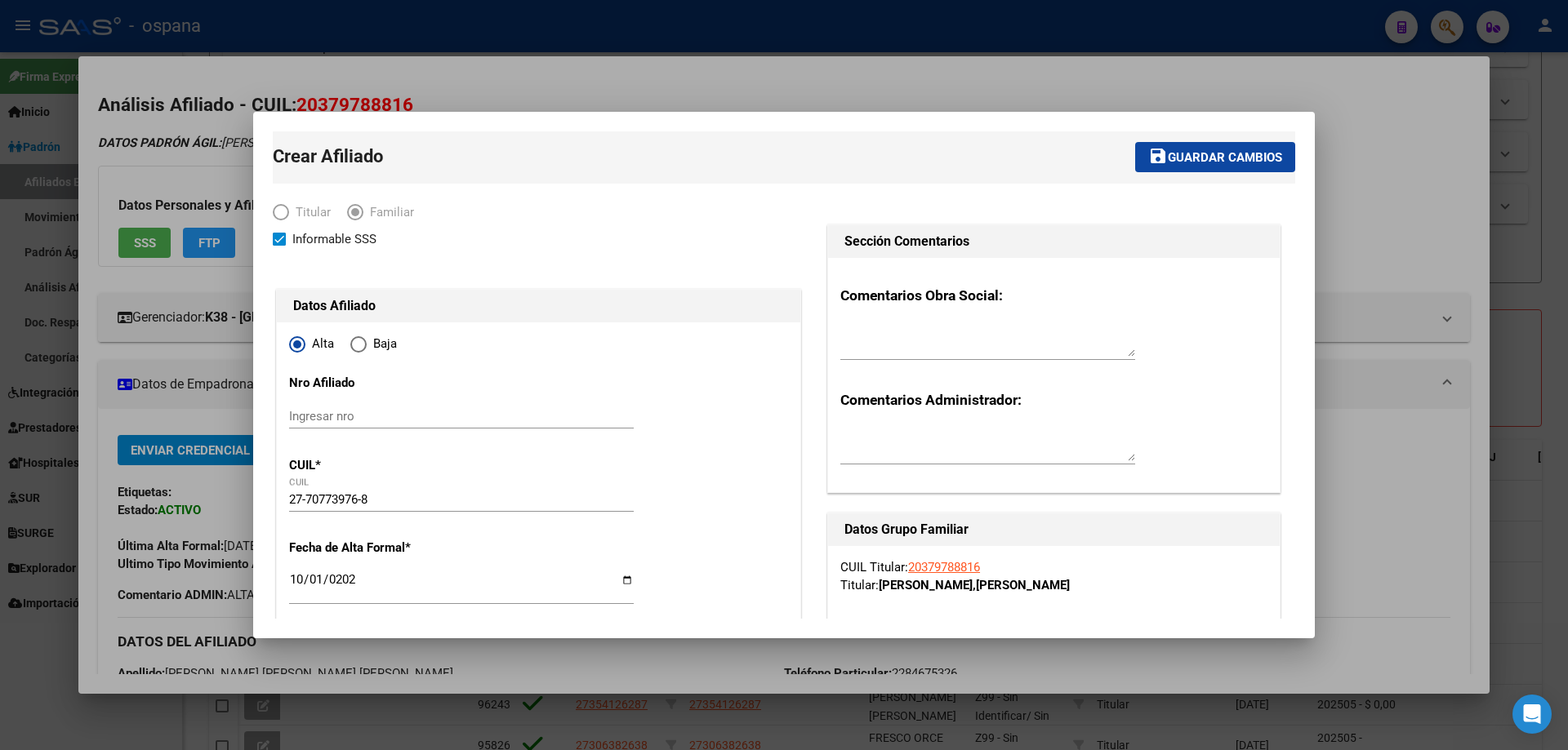
click at [1167, 158] on span "Guardar cambios" at bounding box center [1224, 157] width 114 height 15
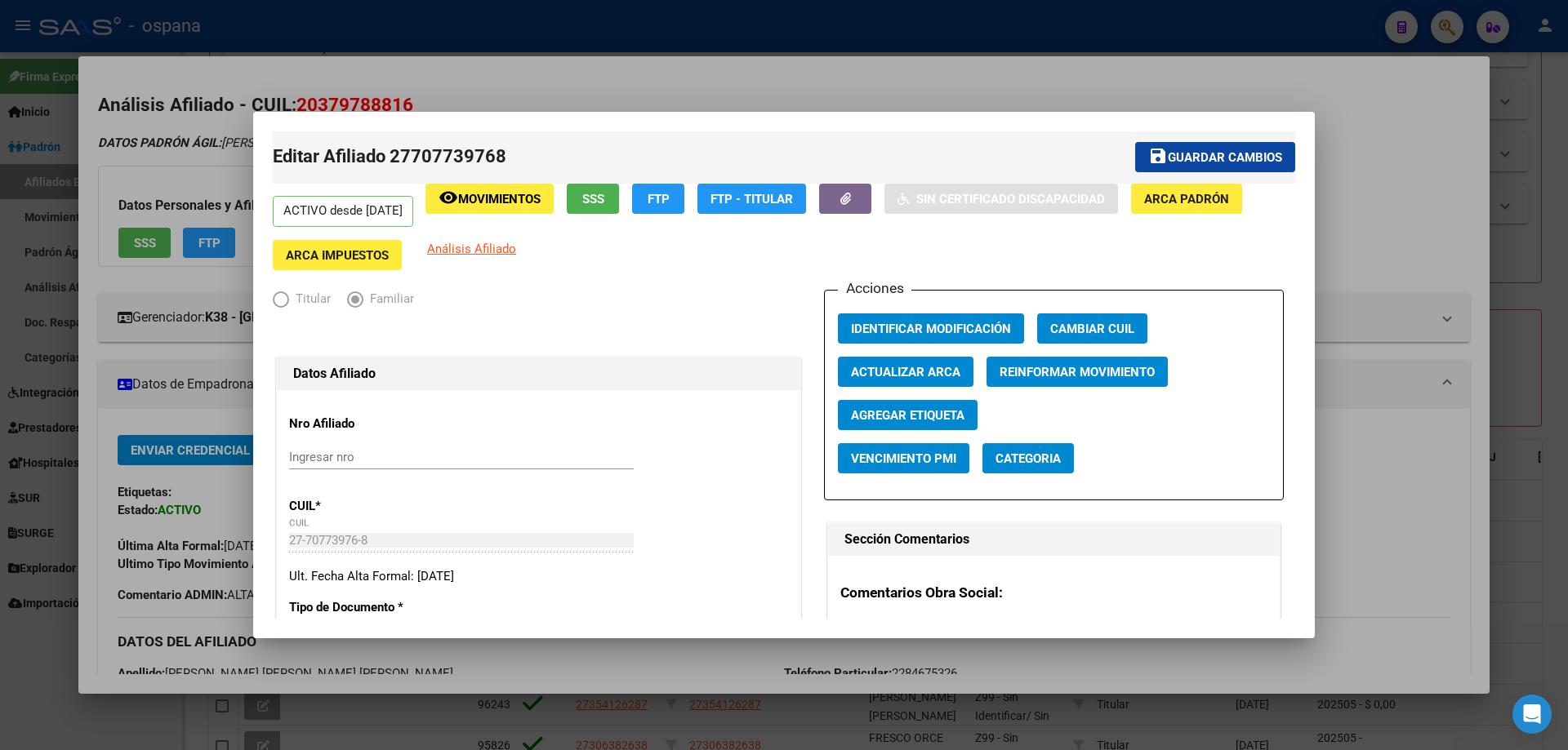
click at [1548, 288] on div at bounding box center [784, 375] width 1568 height 750
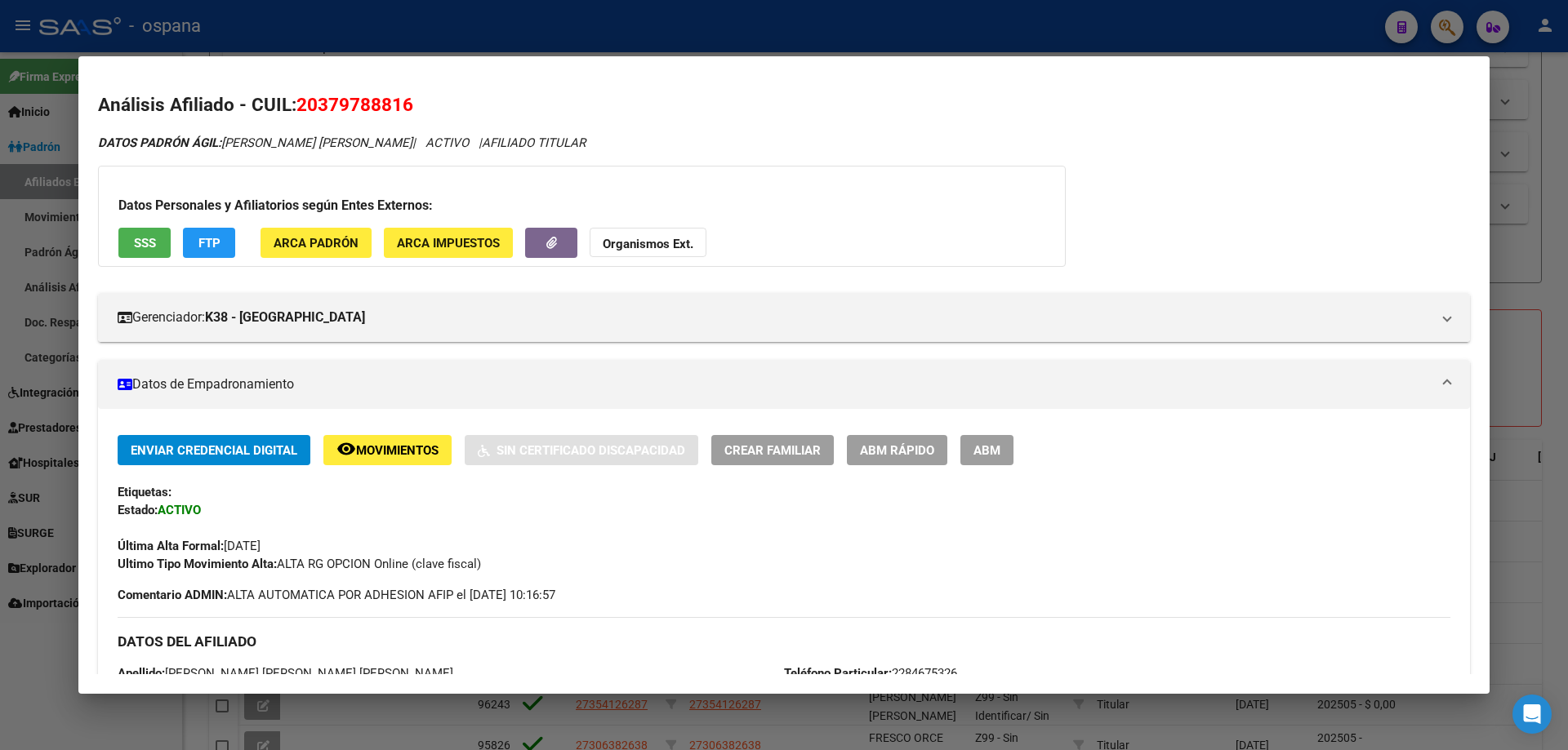
click at [1548, 288] on div at bounding box center [784, 375] width 1568 height 750
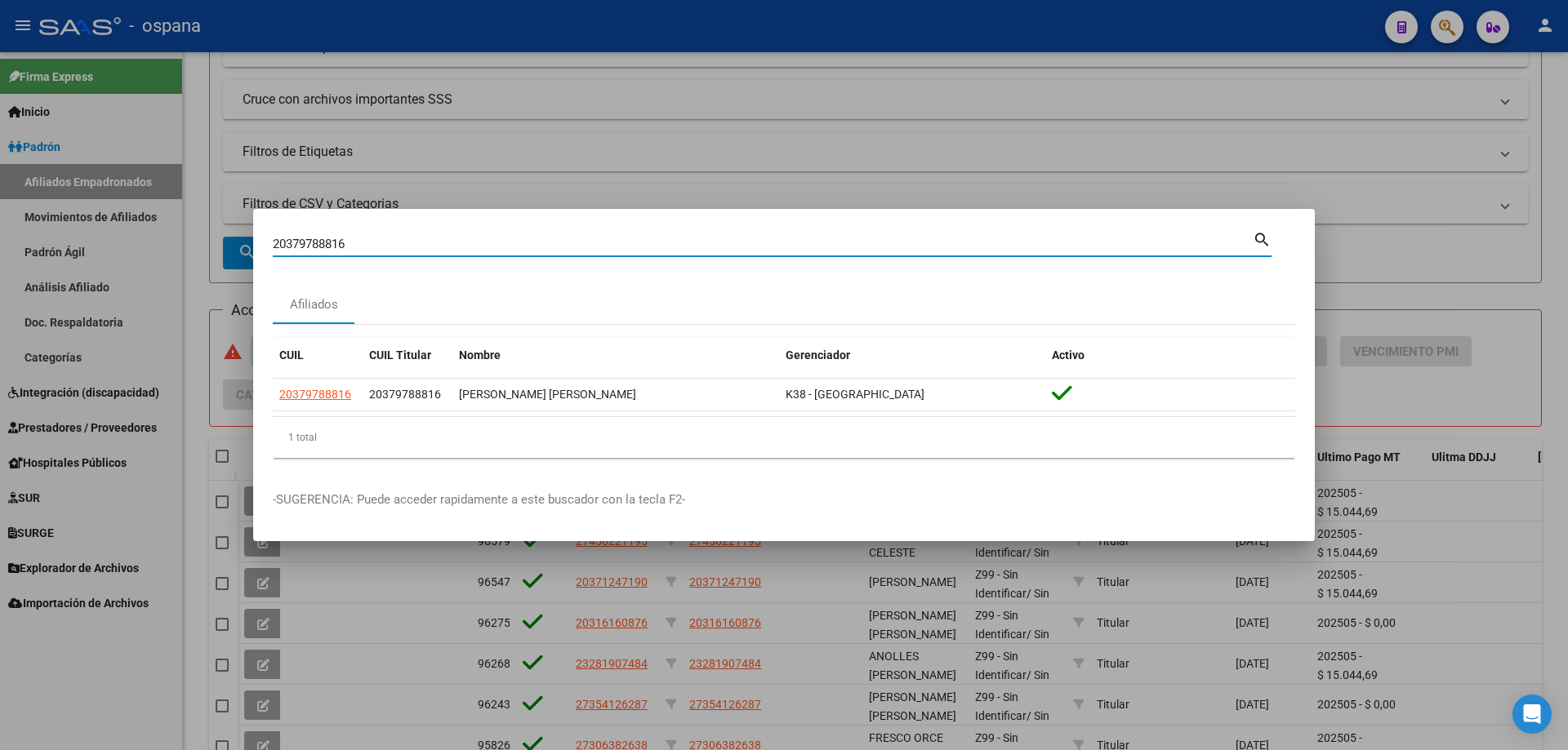
click at [601, 243] on input "20379788816" at bounding box center [762, 244] width 979 height 15
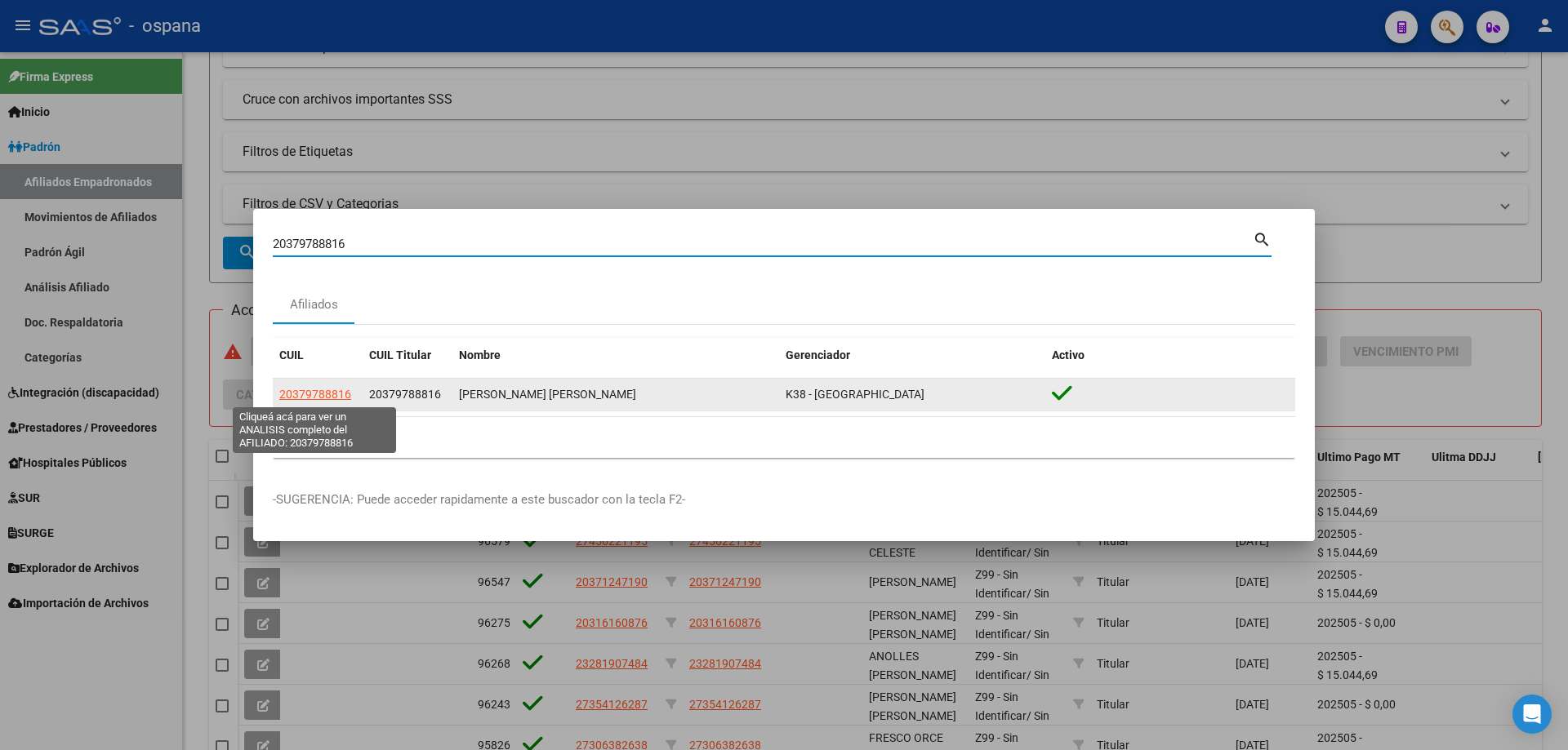
click at [299, 389] on span "20379788816" at bounding box center [315, 394] width 72 height 13
